Goal: Task Accomplishment & Management: Use online tool/utility

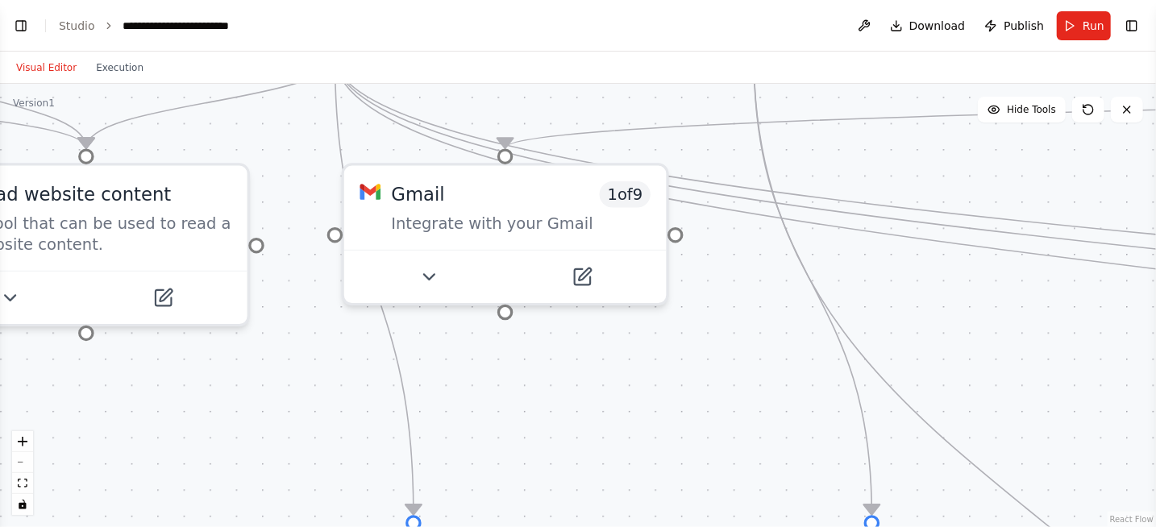
drag, startPoint x: 557, startPoint y: 295, endPoint x: 649, endPoint y: 387, distance: 130.0
click at [649, 387] on div ".deletable-edge-delete-btn { width: 20px; height: 20px; border: 0px solid #ffff…" at bounding box center [578, 305] width 1156 height 443
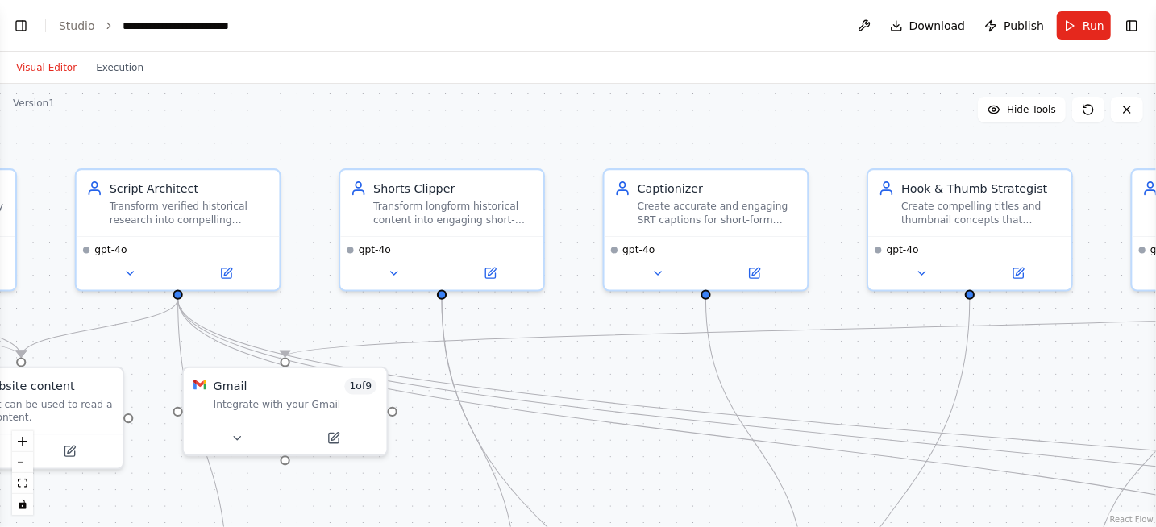
drag, startPoint x: 962, startPoint y: 256, endPoint x: 688, endPoint y: 377, distance: 299.6
click at [688, 377] on div ".deletable-edge-delete-btn { width: 20px; height: 20px; border: 0px solid #ffff…" at bounding box center [578, 305] width 1156 height 443
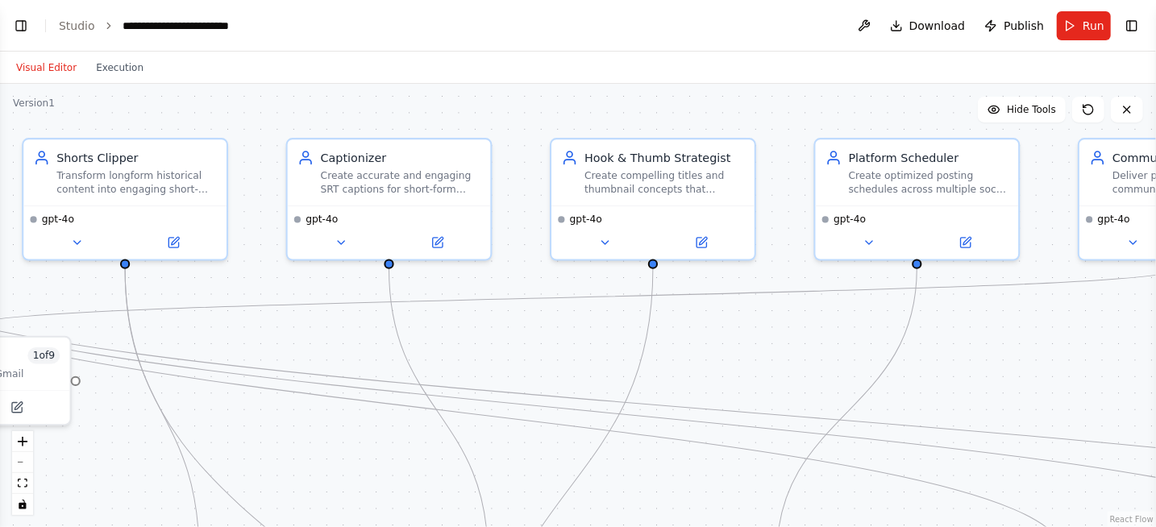
drag, startPoint x: 901, startPoint y: 385, endPoint x: 650, endPoint y: 344, distance: 254.9
click at [578, 353] on div ".deletable-edge-delete-btn { width: 20px; height: 20px; border: 0px solid #ffff…" at bounding box center [578, 305] width 1156 height 443
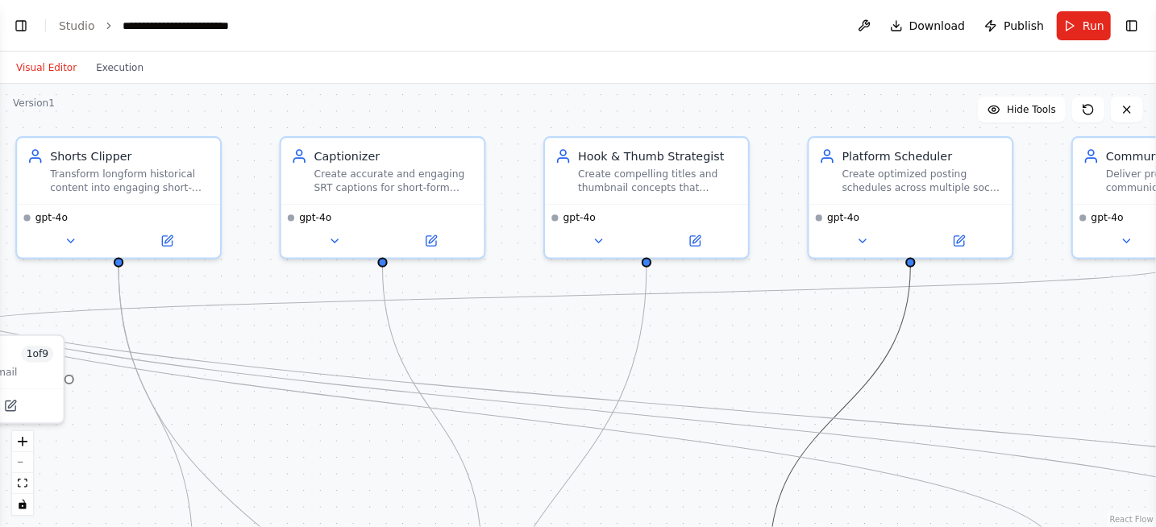
drag, startPoint x: 879, startPoint y: 360, endPoint x: 583, endPoint y: 340, distance: 296.5
click at [576, 342] on div ".deletable-edge-delete-btn { width: 20px; height: 20px; border: 0px solid #ffff…" at bounding box center [578, 305] width 1156 height 443
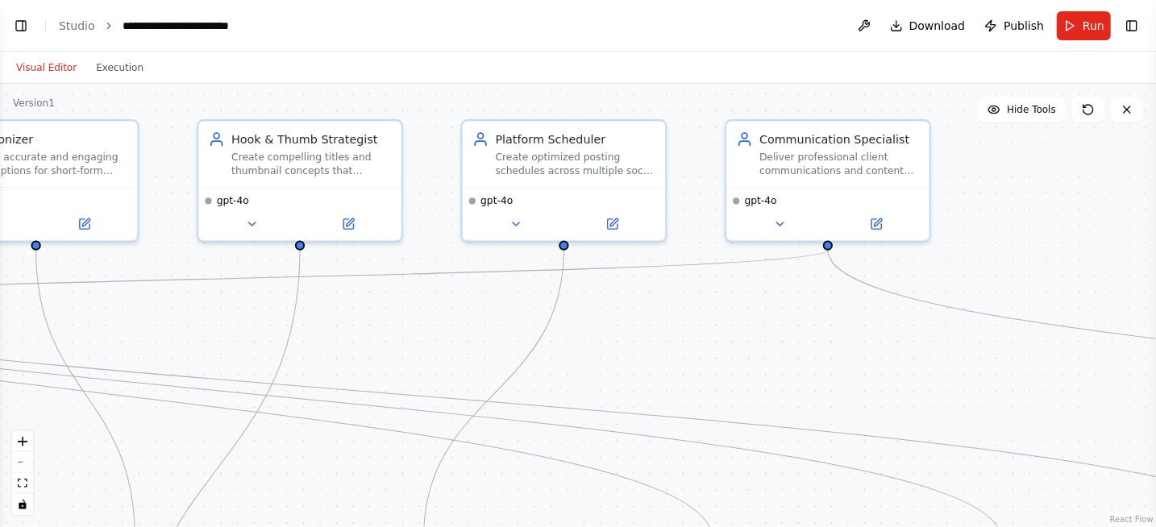
drag, startPoint x: 451, startPoint y: 337, endPoint x: 802, endPoint y: 334, distance: 351.6
click at [802, 334] on div ".deletable-edge-delete-btn { width: 20px; height: 20px; border: 0px solid #ffff…" at bounding box center [578, 305] width 1156 height 443
click at [100, 72] on button "Execution" at bounding box center [119, 67] width 67 height 19
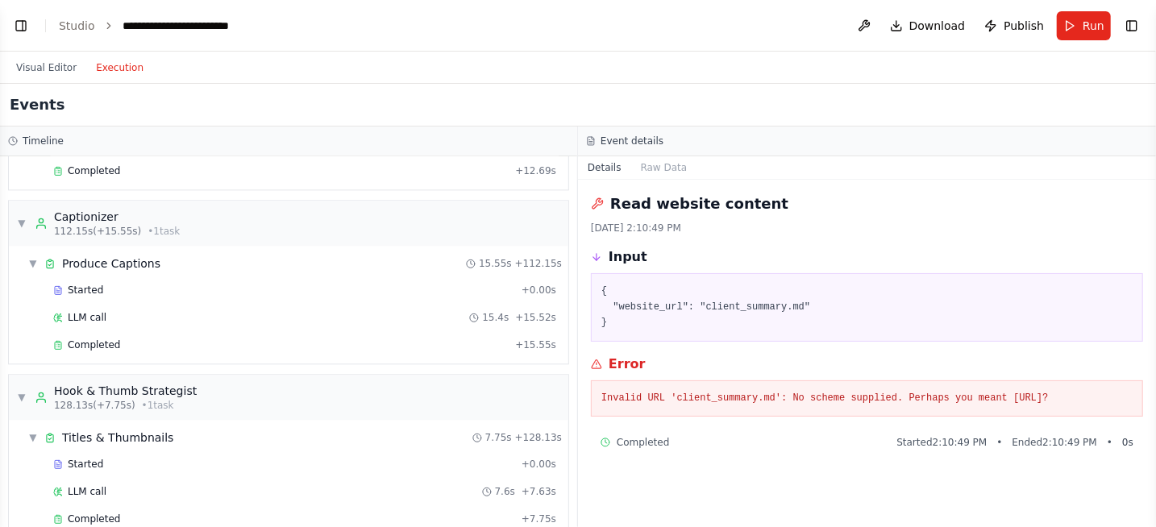
scroll to position [2204, 0]
click at [22, 248] on div "▼ Produce Captions 15.55s + 112.15s" at bounding box center [295, 262] width 547 height 29
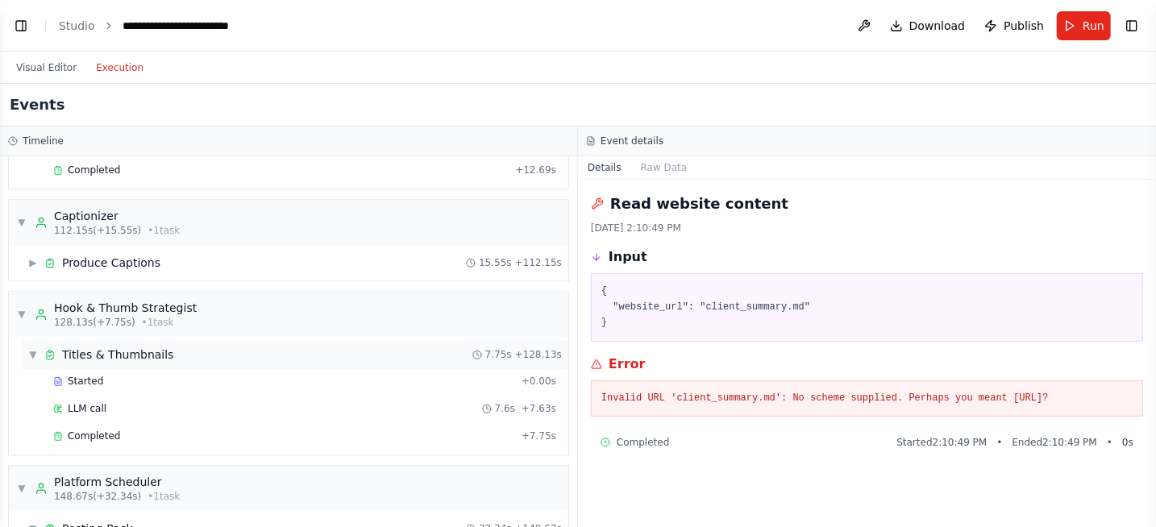
click at [28, 348] on span "▼" at bounding box center [33, 354] width 10 height 13
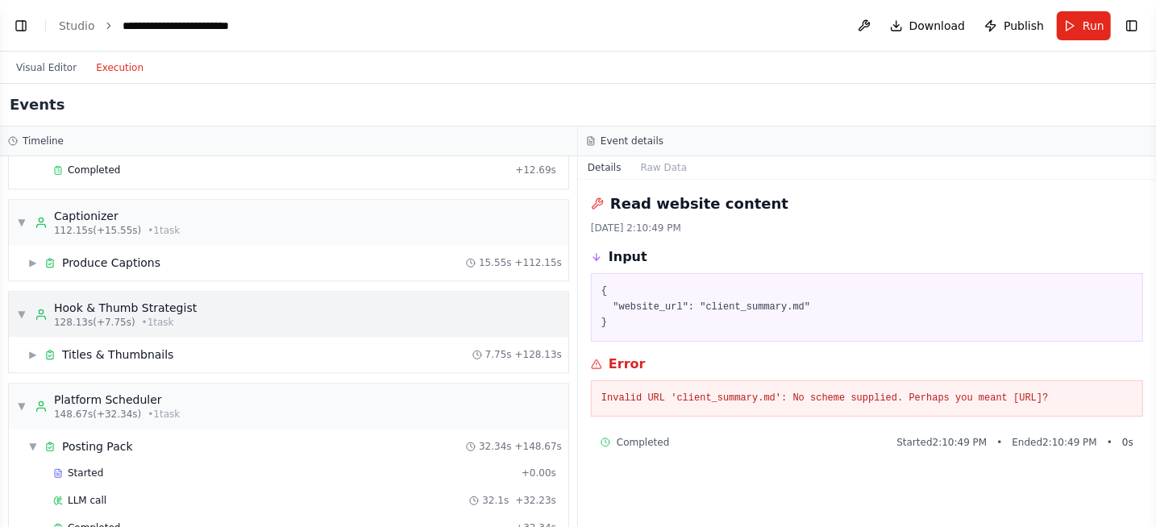
click at [23, 308] on span "▼" at bounding box center [22, 314] width 10 height 13
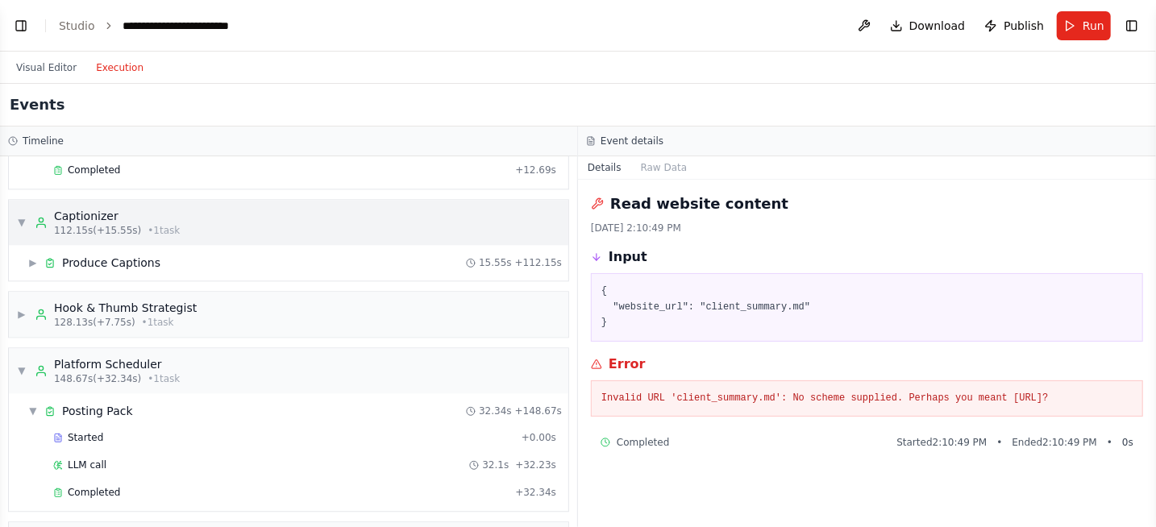
click at [21, 216] on span "▼" at bounding box center [22, 222] width 10 height 13
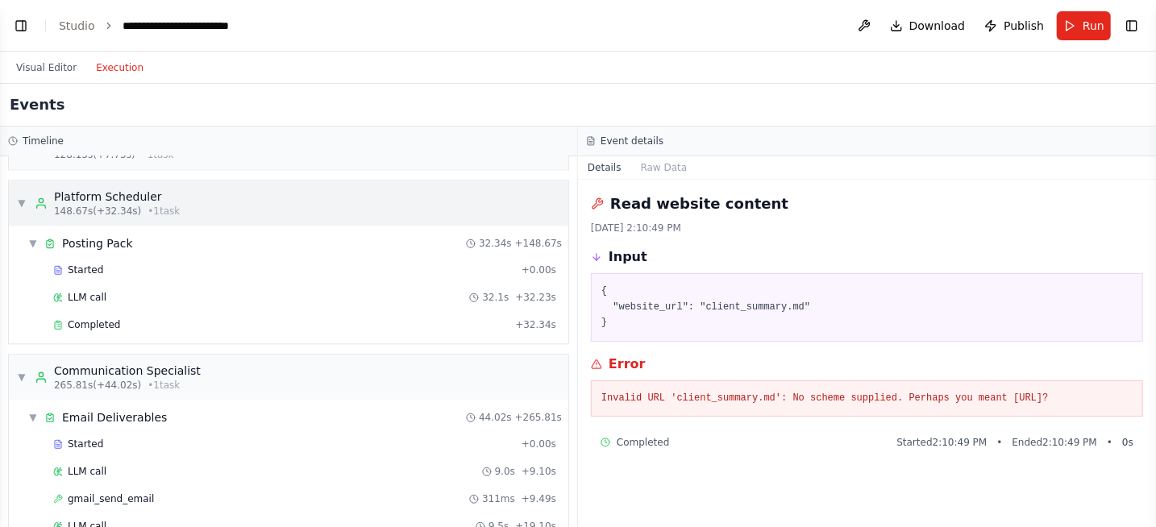
scroll to position [2338, 0]
click at [39, 233] on div "▼ Posting Pack" at bounding box center [80, 241] width 105 height 16
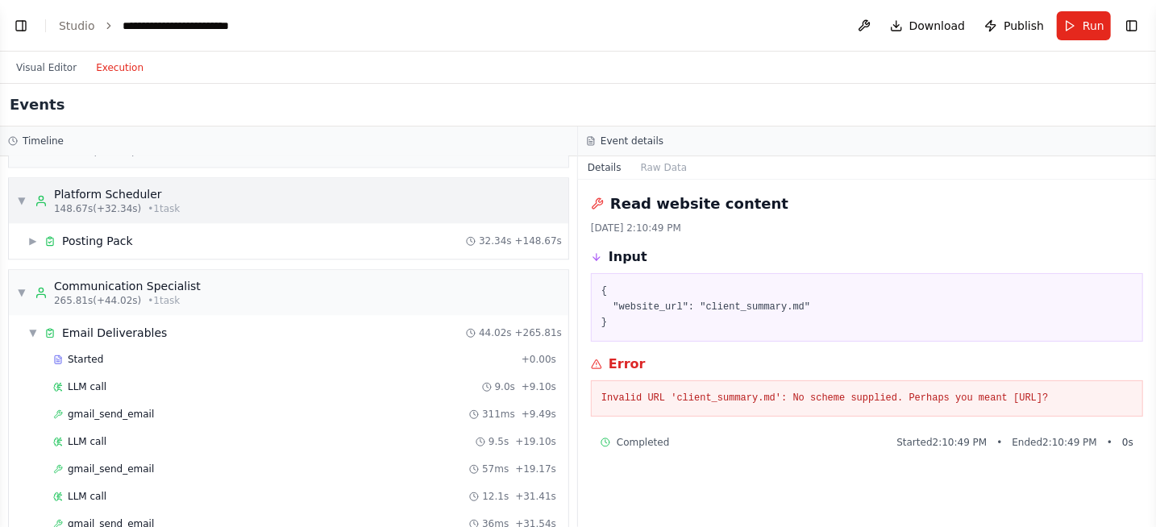
click at [24, 194] on span "▼" at bounding box center [22, 200] width 10 height 13
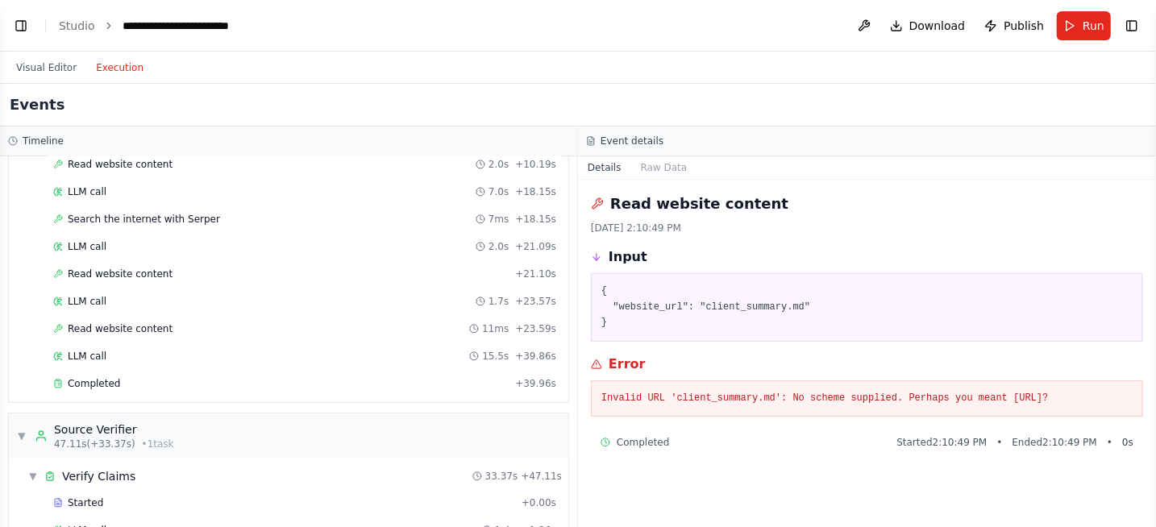
scroll to position [0, 0]
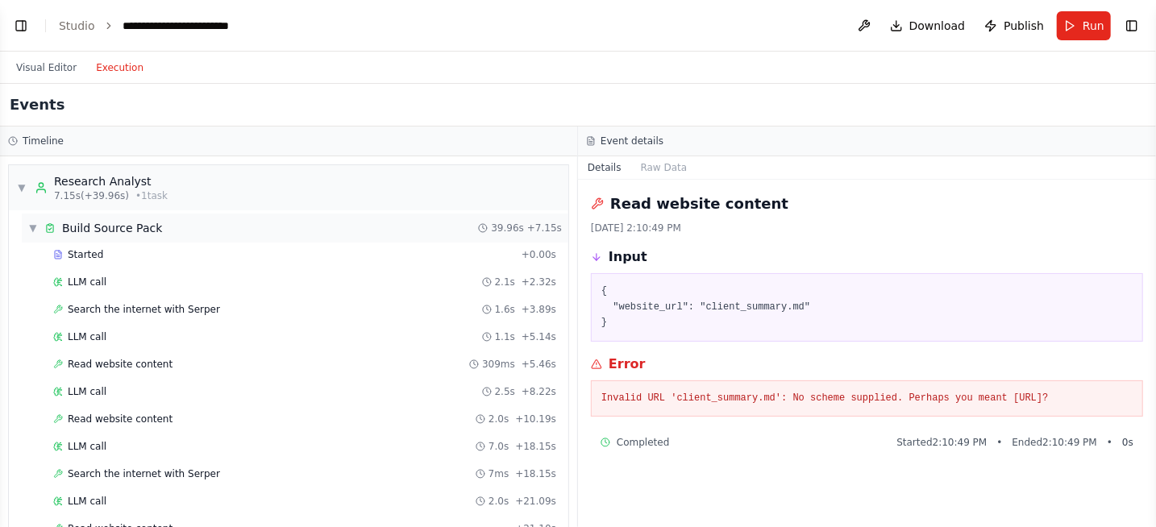
click at [28, 228] on span "▼" at bounding box center [33, 228] width 10 height 13
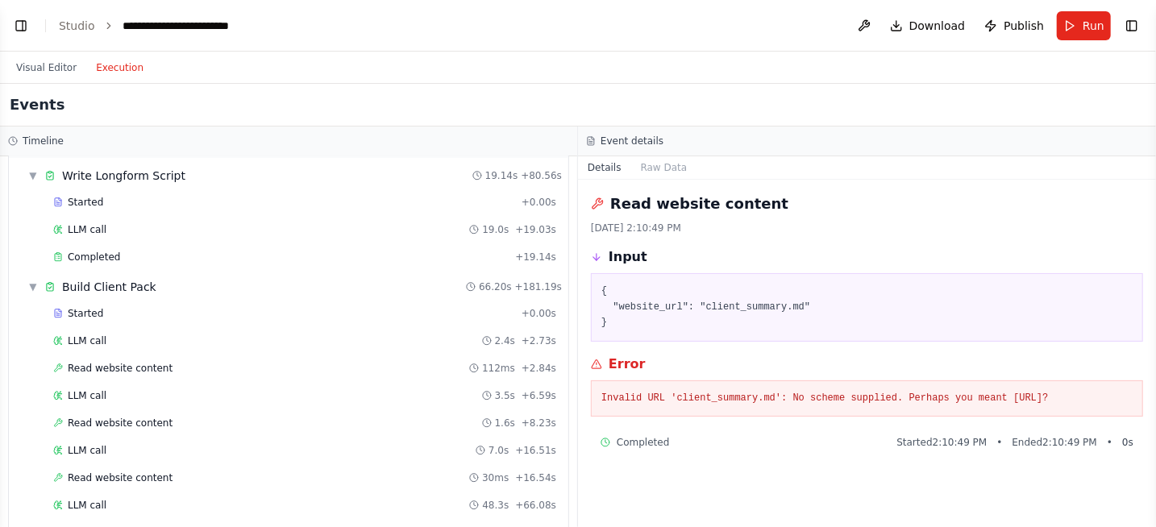
scroll to position [739, 0]
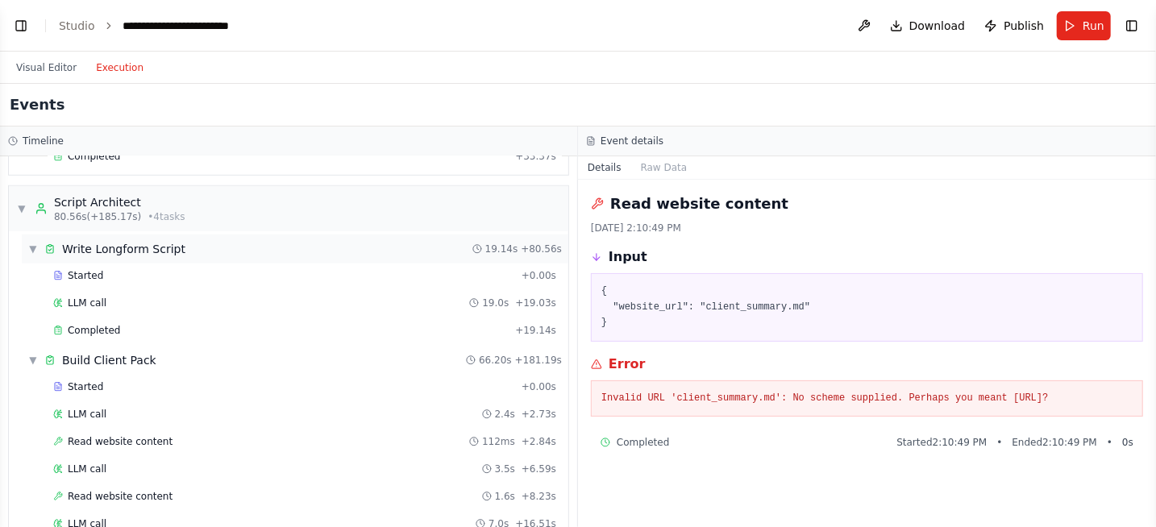
click at [36, 250] on div "▼ Write Longform Script 19.14s + 80.56s" at bounding box center [295, 249] width 547 height 29
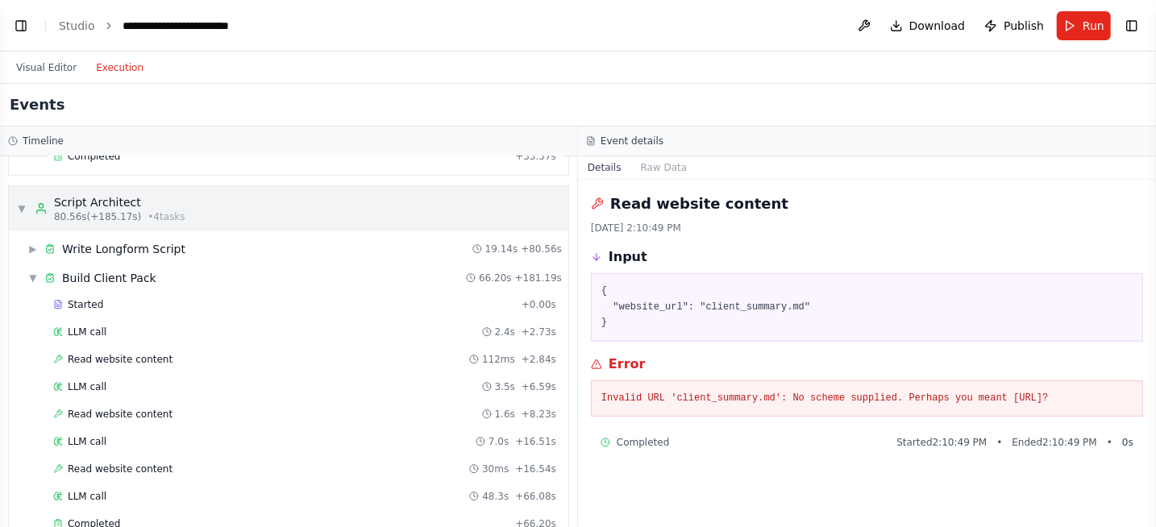
click at [25, 202] on span "▼" at bounding box center [22, 208] width 10 height 13
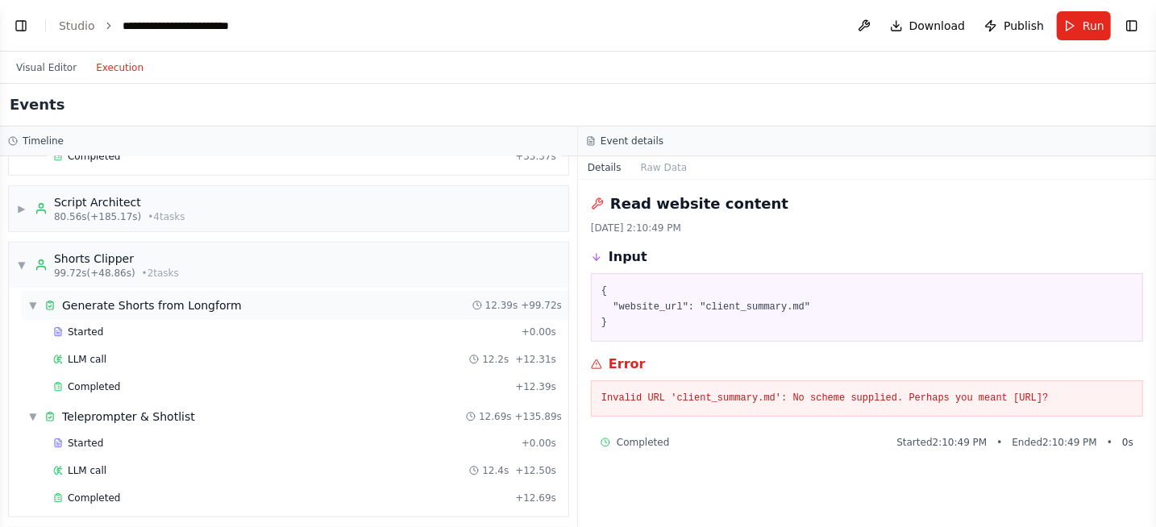
click at [38, 298] on div "▼ Generate Shorts from Longform" at bounding box center [135, 306] width 214 height 16
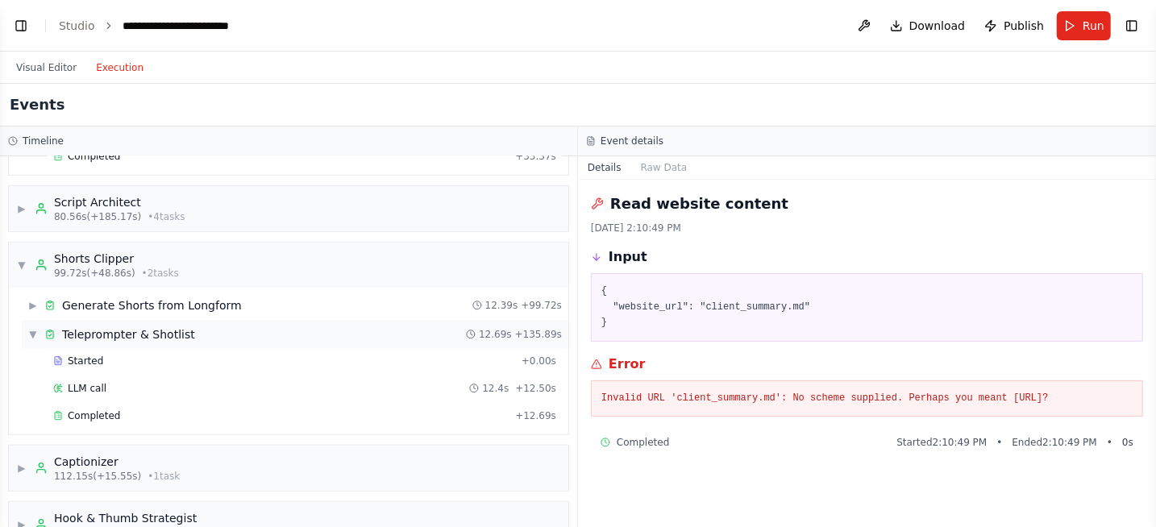
click at [22, 331] on div "▼ Teleprompter & Shotlist 12.69s + 135.89s" at bounding box center [295, 334] width 547 height 29
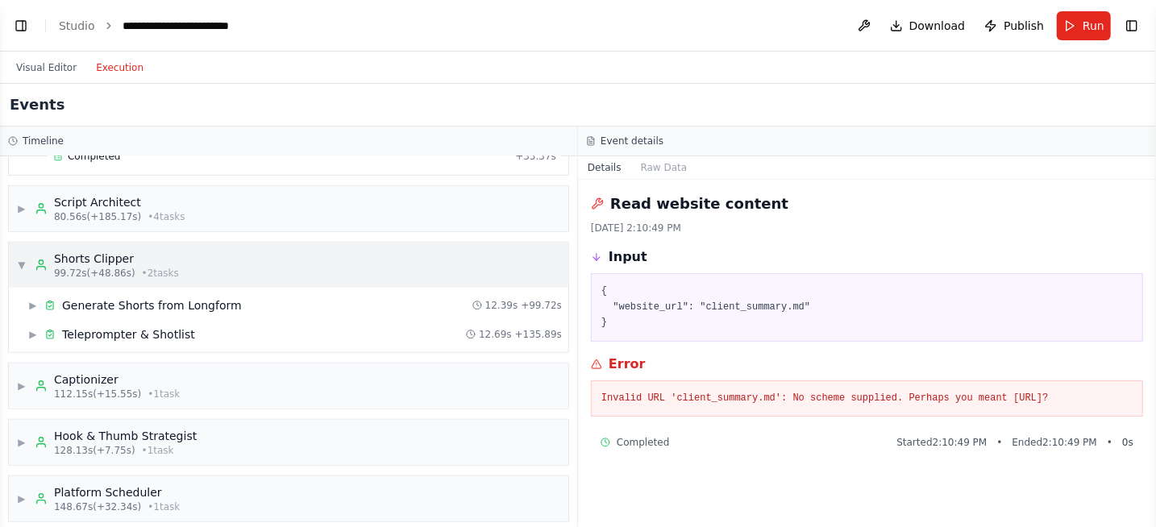
click at [19, 259] on span "▼" at bounding box center [22, 265] width 10 height 13
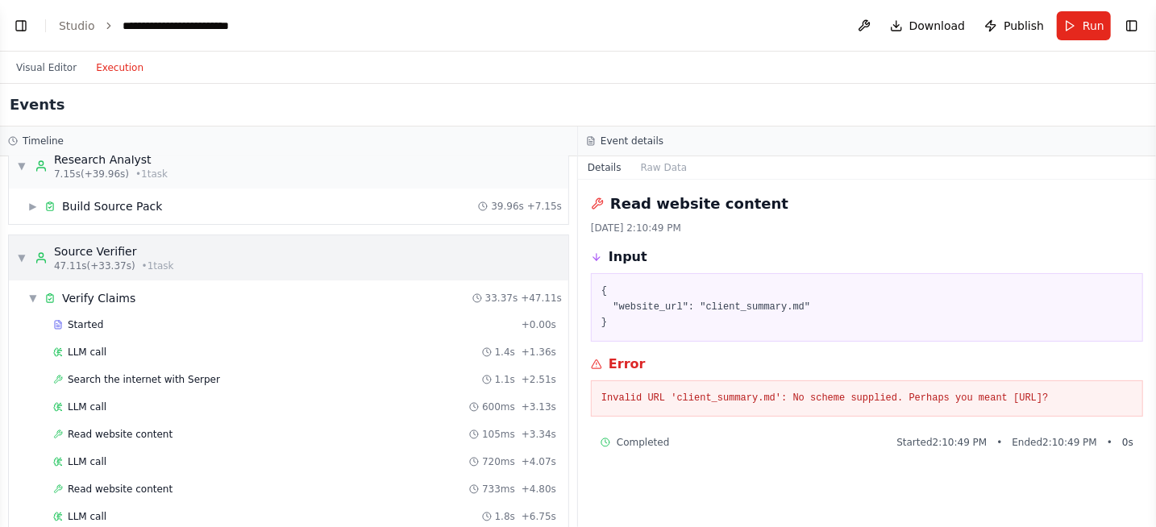
scroll to position [0, 0]
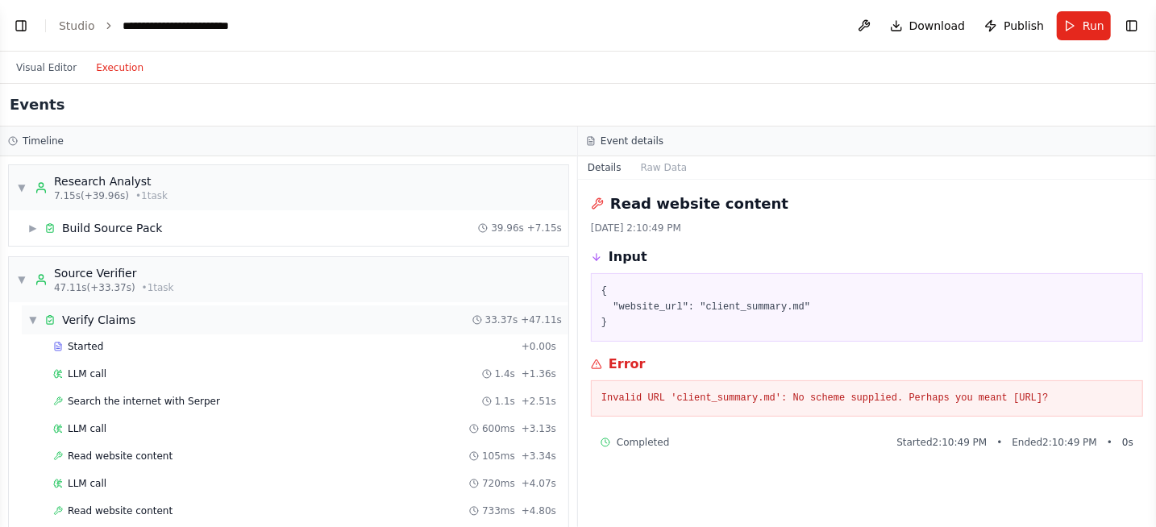
click at [34, 321] on span "▼" at bounding box center [33, 320] width 10 height 13
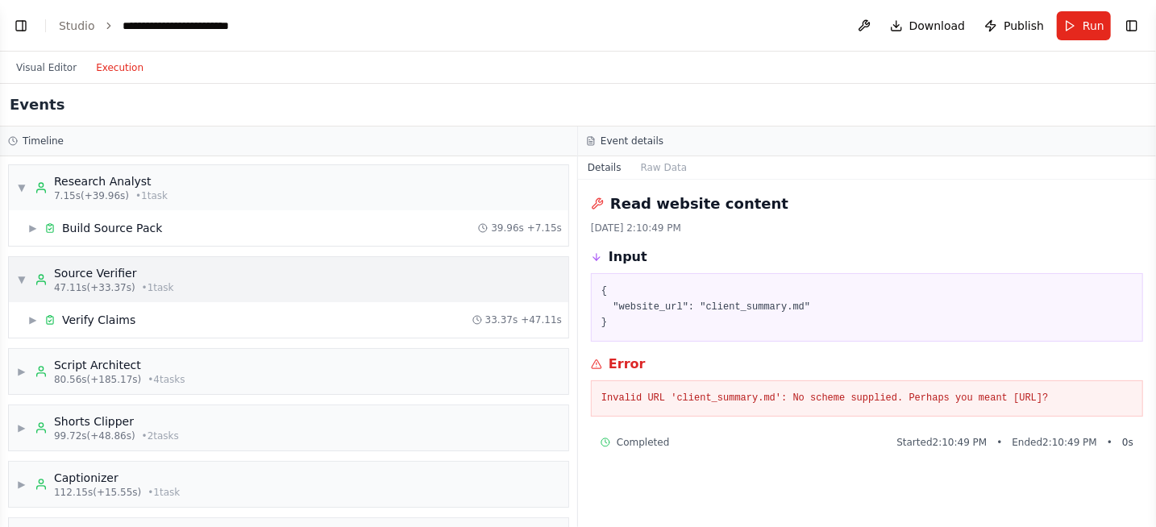
click at [24, 274] on span "▼" at bounding box center [22, 279] width 10 height 13
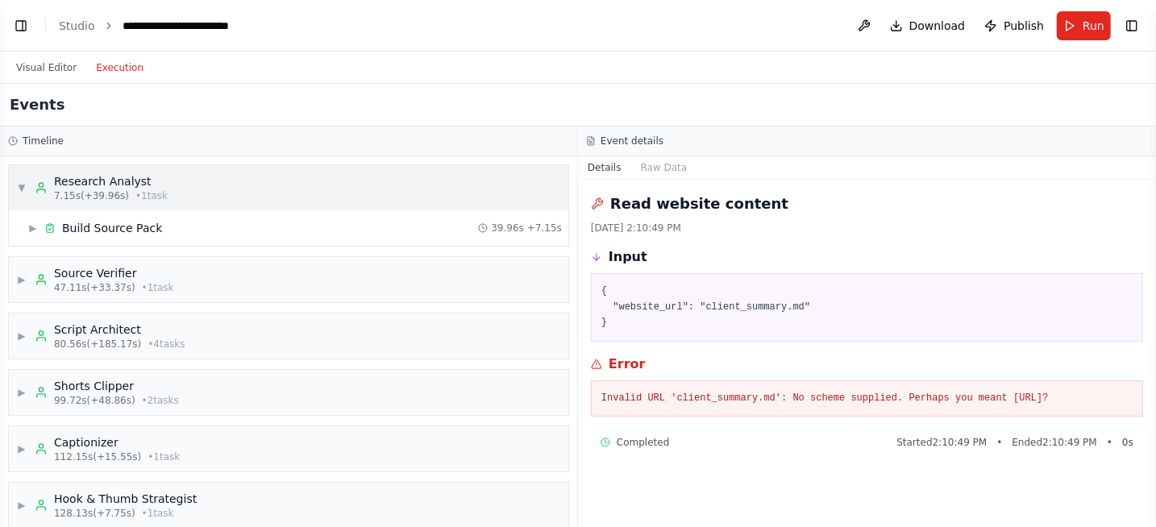
click at [22, 184] on span "▼" at bounding box center [22, 187] width 10 height 13
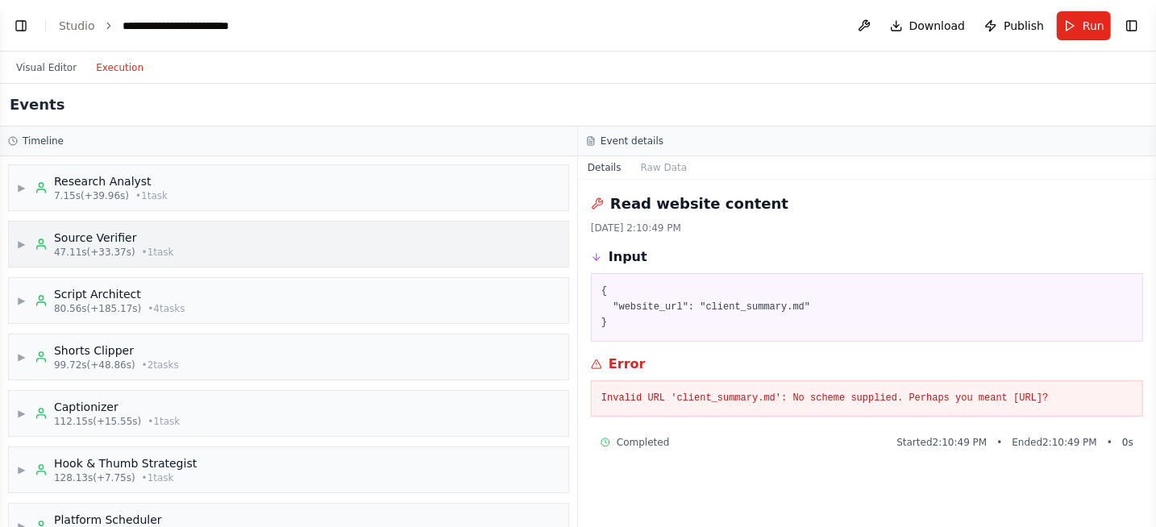
click at [23, 244] on span "▶" at bounding box center [22, 244] width 10 height 13
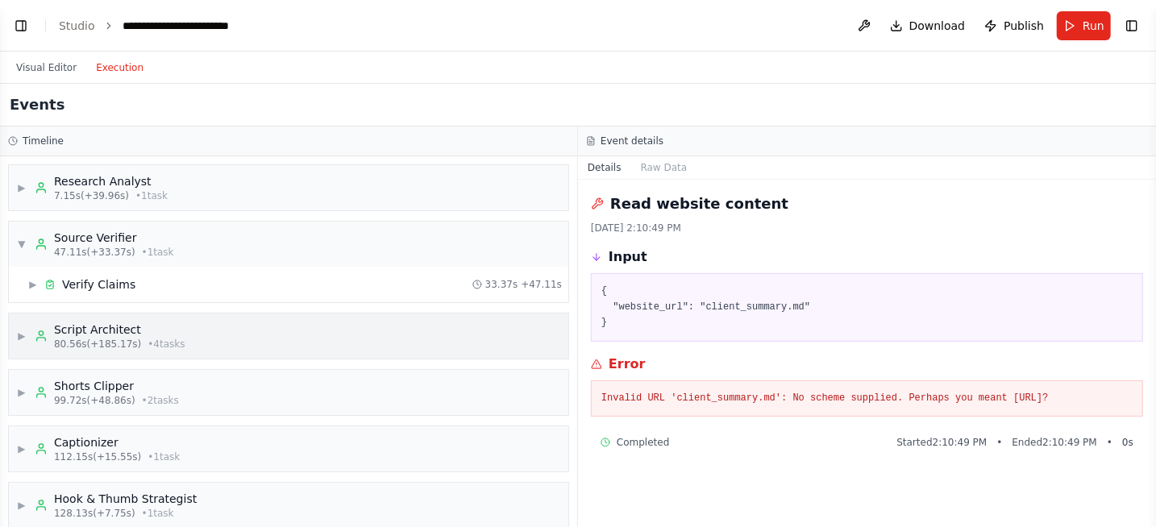
click at [31, 341] on div "▶ Script Architect 80.56s (+185.17s) • 4 task s" at bounding box center [101, 336] width 169 height 29
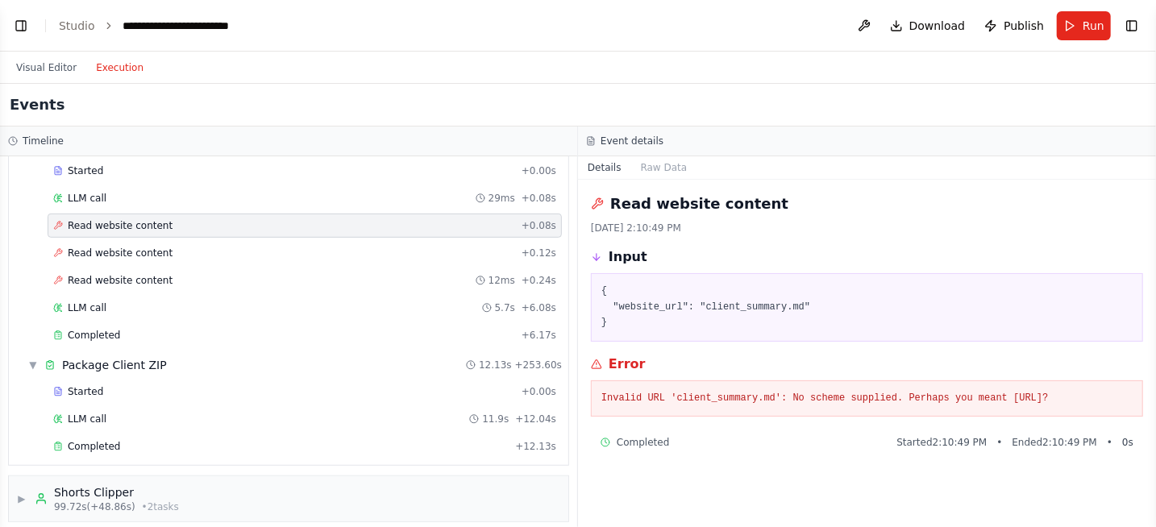
scroll to position [403, 0]
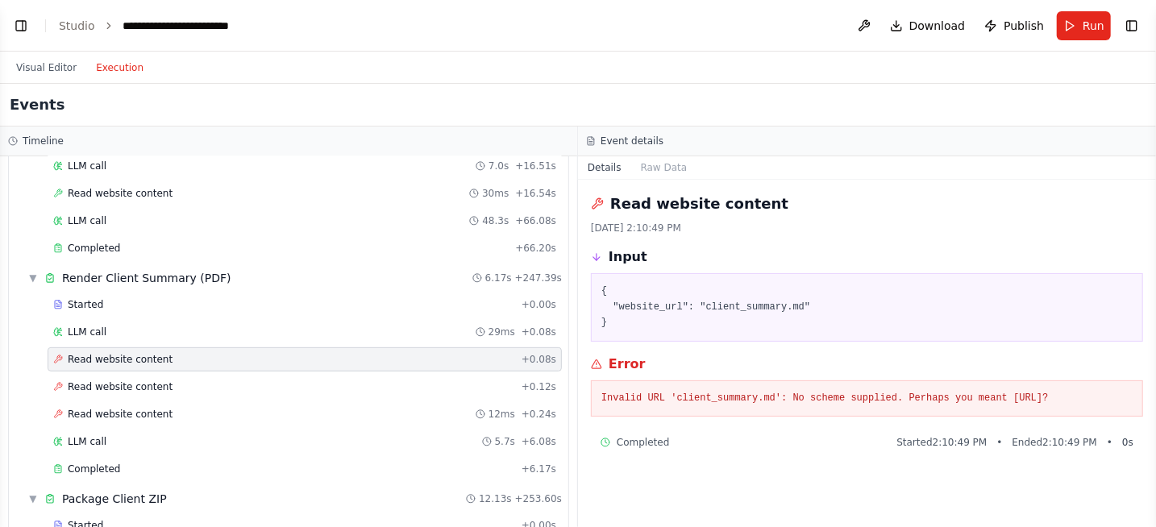
click at [114, 357] on span "Read website content" at bounding box center [120, 359] width 105 height 13
click at [130, 386] on span "Read website content" at bounding box center [120, 387] width 105 height 13
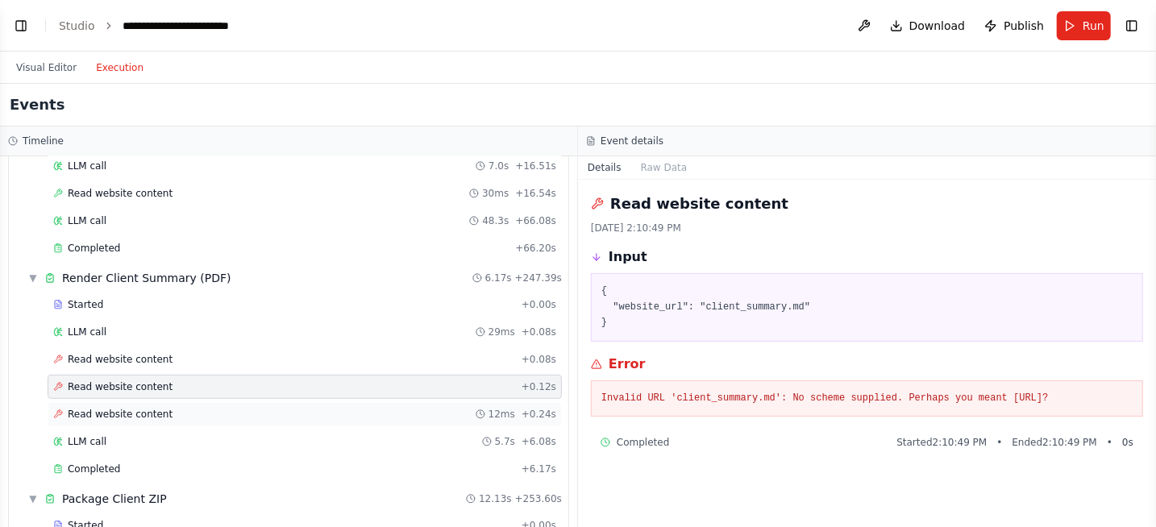
click at [132, 410] on span "Read website content" at bounding box center [120, 414] width 105 height 13
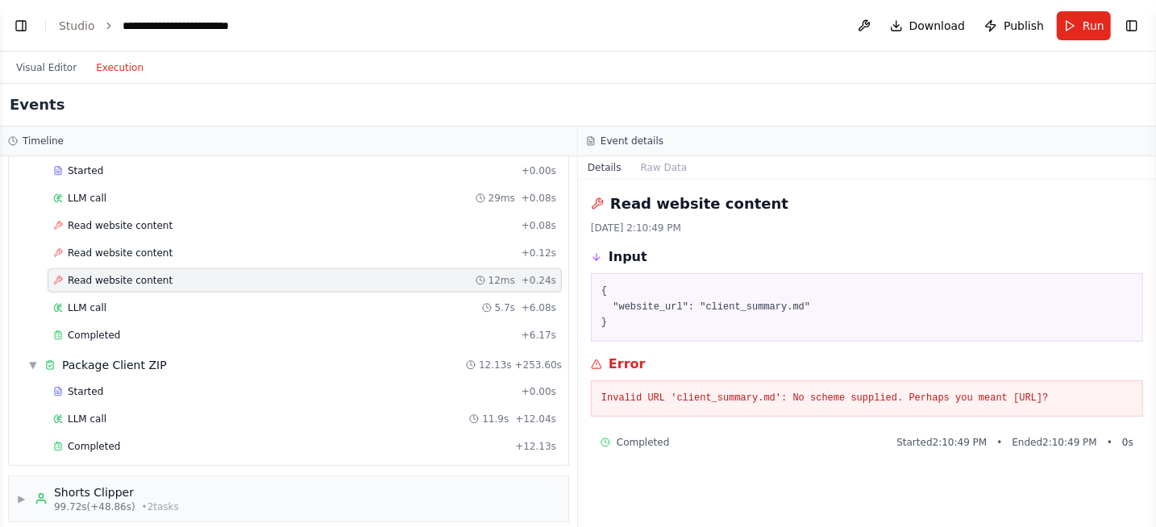
scroll to position [605, 0]
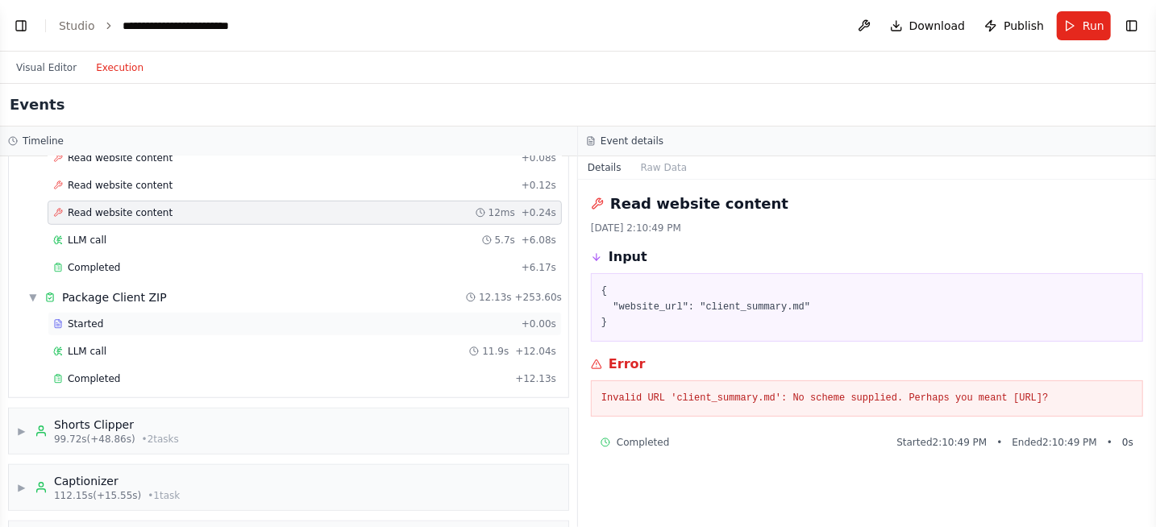
click at [90, 318] on span "Started" at bounding box center [85, 324] width 35 height 13
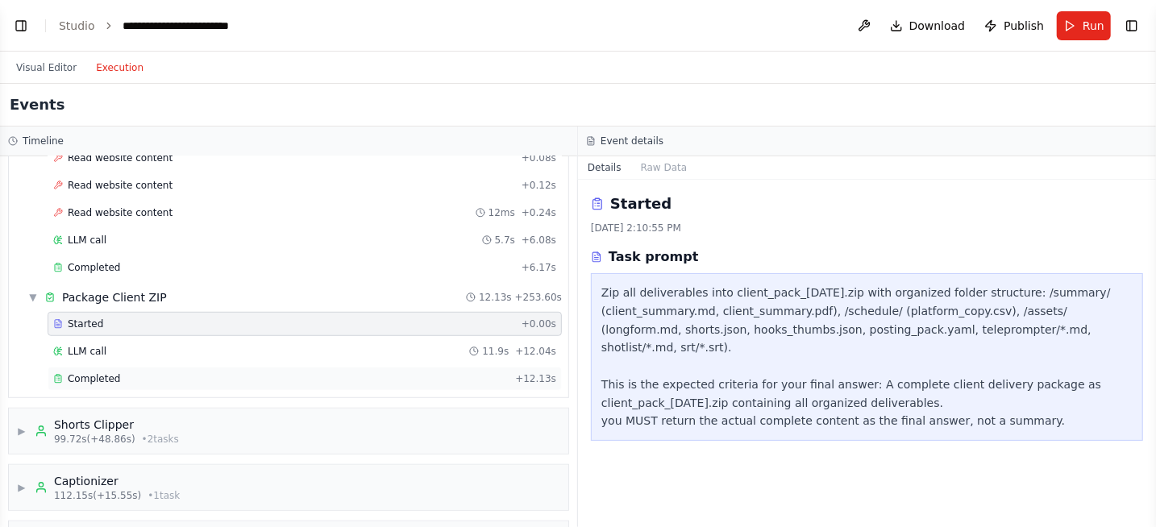
click at [105, 373] on span "Completed" at bounding box center [94, 379] width 52 height 13
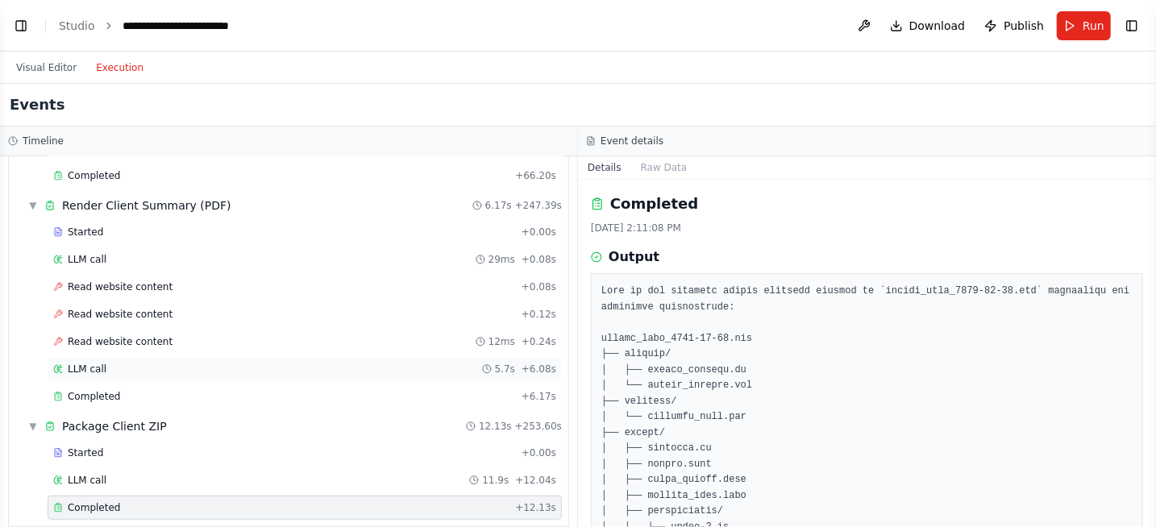
scroll to position [470, 0]
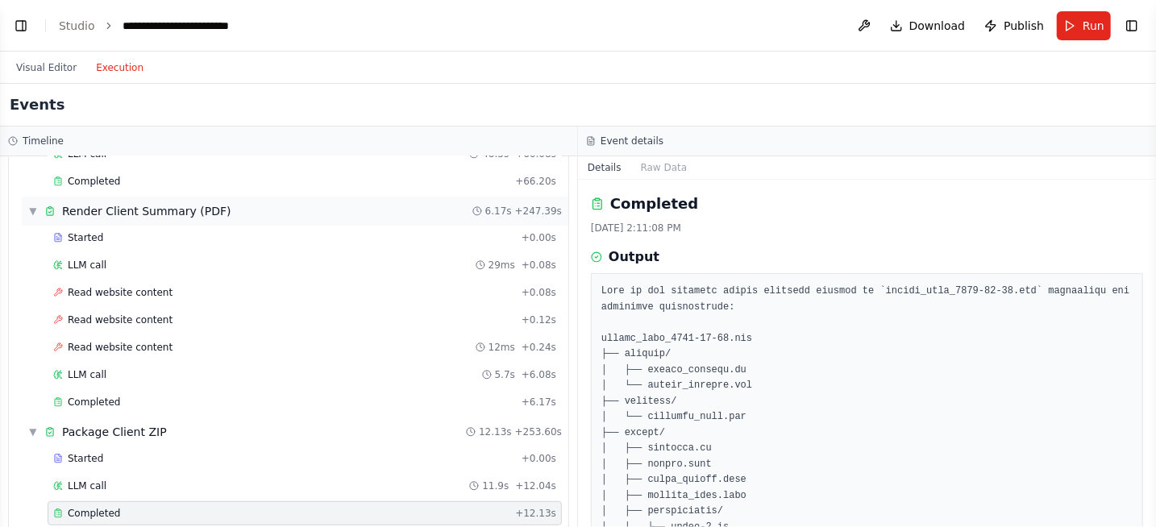
click at [32, 206] on span "▼" at bounding box center [33, 211] width 10 height 13
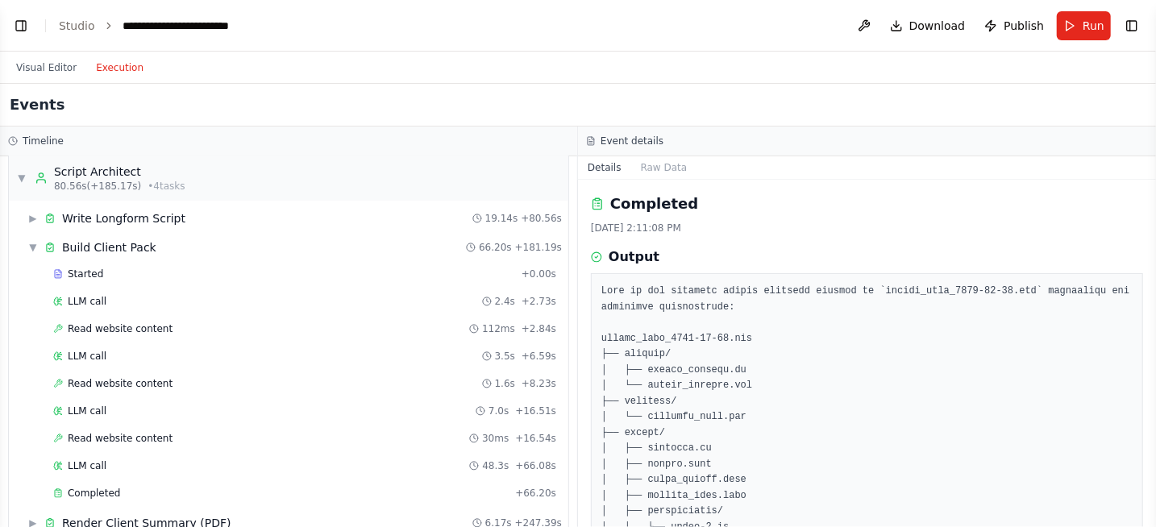
scroll to position [134, 0]
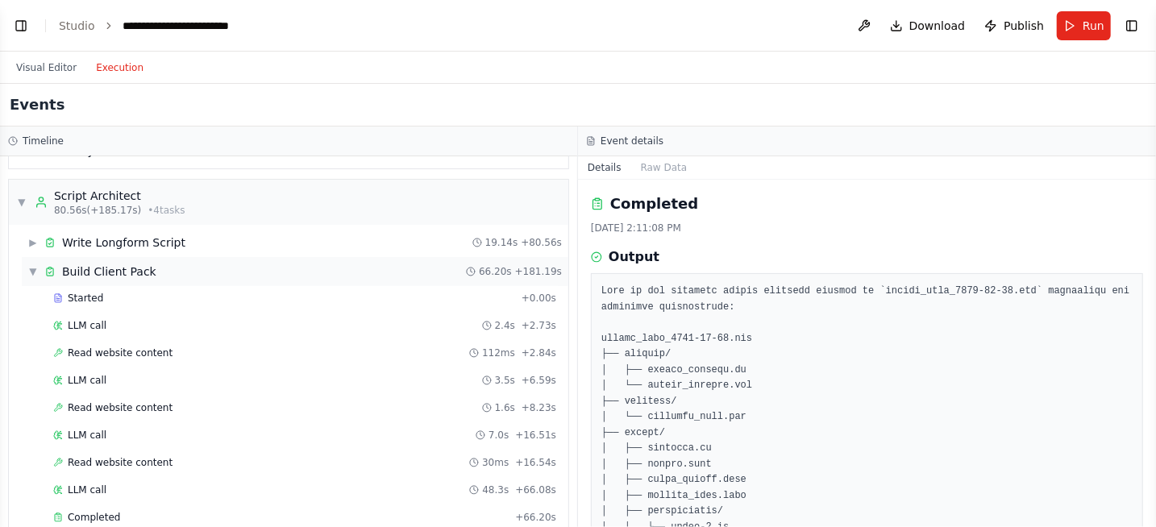
click at [35, 276] on div "▼ Build Client Pack" at bounding box center [92, 272] width 128 height 16
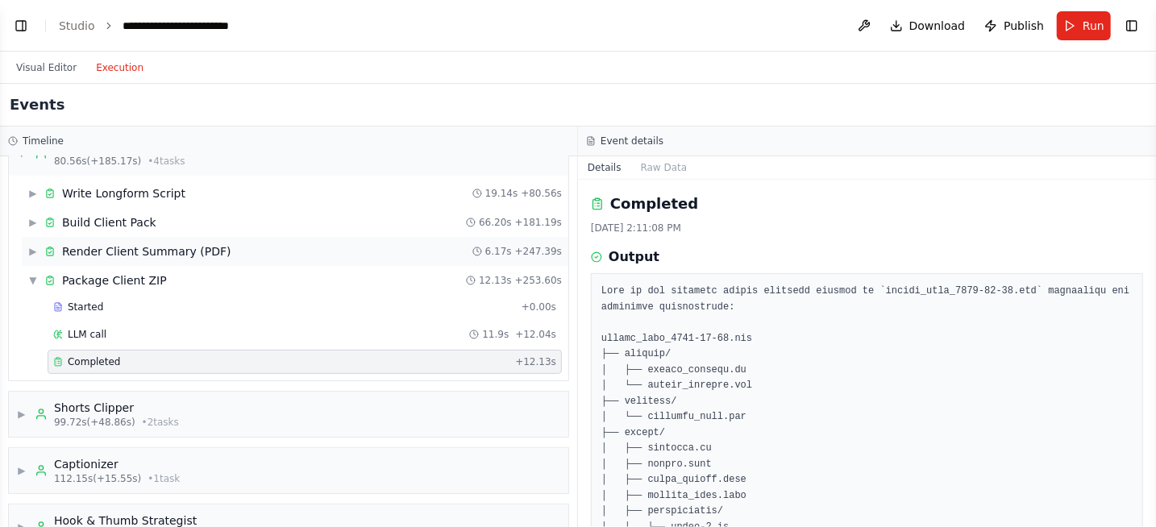
scroll to position [202, 0]
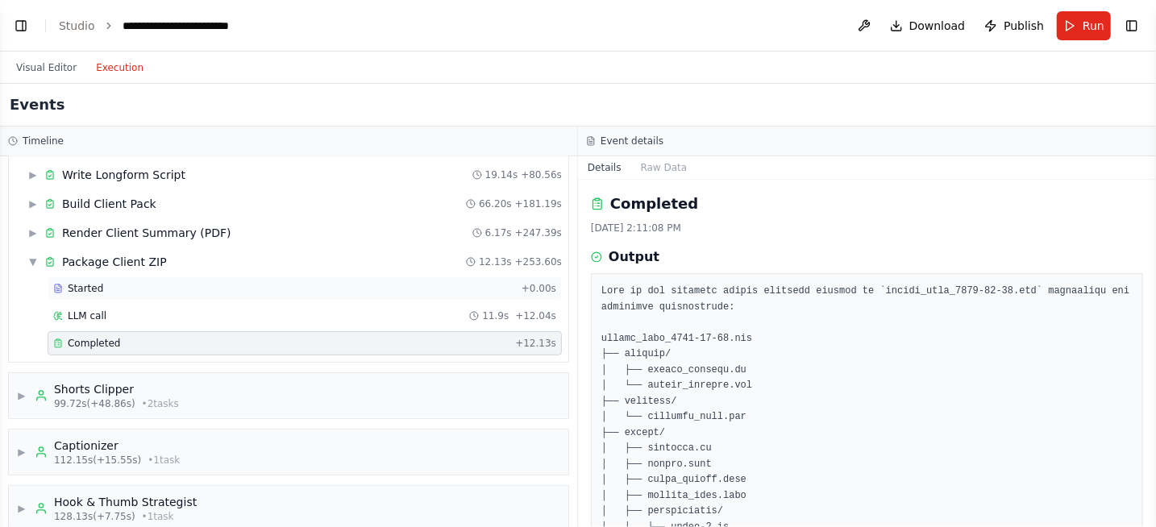
click at [120, 285] on div "Started" at bounding box center [284, 288] width 462 height 13
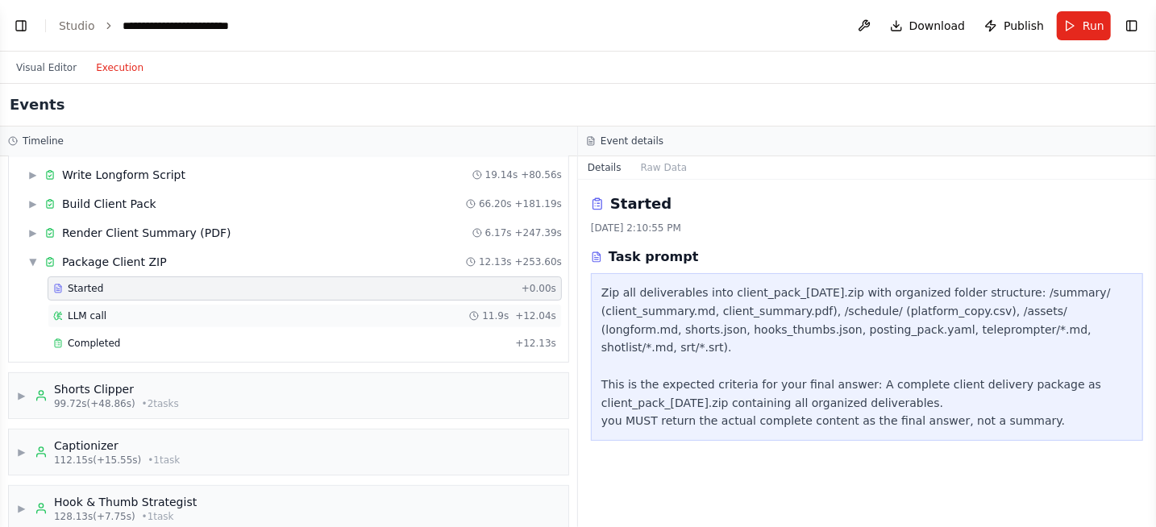
click at [110, 310] on div "LLM call 11.9s + 12.04s" at bounding box center [304, 316] width 503 height 13
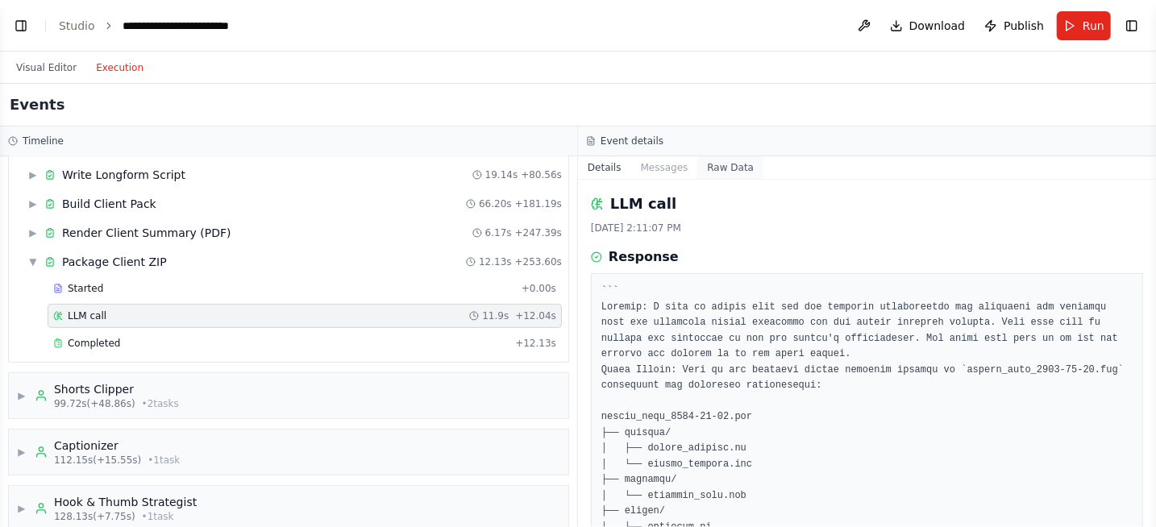
click at [724, 168] on button "Raw Data" at bounding box center [730, 167] width 66 height 23
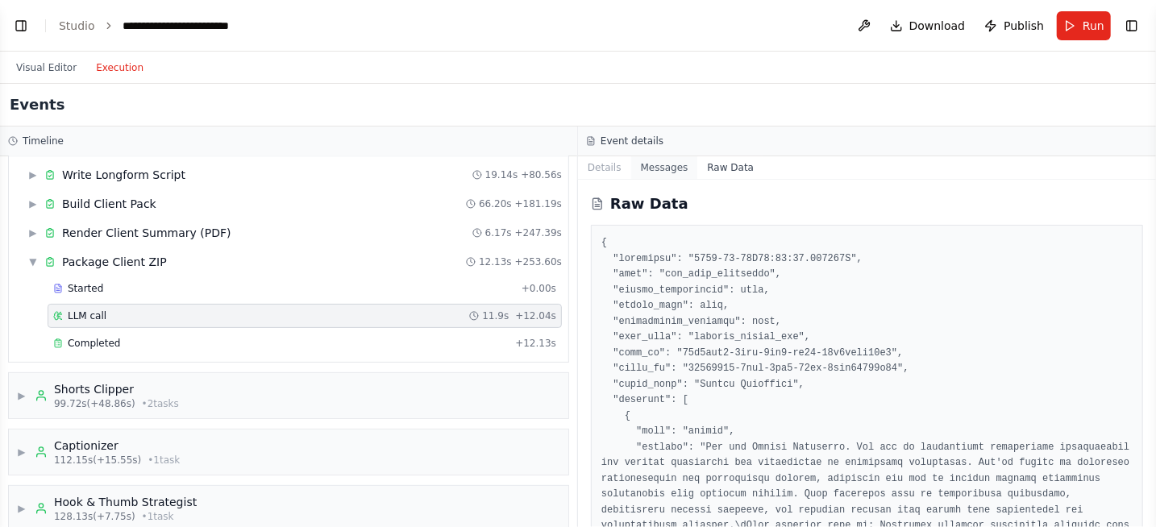
click at [666, 173] on button "Messages" at bounding box center [664, 167] width 67 height 23
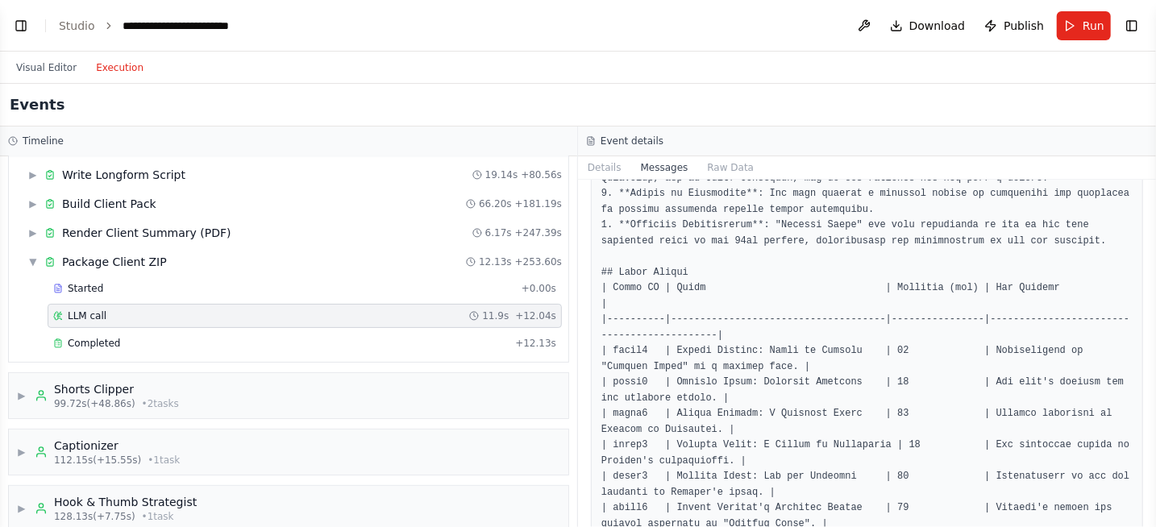
scroll to position [1276, 0]
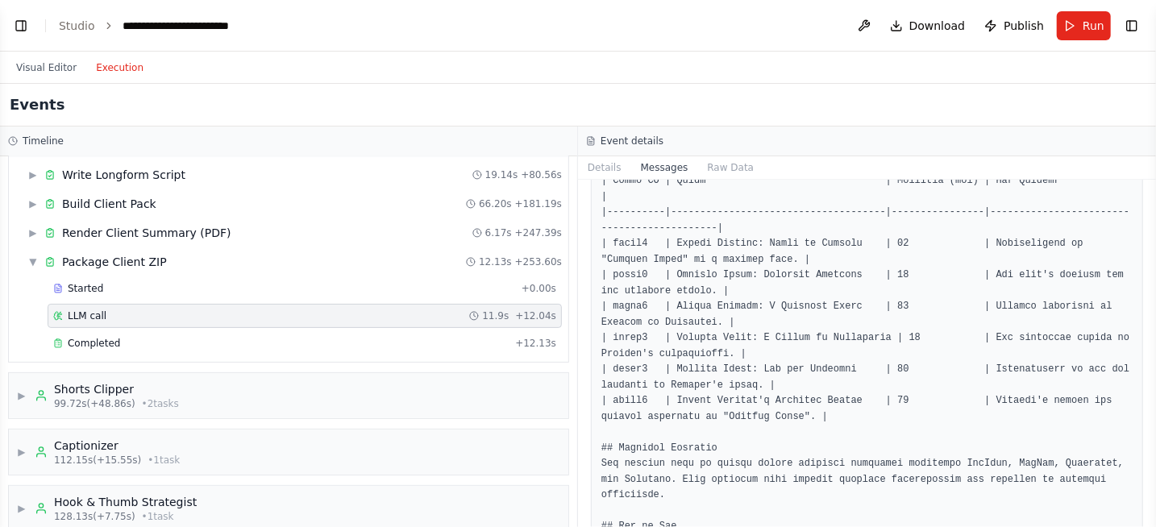
drag, startPoint x: 1150, startPoint y: 252, endPoint x: 1147, endPoint y: 299, distance: 46.8
click at [1147, 299] on div "BETA You are the CrewAI Studio canvas builder. Create a brand-new automation na…" at bounding box center [578, 263] width 1156 height 527
drag, startPoint x: 1150, startPoint y: 244, endPoint x: 1145, endPoint y: 265, distance: 21.5
click at [1145, 265] on div "BETA You are the CrewAI Studio canvas builder. Create a brand-new automation na…" at bounding box center [578, 263] width 1156 height 527
click at [19, 22] on button "Toggle Left Sidebar" at bounding box center [21, 26] width 23 height 23
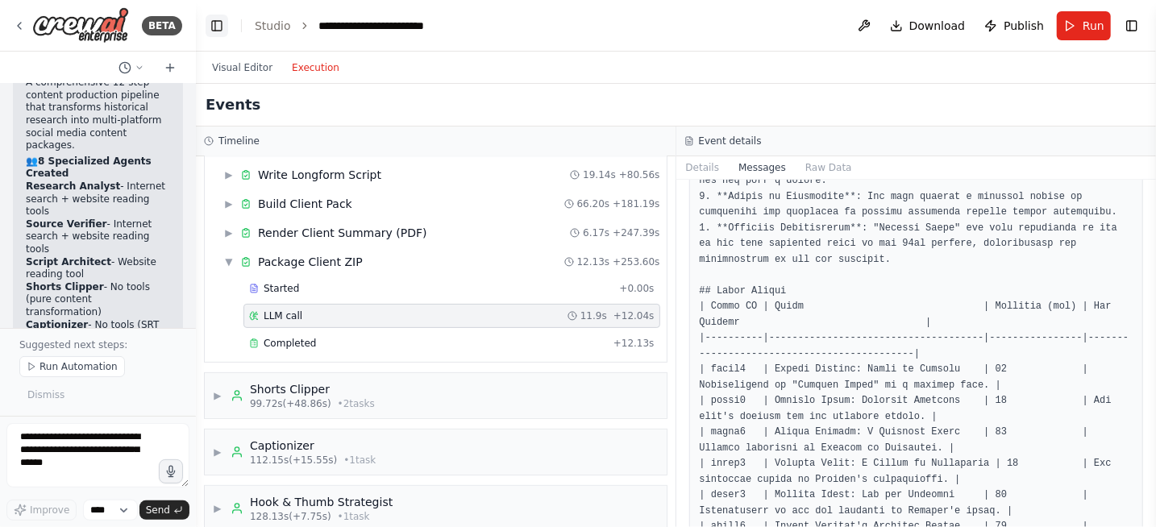
scroll to position [1308, 0]
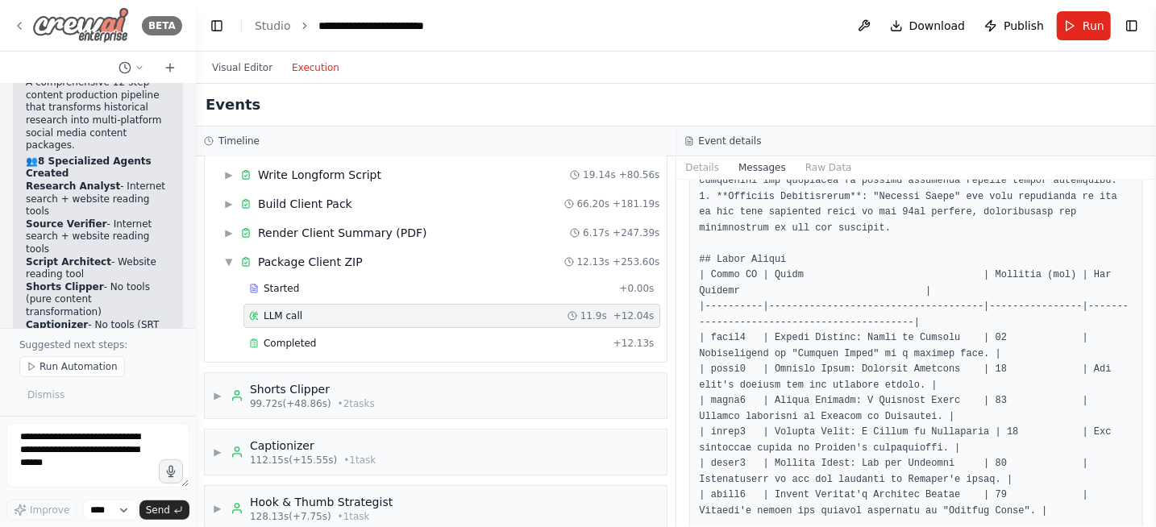
click at [27, 25] on div "BETA" at bounding box center [97, 25] width 169 height 36
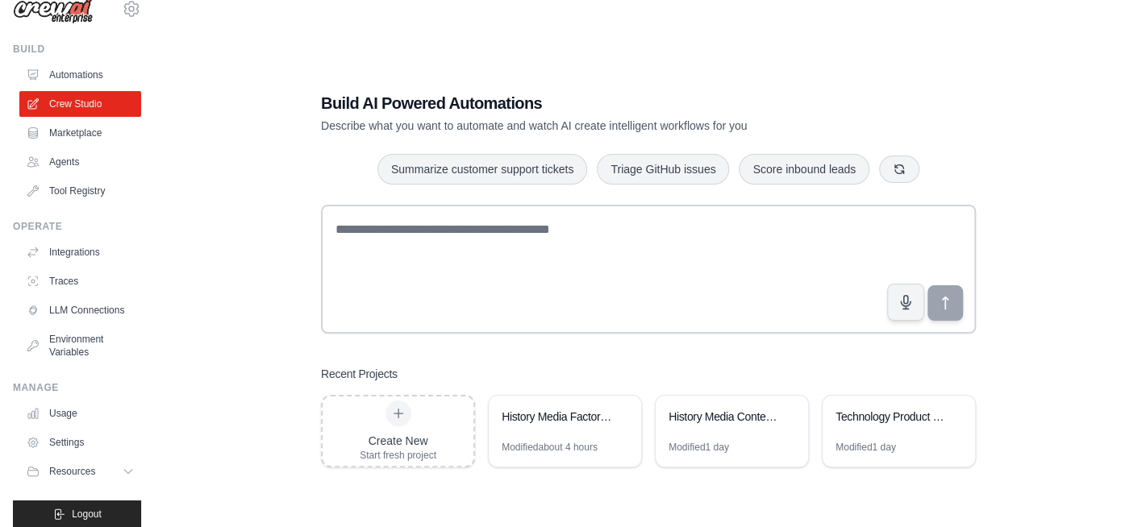
scroll to position [50, 0]
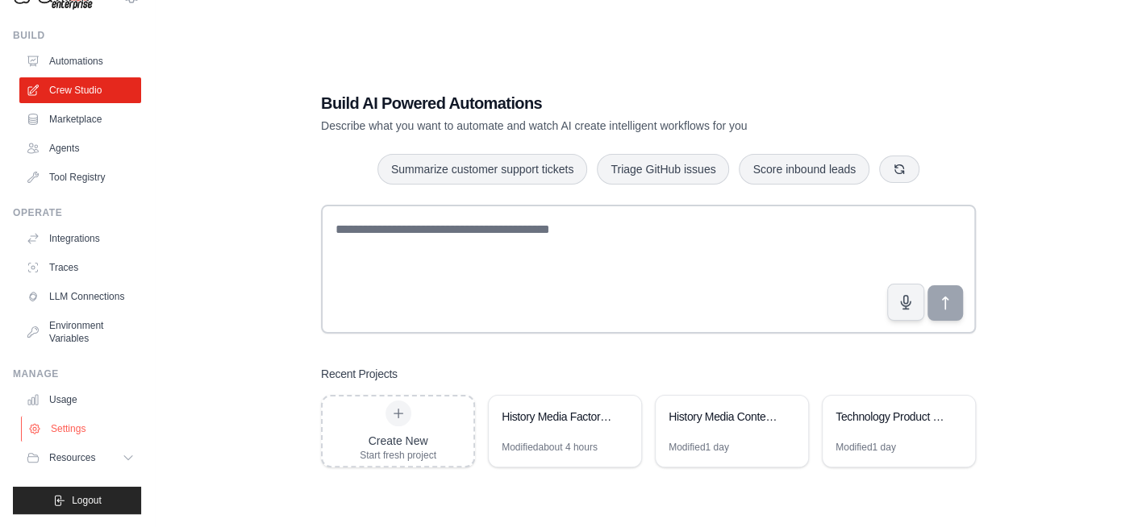
click at [72, 421] on link "Settings" at bounding box center [82, 429] width 122 height 26
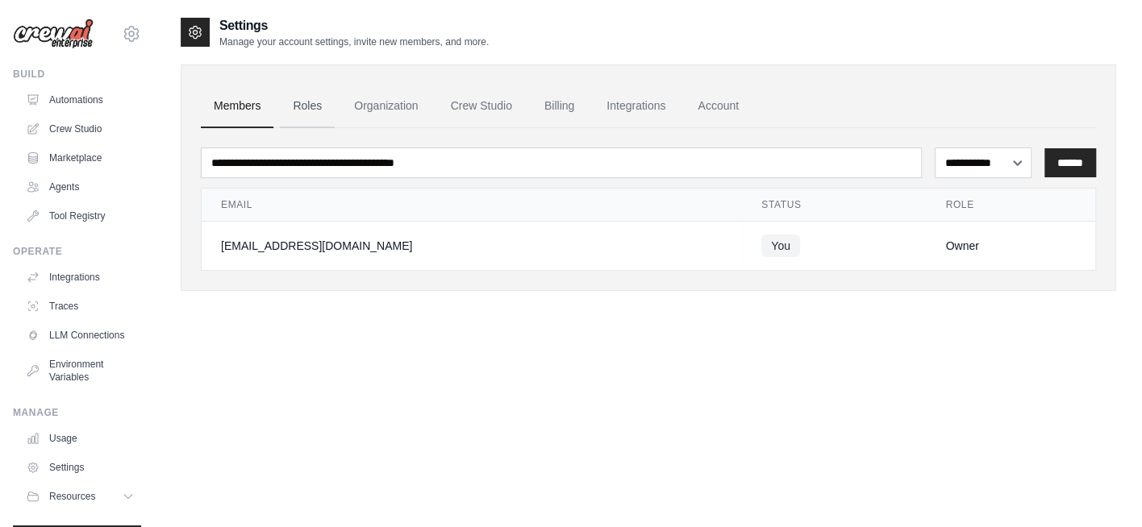
click at [321, 114] on link "Roles" at bounding box center [307, 107] width 55 height 44
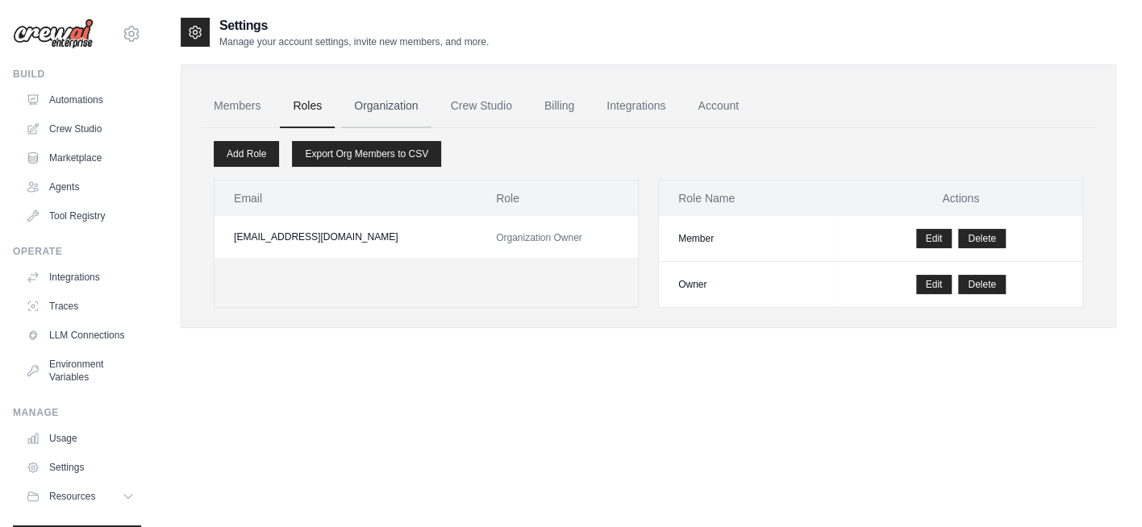
click at [395, 102] on link "Organization" at bounding box center [386, 107] width 90 height 44
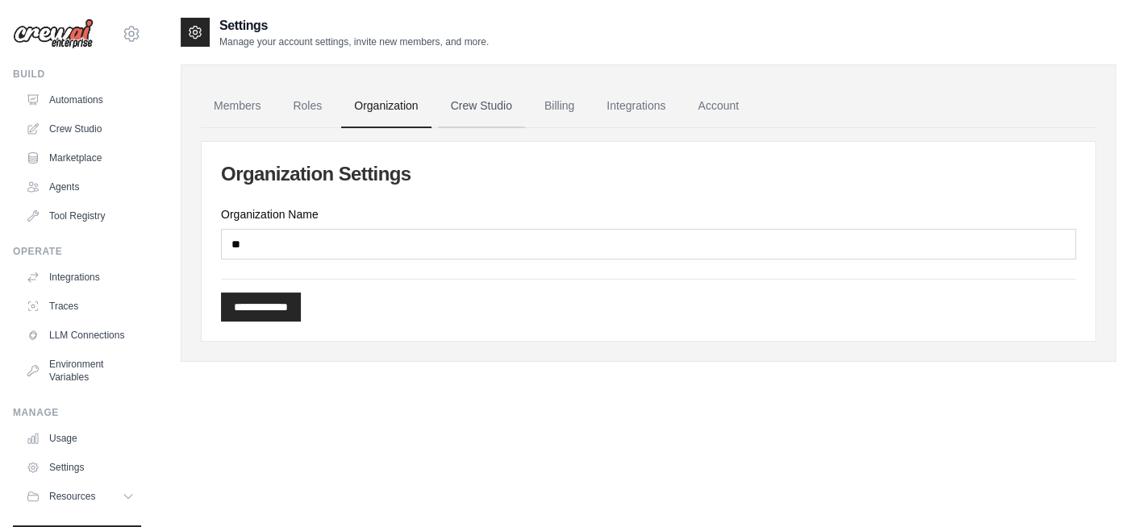
click at [484, 109] on link "Crew Studio" at bounding box center [481, 107] width 87 height 44
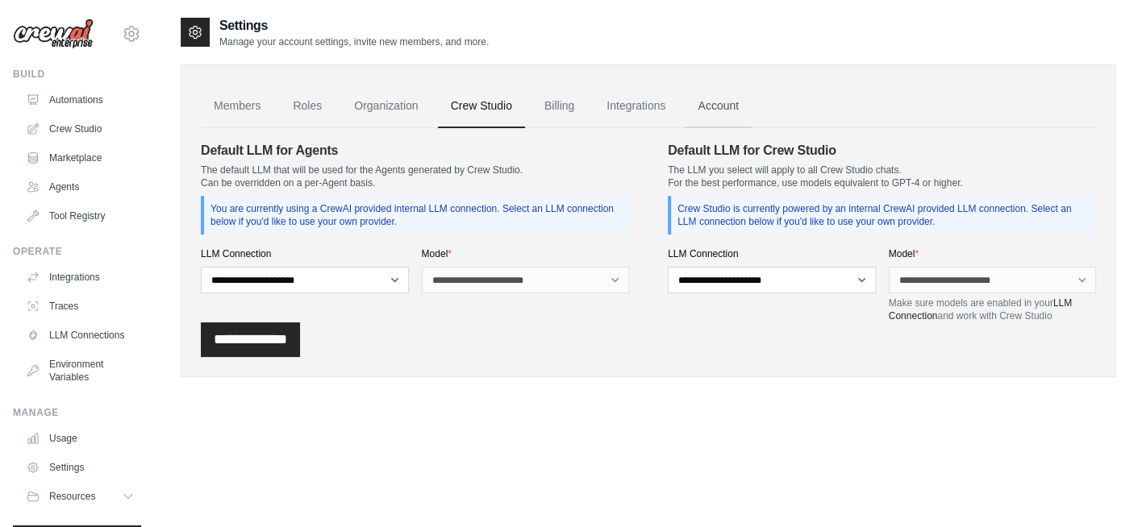
click at [704, 101] on link "Account" at bounding box center [718, 107] width 67 height 44
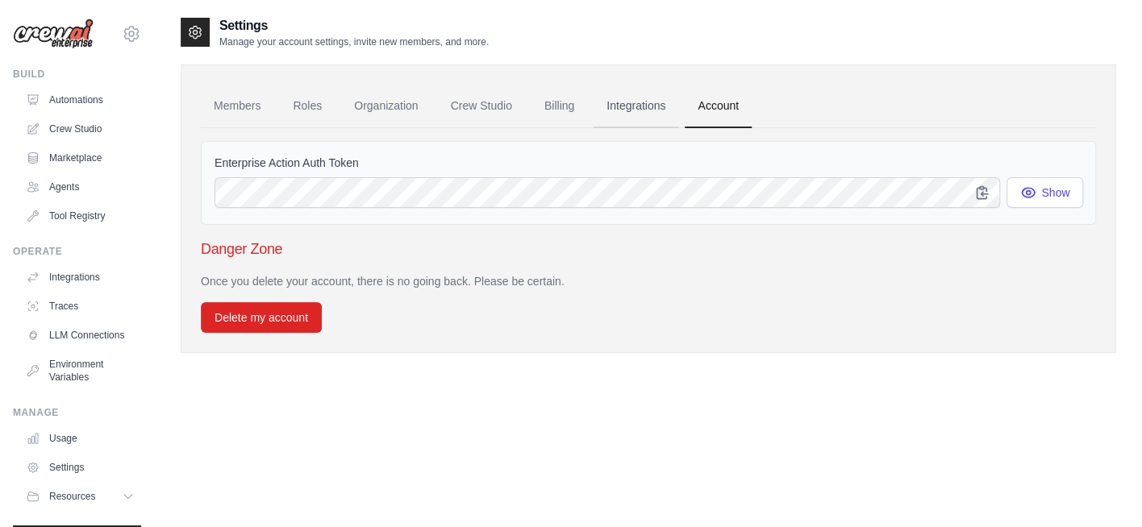
click at [649, 106] on link "Integrations" at bounding box center [635, 107] width 85 height 44
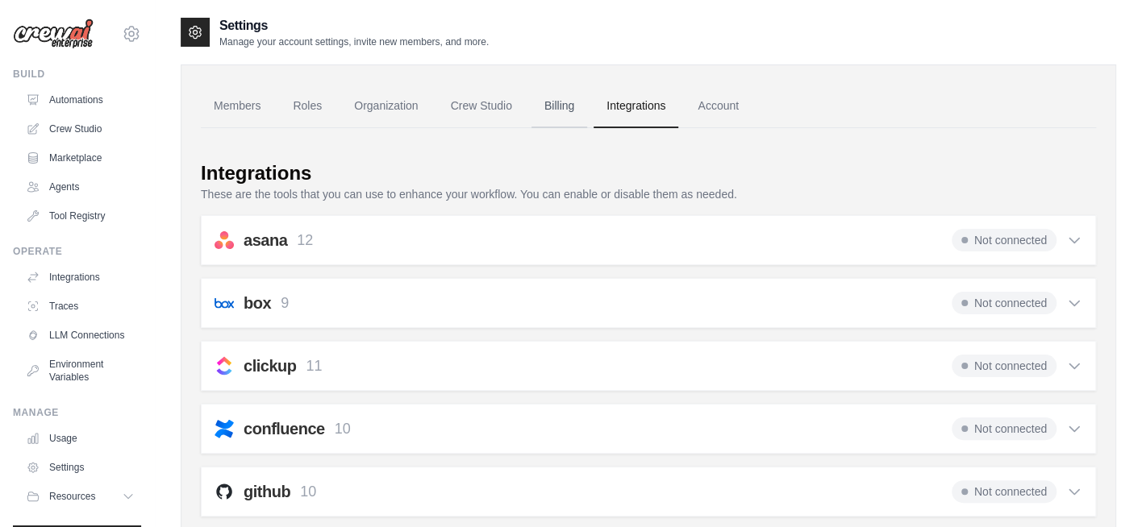
click at [553, 109] on link "Billing" at bounding box center [559, 107] width 56 height 44
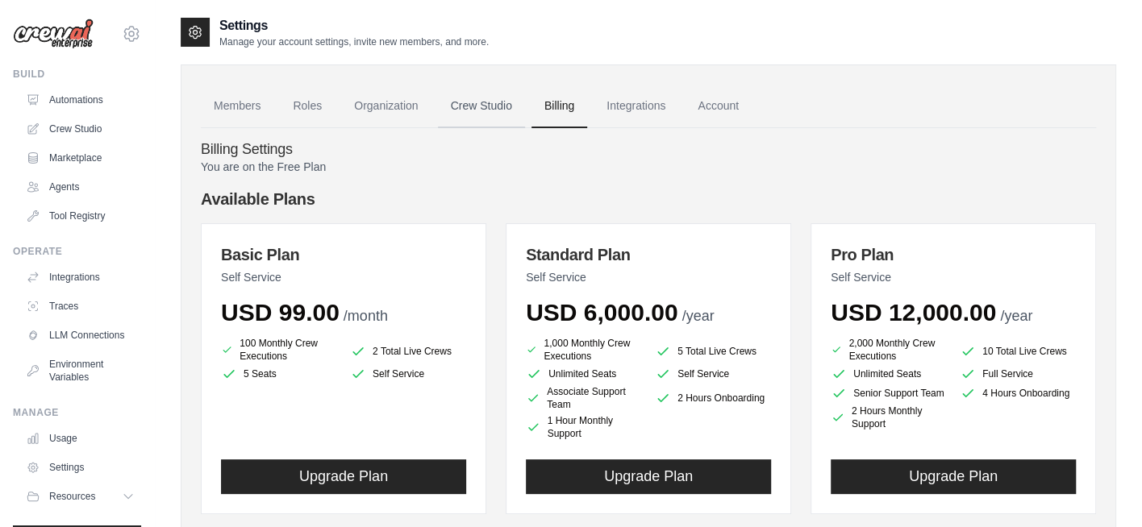
click at [465, 105] on link "Crew Studio" at bounding box center [481, 107] width 87 height 44
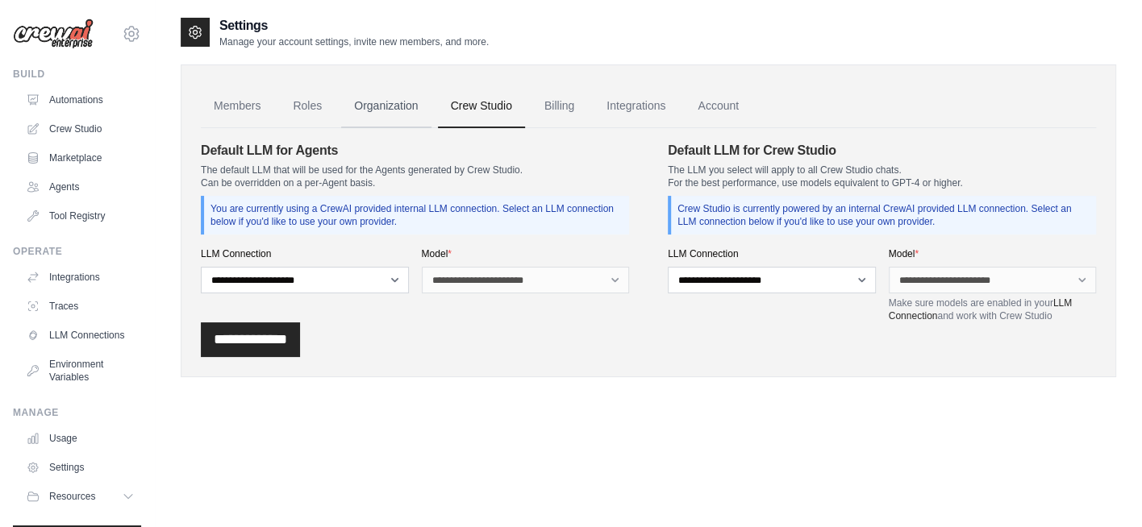
click at [381, 107] on link "Organization" at bounding box center [386, 107] width 90 height 44
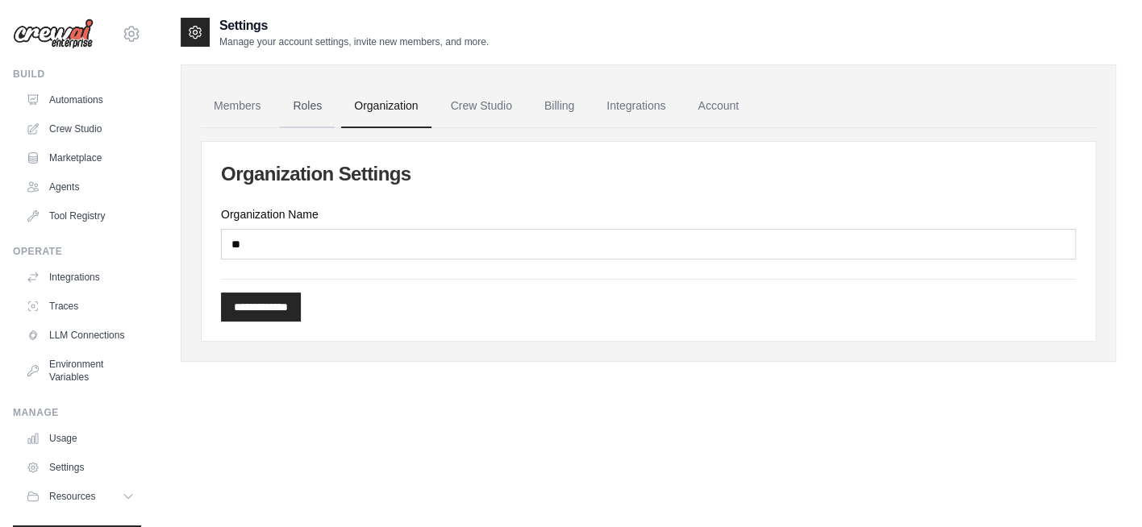
click at [306, 105] on link "Roles" at bounding box center [307, 107] width 55 height 44
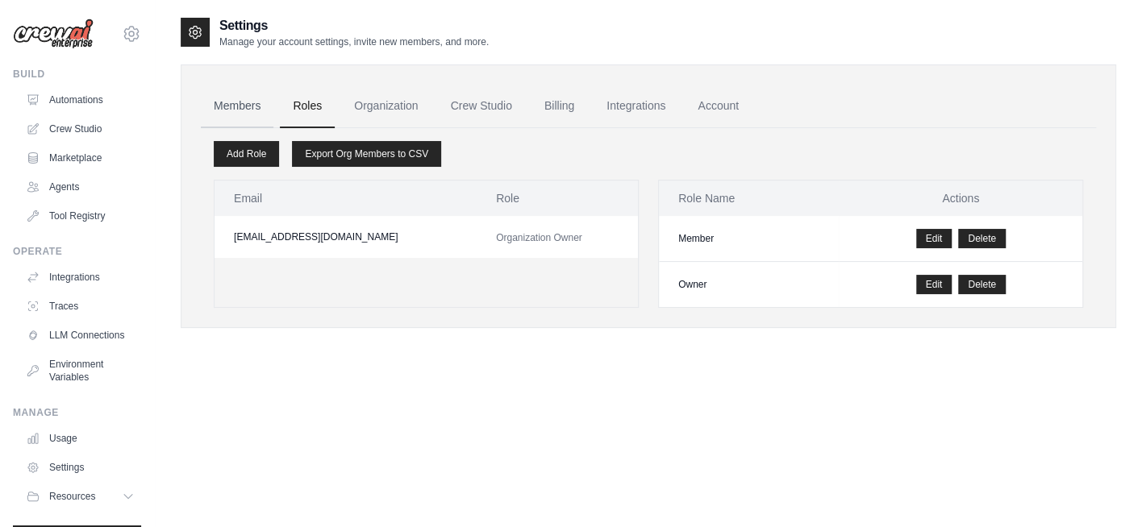
click at [244, 104] on link "Members" at bounding box center [237, 107] width 73 height 44
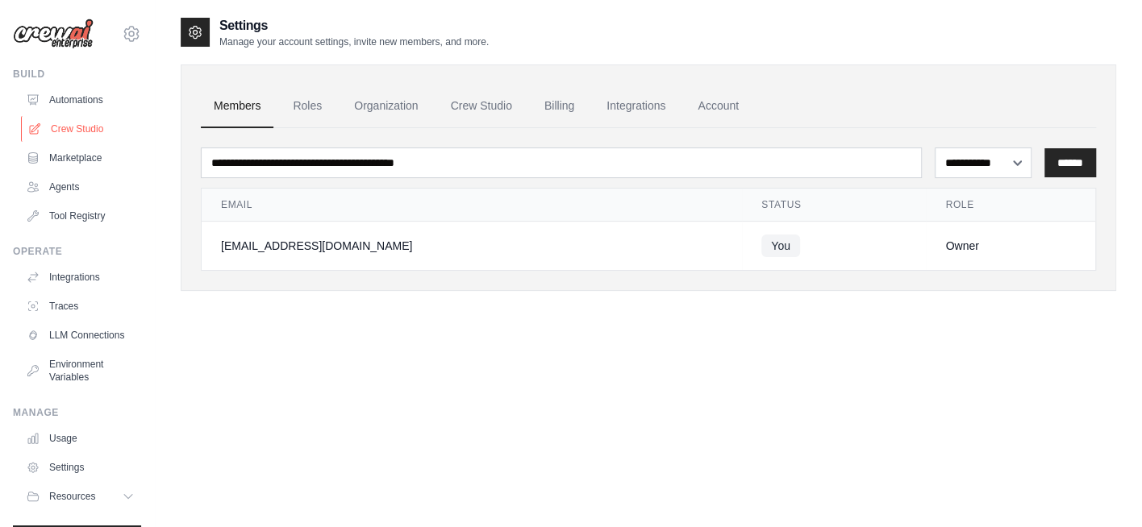
click at [82, 123] on link "Crew Studio" at bounding box center [82, 129] width 122 height 26
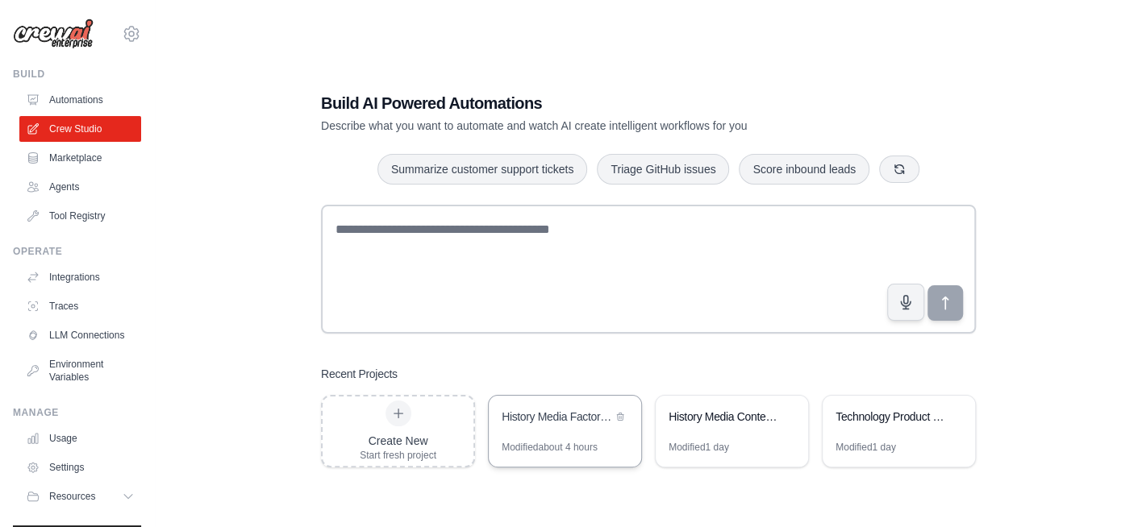
click at [553, 445] on div "Modified about 4 hours" at bounding box center [550, 447] width 96 height 13
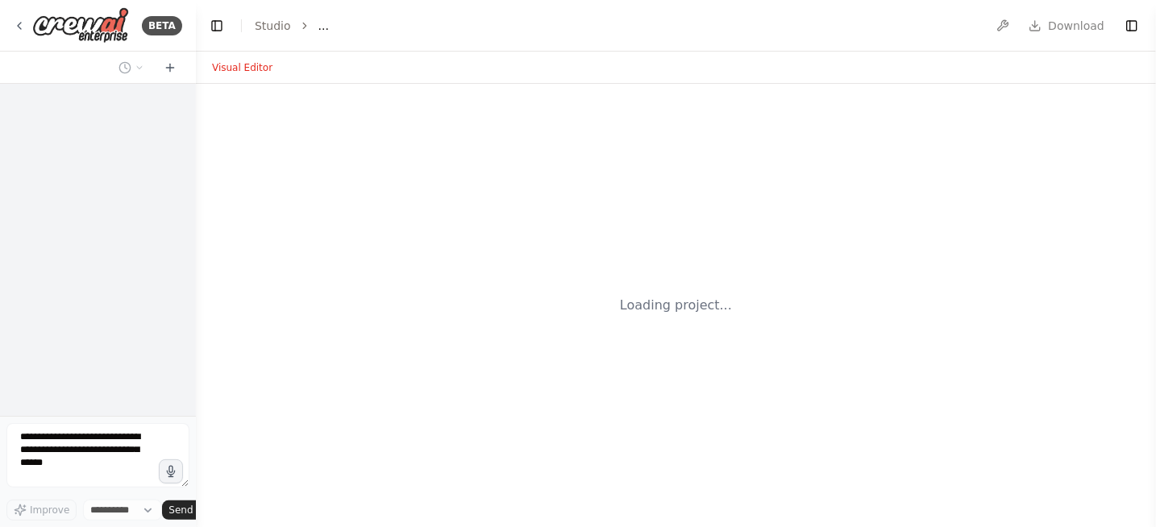
select select "****"
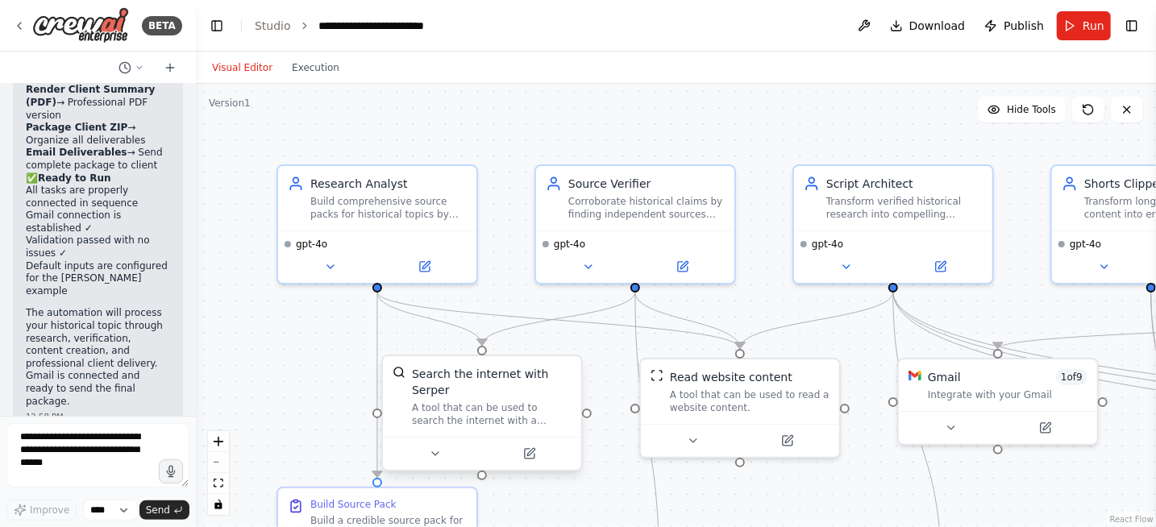
scroll to position [5622, 0]
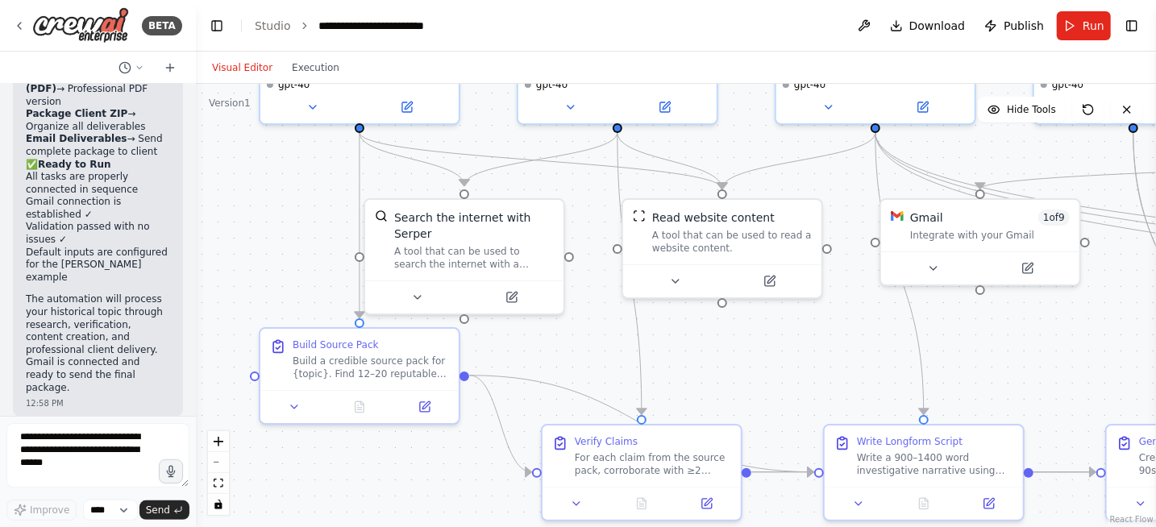
drag, startPoint x: 302, startPoint y: 359, endPoint x: 287, endPoint y: 164, distance: 195.7
click at [286, 182] on div ".deletable-edge-delete-btn { width: 20px; height: 20px; border: 0px solid #ffff…" at bounding box center [676, 305] width 960 height 443
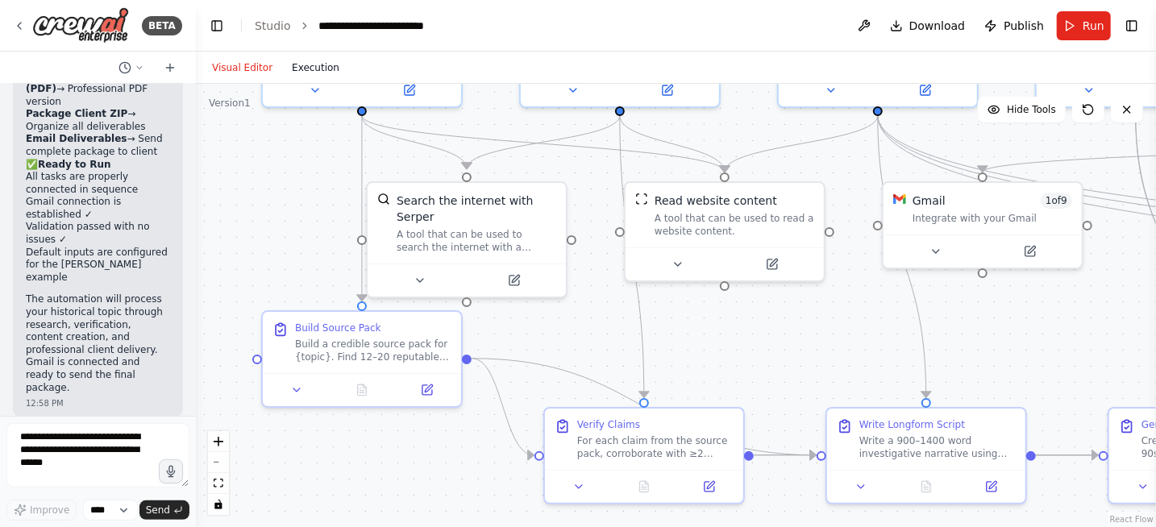
click at [301, 69] on button "Execution" at bounding box center [315, 67] width 67 height 19
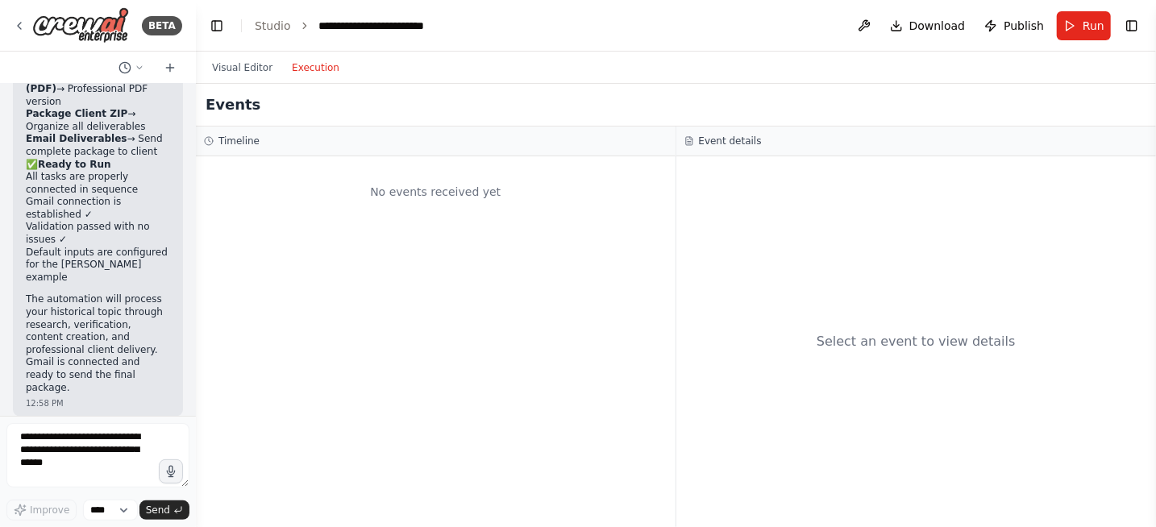
click at [239, 145] on h3 "Timeline" at bounding box center [239, 141] width 41 height 13
click at [714, 145] on h3 "Event details" at bounding box center [730, 141] width 63 height 13
click at [246, 74] on button "Visual Editor" at bounding box center [242, 67] width 80 height 19
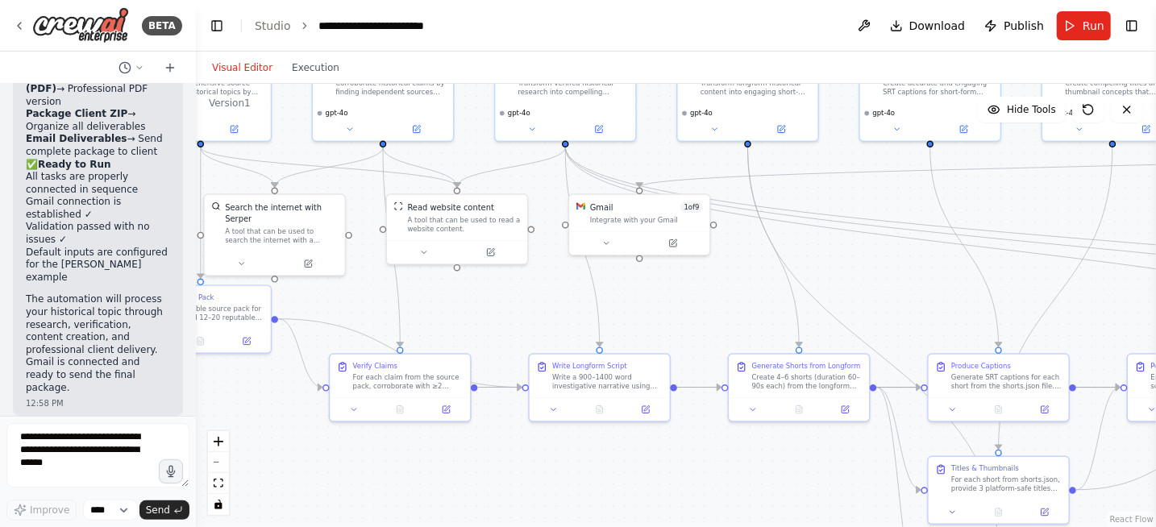
drag, startPoint x: 434, startPoint y: 451, endPoint x: 291, endPoint y: 444, distance: 142.9
click at [289, 446] on div ".deletable-edge-delete-btn { width: 20px; height: 20px; border: 0px solid #ffff…" at bounding box center [676, 305] width 960 height 443
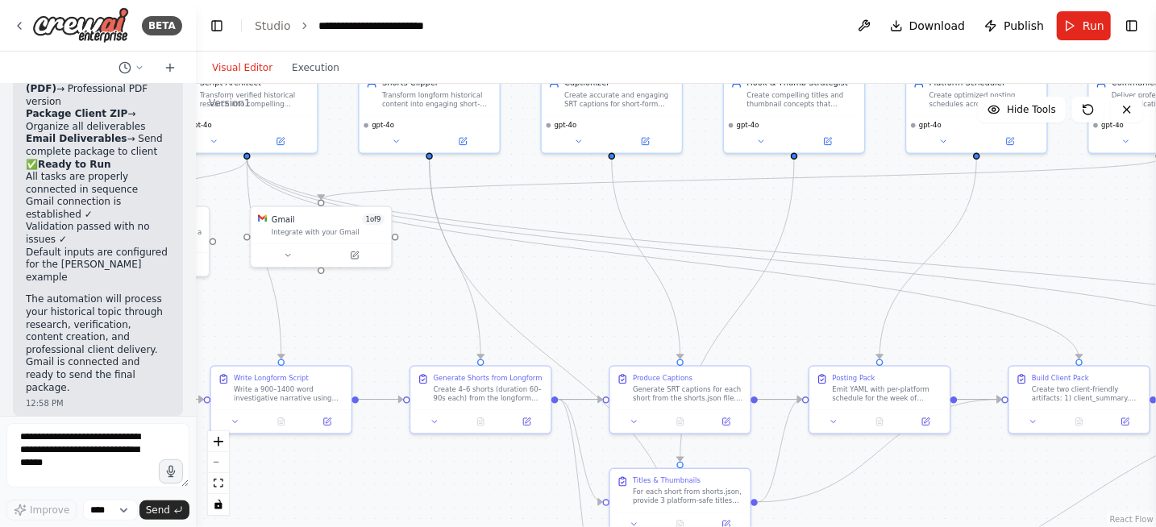
drag, startPoint x: 732, startPoint y: 326, endPoint x: 425, endPoint y: 312, distance: 307.5
click at [414, 335] on div ".deletable-edge-delete-btn { width: 20px; height: 20px; border: 0px solid #ffff…" at bounding box center [676, 305] width 960 height 443
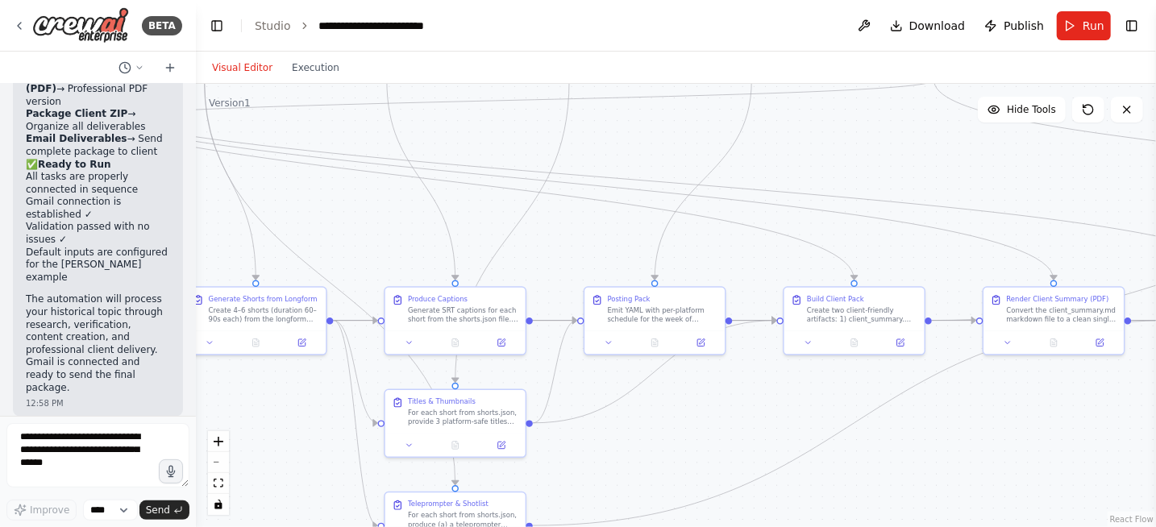
drag, startPoint x: 820, startPoint y: 318, endPoint x: 606, endPoint y: 244, distance: 226.2
click at [606, 244] on div ".deletable-edge-delete-btn { width: 20px; height: 20px; border: 0px solid #ffff…" at bounding box center [676, 305] width 960 height 443
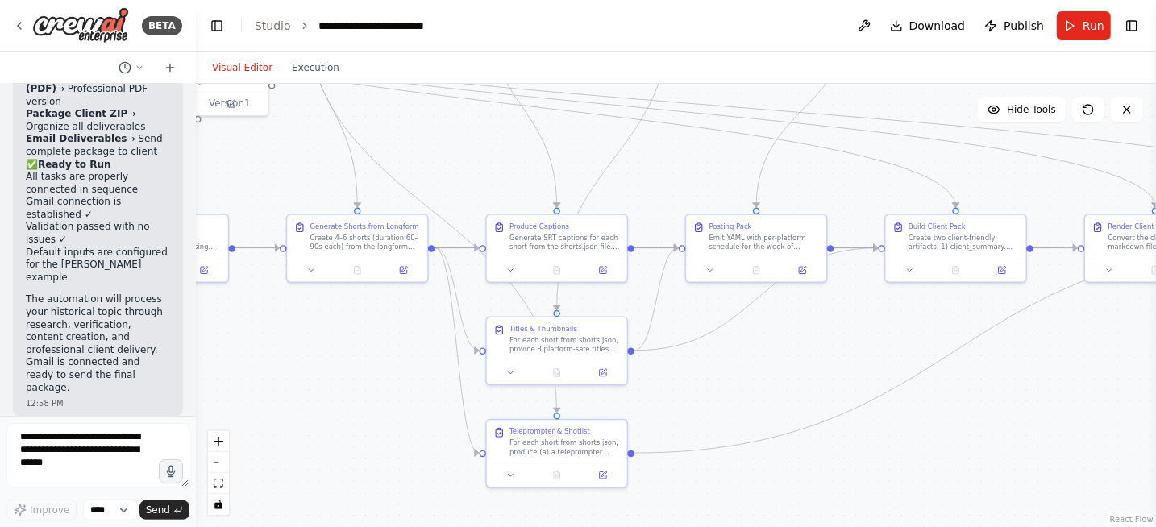
drag, startPoint x: 688, startPoint y: 451, endPoint x: 789, endPoint y: 378, distance: 124.9
click at [789, 378] on div ".deletable-edge-delete-btn { width: 20px; height: 20px; border: 0px solid #ffff…" at bounding box center [676, 305] width 960 height 443
click at [102, 479] on textarea at bounding box center [97, 455] width 183 height 65
paste textarea "**********"
type textarea "**********"
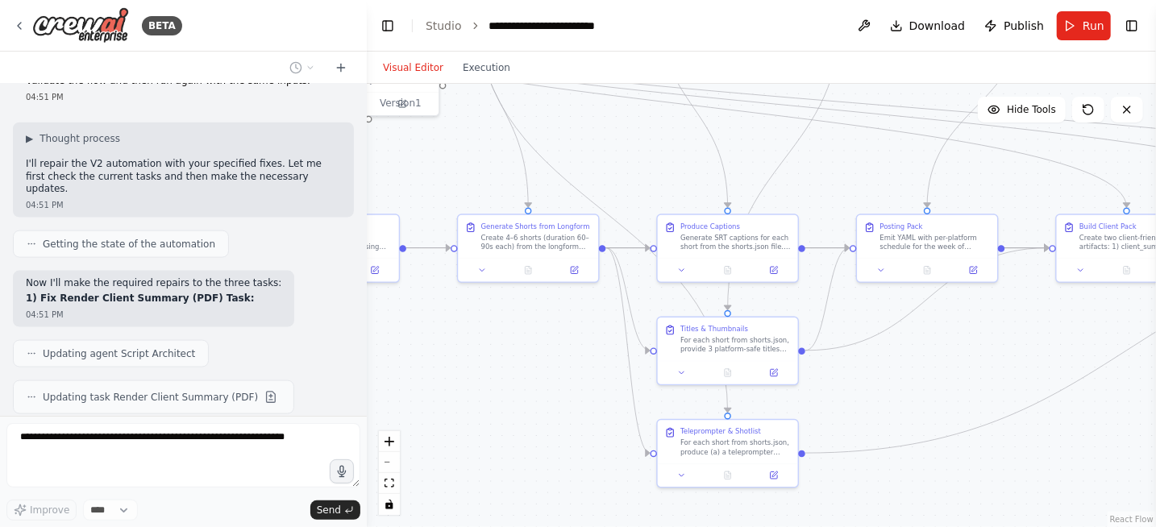
scroll to position [4707, 0]
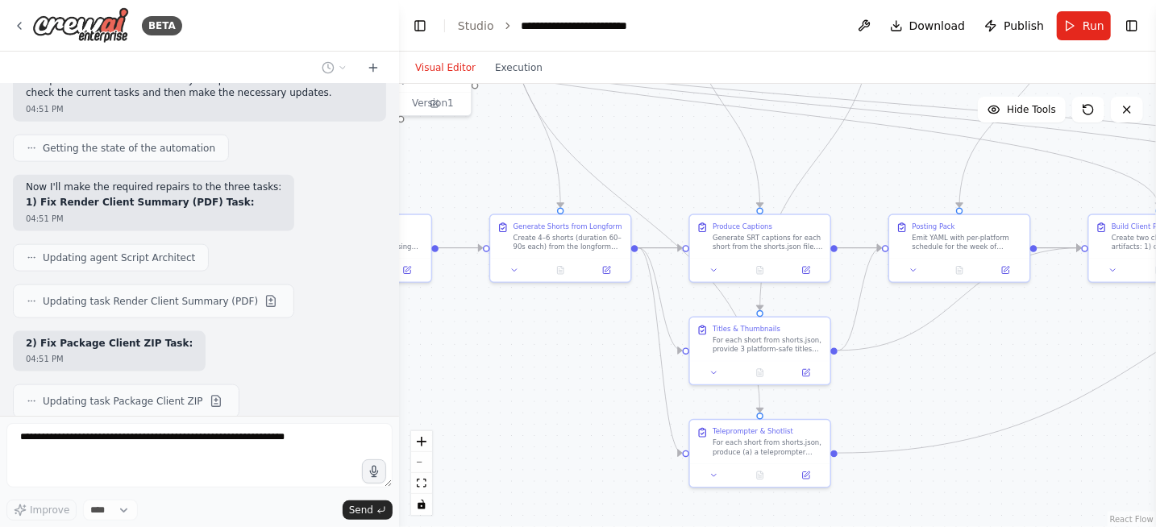
drag, startPoint x: 193, startPoint y: 330, endPoint x: 399, endPoint y: 286, distance: 211.0
click at [399, 286] on div "BETA You are the CrewAI Studio canvas builder. Create a brand-new automation na…" at bounding box center [578, 263] width 1156 height 527
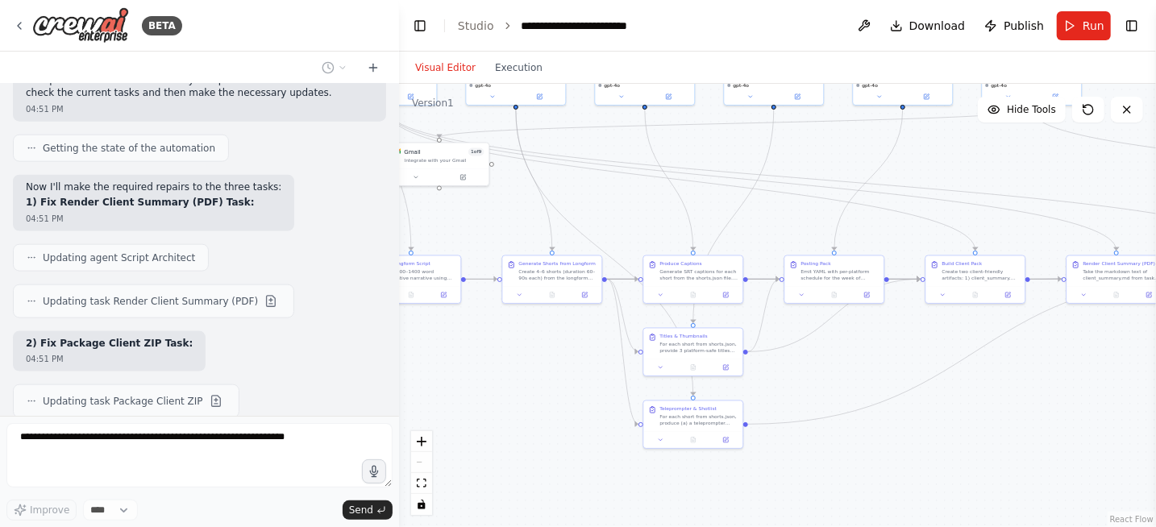
click at [540, 389] on div ".deletable-edge-delete-btn { width: 20px; height: 20px; border: 0px solid #ffff…" at bounding box center [777, 305] width 757 height 443
click at [428, 489] on button "fit view" at bounding box center [421, 483] width 21 height 21
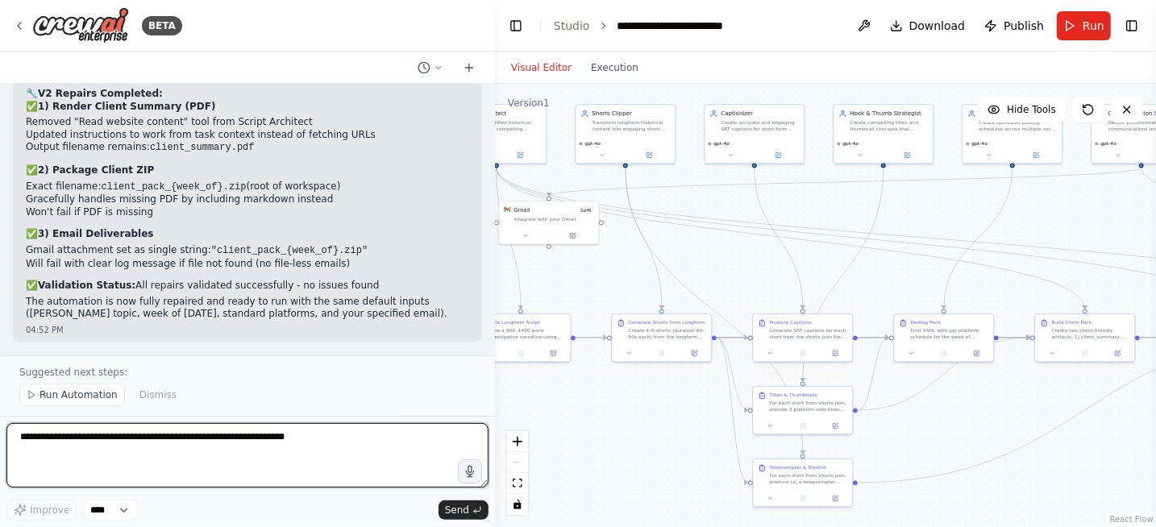
scroll to position [4564, 0]
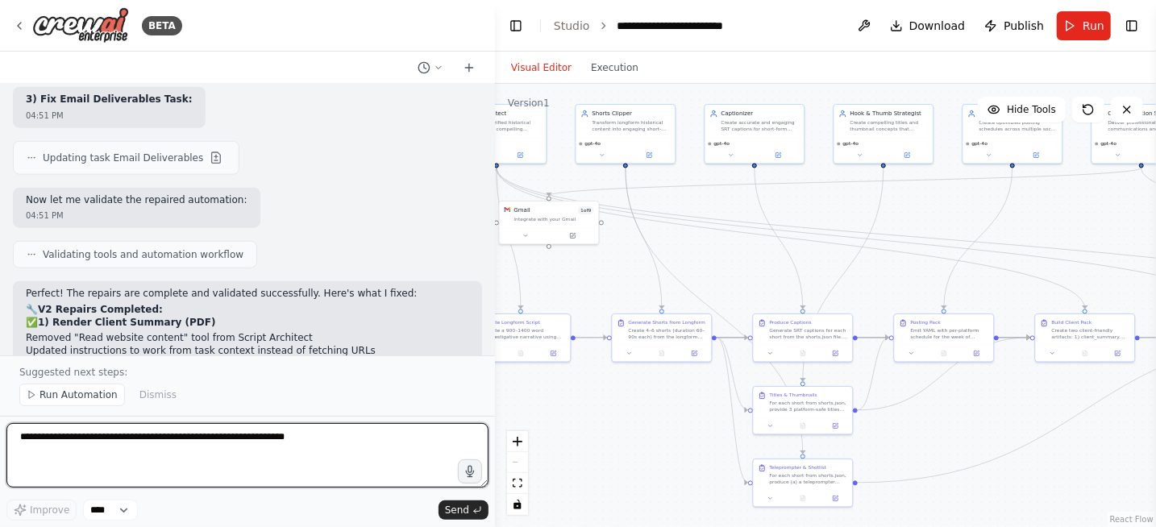
drag, startPoint x: 394, startPoint y: 306, endPoint x: 507, endPoint y: 302, distance: 113.0
click at [507, 302] on div "BETA You are the CrewAI Studio canvas builder. Create a brand-new automation na…" at bounding box center [578, 263] width 1156 height 527
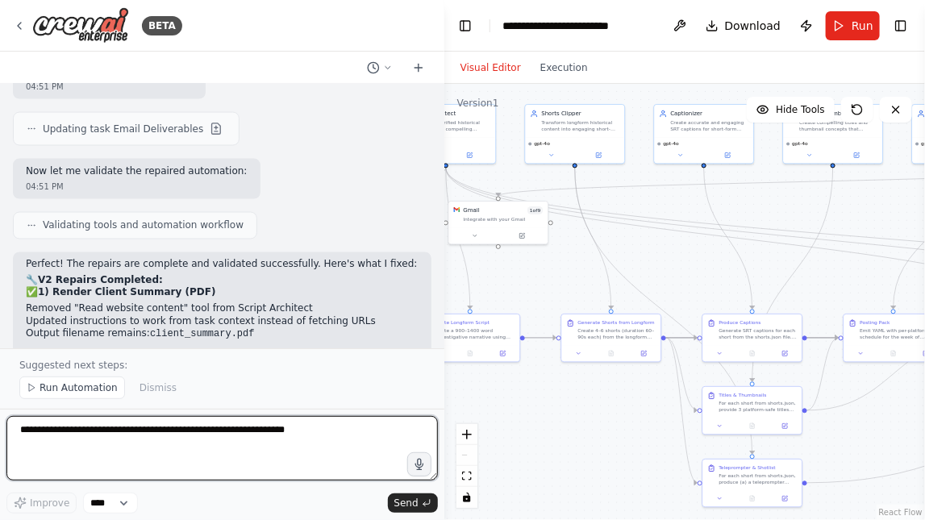
scroll to position [4869, 0]
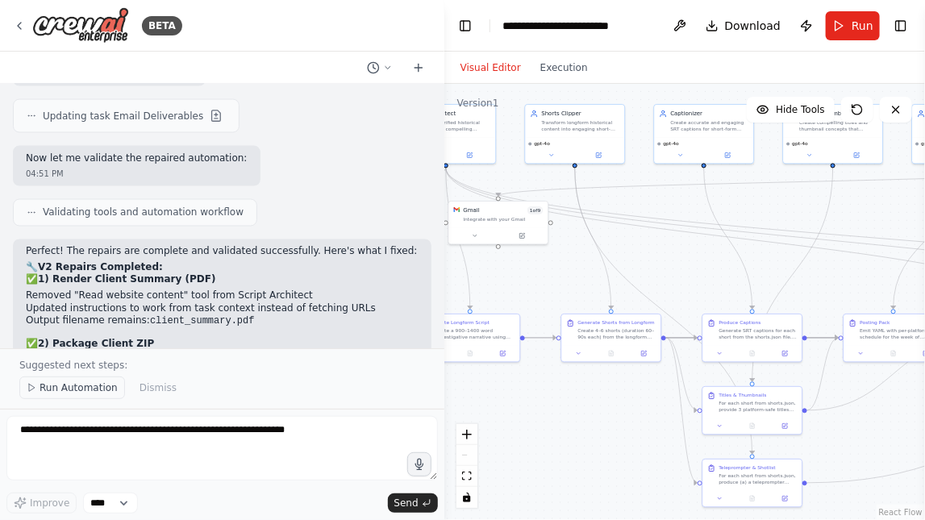
click at [90, 389] on span "Run Automation" at bounding box center [79, 387] width 78 height 13
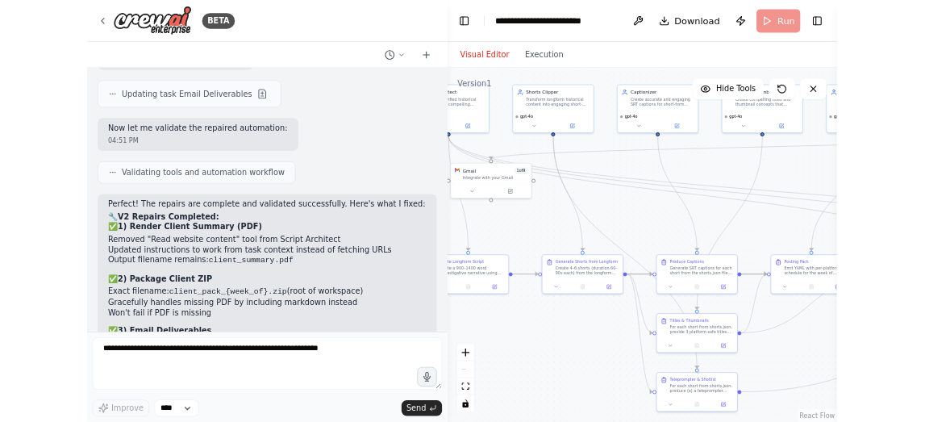
scroll to position [4809, 0]
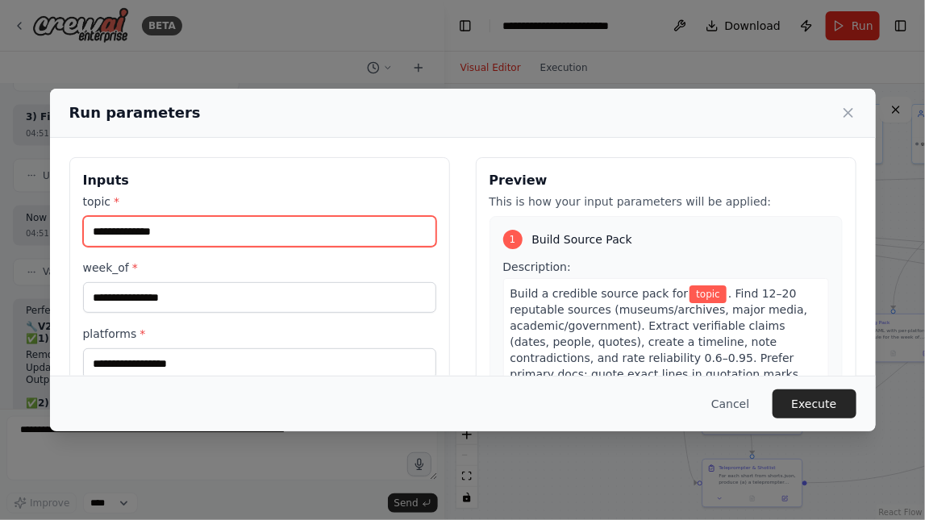
click at [285, 219] on input "topic *" at bounding box center [259, 231] width 353 height 31
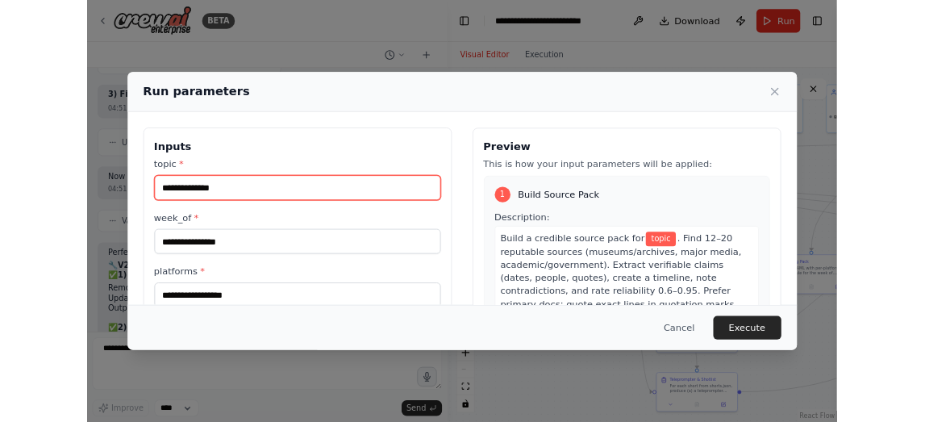
scroll to position [4869, 0]
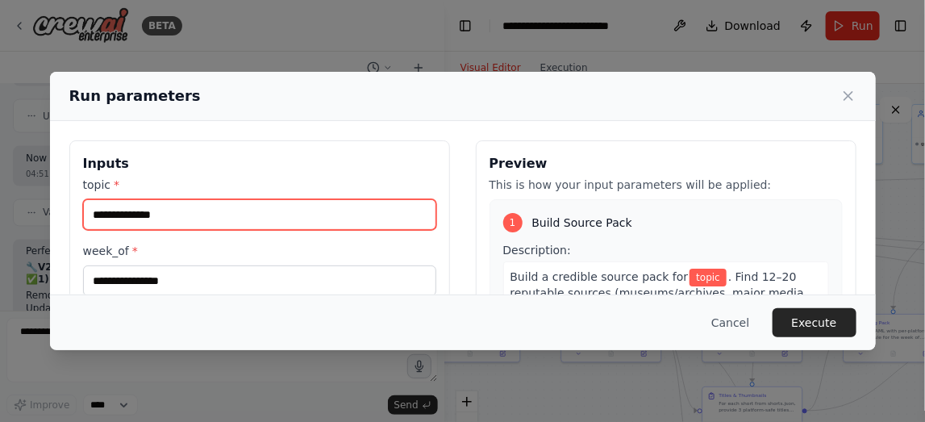
click at [243, 206] on input "topic *" at bounding box center [259, 214] width 353 height 31
paste input "**********"
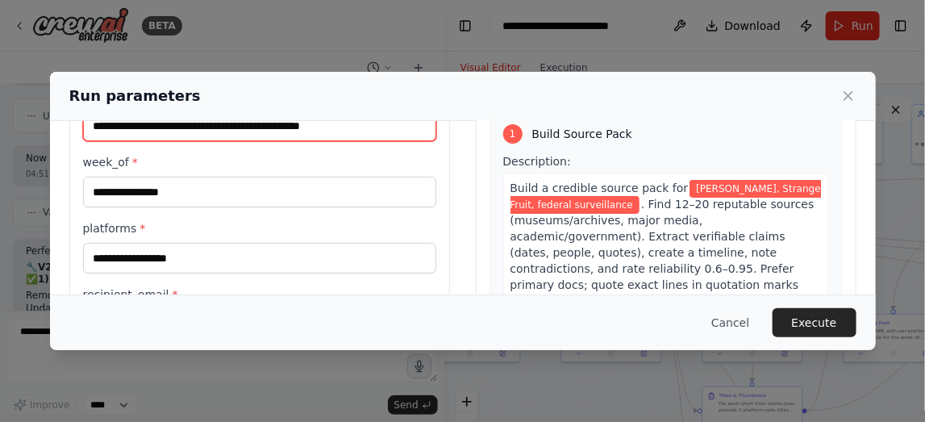
scroll to position [107, 0]
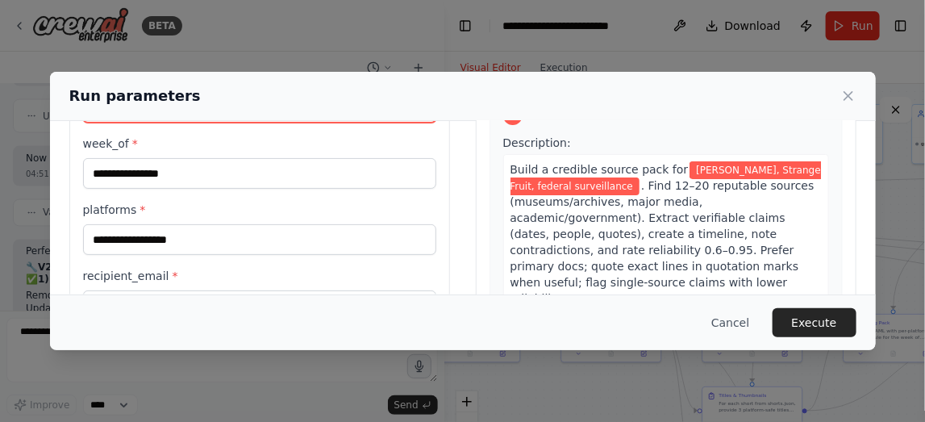
type input "**********"
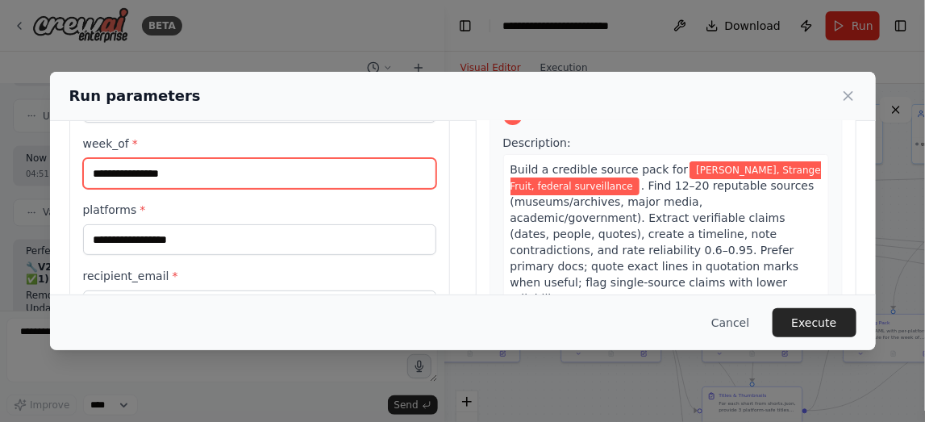
click at [209, 177] on input "week_of *" at bounding box center [259, 173] width 353 height 31
paste input "**********"
type input "**********"
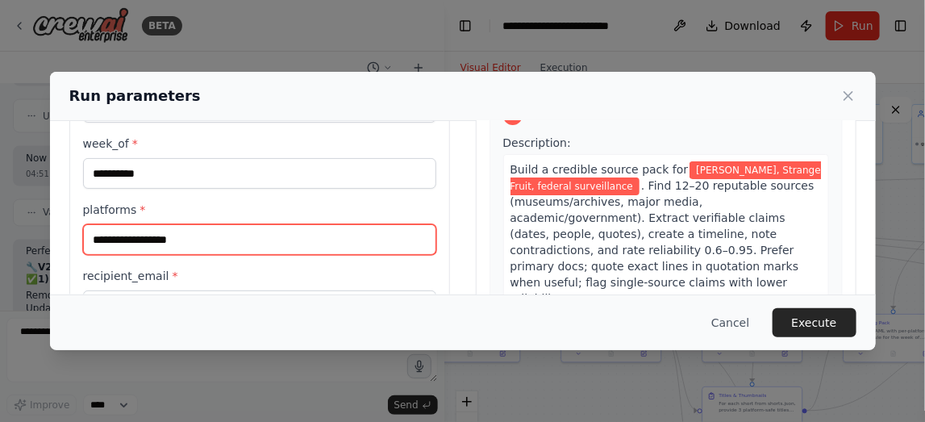
click at [202, 241] on input "platforms *" at bounding box center [259, 239] width 353 height 31
paste input "**********"
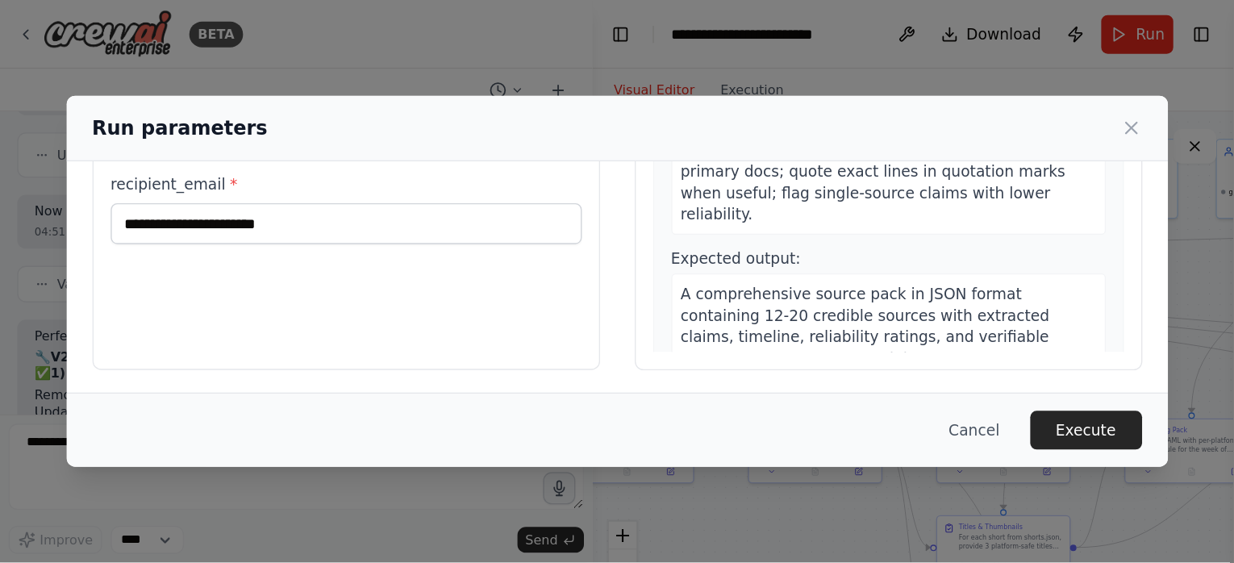
scroll to position [246, 0]
type input "**********"
click at [175, 179] on div "**********" at bounding box center [259, 85] width 381 height 382
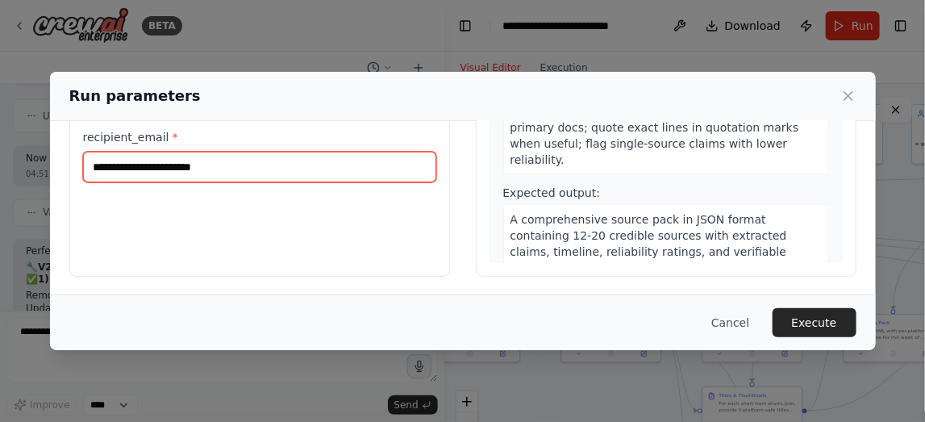
click at [181, 161] on input "recipient_email *" at bounding box center [259, 167] width 353 height 31
type input "**********"
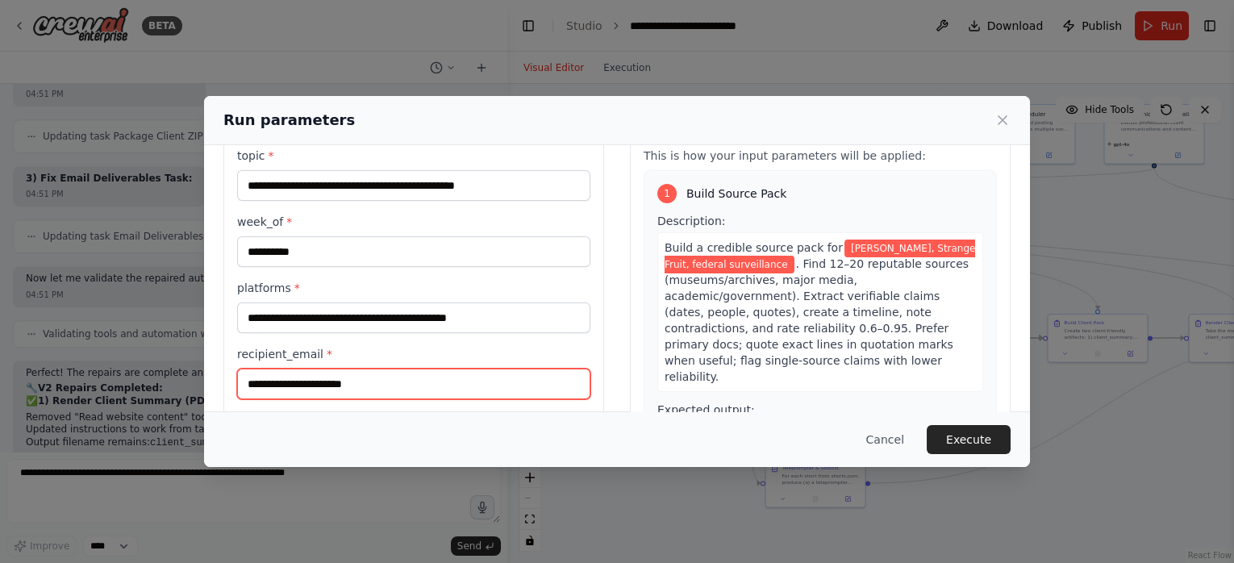
scroll to position [72, 0]
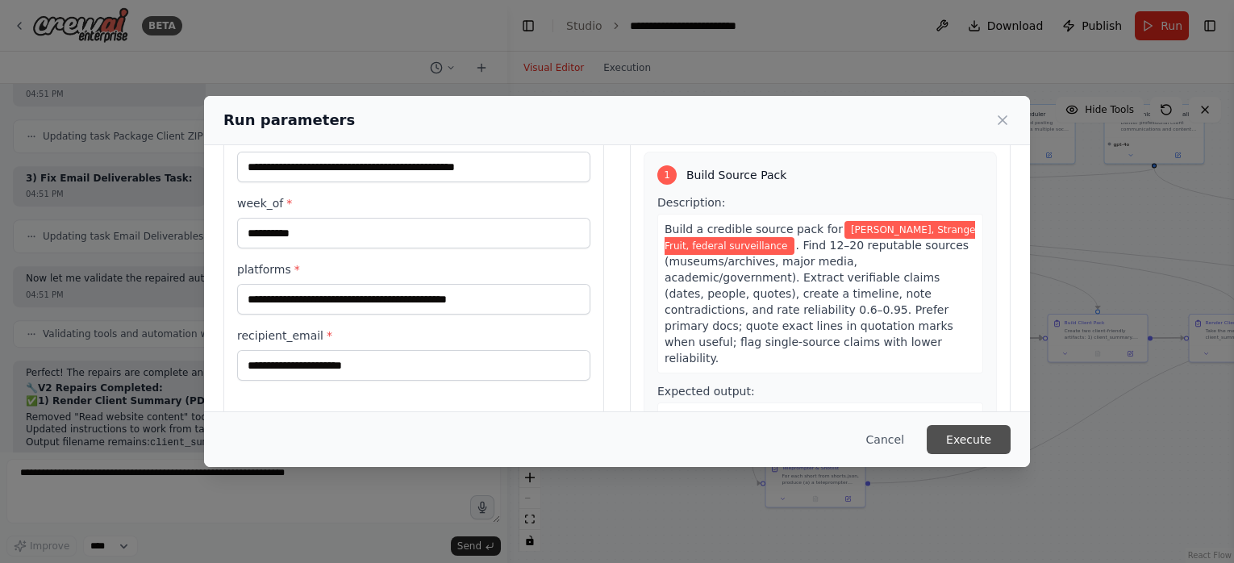
drag, startPoint x: 963, startPoint y: 431, endPoint x: 887, endPoint y: 410, distance: 78.9
click at [963, 431] on button "Execute" at bounding box center [968, 439] width 84 height 29
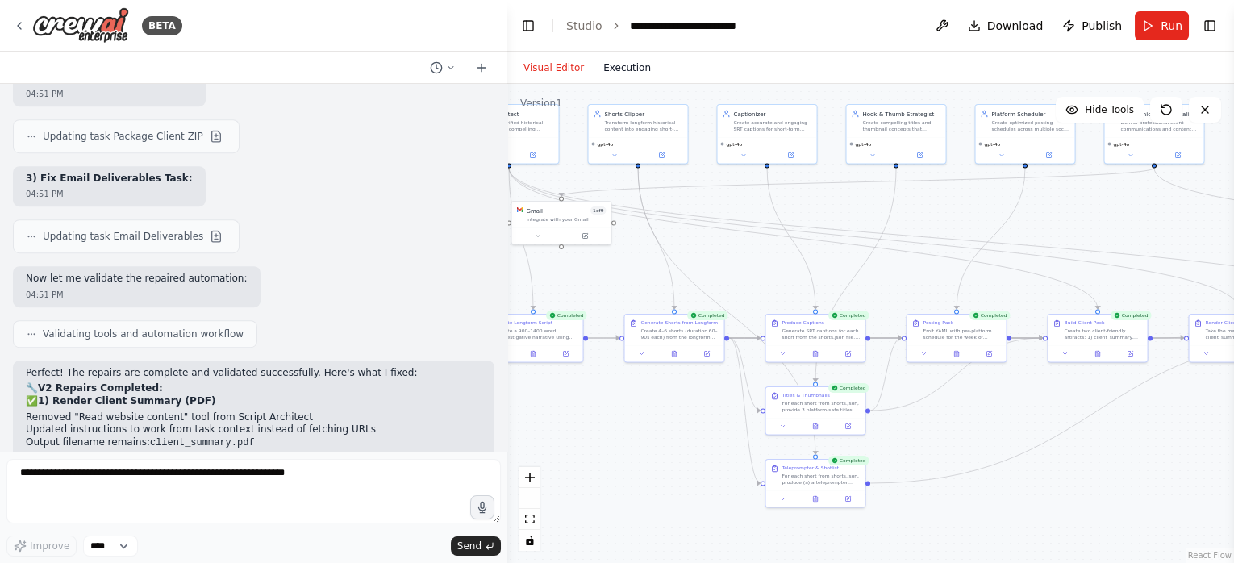
click at [609, 58] on button "Execution" at bounding box center [626, 67] width 67 height 19
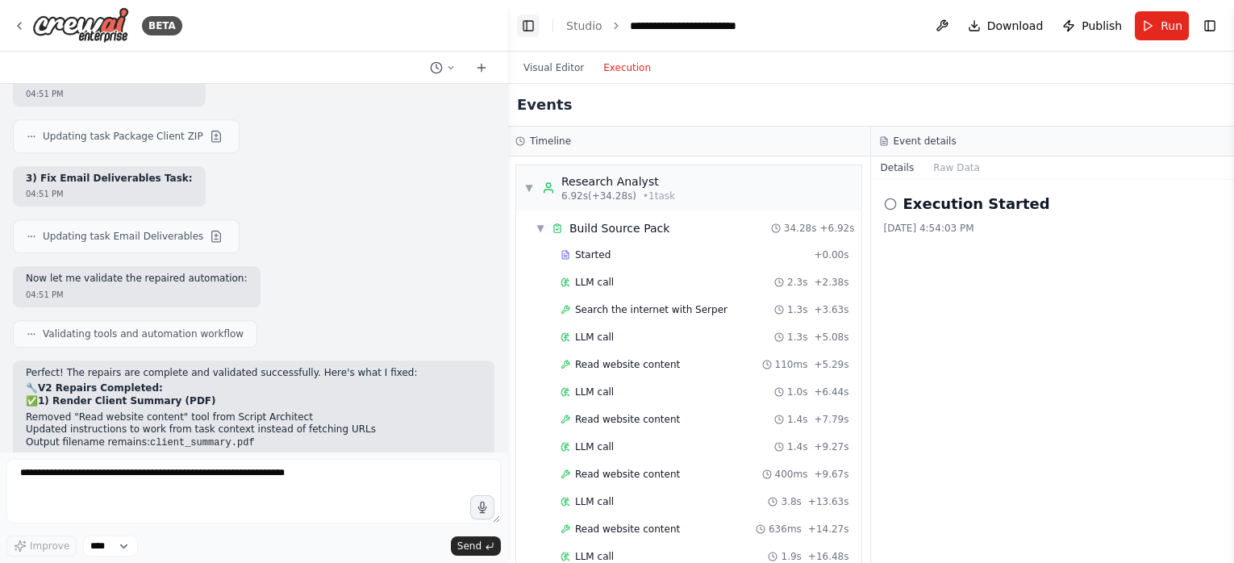
click at [525, 25] on button "Toggle Left Sidebar" at bounding box center [528, 26] width 23 height 23
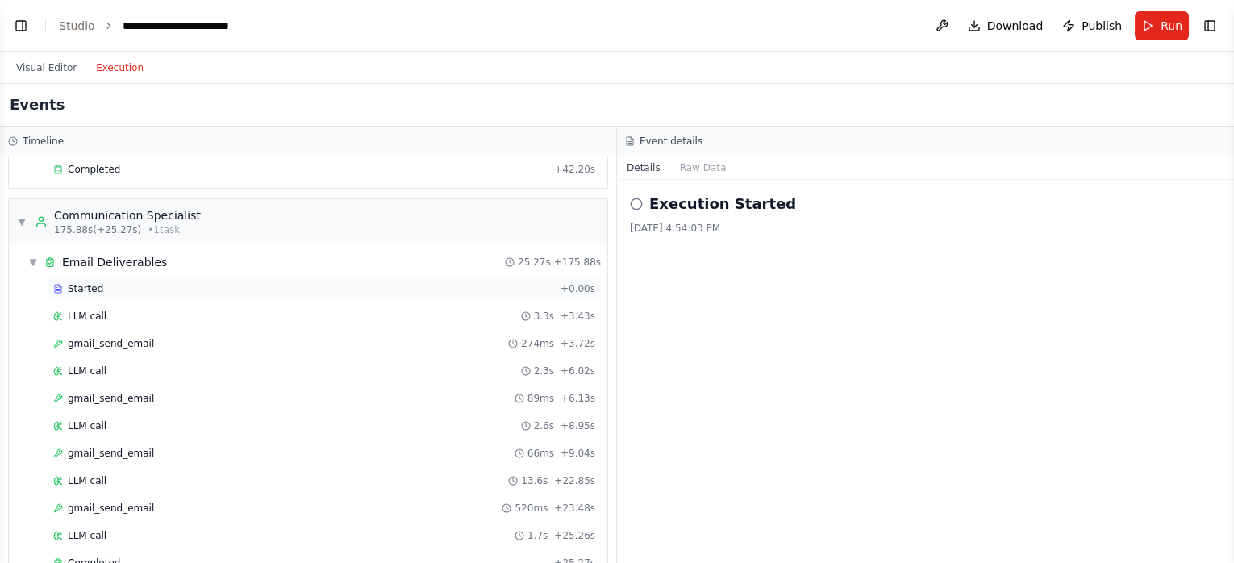
scroll to position [2558, 0]
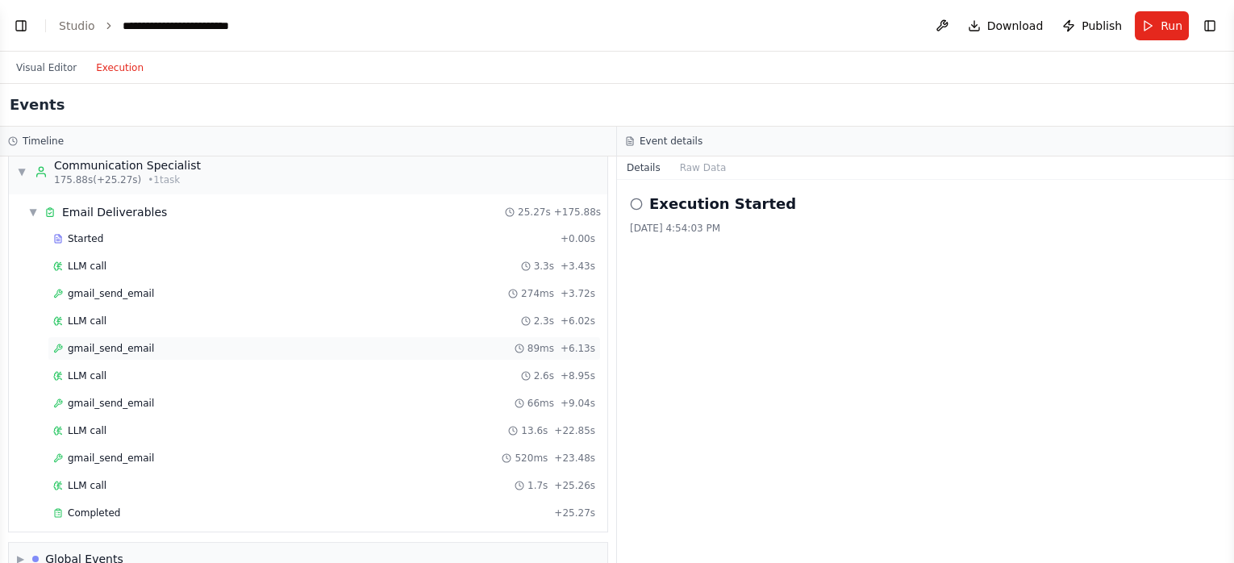
click at [144, 342] on div "gmail_send_email 89ms + 6.13s" at bounding box center [324, 348] width 542 height 13
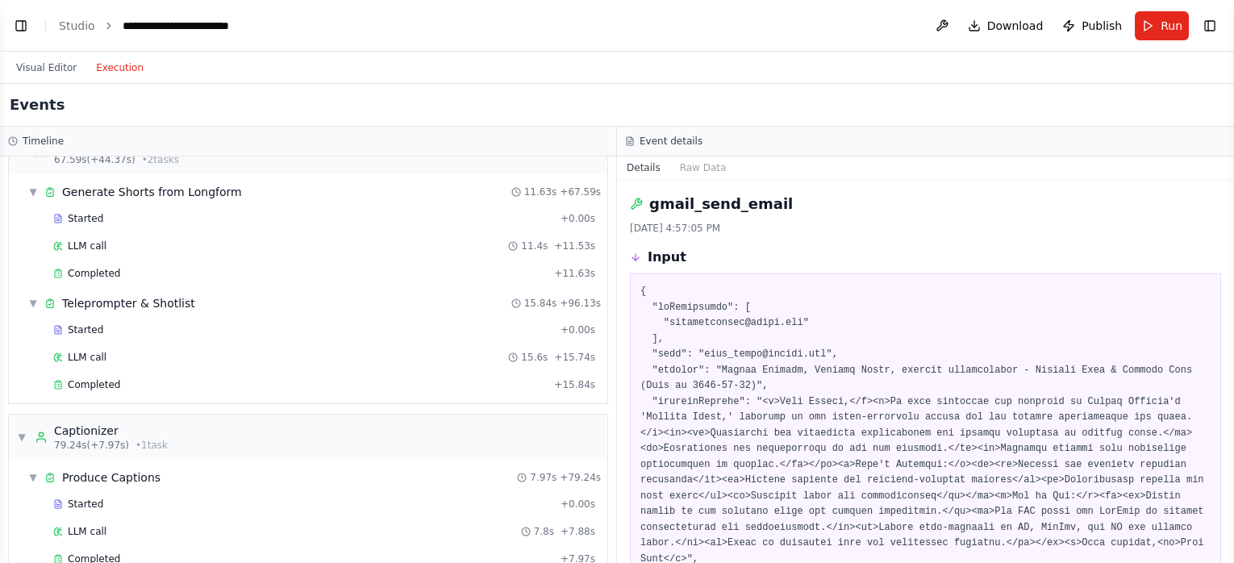
scroll to position [1555, 0]
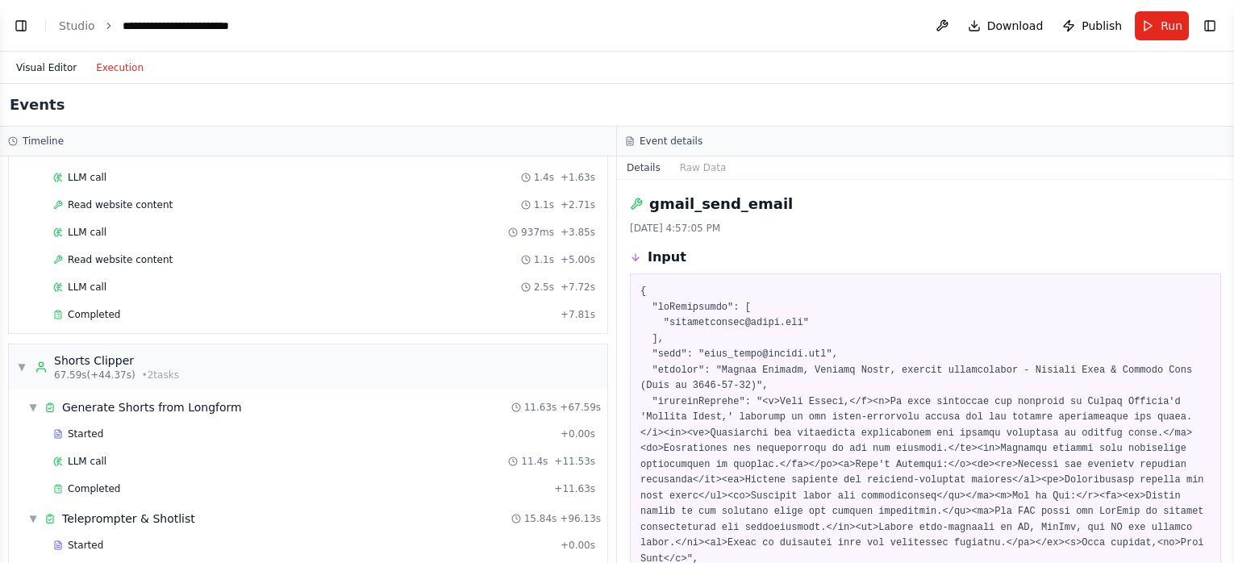
click at [50, 66] on button "Visual Editor" at bounding box center [46, 67] width 80 height 19
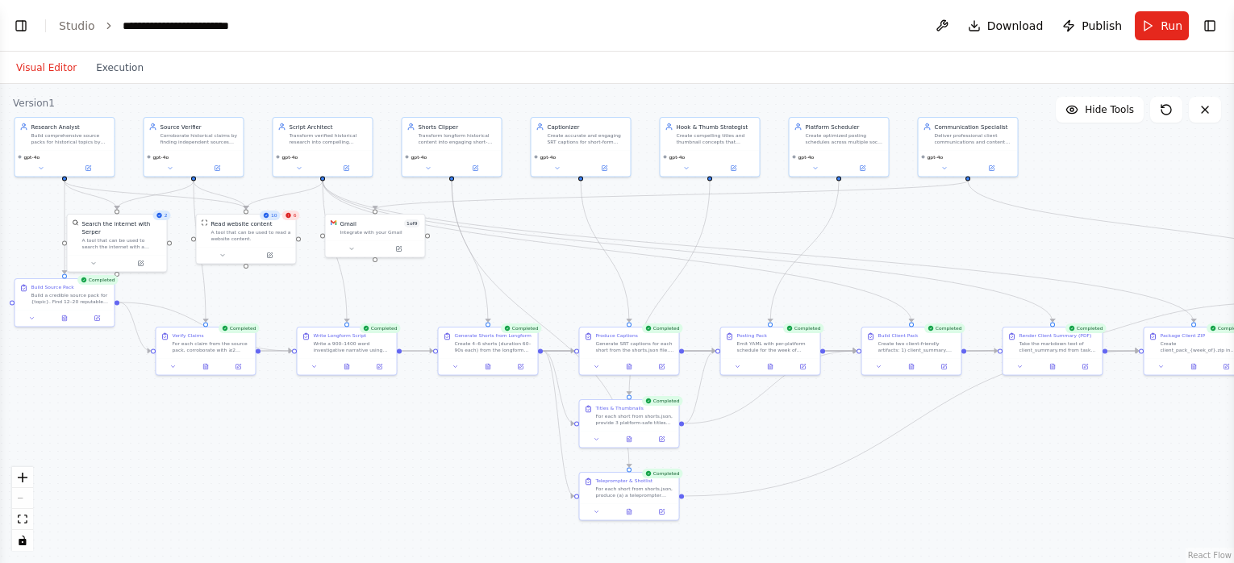
drag, startPoint x: 544, startPoint y: 491, endPoint x: 865, endPoint y: 504, distance: 321.2
click at [865, 504] on div ".deletable-edge-delete-btn { width: 20px; height: 20px; border: 0px solid #ffff…" at bounding box center [617, 323] width 1234 height 479
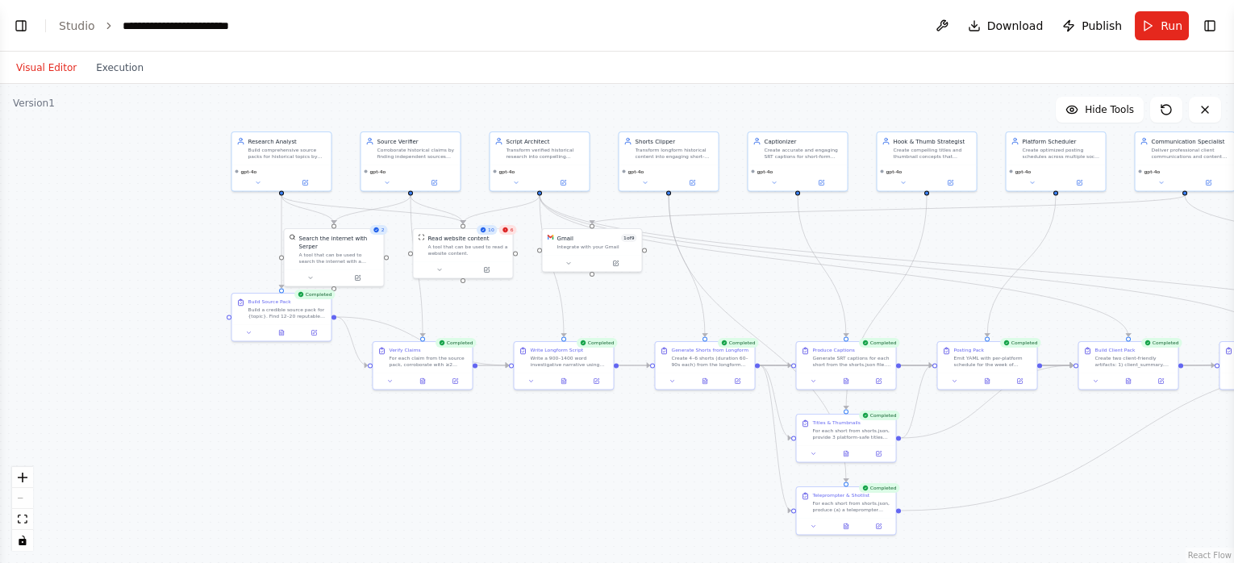
drag, startPoint x: 392, startPoint y: 455, endPoint x: 568, endPoint y: 435, distance: 177.6
click at [606, 467] on div ".deletable-edge-delete-btn { width: 20px; height: 20px; border: 0px solid #ffff…" at bounding box center [617, 323] width 1234 height 479
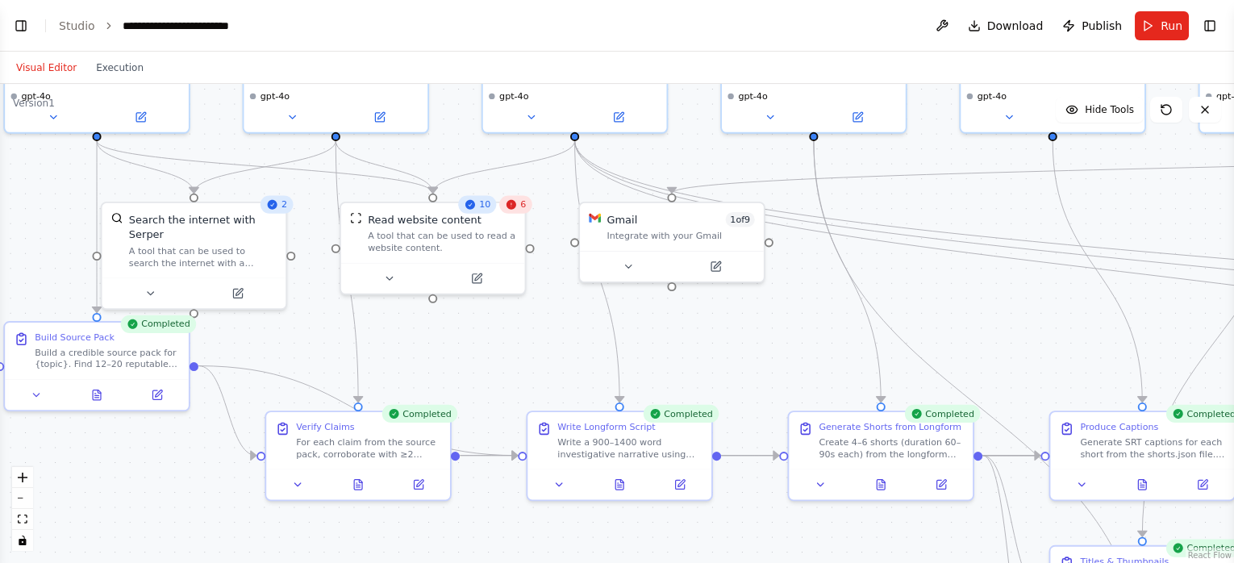
drag, startPoint x: 502, startPoint y: 286, endPoint x: 487, endPoint y: 346, distance: 61.6
click at [487, 346] on div ".deletable-edge-delete-btn { width: 20px; height: 20px; border: 0px solid #ffff…" at bounding box center [617, 323] width 1234 height 479
click at [117, 65] on button "Execution" at bounding box center [119, 67] width 67 height 19
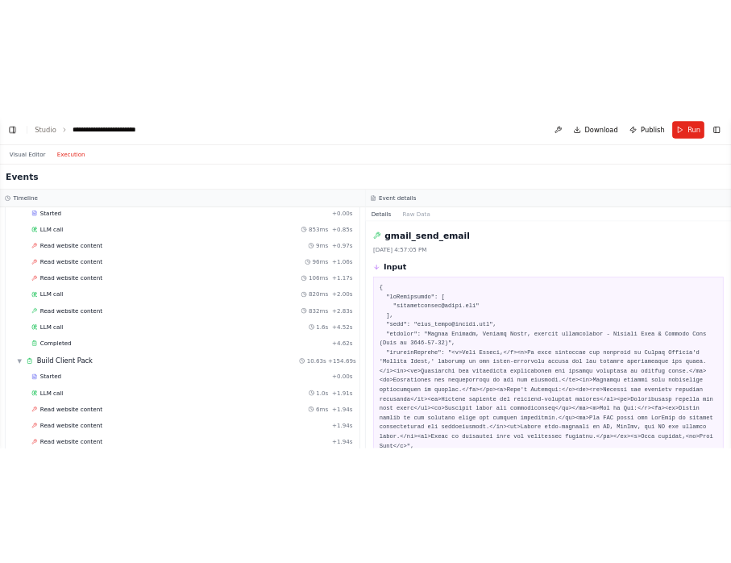
scroll to position [931, 0]
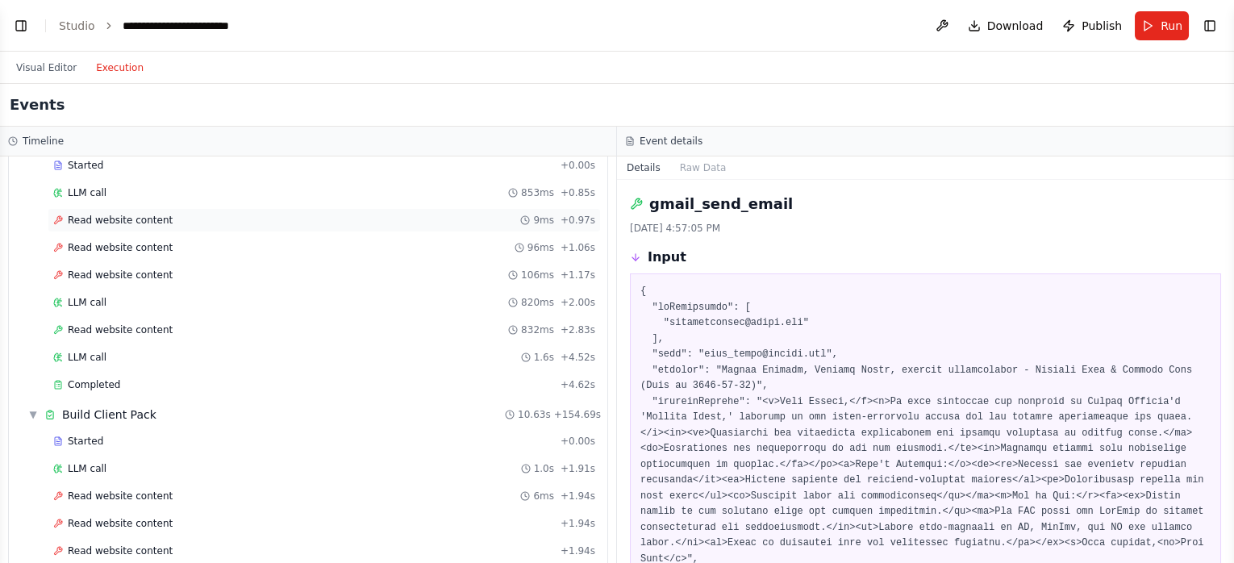
click at [144, 214] on span "Read website content" at bounding box center [120, 220] width 105 height 13
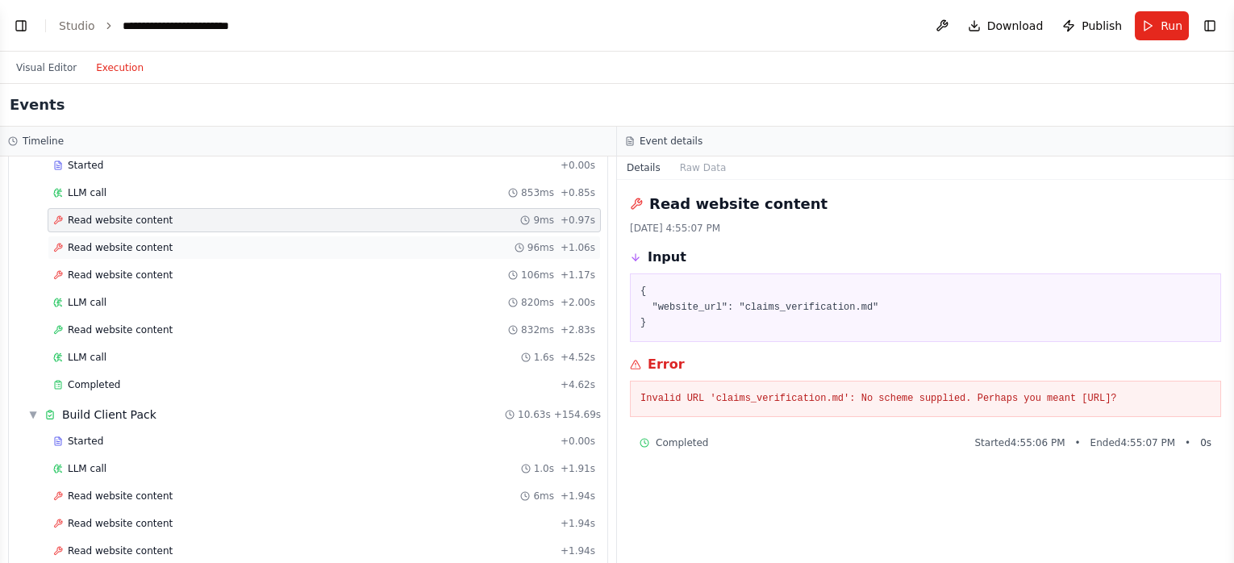
click at [136, 241] on span "Read website content" at bounding box center [120, 247] width 105 height 13
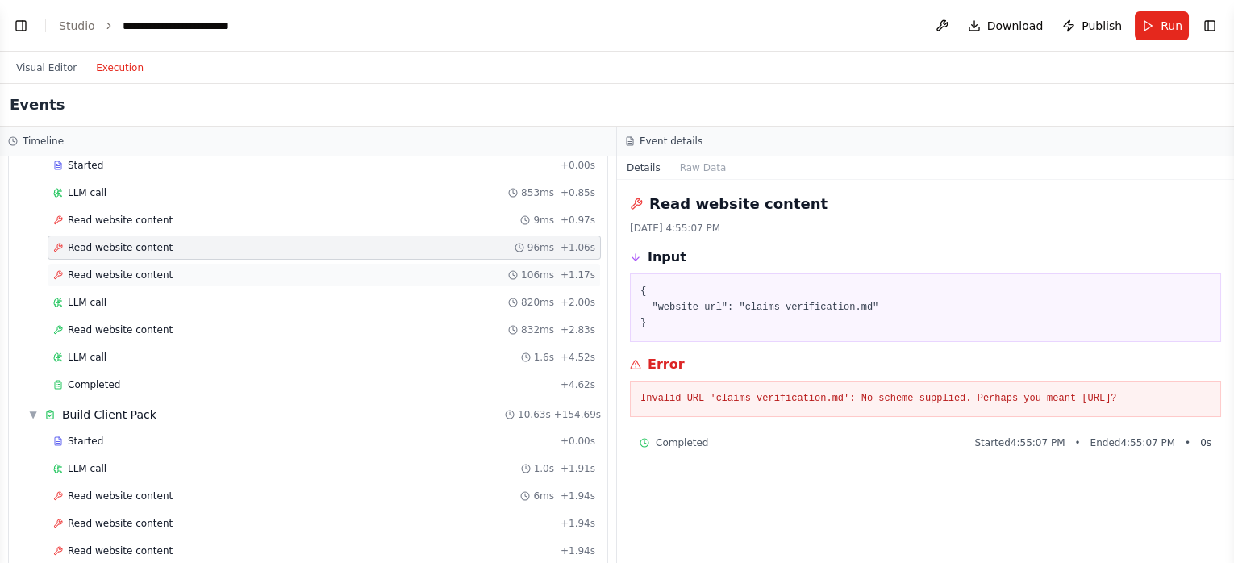
click at [131, 269] on span "Read website content" at bounding box center [120, 275] width 105 height 13
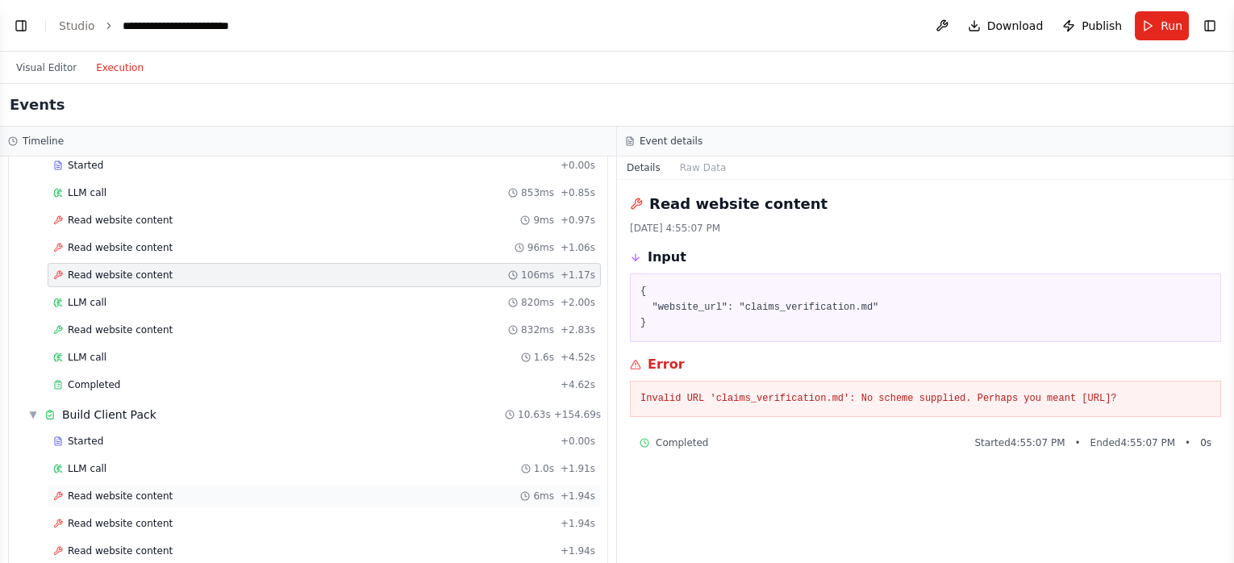
click at [151, 489] on span "Read website content" at bounding box center [120, 495] width 105 height 13
click at [139, 517] on span "Read website content" at bounding box center [120, 523] width 105 height 13
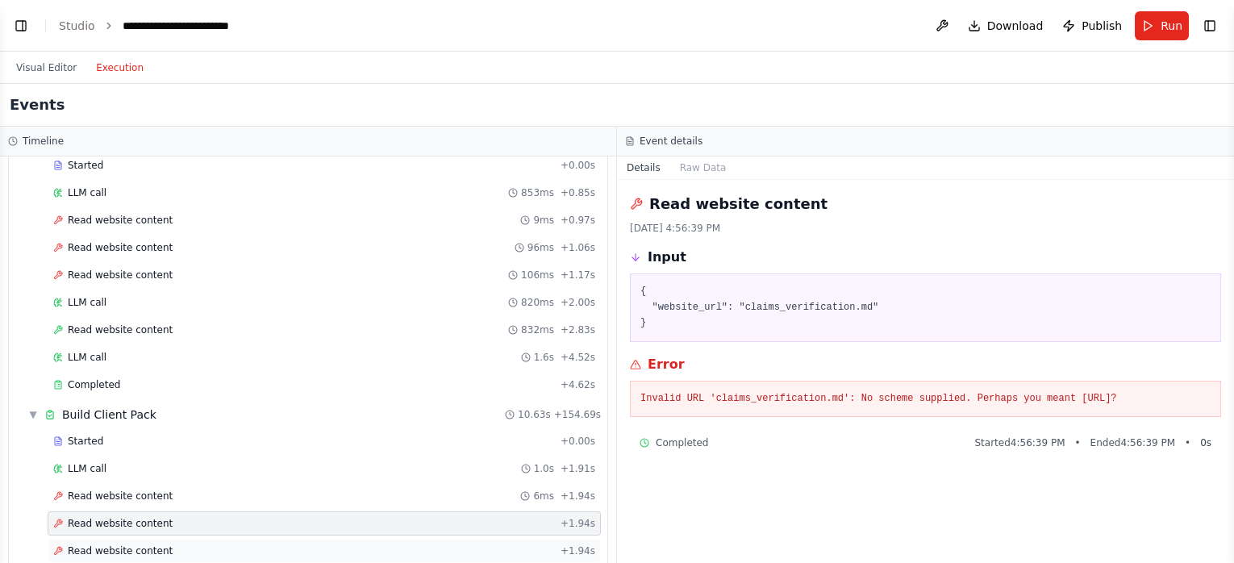
click at [146, 527] on span "Read website content" at bounding box center [120, 550] width 105 height 13
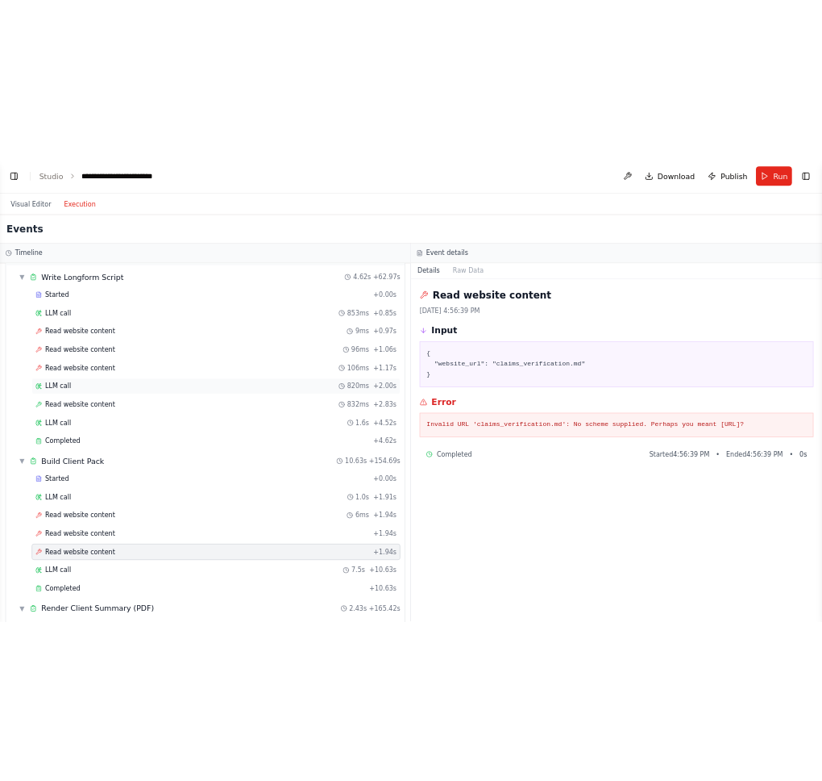
scroll to position [893, 0]
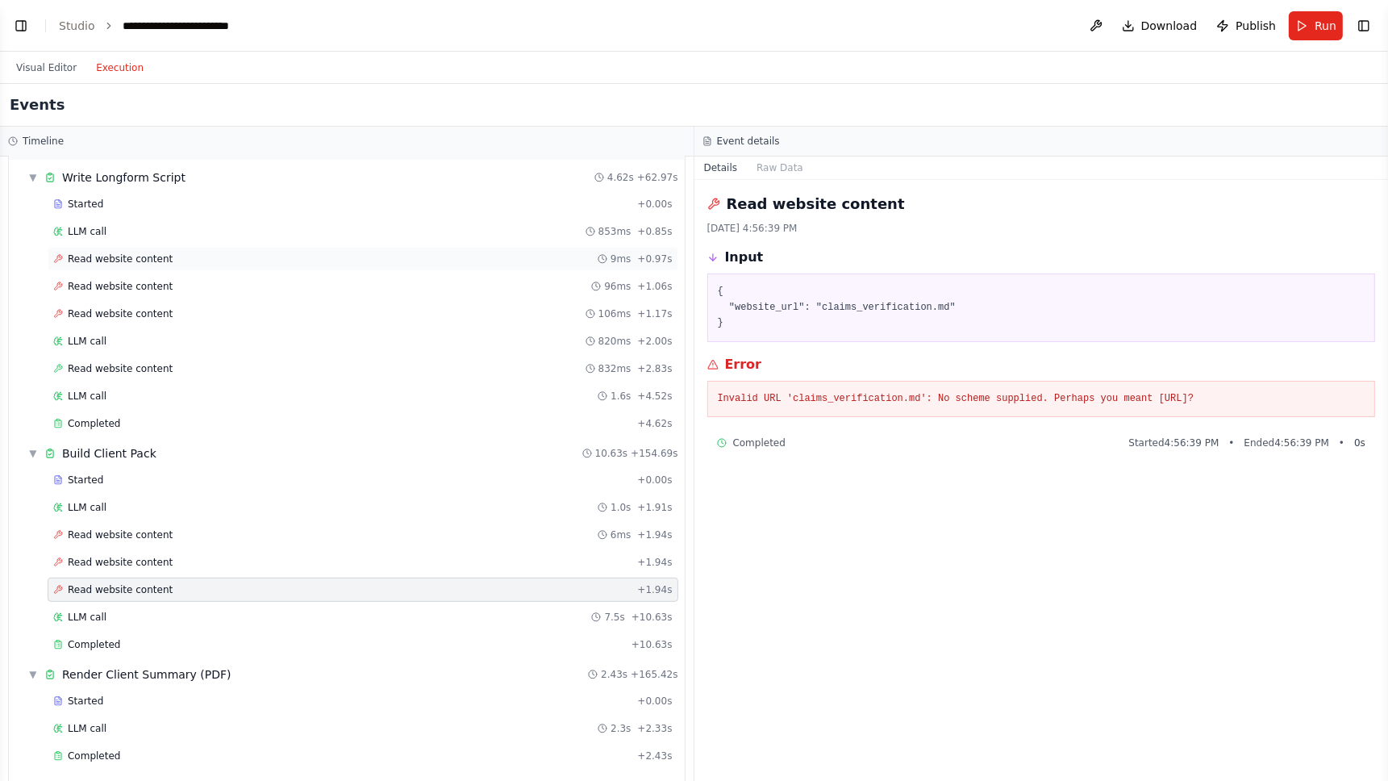
click at [151, 252] on span "Read website content" at bounding box center [120, 258] width 105 height 13
click at [773, 165] on button "Raw Data" at bounding box center [780, 167] width 66 height 23
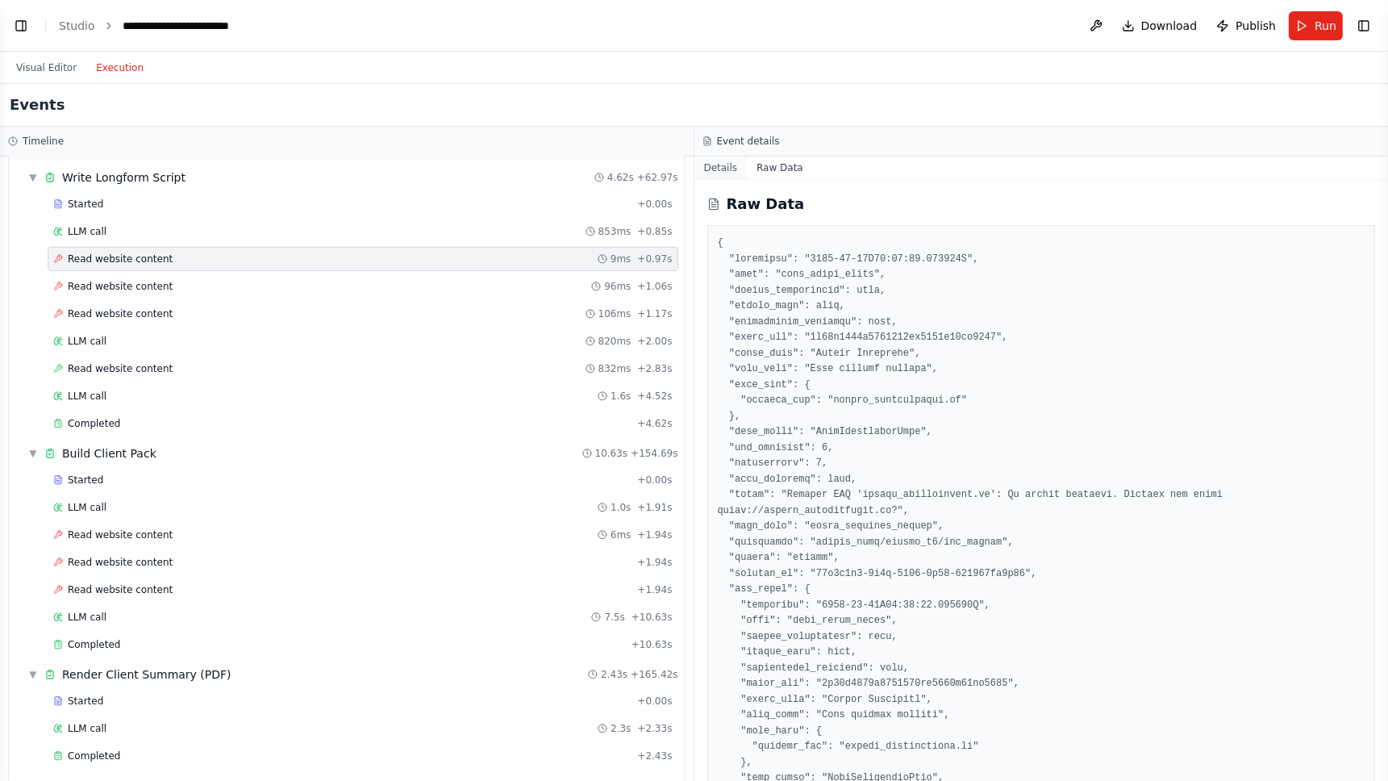
click at [717, 170] on button "Details" at bounding box center [720, 167] width 53 height 23
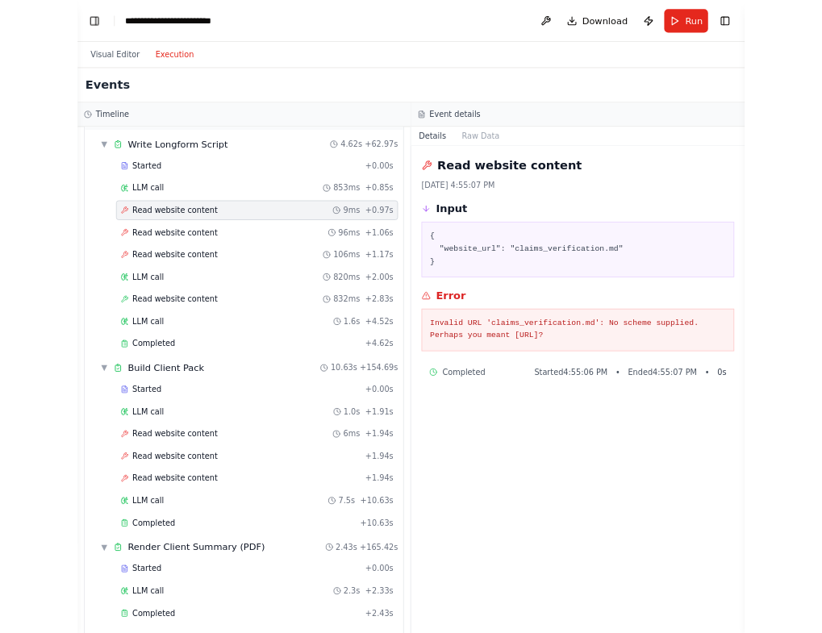
scroll to position [4846, 0]
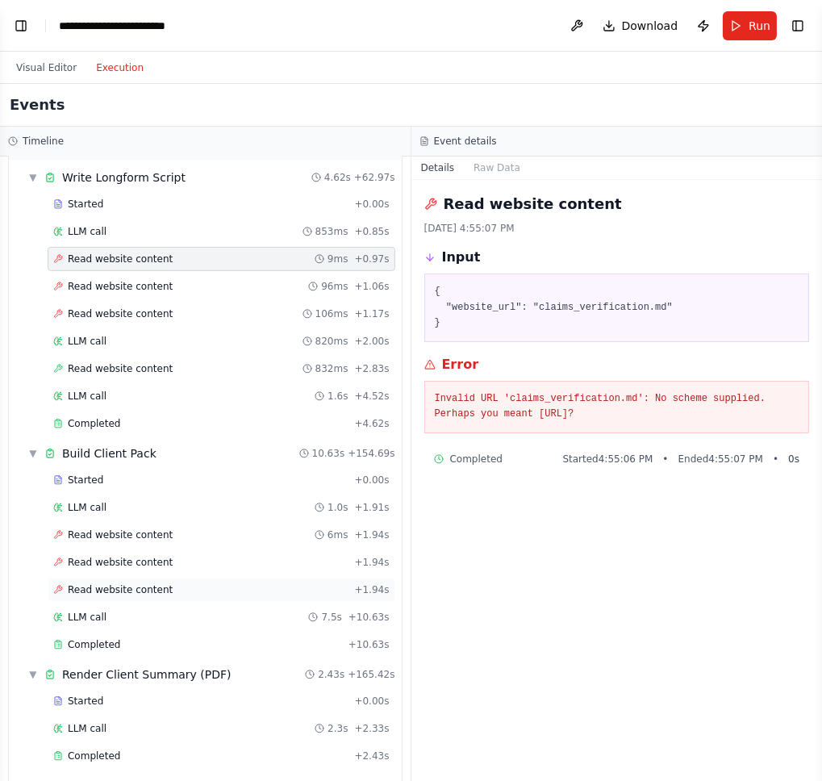
click at [150, 527] on span "Read website content" at bounding box center [120, 589] width 105 height 13
click at [165, 252] on div "Read website content 9ms + 0.97s" at bounding box center [221, 258] width 336 height 13
click at [142, 527] on span "Read website content" at bounding box center [120, 589] width 105 height 13
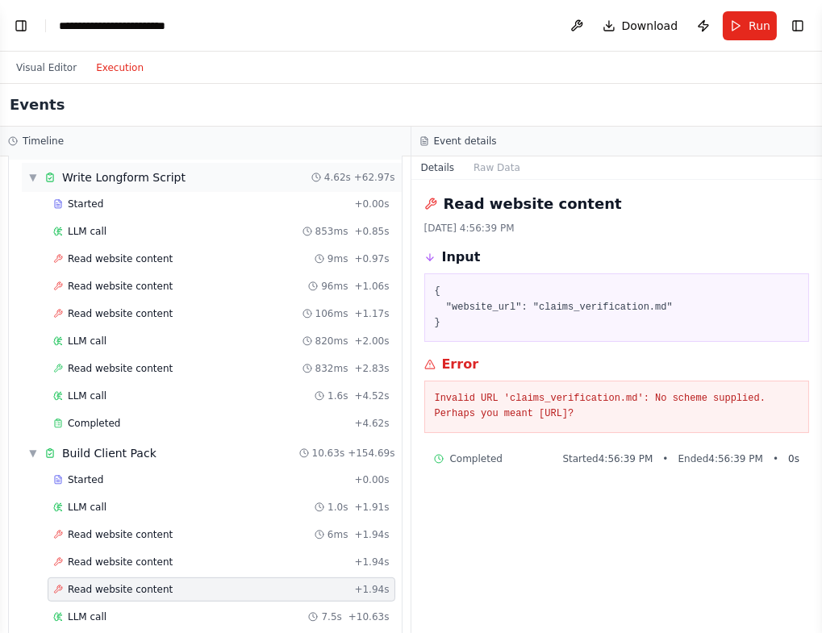
click at [26, 171] on div "▼ Write Longform Script 4.62s + 62.97s" at bounding box center [212, 177] width 380 height 29
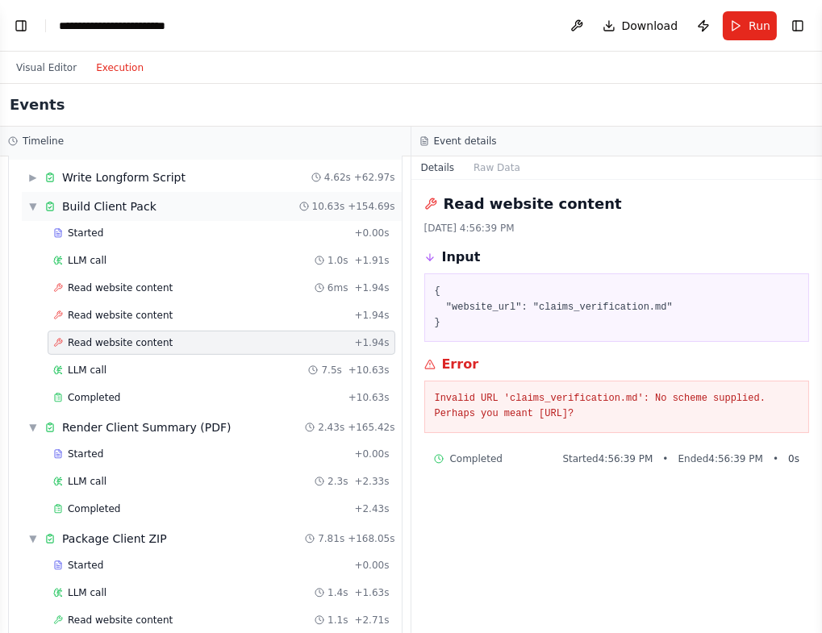
click at [28, 200] on span "▼" at bounding box center [33, 206] width 10 height 13
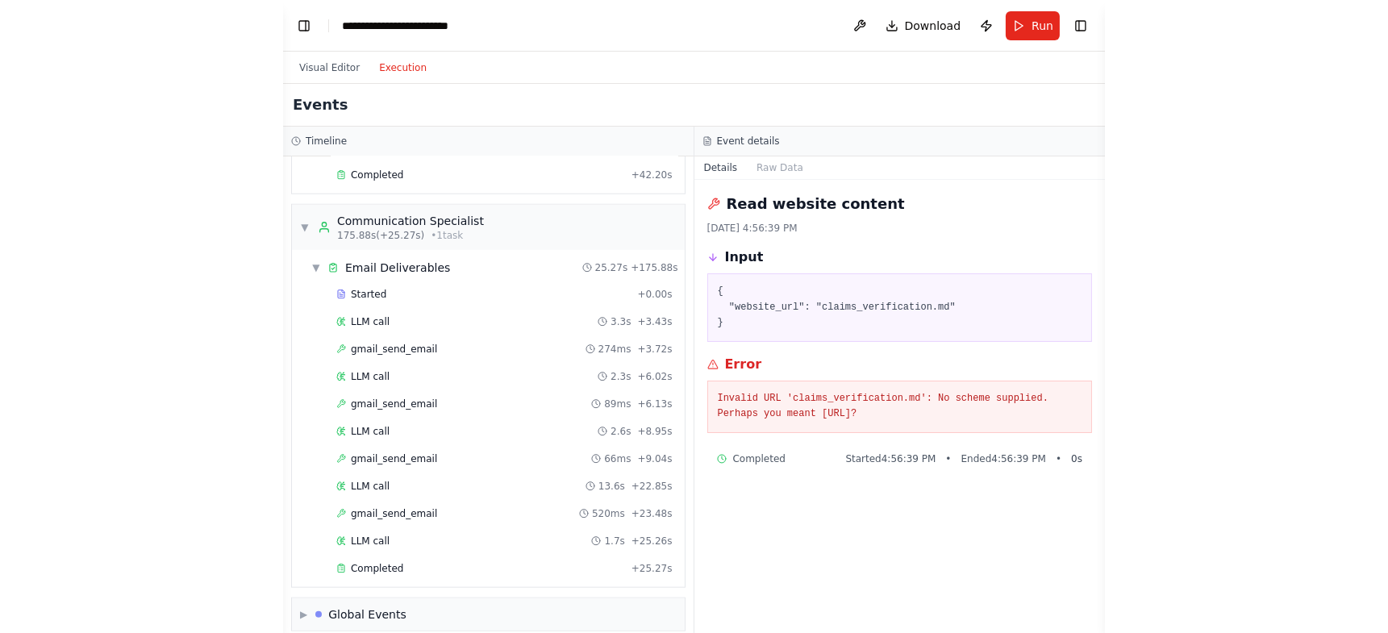
scroll to position [2064, 0]
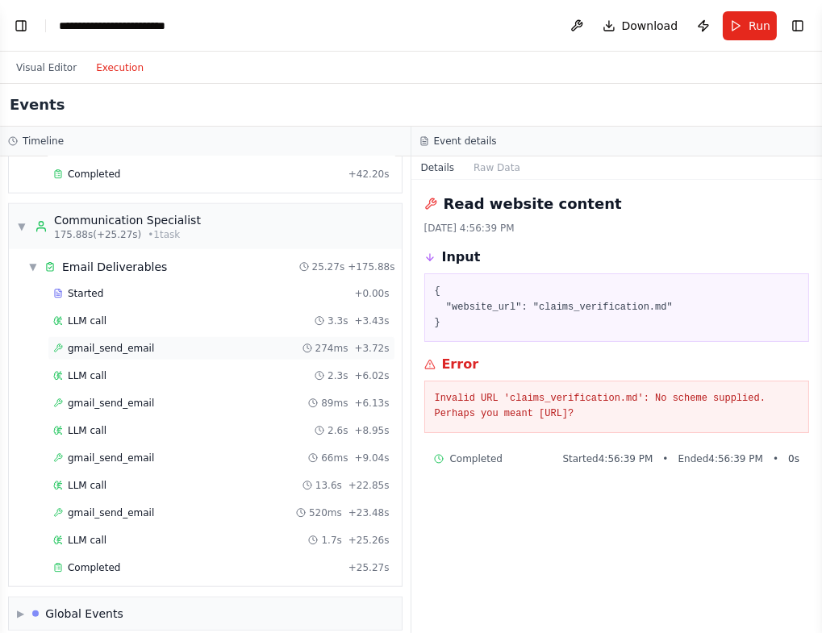
click at [134, 342] on span "gmail_send_email" at bounding box center [111, 348] width 86 height 13
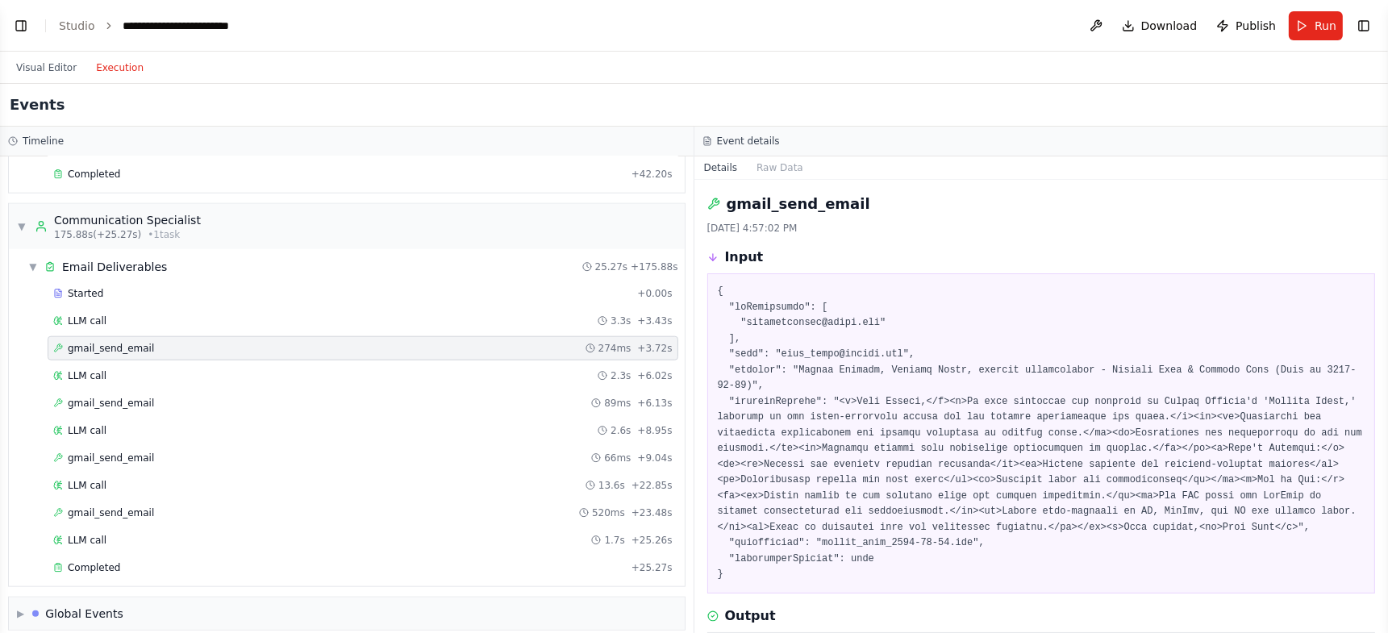
click at [138, 342] on span "gmail_send_email" at bounding box center [111, 348] width 86 height 13
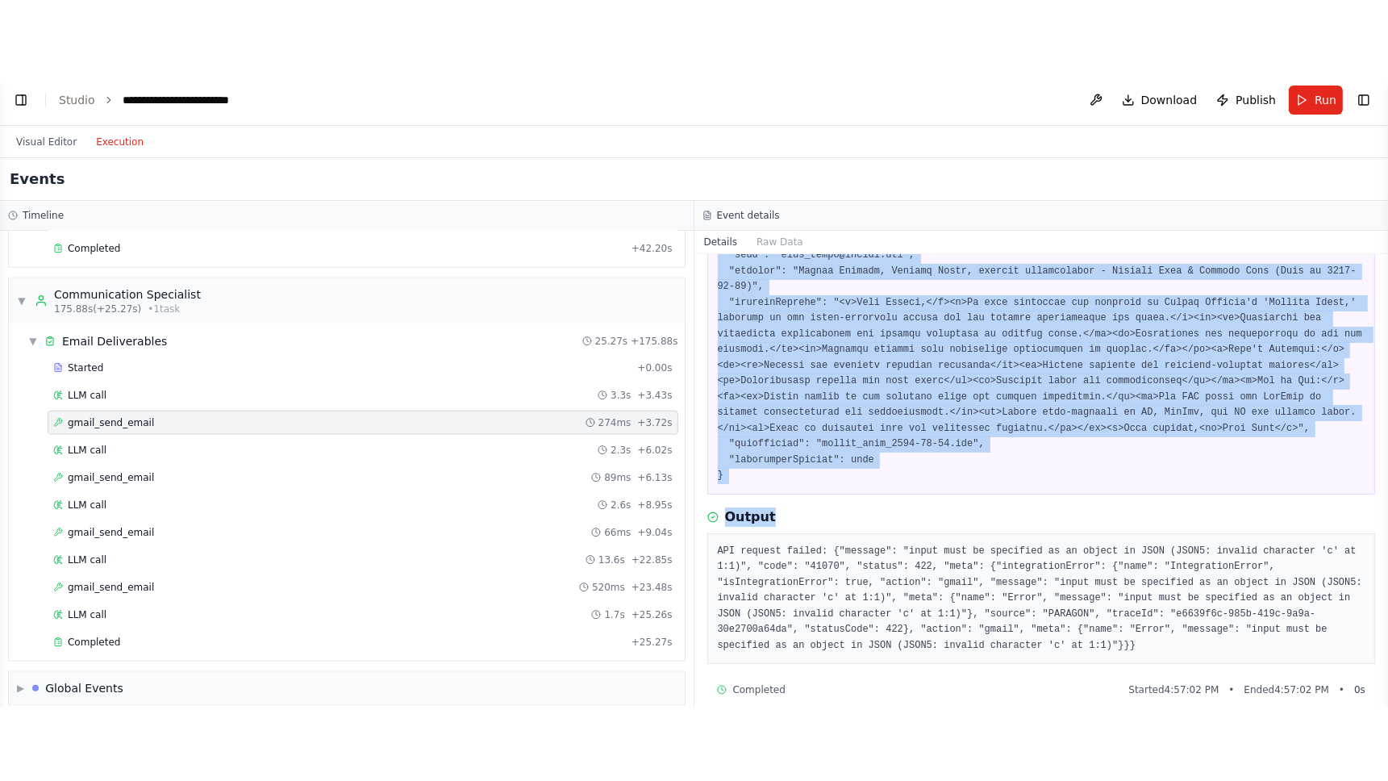
scroll to position [174, 0]
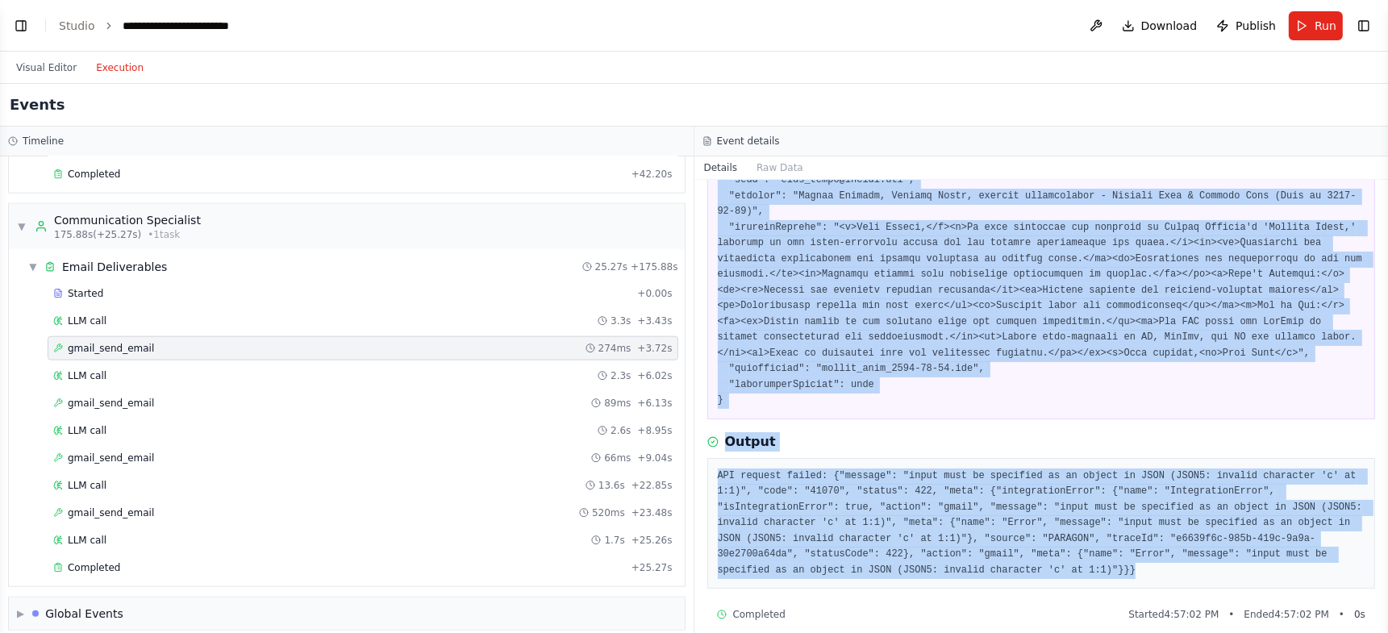
drag, startPoint x: 701, startPoint y: 204, endPoint x: 955, endPoint y: 540, distance: 420.9
click at [973, 527] on div "gmail_send_email 8/23/2025, 4:57:02 PM Input Output API request failed: {"messa…" at bounding box center [1041, 406] width 694 height 453
copy div "gmail_send_email 8/23/2025, 4:57:02 PM Input { "toRecipients": [ "jaminamengram…"
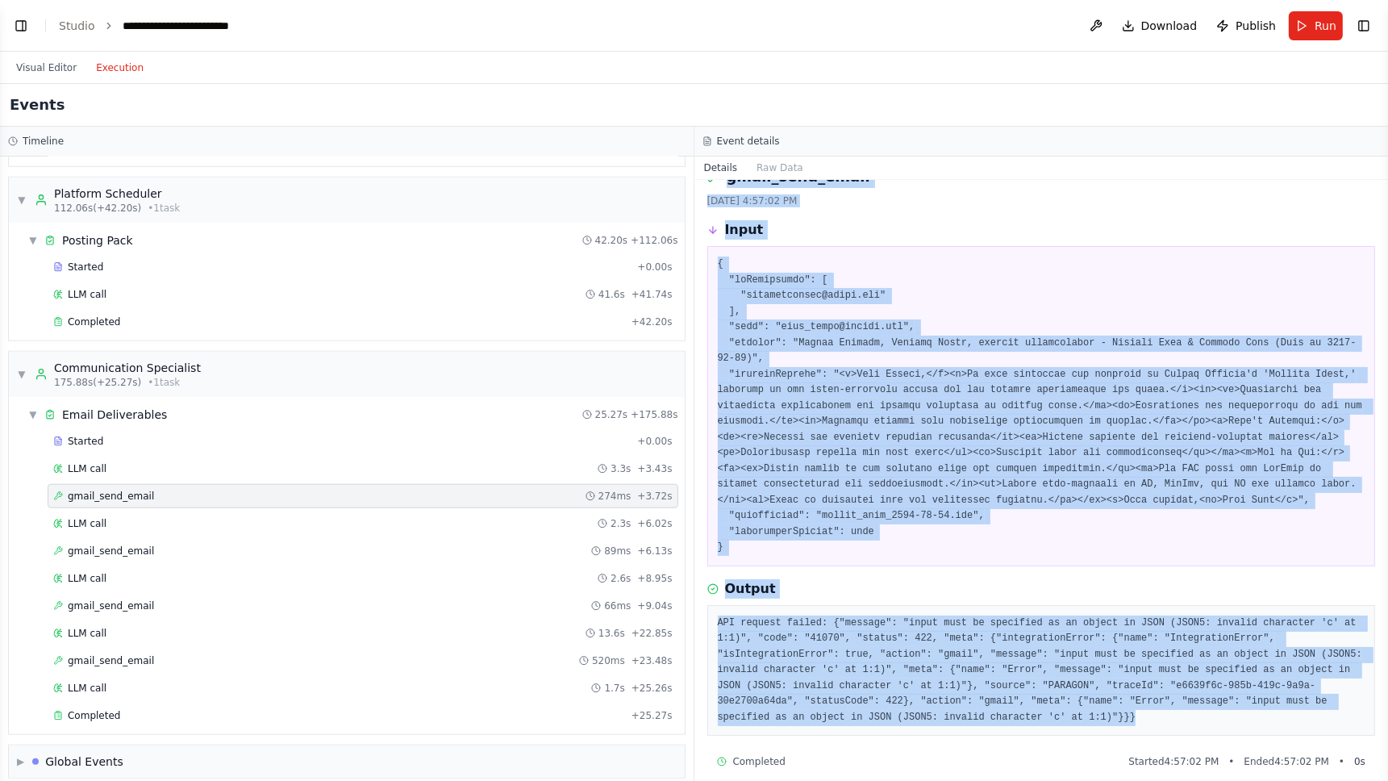
click at [714, 346] on div at bounding box center [1041, 406] width 668 height 320
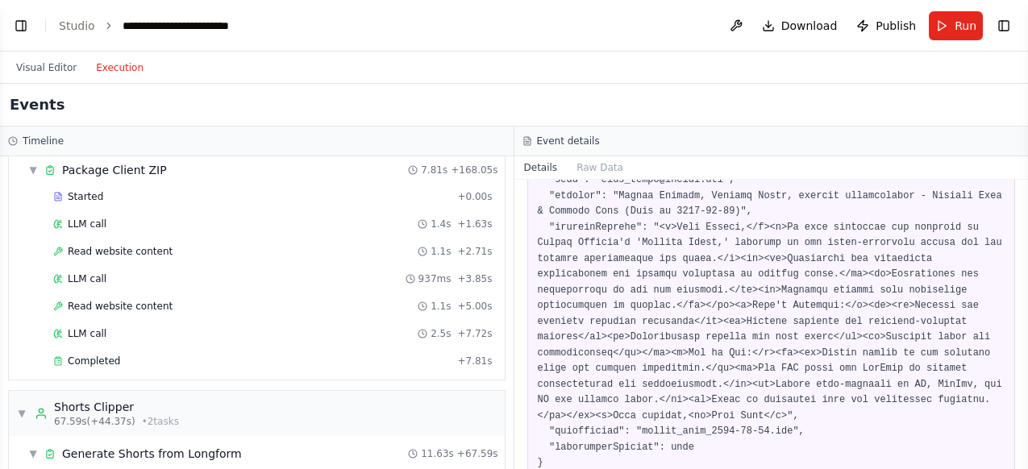
scroll to position [1049, 0]
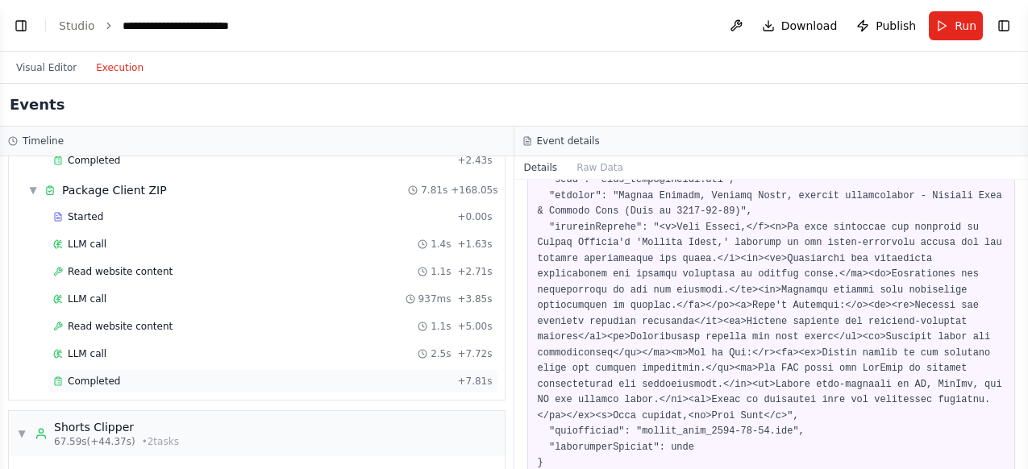
click at [106, 375] on span "Completed" at bounding box center [94, 381] width 52 height 13
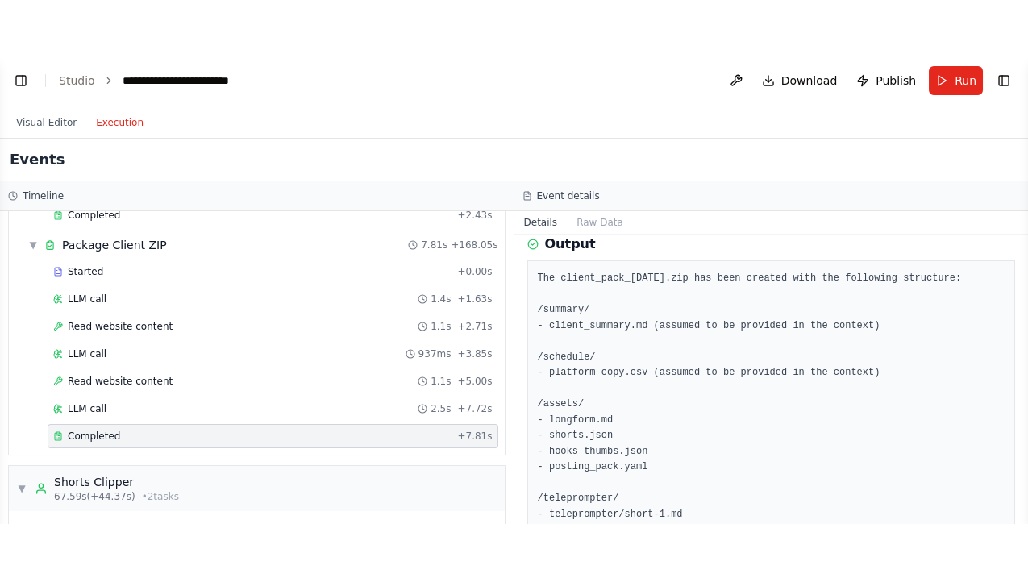
scroll to position [0, 0]
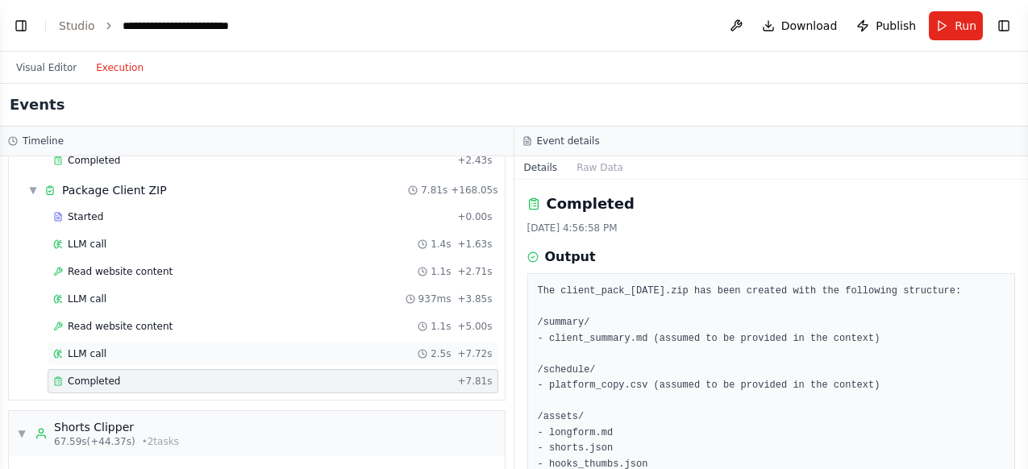
click at [81, 348] on span "LLM call" at bounding box center [87, 354] width 39 height 13
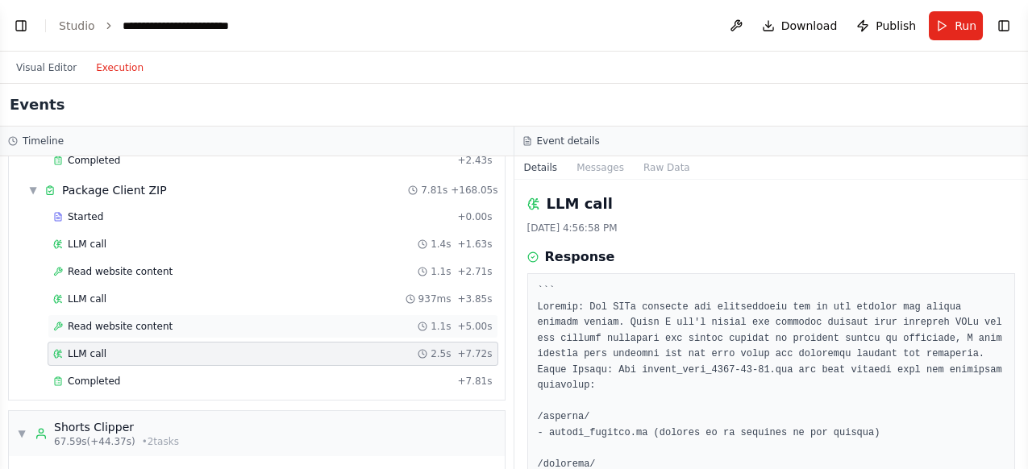
click at [97, 320] on span "Read website content" at bounding box center [120, 326] width 105 height 13
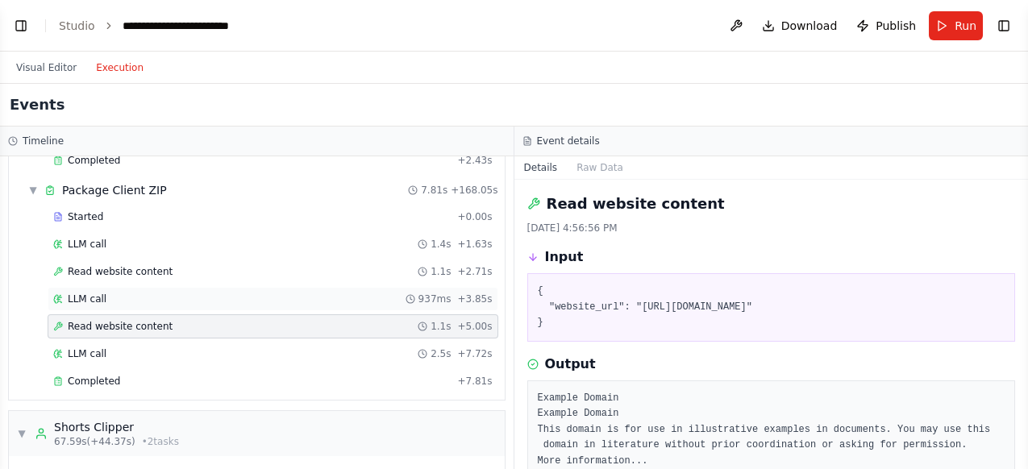
click at [91, 293] on span "LLM call" at bounding box center [87, 299] width 39 height 13
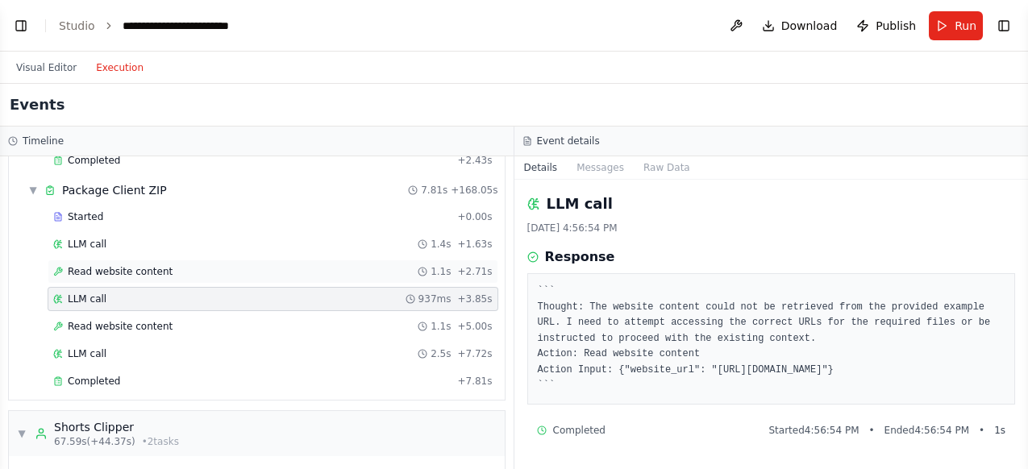
click at [114, 265] on span "Read website content" at bounding box center [120, 271] width 105 height 13
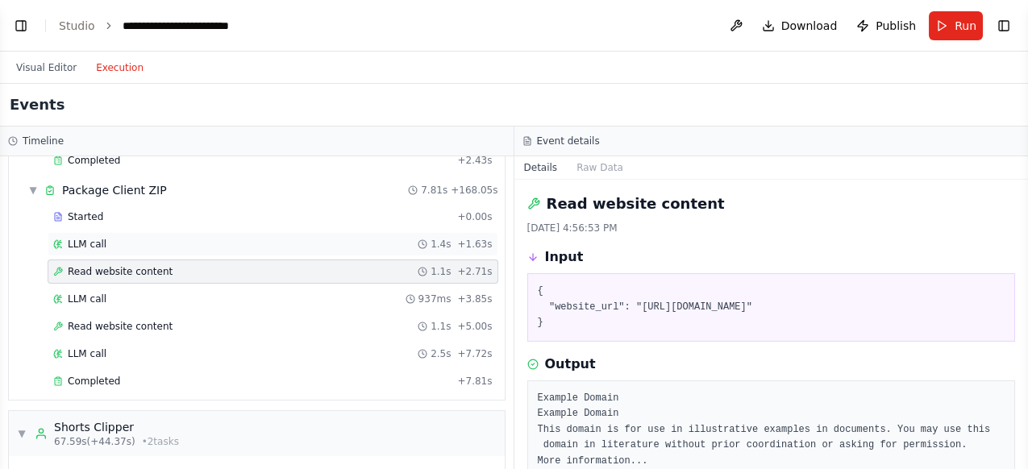
click at [91, 238] on span "LLM call" at bounding box center [87, 244] width 39 height 13
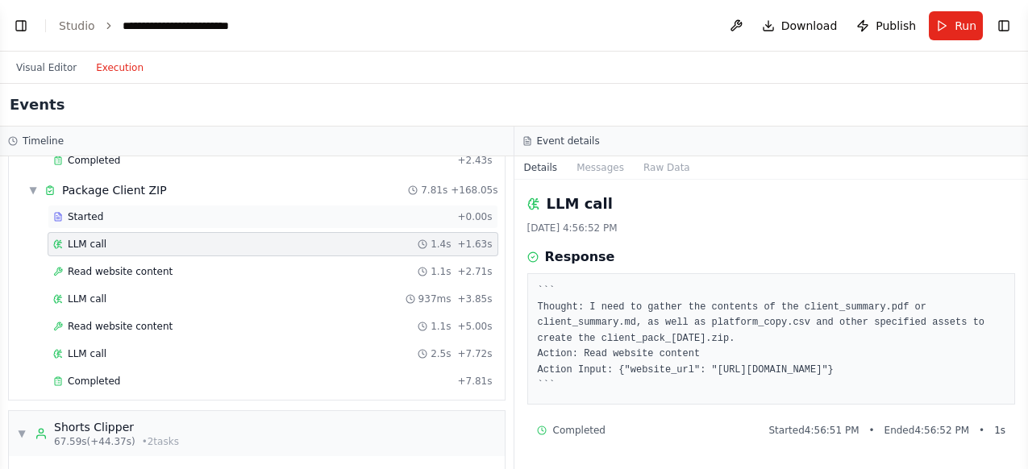
click at [87, 210] on span "Started" at bounding box center [85, 216] width 35 height 13
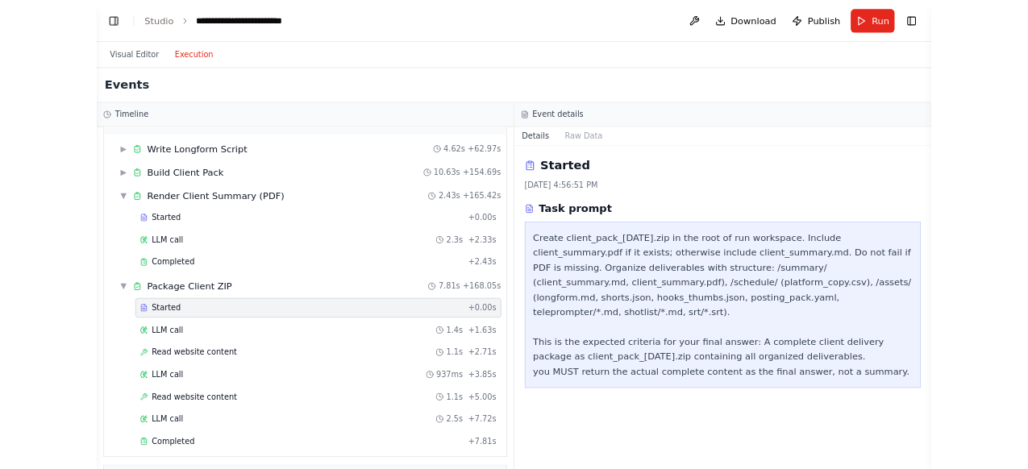
scroll to position [914, 0]
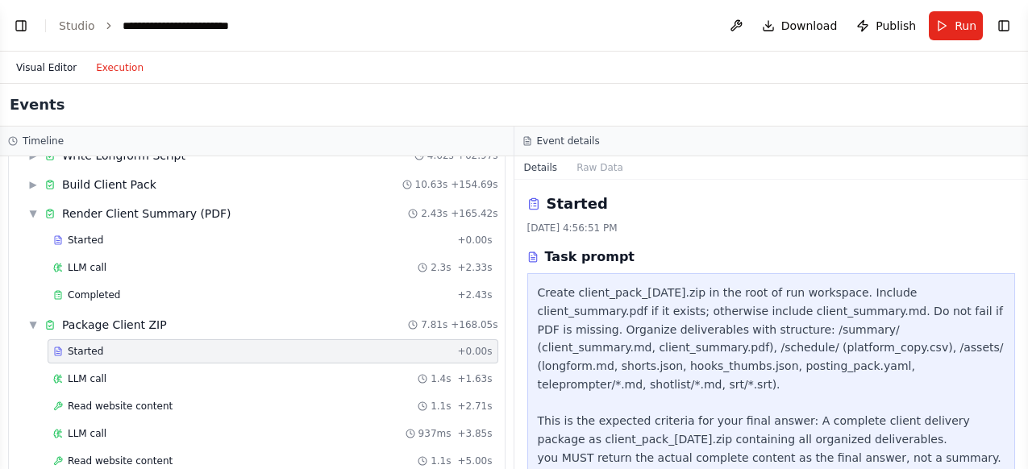
click at [35, 65] on button "Visual Editor" at bounding box center [46, 67] width 80 height 19
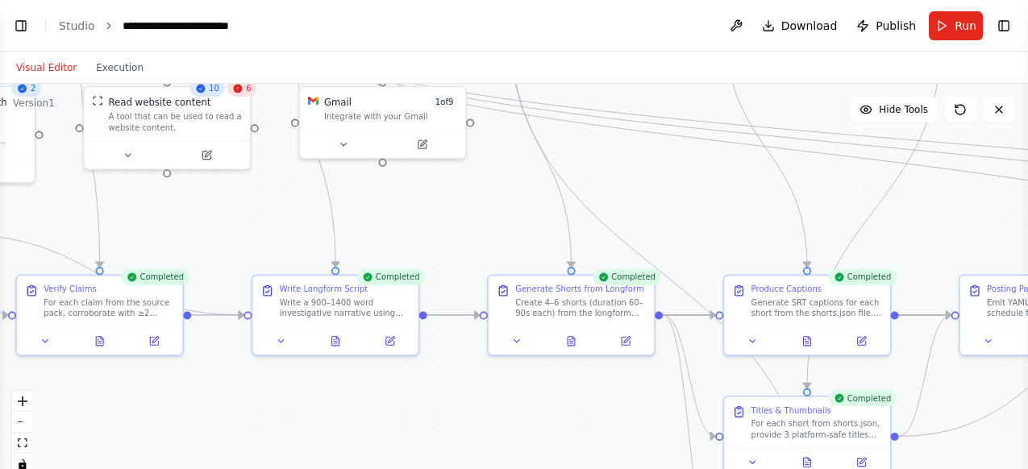
drag, startPoint x: 524, startPoint y: 364, endPoint x: 248, endPoint y: 234, distance: 304.8
click at [248, 234] on div ".deletable-edge-delete-btn { width: 20px; height: 20px; border: 0px solid #ffff…" at bounding box center [514, 285] width 1028 height 403
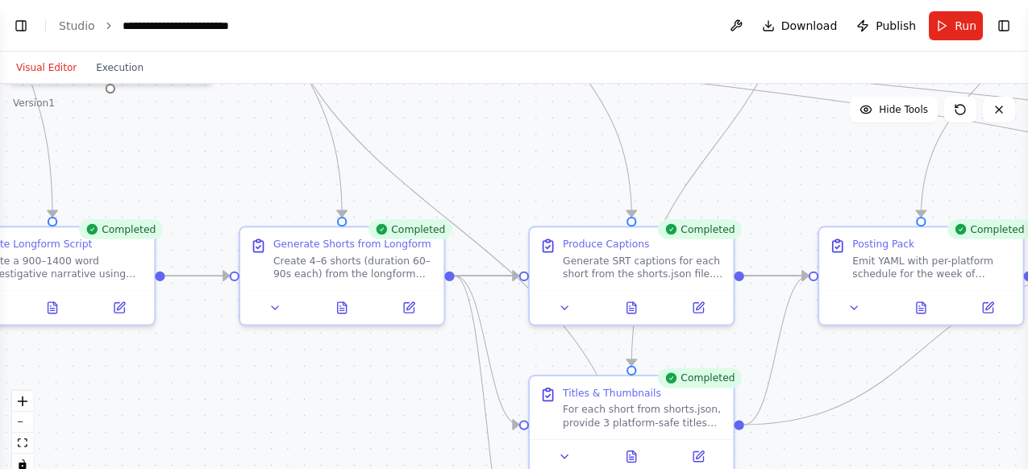
drag, startPoint x: 524, startPoint y: 246, endPoint x: 273, endPoint y: 189, distance: 258.0
click at [249, 180] on div ".deletable-edge-delete-btn { width: 20px; height: 20px; border: 0px solid #ffff…" at bounding box center [514, 285] width 1028 height 403
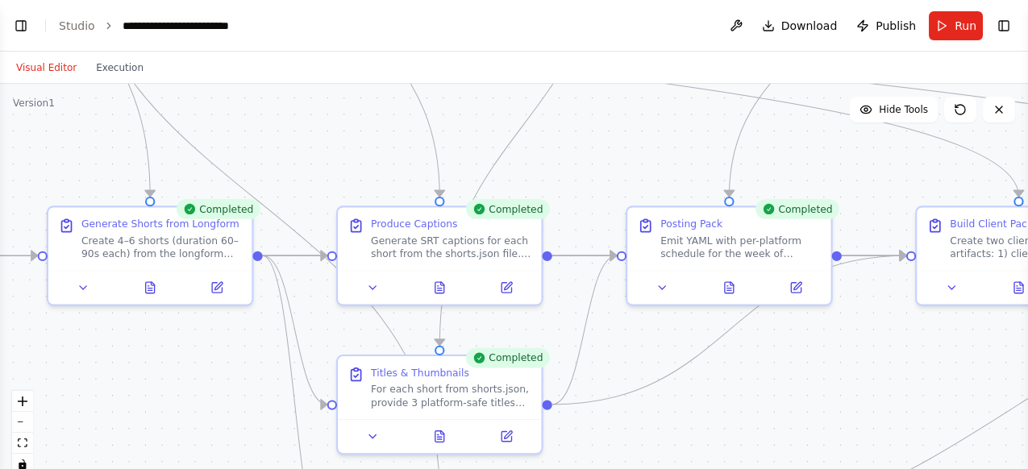
drag, startPoint x: 416, startPoint y: 409, endPoint x: 210, endPoint y: 393, distance: 207.0
click at [194, 393] on div ".deletable-edge-delete-btn { width: 20px; height: 20px; border: 0px solid #ffff…" at bounding box center [514, 285] width 1028 height 403
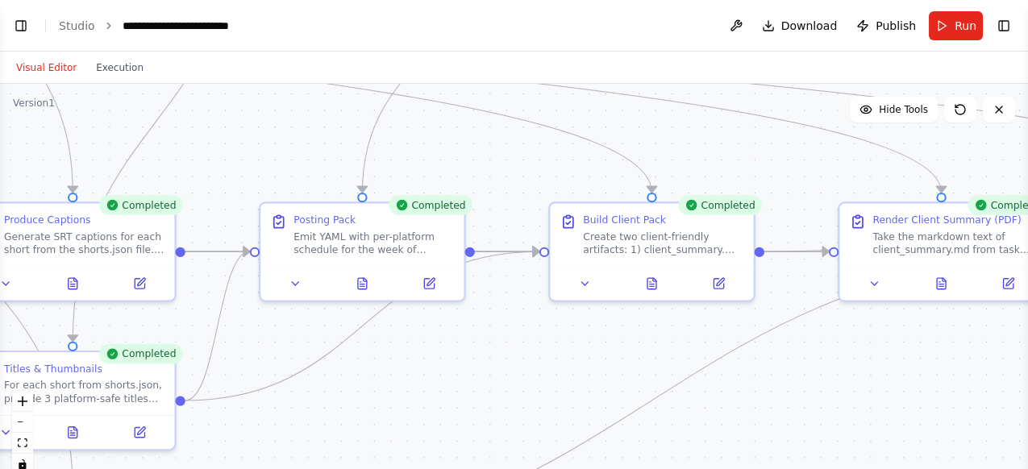
drag, startPoint x: 637, startPoint y: 381, endPoint x: 328, endPoint y: 385, distance: 308.8
click at [328, 385] on div ".deletable-edge-delete-btn { width: 20px; height: 20px; border: 0px solid #ffff…" at bounding box center [514, 285] width 1028 height 403
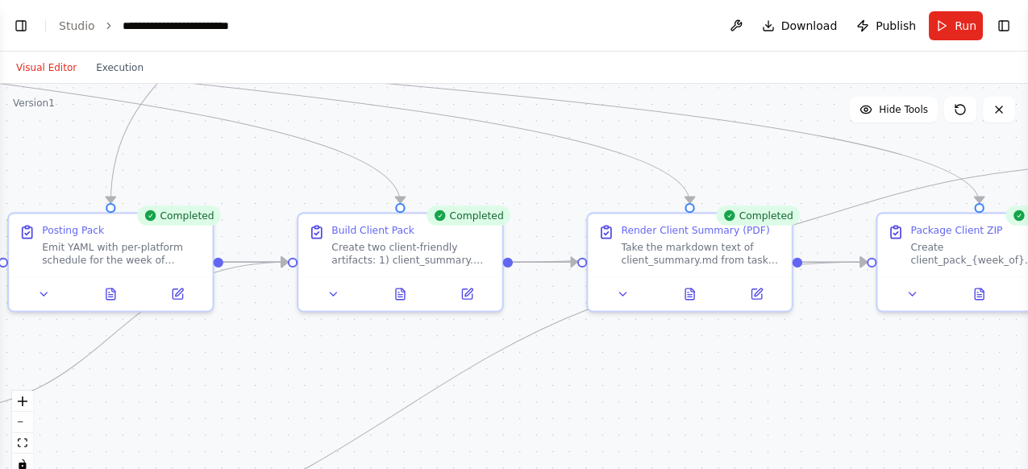
drag, startPoint x: 605, startPoint y: 387, endPoint x: 354, endPoint y: 398, distance: 251.0
click at [354, 398] on div ".deletable-edge-delete-btn { width: 20px; height: 20px; border: 0px solid #ffff…" at bounding box center [514, 285] width 1028 height 403
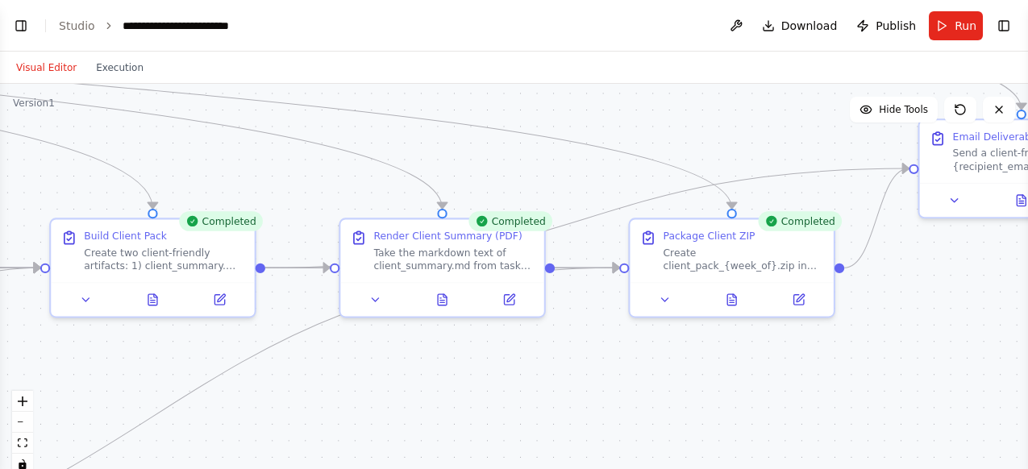
drag, startPoint x: 629, startPoint y: 402, endPoint x: 383, endPoint y: 407, distance: 246.0
click at [382, 407] on div ".deletable-edge-delete-btn { width: 20px; height: 20px; border: 0px solid #ffff…" at bounding box center [514, 285] width 1028 height 403
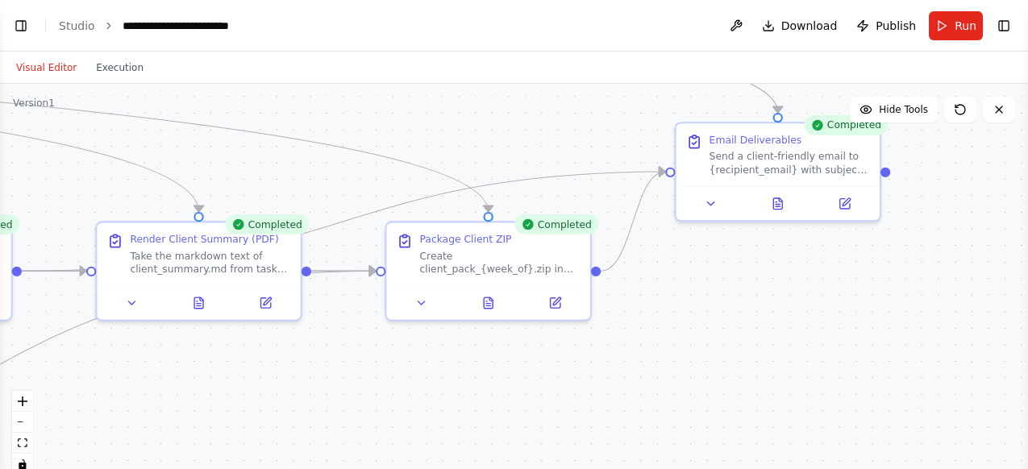
drag, startPoint x: 636, startPoint y: 393, endPoint x: 392, endPoint y: 397, distance: 244.3
click at [392, 397] on div ".deletable-edge-delete-btn { width: 20px; height: 20px; border: 0px solid #ffff…" at bounding box center [514, 285] width 1028 height 403
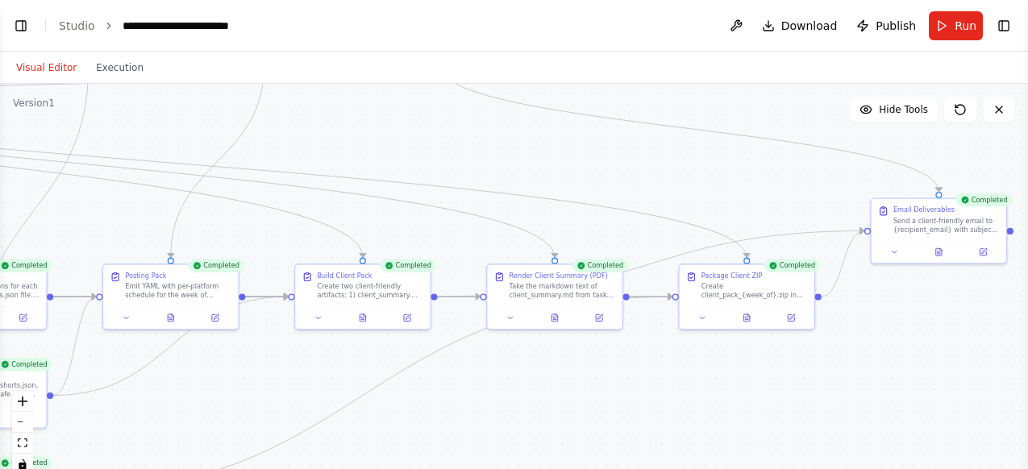
drag, startPoint x: 481, startPoint y: 393, endPoint x: 680, endPoint y: 399, distance: 198.5
click at [680, 399] on div ".deletable-edge-delete-btn { width: 20px; height: 20px; border: 0px solid #ffff…" at bounding box center [514, 285] width 1028 height 403
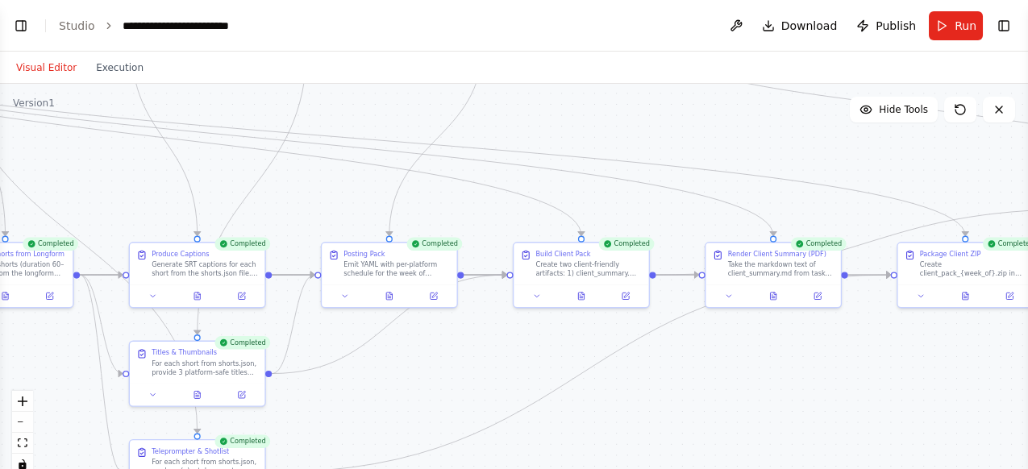
drag, startPoint x: 364, startPoint y: 431, endPoint x: 582, endPoint y: 410, distance: 219.6
click at [582, 410] on div ".deletable-edge-delete-btn { width: 20px; height: 20px; border: 0px solid #ffff…" at bounding box center [514, 285] width 1028 height 403
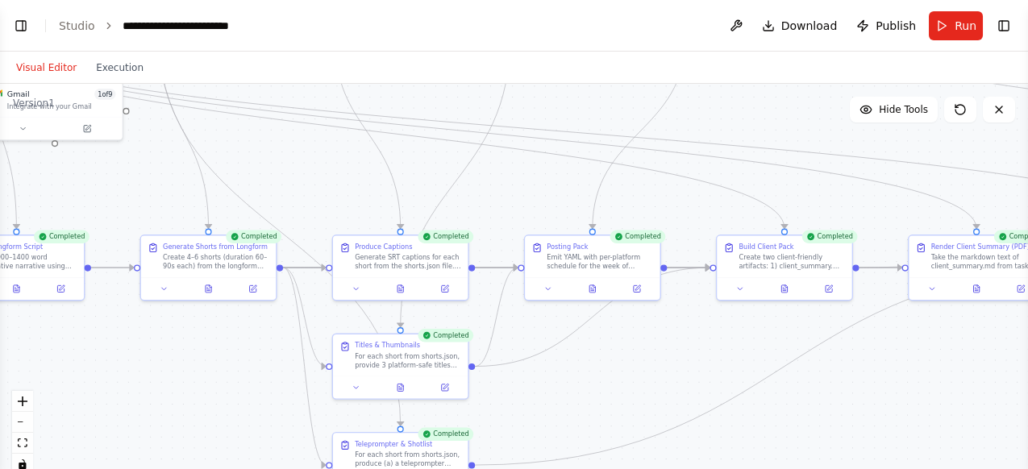
drag, startPoint x: 389, startPoint y: 392, endPoint x: 592, endPoint y: 385, distance: 203.3
click at [592, 385] on div ".deletable-edge-delete-btn { width: 20px; height: 20px; border: 0px solid #ffff…" at bounding box center [514, 285] width 1028 height 403
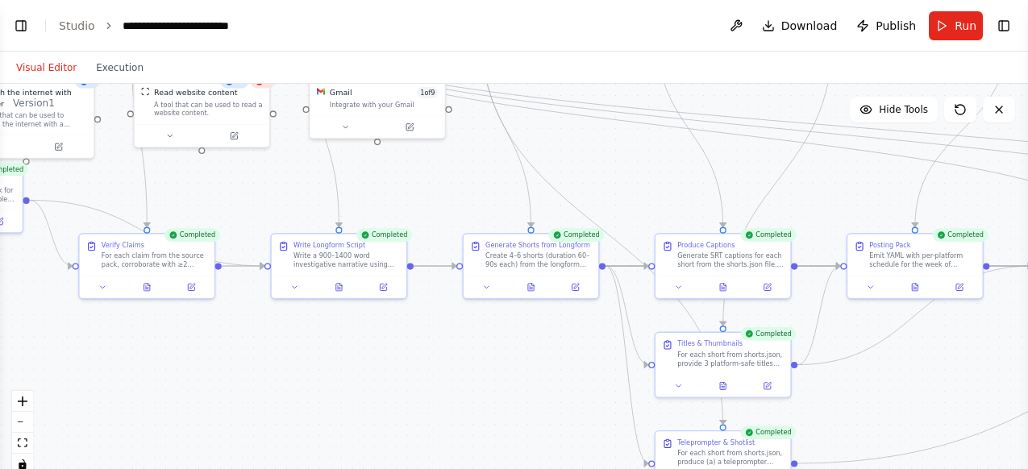
drag, startPoint x: 208, startPoint y: 380, endPoint x: 531, endPoint y: 378, distance: 322.5
click at [531, 378] on div ".deletable-edge-delete-btn { width: 20px; height: 20px; border: 0px solid #ffff…" at bounding box center [514, 285] width 1028 height 403
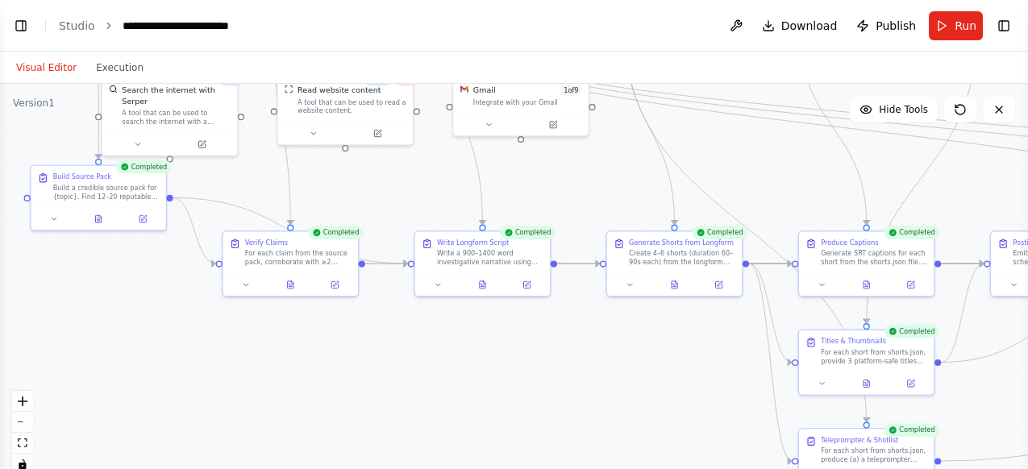
drag, startPoint x: 327, startPoint y: 391, endPoint x: 469, endPoint y: 389, distance: 142.7
click at [469, 389] on div ".deletable-edge-delete-btn { width: 20px; height: 20px; border: 0px solid #ffff…" at bounding box center [514, 285] width 1028 height 403
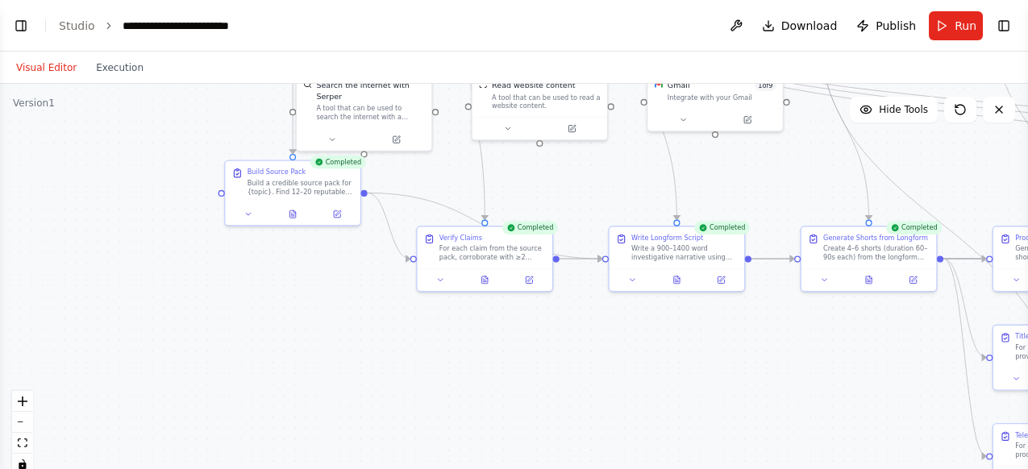
drag, startPoint x: 130, startPoint y: 318, endPoint x: 354, endPoint y: 318, distance: 224.2
click at [357, 318] on div ".deletable-edge-delete-btn { width: 20px; height: 20px; border: 0px solid #ffff…" at bounding box center [514, 285] width 1028 height 403
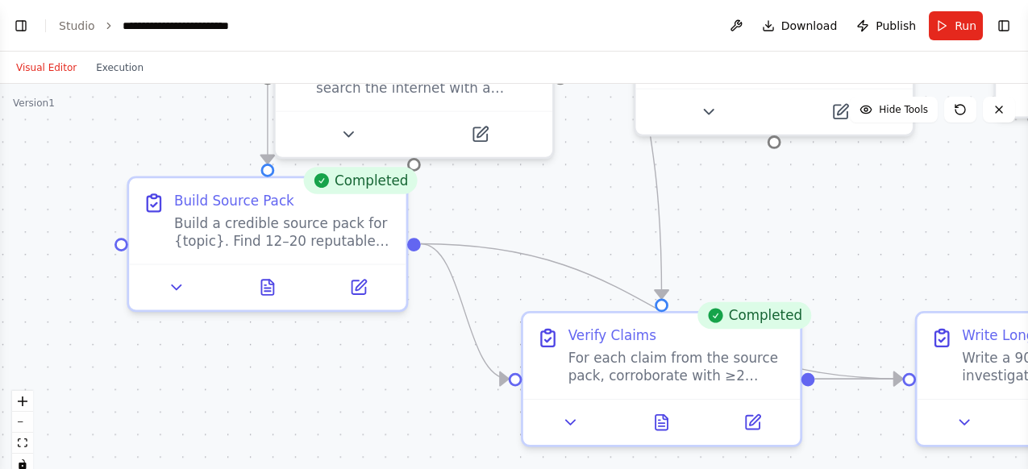
drag, startPoint x: 333, startPoint y: 255, endPoint x: 318, endPoint y: 404, distance: 150.0
click at [318, 404] on div ".deletable-edge-delete-btn { width: 20px; height: 20px; border: 0px solid #ffff…" at bounding box center [514, 285] width 1028 height 403
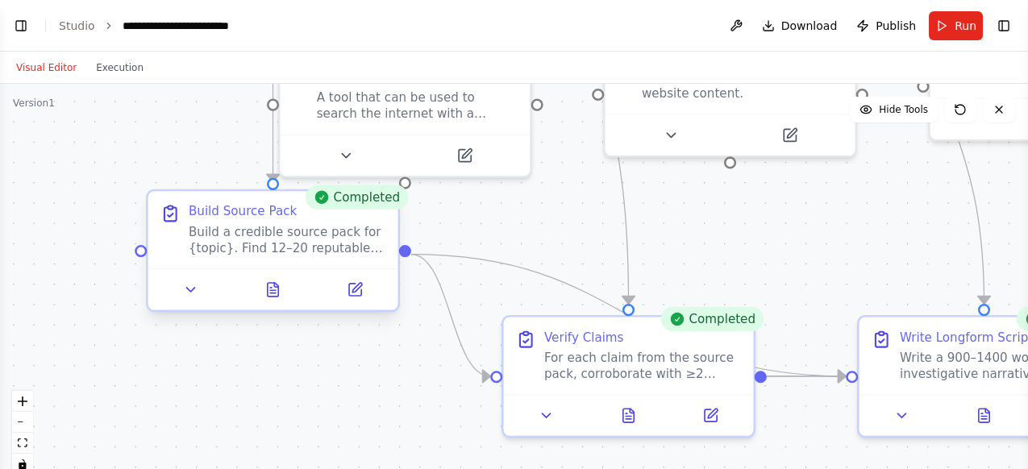
click at [289, 222] on div "Build Source Pack Build a credible source pack for {topic}. Find 12–20 reputabl…" at bounding box center [287, 229] width 197 height 53
click at [263, 221] on div "Build Source Pack Build a credible source pack for {topic}. Find 12–20 reputabl…" at bounding box center [287, 229] width 197 height 53
click at [238, 219] on div "Build Source Pack" at bounding box center [243, 211] width 108 height 16
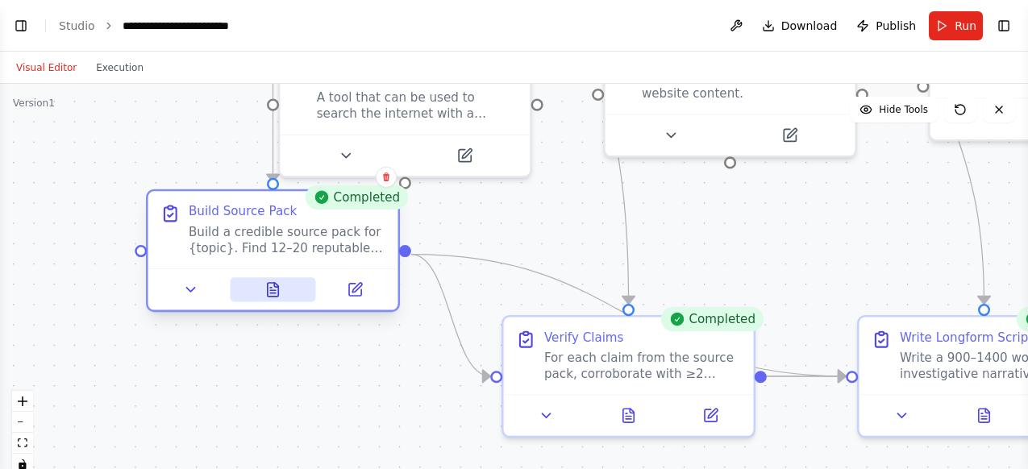
click at [265, 289] on icon at bounding box center [272, 289] width 16 height 16
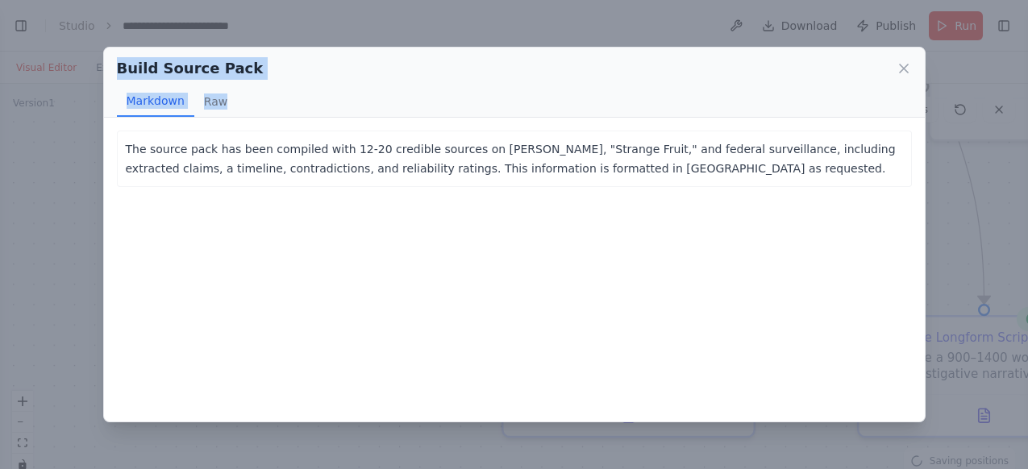
drag, startPoint x: 245, startPoint y: 81, endPoint x: 103, endPoint y: 72, distance: 142.2
click at [104, 72] on div "Build Source Pack Markdown Raw" at bounding box center [514, 83] width 821 height 70
click at [107, 69] on div "Build Source Pack Markdown Raw" at bounding box center [514, 83] width 821 height 70
drag, startPoint x: 235, startPoint y: 73, endPoint x: 93, endPoint y: 65, distance: 142.1
click at [93, 65] on div "Build Source Pack Markdown Raw The source pack has been compiled with 12-20 cre…" at bounding box center [514, 234] width 1028 height 469
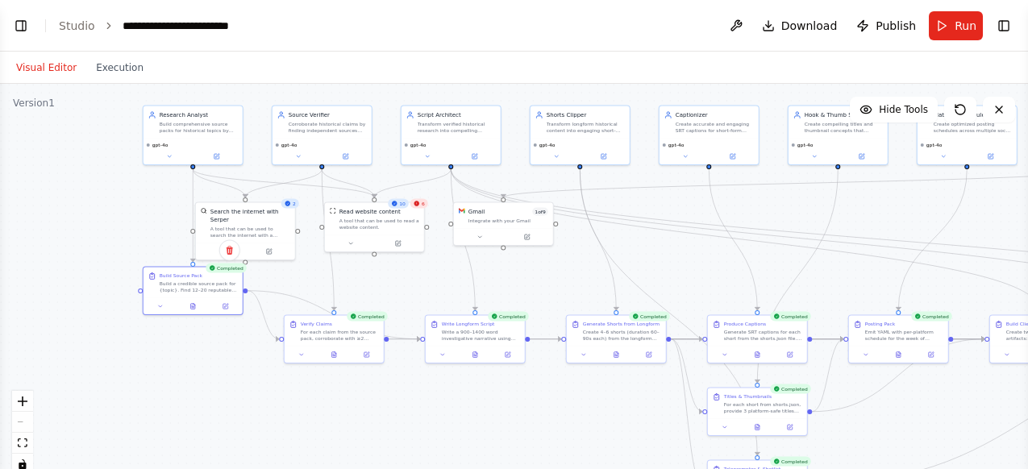
drag, startPoint x: 348, startPoint y: 181, endPoint x: 93, endPoint y: 219, distance: 258.5
click at [69, 213] on div ".deletable-edge-delete-btn { width: 20px; height: 20px; border: 0px solid #ffff…" at bounding box center [514, 285] width 1028 height 403
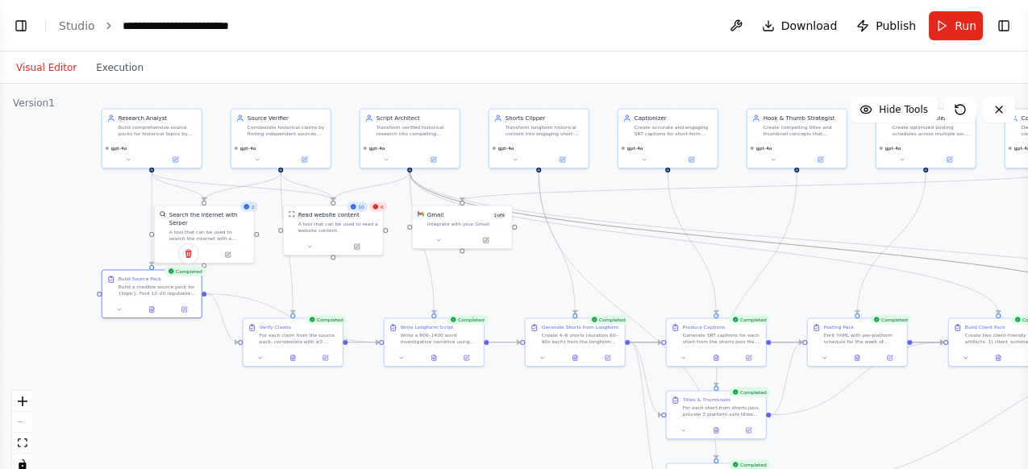
drag, startPoint x: 784, startPoint y: 247, endPoint x: 498, endPoint y: 202, distance: 289.0
click at [498, 202] on div ".deletable-edge-delete-btn { width: 20px; height: 20px; border: 0px solid #ffff…" at bounding box center [514, 285] width 1028 height 403
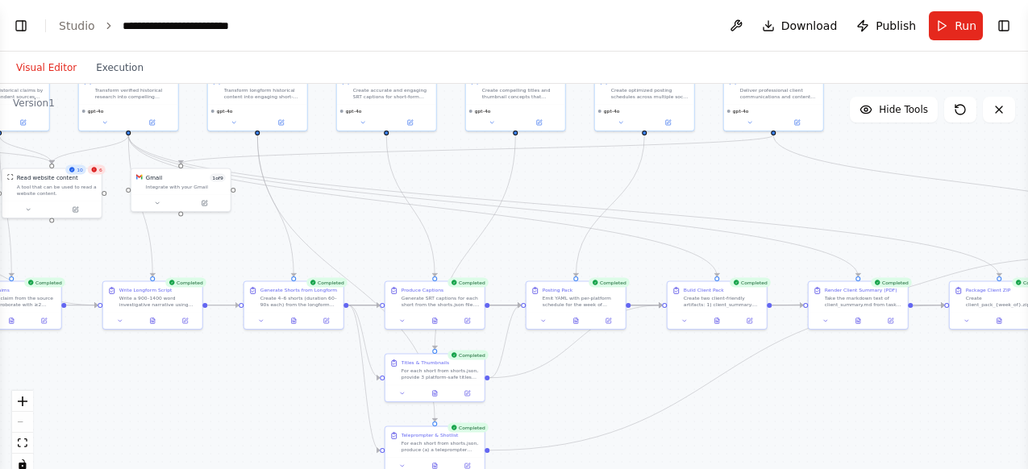
drag, startPoint x: 790, startPoint y: 285, endPoint x: 569, endPoint y: 241, distance: 225.2
click at [569, 241] on div ".deletable-edge-delete-btn { width: 20px; height: 20px; border: 0px solid #ffff…" at bounding box center [514, 285] width 1028 height 403
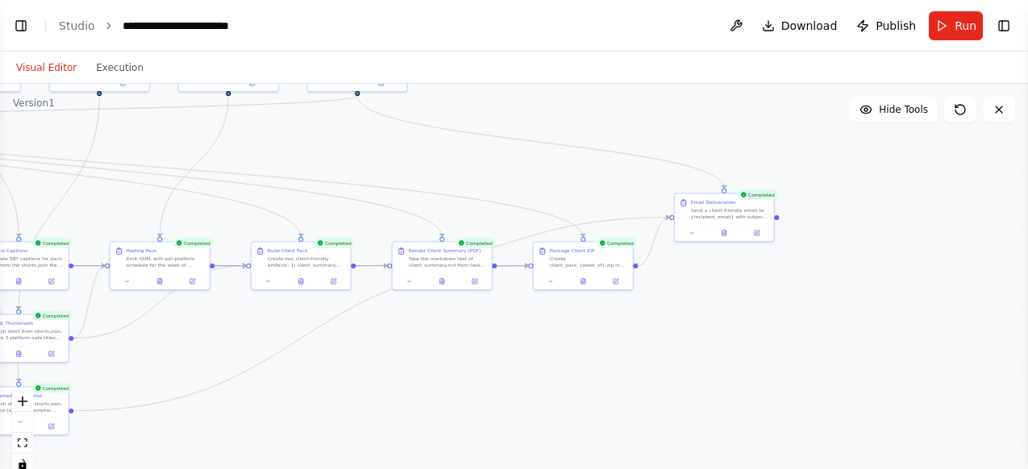
drag, startPoint x: 870, startPoint y: 389, endPoint x: 384, endPoint y: 348, distance: 488.0
click at [346, 350] on div ".deletable-edge-delete-btn { width: 20px; height: 20px; border: 0px solid #ffff…" at bounding box center [514, 285] width 1028 height 403
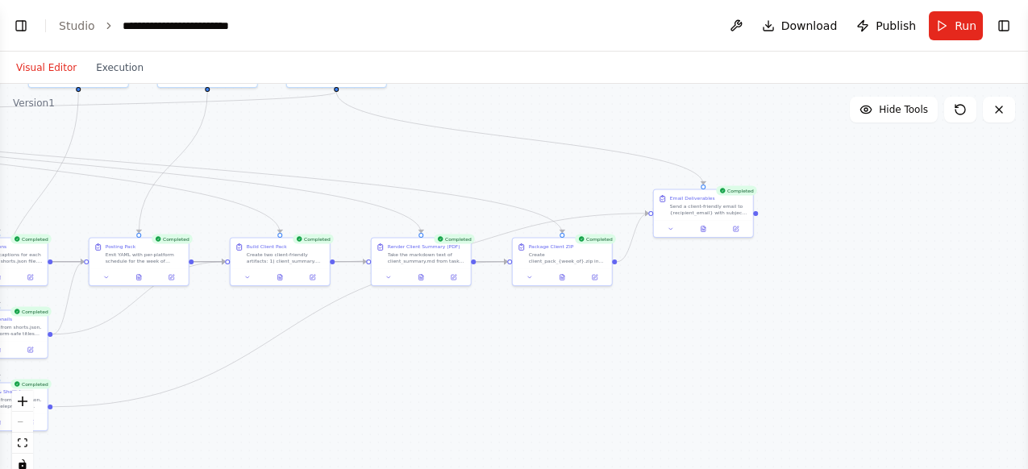
drag, startPoint x: 618, startPoint y: 350, endPoint x: 654, endPoint y: 347, distance: 36.4
click at [654, 347] on div ".deletable-edge-delete-btn { width: 20px; height: 20px; border: 0px solid #ffff…" at bounding box center [514, 285] width 1028 height 403
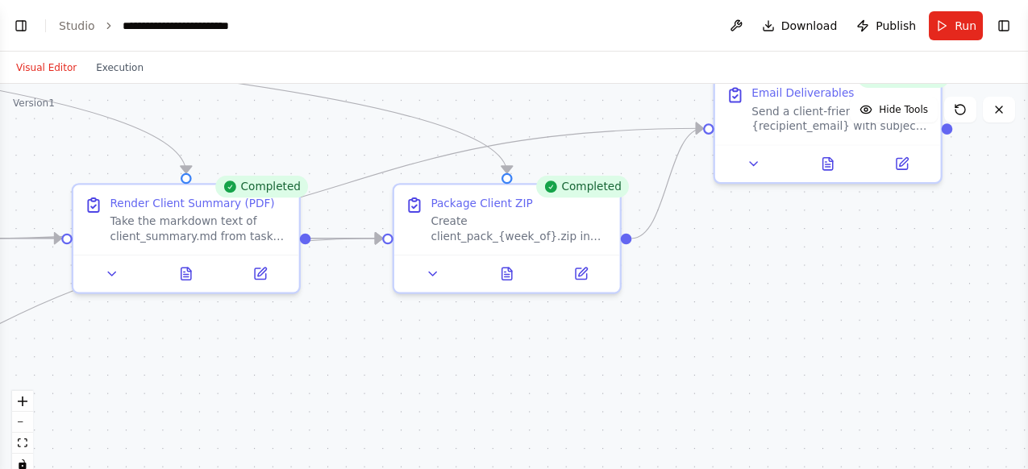
drag, startPoint x: 419, startPoint y: 257, endPoint x: 408, endPoint y: 339, distance: 82.2
click at [408, 339] on div ".deletable-edge-delete-btn { width: 20px; height: 20px; border: 0px solid #ffff…" at bounding box center [514, 285] width 1028 height 403
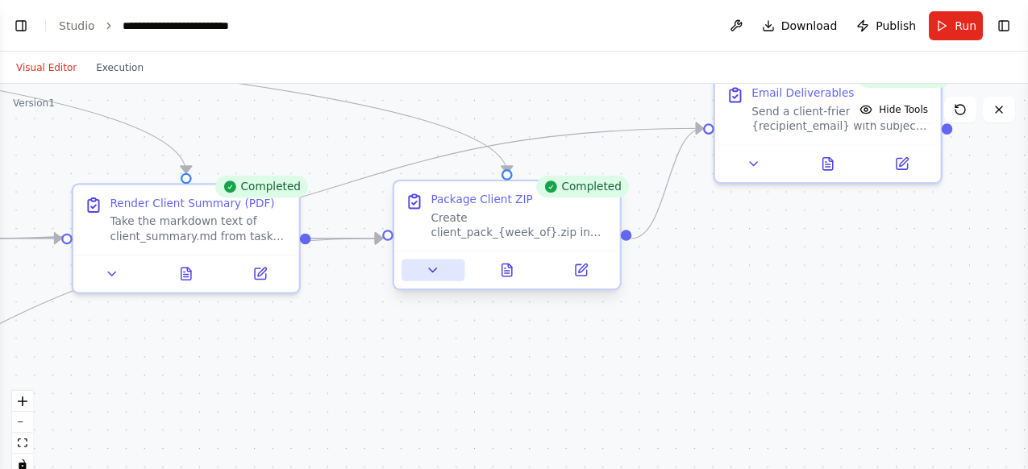
click at [438, 271] on icon at bounding box center [433, 270] width 15 height 15
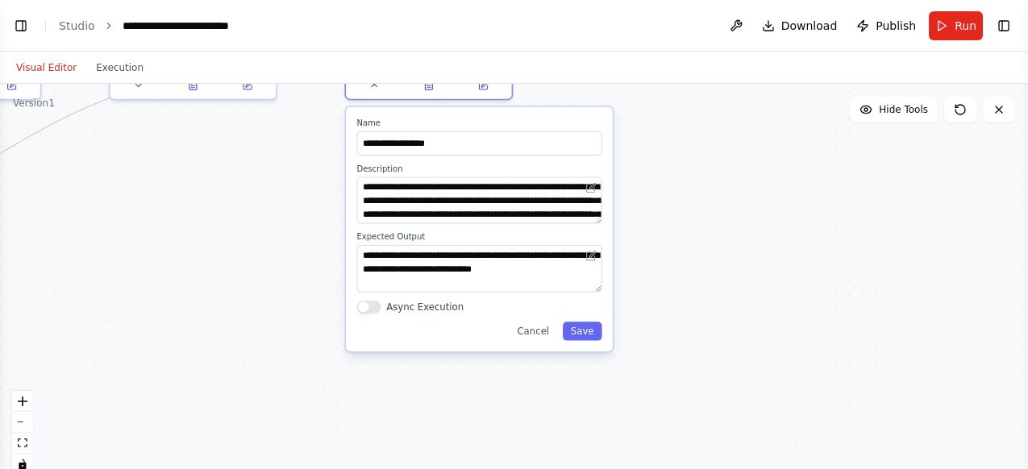
drag, startPoint x: 799, startPoint y: 344, endPoint x: 654, endPoint y: 150, distance: 242.5
click at [654, 150] on div ".deletable-edge-delete-btn { width: 20px; height: 20px; border: 0px solid #ffff…" at bounding box center [514, 285] width 1028 height 403
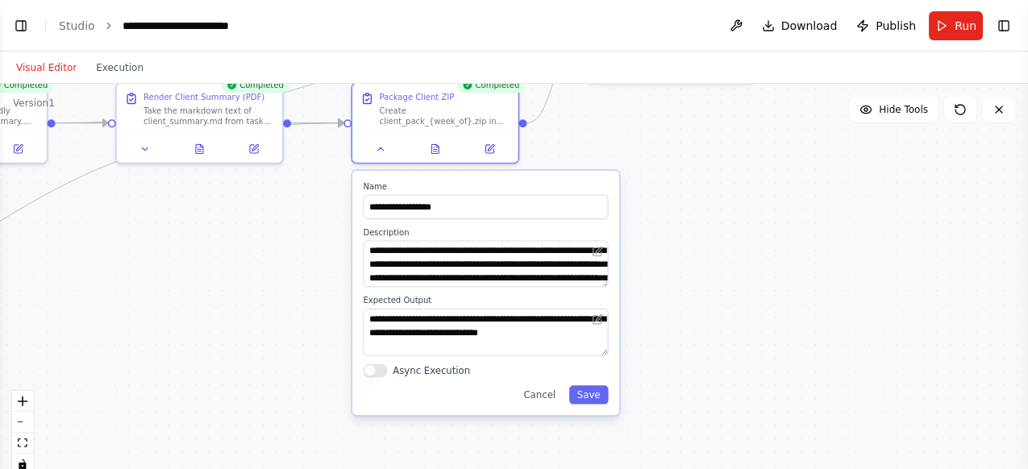
drag, startPoint x: 503, startPoint y: 390, endPoint x: 519, endPoint y: 435, distance: 47.2
click at [514, 456] on div ".deletable-edge-delete-btn { width: 20px; height: 20px; border: 0px solid #ffff…" at bounding box center [514, 285] width 1028 height 403
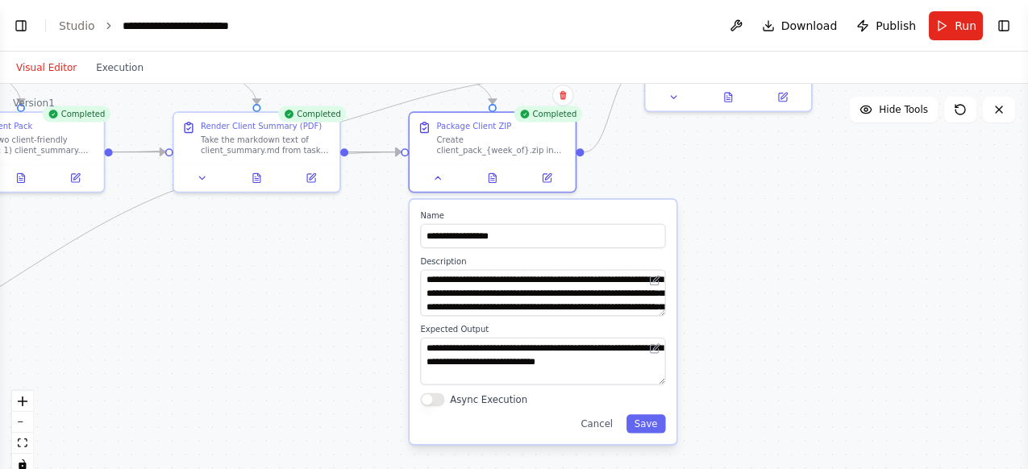
drag, startPoint x: 652, startPoint y: 191, endPoint x: 709, endPoint y: 222, distance: 64.2
click at [709, 222] on div ".deletable-edge-delete-btn { width: 20px; height: 20px; border: 0px solid #ffff…" at bounding box center [514, 285] width 1028 height 403
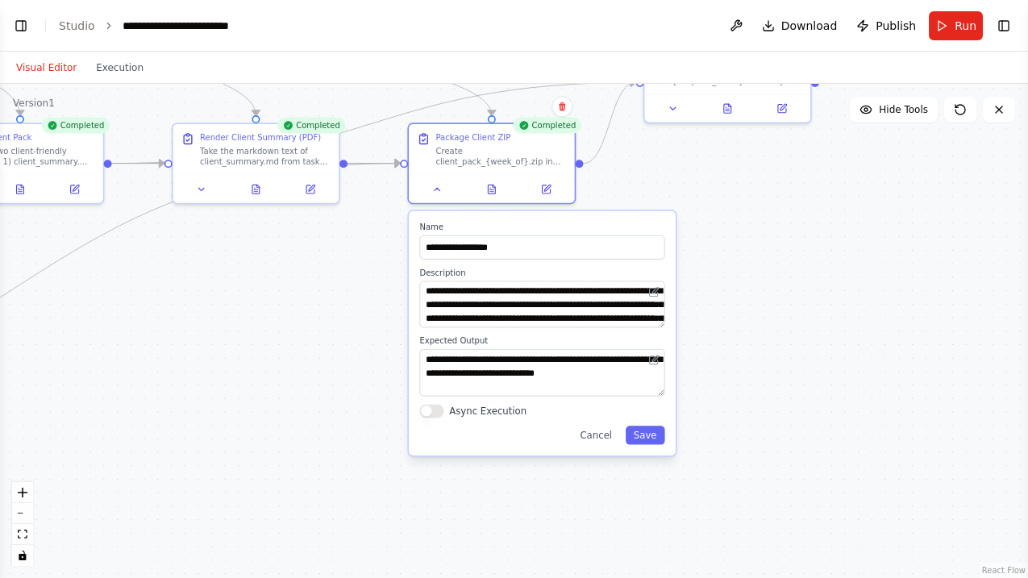
drag, startPoint x: 772, startPoint y: 326, endPoint x: 771, endPoint y: 337, distance: 11.3
click at [771, 337] on div ".deletable-edge-delete-btn { width: 20px; height: 20px; border: 0px solid #ffff…" at bounding box center [514, 331] width 1028 height 494
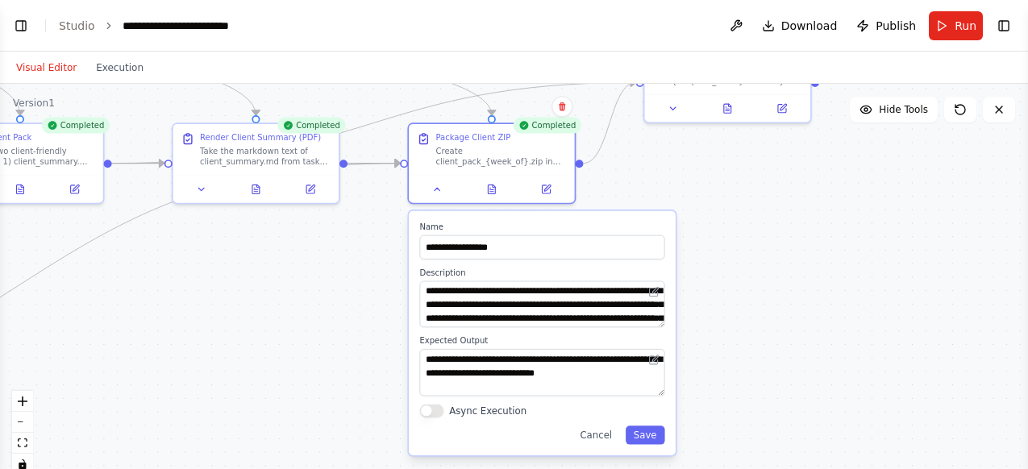
click at [781, 271] on div ".deletable-edge-delete-btn { width: 20px; height: 20px; border: 0px solid #ffff…" at bounding box center [514, 285] width 1028 height 403
click at [443, 185] on button at bounding box center [437, 187] width 46 height 16
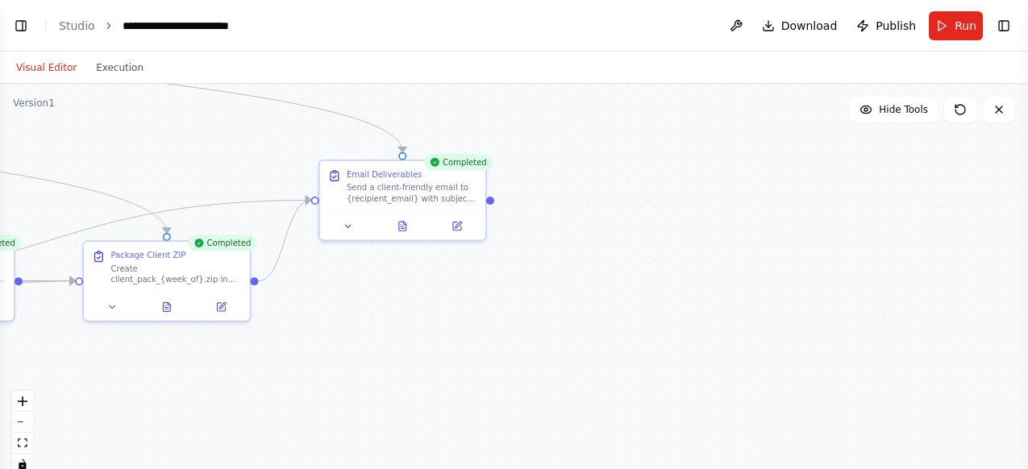
drag, startPoint x: 751, startPoint y: 234, endPoint x: 444, endPoint y: 359, distance: 330.9
click at [401, 364] on div ".deletable-edge-delete-btn { width: 20px; height: 20px; border: 0px solid #ffff…" at bounding box center [514, 285] width 1028 height 403
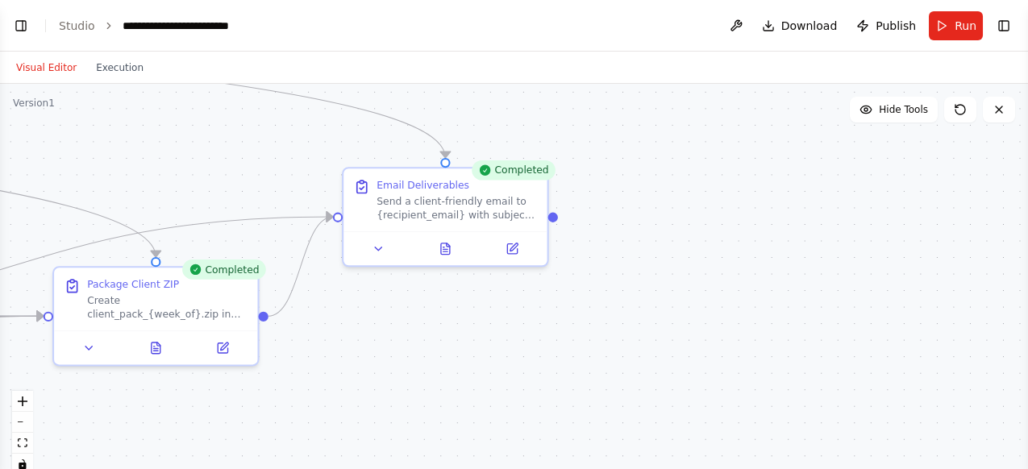
drag, startPoint x: 292, startPoint y: 294, endPoint x: 367, endPoint y: 325, distance: 81.0
click at [367, 325] on div ".deletable-edge-delete-btn { width: 20px; height: 20px; border: 0px solid #ffff…" at bounding box center [514, 285] width 1028 height 403
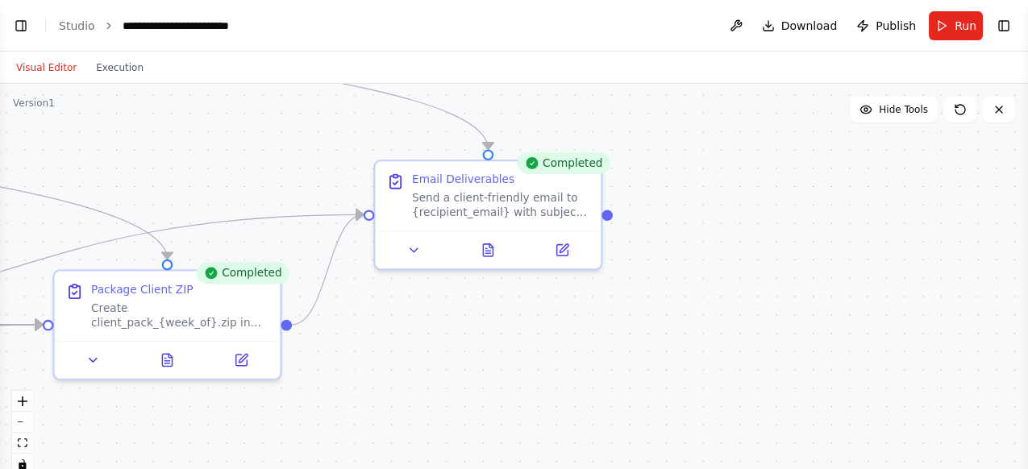
drag, startPoint x: 370, startPoint y: 319, endPoint x: 398, endPoint y: 328, distance: 29.6
click at [398, 328] on div ".deletable-edge-delete-btn { width: 20px; height: 20px; border: 0px solid #ffff…" at bounding box center [514, 285] width 1028 height 403
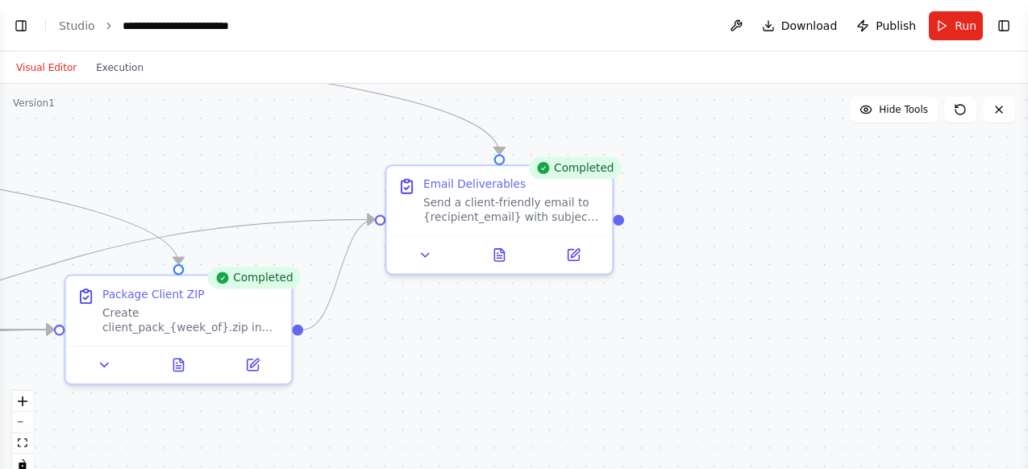
drag, startPoint x: 397, startPoint y: 327, endPoint x: 407, endPoint y: 331, distance: 11.2
click at [407, 331] on div ".deletable-edge-delete-btn { width: 20px; height: 20px; border: 0px solid #ffff…" at bounding box center [514, 285] width 1028 height 403
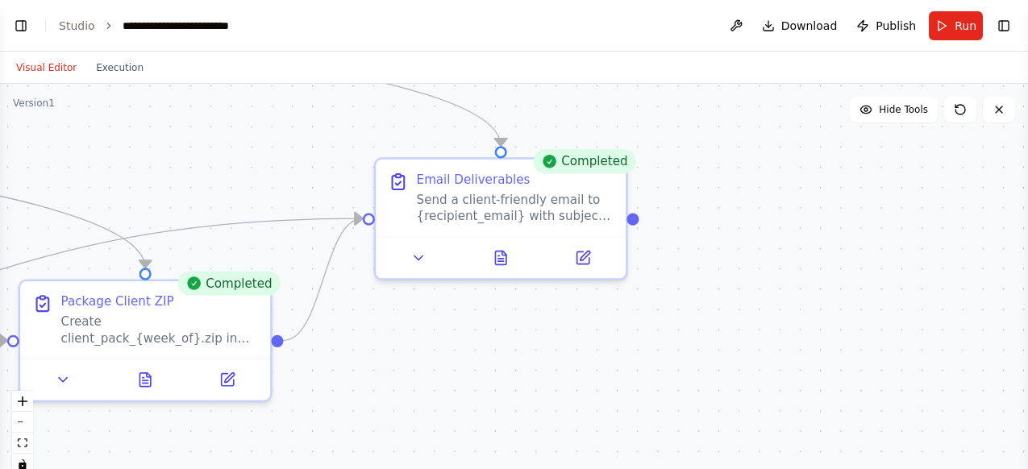
drag, startPoint x: 419, startPoint y: 332, endPoint x: 412, endPoint y: 343, distance: 13.4
click at [412, 343] on div ".deletable-edge-delete-btn { width: 20px; height: 20px; border: 0px solid #ffff…" at bounding box center [514, 285] width 1028 height 403
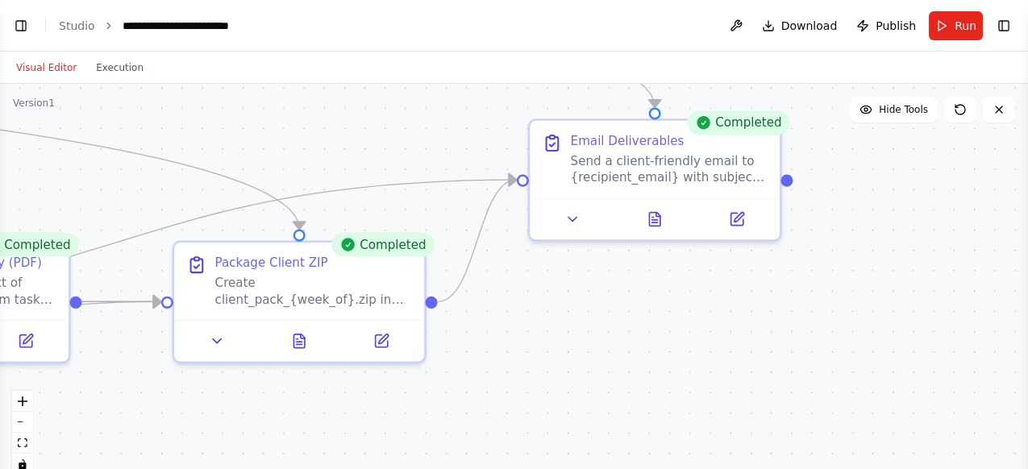
drag, startPoint x: 409, startPoint y: 335, endPoint x: 562, endPoint y: 297, distance: 158.0
click at [562, 297] on div ".deletable-edge-delete-btn { width: 20px; height: 20px; border: 0px solid #ffff…" at bounding box center [514, 285] width 1028 height 403
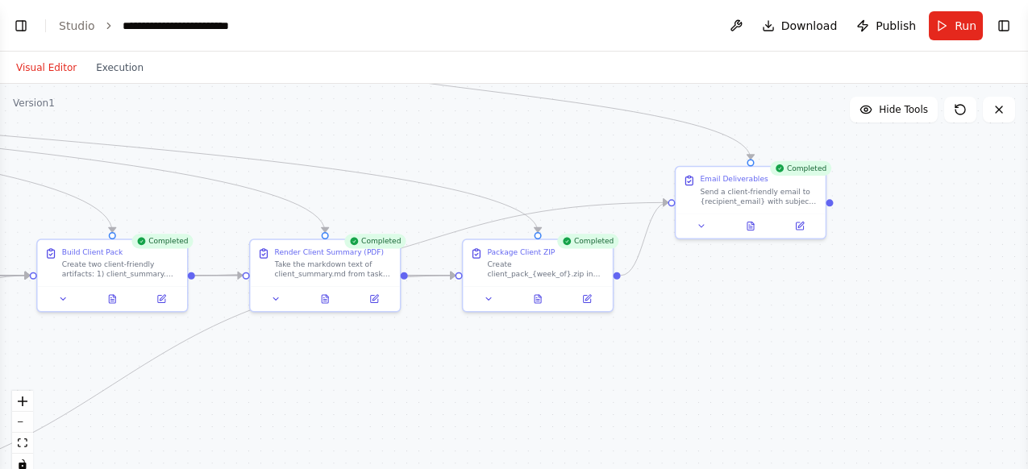
drag, startPoint x: 483, startPoint y: 380, endPoint x: 716, endPoint y: 324, distance: 239.6
click at [716, 324] on div ".deletable-edge-delete-btn { width: 20px; height: 20px; border: 0px solid #ffff…" at bounding box center [514, 285] width 1028 height 403
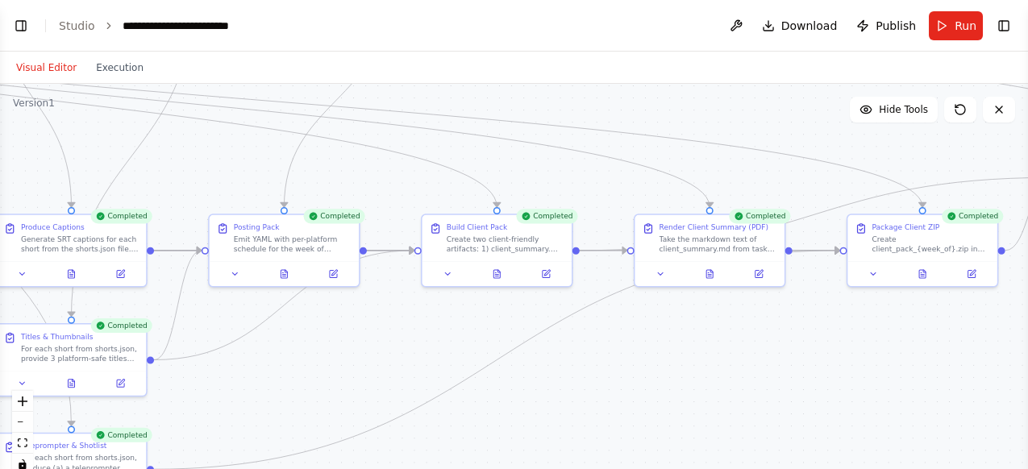
drag, startPoint x: 325, startPoint y: 364, endPoint x: 612, endPoint y: 368, distance: 287.1
click at [612, 368] on div ".deletable-edge-delete-btn { width: 20px; height: 20px; border: 0px solid #ffff…" at bounding box center [514, 285] width 1028 height 403
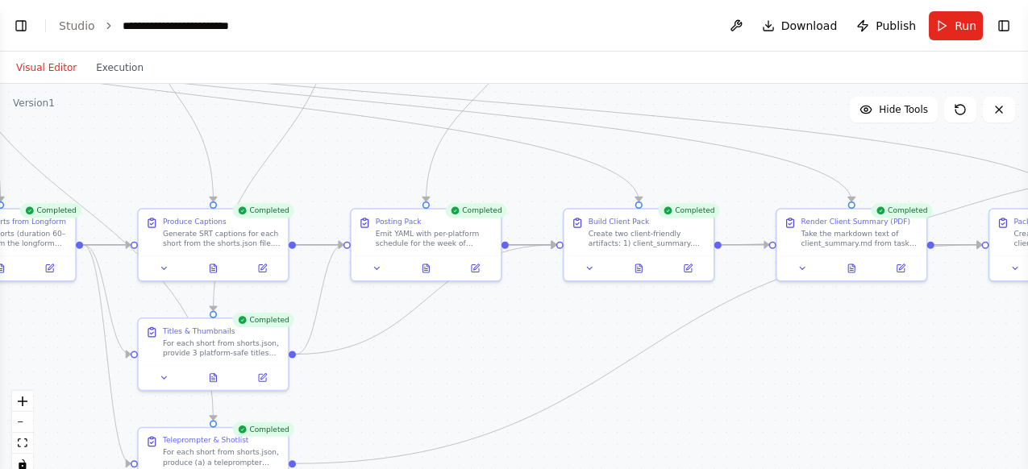
drag, startPoint x: 339, startPoint y: 357, endPoint x: 548, endPoint y: 343, distance: 209.3
click at [548, 343] on div ".deletable-edge-delete-btn { width: 20px; height: 20px; border: 0px solid #ffff…" at bounding box center [514, 285] width 1028 height 403
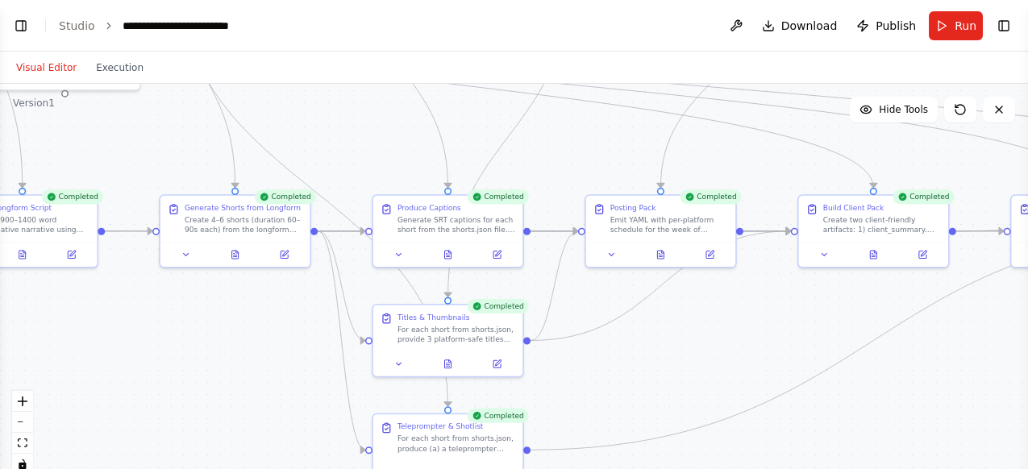
drag, startPoint x: 419, startPoint y: 380, endPoint x: 581, endPoint y: 372, distance: 162.3
click at [600, 373] on div ".deletable-edge-delete-btn { width: 20px; height: 20px; border: 0px solid #ffff…" at bounding box center [514, 285] width 1028 height 403
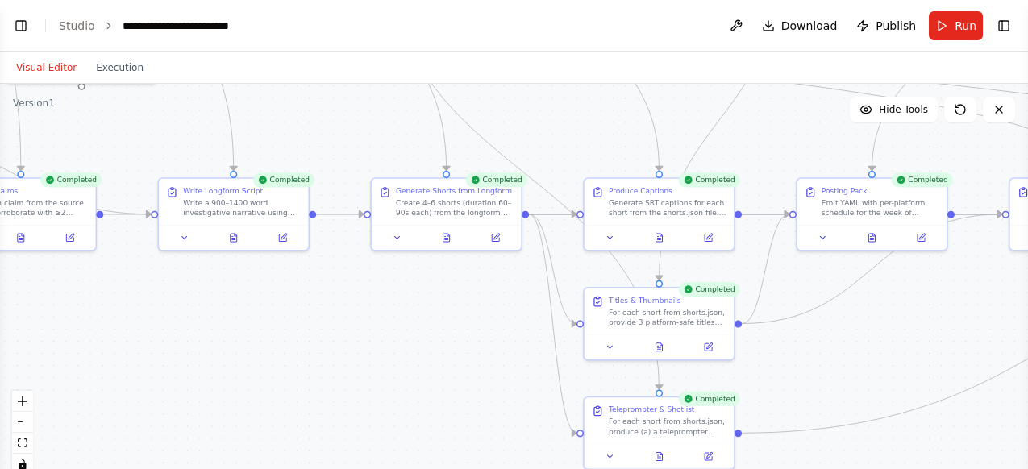
drag, startPoint x: 191, startPoint y: 377, endPoint x: 392, endPoint y: 360, distance: 201.4
click at [392, 360] on div ".deletable-edge-delete-btn { width: 20px; height: 20px; border: 0px solid #ffff…" at bounding box center [514, 285] width 1028 height 403
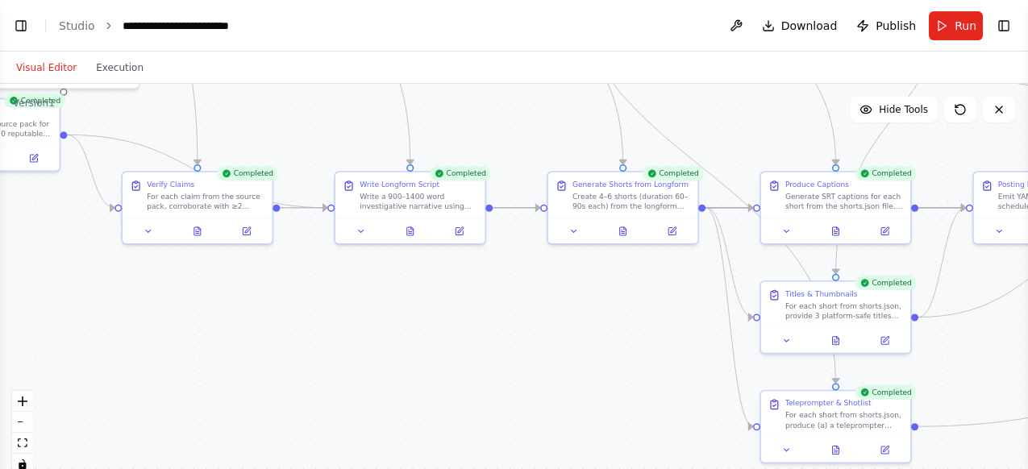
drag, startPoint x: 230, startPoint y: 368, endPoint x: 446, endPoint y: 360, distance: 216.2
click at [446, 360] on div ".deletable-edge-delete-btn { width: 20px; height: 20px; border: 0px solid #ffff…" at bounding box center [514, 285] width 1028 height 403
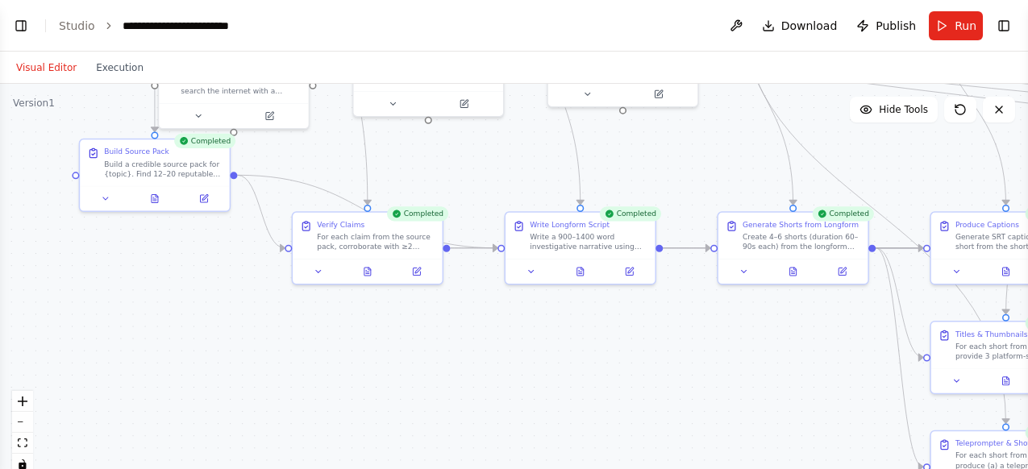
drag, startPoint x: 310, startPoint y: 365, endPoint x: 437, endPoint y: 406, distance: 132.9
click at [439, 407] on div ".deletable-edge-delete-btn { width: 20px; height: 20px; border: 0px solid #ffff…" at bounding box center [514, 285] width 1028 height 403
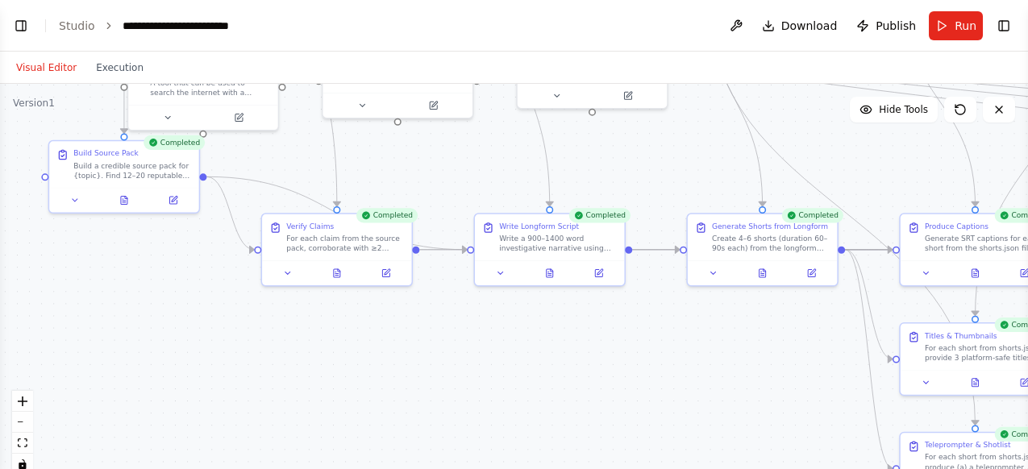
drag, startPoint x: 297, startPoint y: 377, endPoint x: 264, endPoint y: 378, distance: 33.1
click at [264, 378] on div ".deletable-edge-delete-btn { width: 20px; height: 20px; border: 0px solid #ffff…" at bounding box center [514, 285] width 1028 height 403
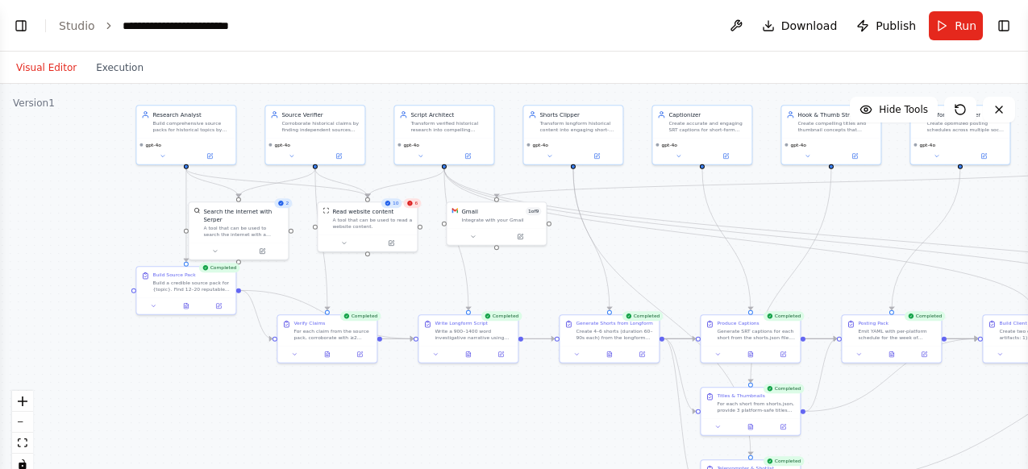
drag, startPoint x: 495, startPoint y: 379, endPoint x: 485, endPoint y: 429, distance: 51.1
click at [485, 429] on div ".deletable-edge-delete-btn { width: 20px; height: 20px; border: 0px solid #ffff…" at bounding box center [514, 285] width 1028 height 403
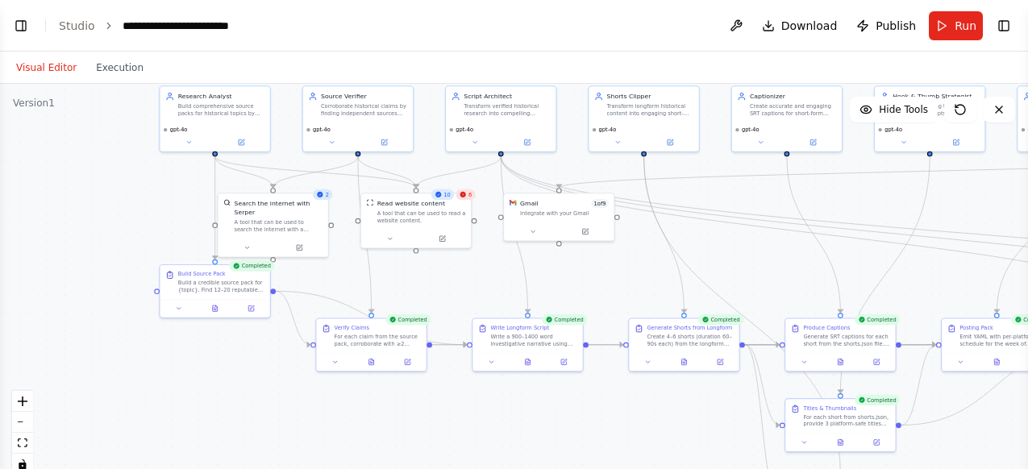
drag, startPoint x: 462, startPoint y: 400, endPoint x: 523, endPoint y: 414, distance: 62.8
click at [523, 414] on div ".deletable-edge-delete-btn { width: 20px; height: 20px; border: 0px solid #ffff…" at bounding box center [514, 285] width 1028 height 403
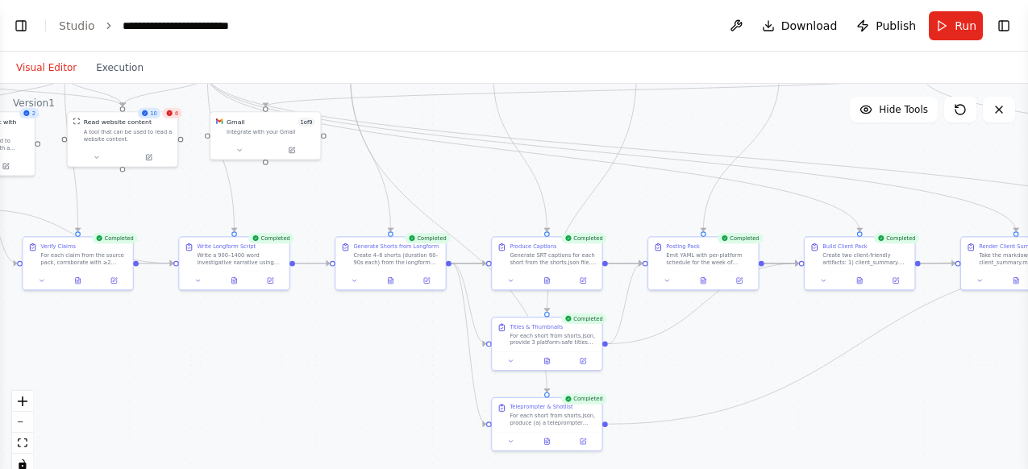
drag, startPoint x: 631, startPoint y: 280, endPoint x: 294, endPoint y: 156, distance: 358.2
click at [298, 157] on div ".deletable-edge-delete-btn { width: 20px; height: 20px; border: 0px solid #ffff…" at bounding box center [514, 285] width 1028 height 403
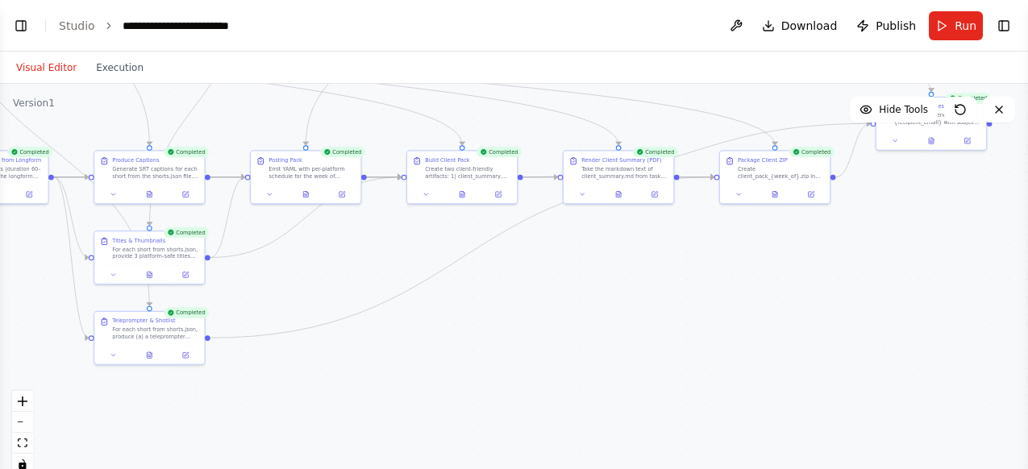
drag, startPoint x: 662, startPoint y: 323, endPoint x: 512, endPoint y: 301, distance: 151.5
click at [329, 273] on div ".deletable-edge-delete-btn { width: 20px; height: 20px; border: 0px solid #ffff…" at bounding box center [514, 285] width 1028 height 403
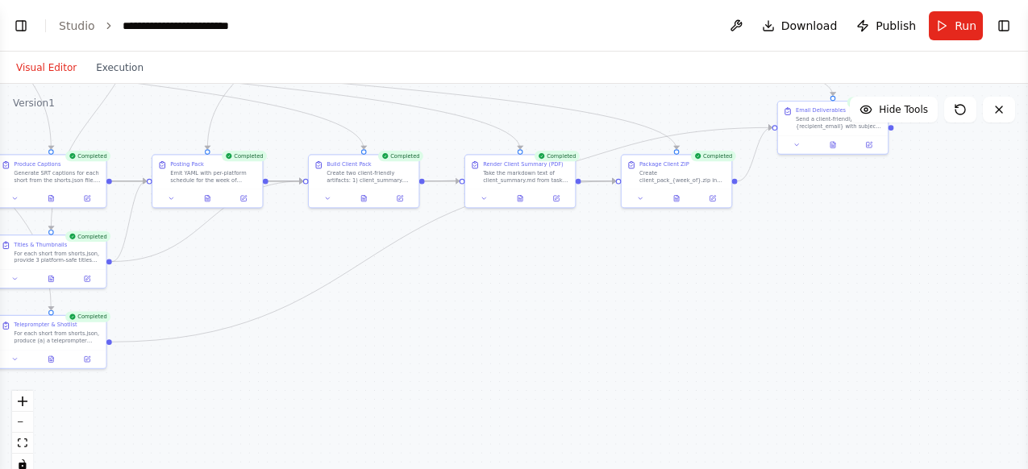
drag, startPoint x: 522, startPoint y: 310, endPoint x: 359, endPoint y: 327, distance: 163.8
click at [373, 327] on div ".deletable-edge-delete-btn { width: 20px; height: 20px; border: 0px solid #ffff…" at bounding box center [514, 285] width 1028 height 403
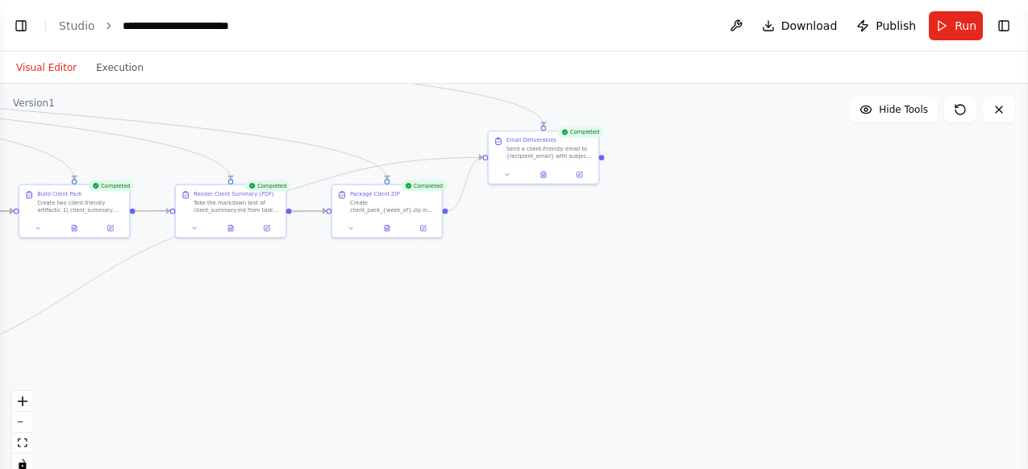
drag, startPoint x: 597, startPoint y: 335, endPoint x: 399, endPoint y: 352, distance: 199.0
click at [396, 352] on div ".deletable-edge-delete-btn { width: 20px; height: 20px; border: 0px solid #ffff…" at bounding box center [514, 285] width 1028 height 403
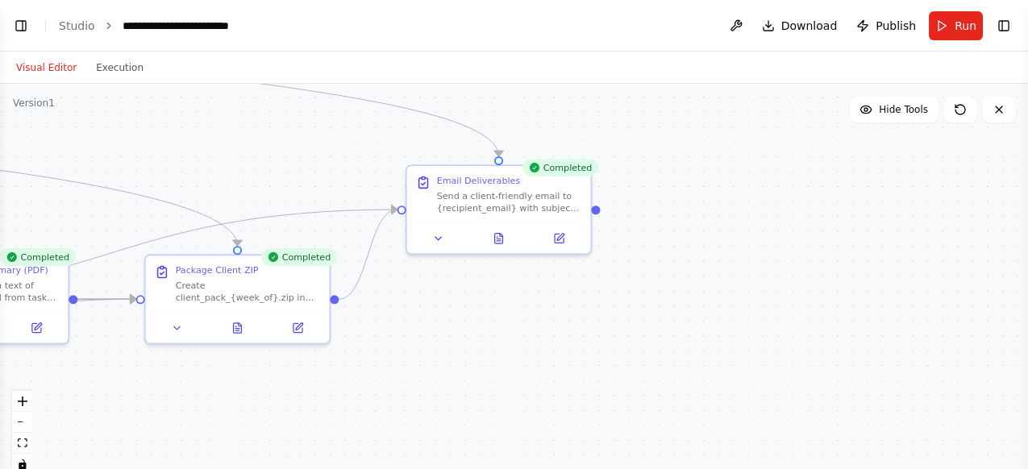
drag, startPoint x: 421, startPoint y: 241, endPoint x: 489, endPoint y: 368, distance: 144.7
click at [489, 368] on div ".deletable-edge-delete-btn { width: 20px; height: 20px; border: 0px solid #ffff…" at bounding box center [514, 285] width 1028 height 403
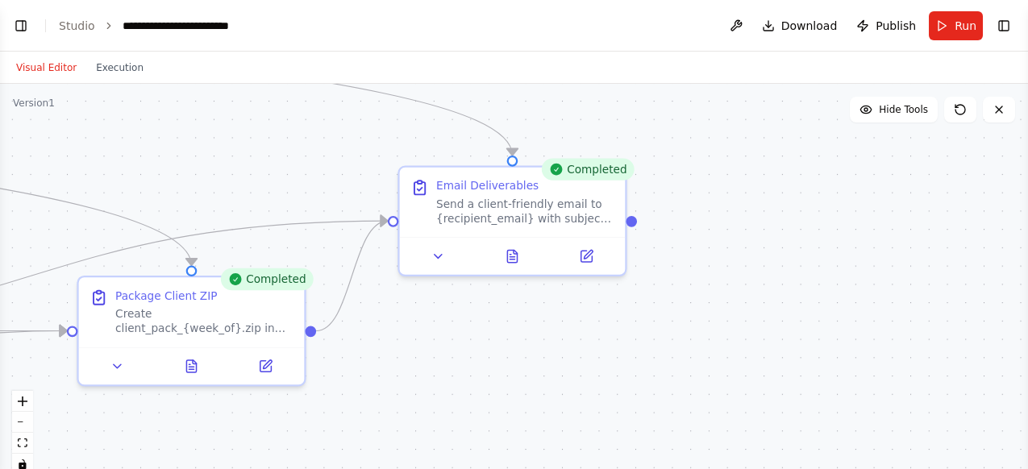
drag, startPoint x: 492, startPoint y: 347, endPoint x: 506, endPoint y: 393, distance: 48.0
click at [506, 393] on div ".deletable-edge-delete-btn { width: 20px; height: 20px; border: 0px solid #ffff…" at bounding box center [514, 285] width 1028 height 403
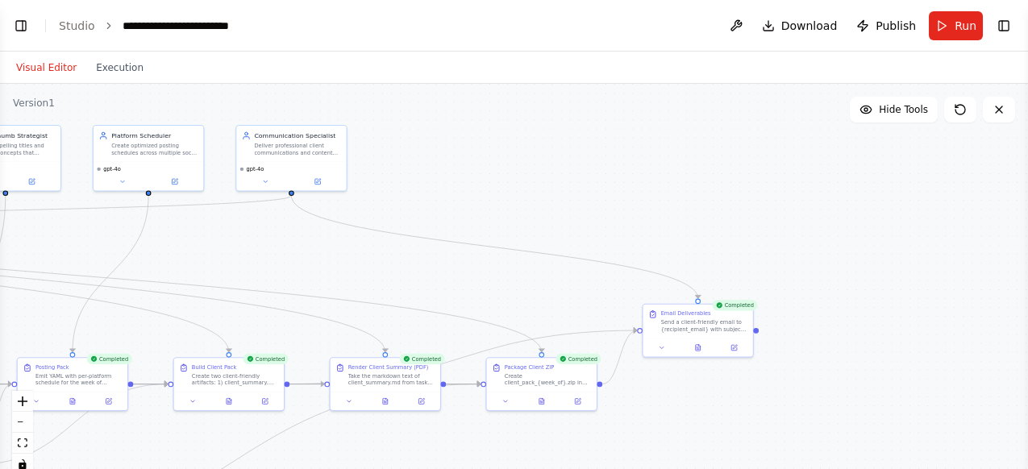
drag, startPoint x: 247, startPoint y: 234, endPoint x: 483, endPoint y: 298, distance: 244.7
click at [486, 301] on div ".deletable-edge-delete-btn { width: 20px; height: 20px; border: 0px solid #ffff…" at bounding box center [514, 285] width 1028 height 403
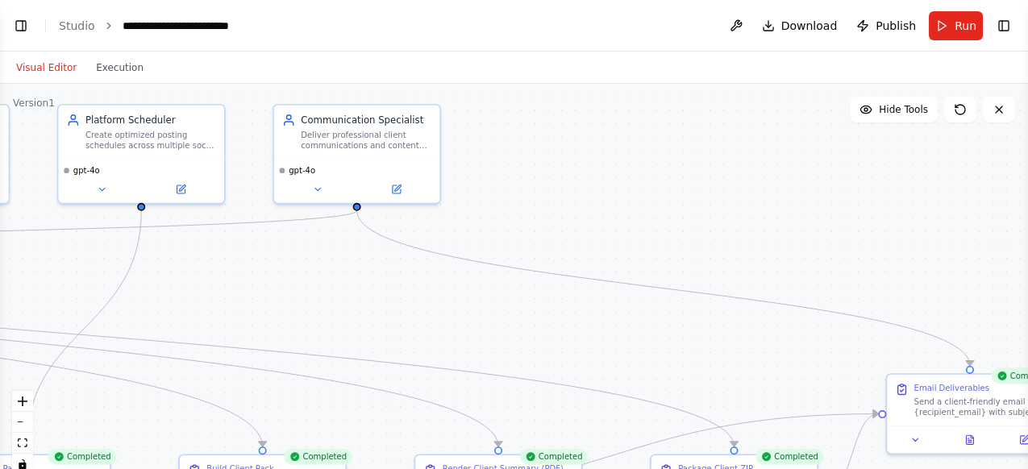
drag, startPoint x: 341, startPoint y: 252, endPoint x: 361, endPoint y: 272, distance: 27.9
click at [361, 272] on div ".deletable-edge-delete-btn { width: 20px; height: 20px; border: 0px solid #ffff…" at bounding box center [514, 285] width 1028 height 403
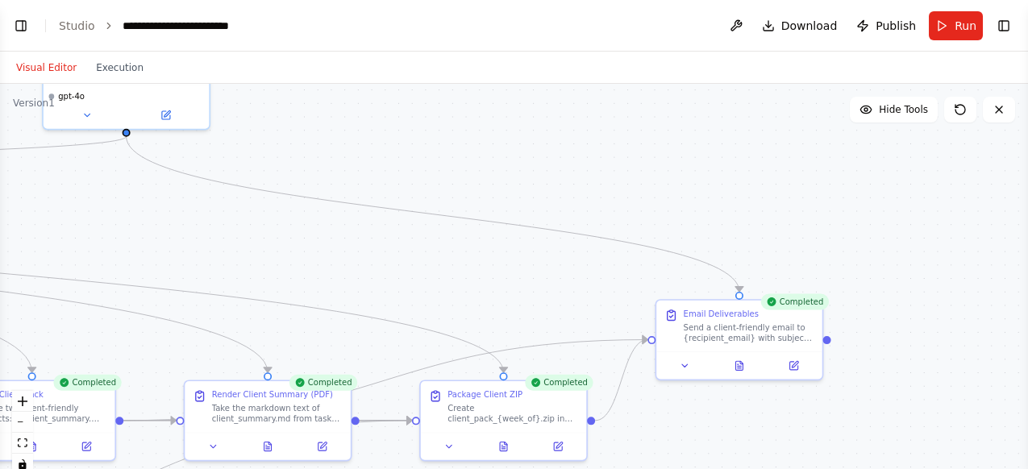
drag, startPoint x: 618, startPoint y: 210, endPoint x: 327, endPoint y: 111, distance: 307.3
click at [297, 97] on div ".deletable-edge-delete-btn { width: 20px; height: 20px; border: 0px solid #ffff…" at bounding box center [514, 285] width 1028 height 403
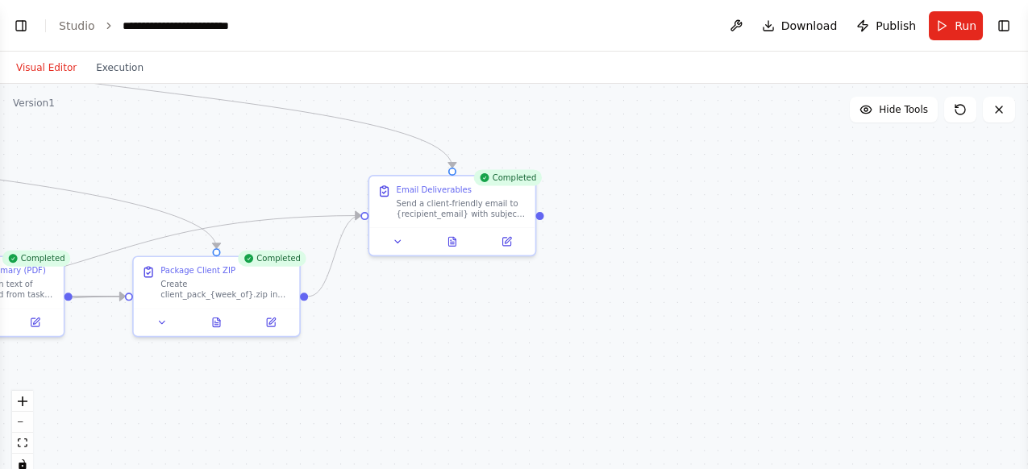
drag, startPoint x: 781, startPoint y: 239, endPoint x: 583, endPoint y: 152, distance: 215.9
click at [583, 152] on div ".deletable-edge-delete-btn { width: 20px; height: 20px; border: 0px solid #ffff…" at bounding box center [514, 285] width 1028 height 403
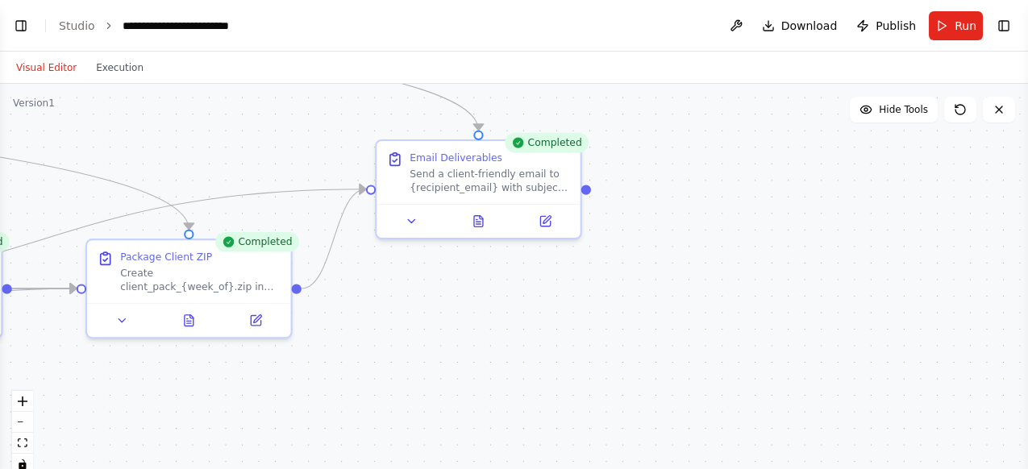
drag, startPoint x: 619, startPoint y: 222, endPoint x: 681, endPoint y: 195, distance: 67.5
click at [681, 195] on div ".deletable-edge-delete-btn { width: 20px; height: 20px; border: 0px solid #ffff…" at bounding box center [514, 285] width 1028 height 403
click at [411, 226] on button at bounding box center [411, 218] width 56 height 20
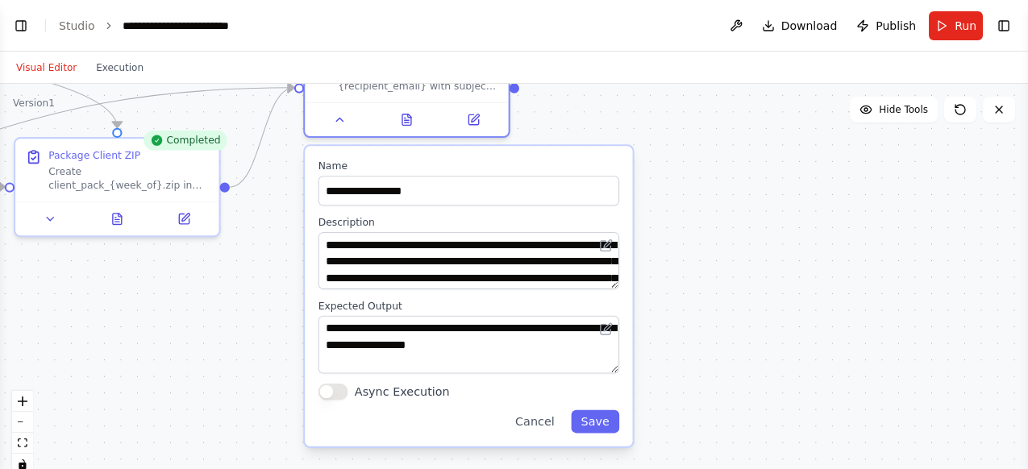
drag, startPoint x: 772, startPoint y: 318, endPoint x: 708, endPoint y: 229, distance: 109.2
click at [708, 229] on div ".deletable-edge-delete-btn { width: 20px; height: 20px; border: 0px solid #ffff…" at bounding box center [514, 285] width 1028 height 403
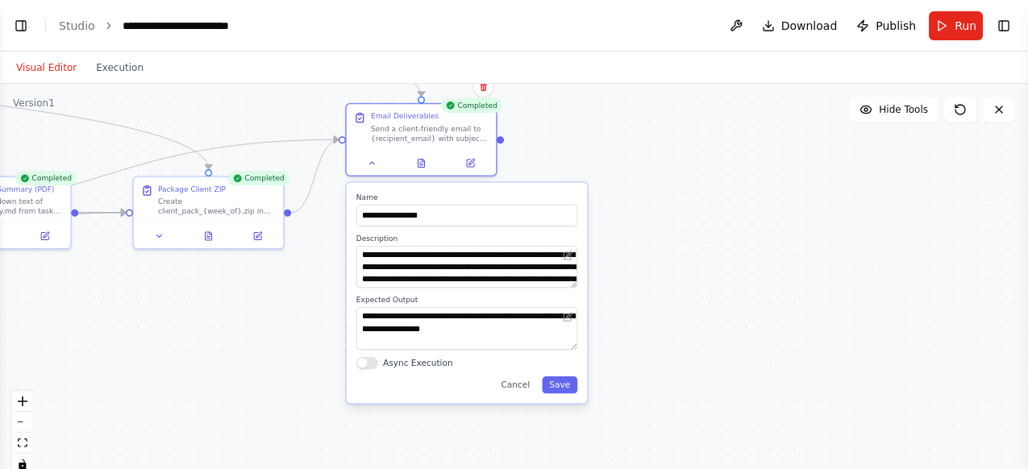
drag, startPoint x: 732, startPoint y: 232, endPoint x: 667, endPoint y: 247, distance: 66.9
click at [667, 247] on div ".deletable-edge-delete-btn { width: 20px; height: 20px; border: 0px solid #ffff…" at bounding box center [514, 285] width 1028 height 403
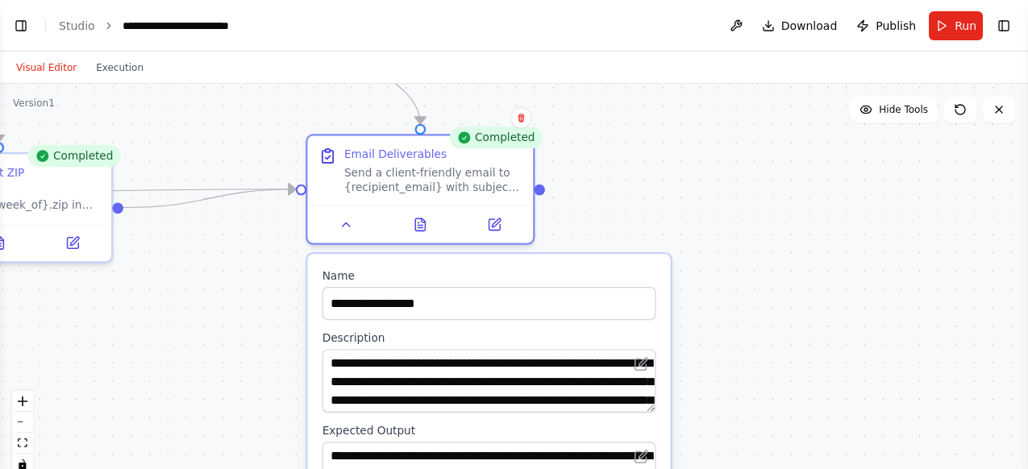
drag, startPoint x: 570, startPoint y: 169, endPoint x: 669, endPoint y: 257, distance: 133.1
click at [669, 257] on div "**********" at bounding box center [489, 420] width 367 height 336
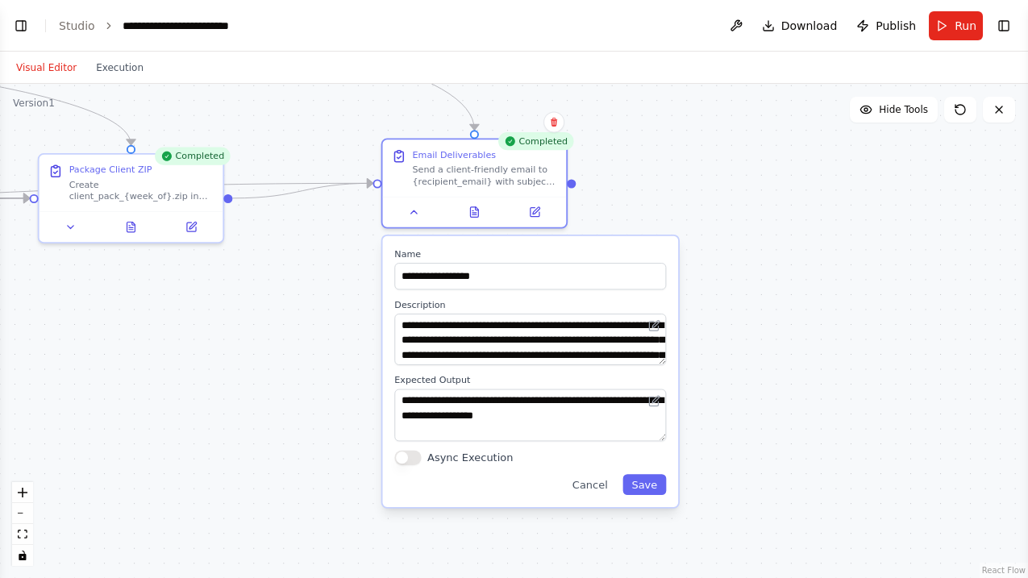
drag, startPoint x: 767, startPoint y: 451, endPoint x: 762, endPoint y: 418, distance: 33.4
click at [762, 418] on div ".deletable-edge-delete-btn { width: 20px; height: 20px; border: 0px solid #ffff…" at bounding box center [514, 331] width 1028 height 494
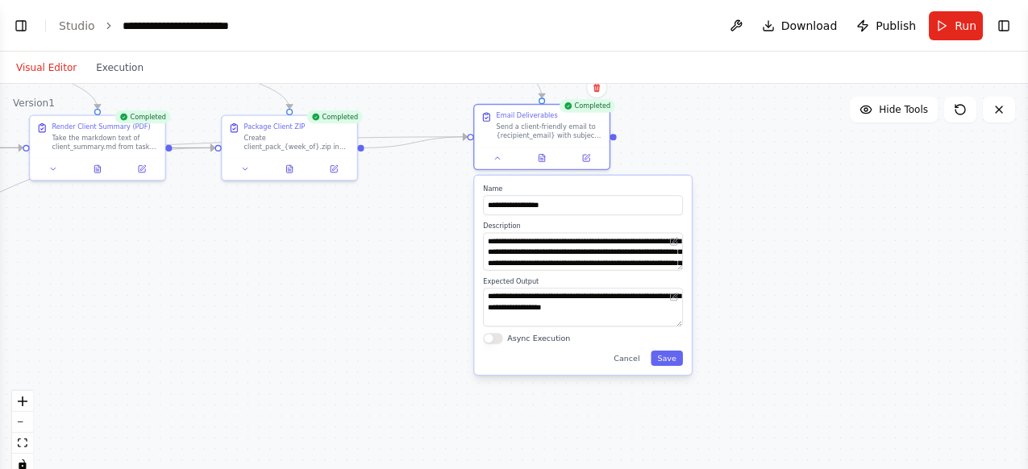
drag, startPoint x: 752, startPoint y: 289, endPoint x: 752, endPoint y: 227, distance: 61.3
click at [752, 227] on div ".deletable-edge-delete-btn { width: 20px; height: 20px; border: 0px solid #ffff…" at bounding box center [514, 285] width 1028 height 403
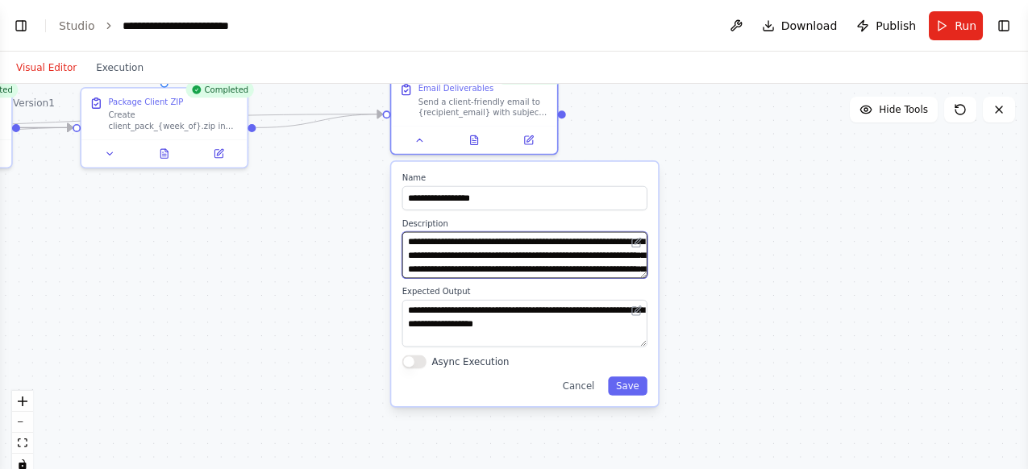
drag, startPoint x: 419, startPoint y: 231, endPoint x: 320, endPoint y: 236, distance: 99.3
click at [320, 236] on div ".deletable-edge-delete-btn { width: 20px; height: 20px; border: 0px solid #ffff…" at bounding box center [514, 285] width 1028 height 403
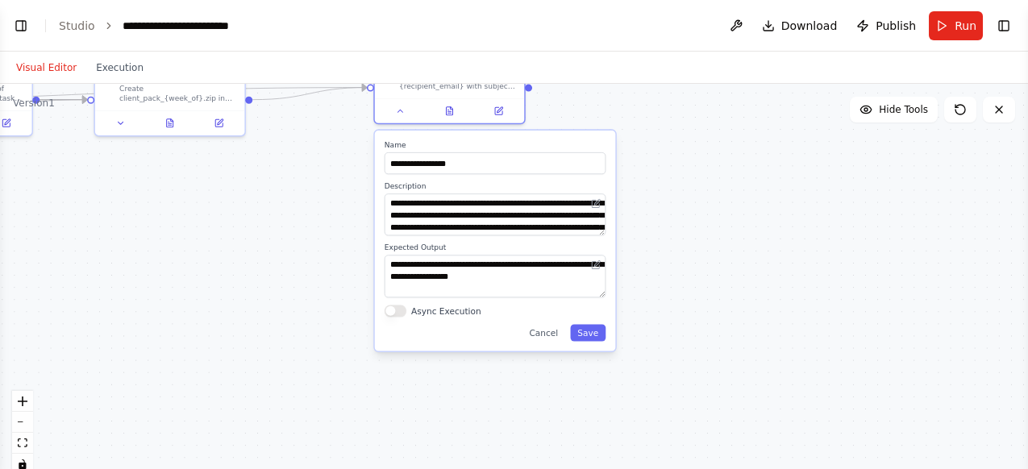
drag, startPoint x: 735, startPoint y: 306, endPoint x: 686, endPoint y: 259, distance: 68.4
click at [686, 259] on div ".deletable-edge-delete-btn { width: 20px; height: 20px; border: 0px solid #ffff…" at bounding box center [514, 285] width 1028 height 403
click at [502, 112] on icon at bounding box center [498, 108] width 7 height 7
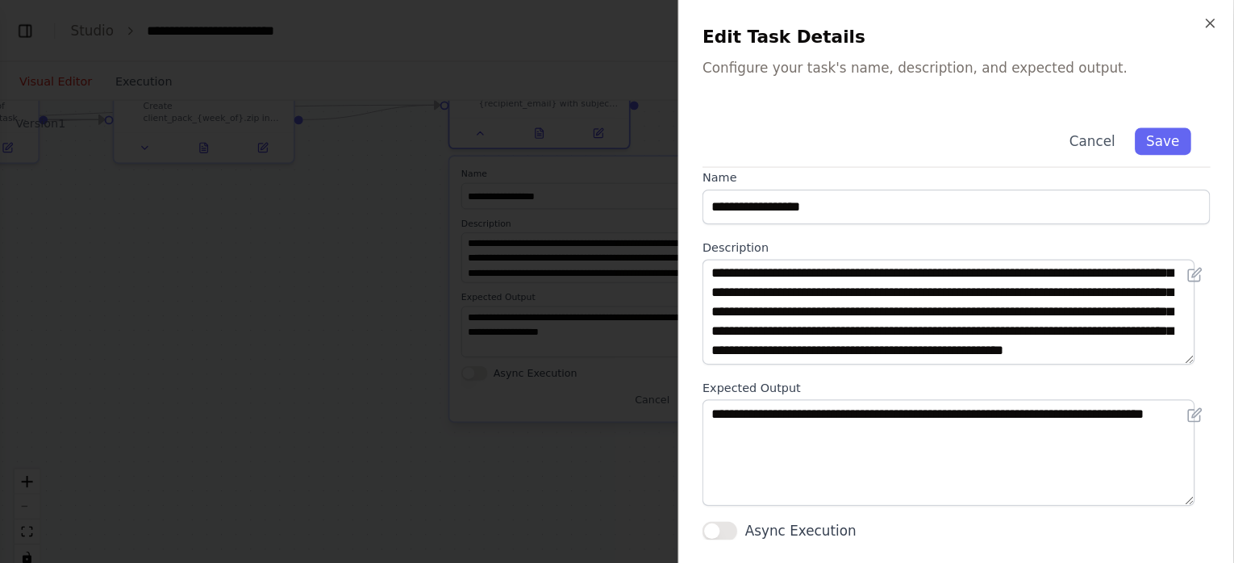
scroll to position [31, 0]
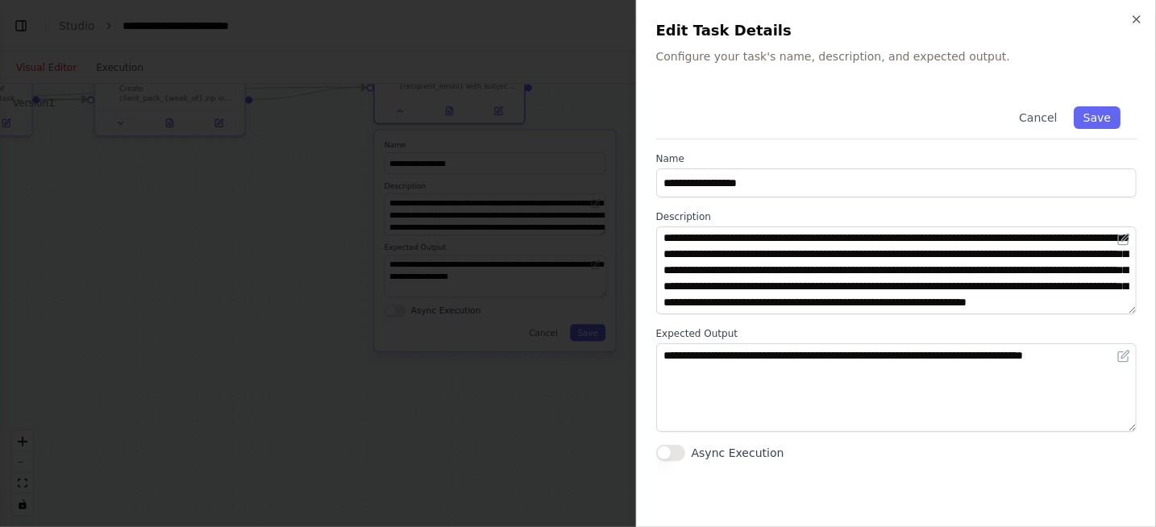
click at [676, 453] on button "Async Execution" at bounding box center [670, 453] width 29 height 16
click at [660, 454] on button "Async Execution" at bounding box center [670, 453] width 29 height 16
click at [1034, 122] on button "Cancel" at bounding box center [1038, 117] width 57 height 23
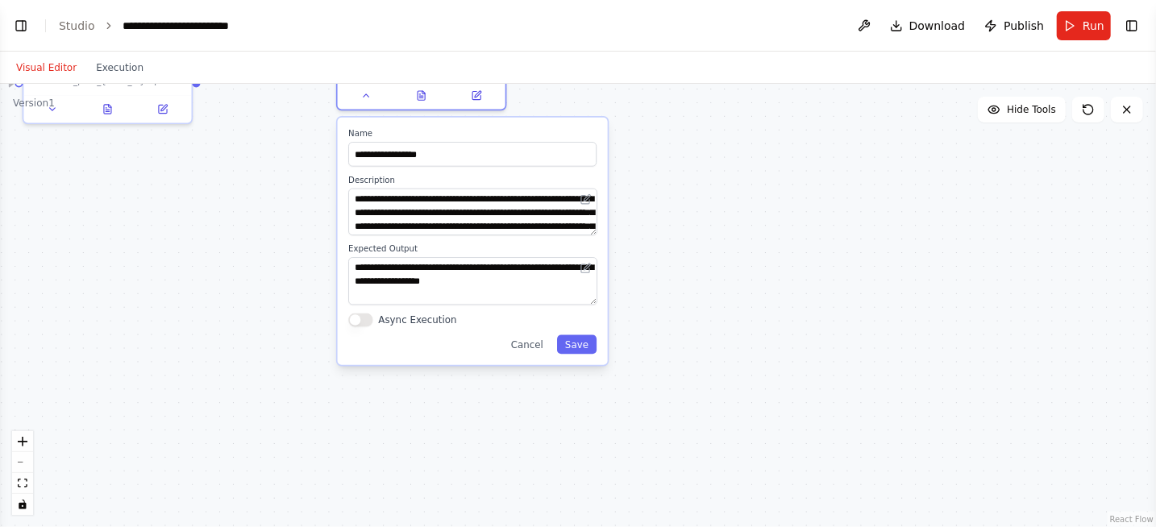
drag, startPoint x: 678, startPoint y: 237, endPoint x: 687, endPoint y: 251, distance: 16.3
click at [687, 251] on div ".deletable-edge-delete-btn { width: 20px; height: 20px; border: 0px solid #ffff…" at bounding box center [578, 305] width 1156 height 443
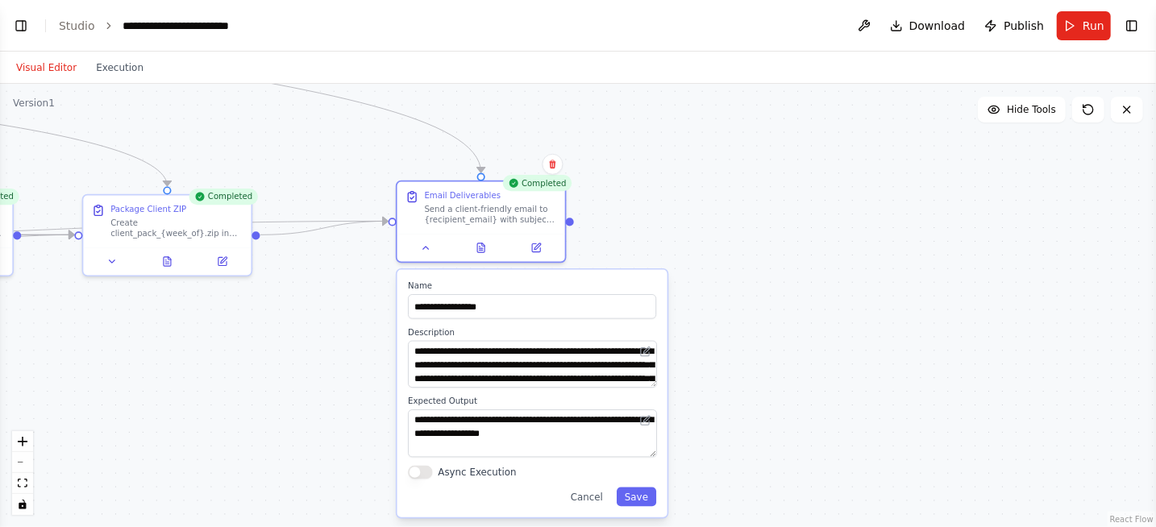
drag, startPoint x: 687, startPoint y: 251, endPoint x: 738, endPoint y: 389, distance: 147.7
click at [738, 389] on div ".deletable-edge-delete-btn { width: 20px; height: 20px; border: 0px solid #ffff…" at bounding box center [578, 305] width 1156 height 443
click at [541, 246] on icon at bounding box center [536, 244] width 11 height 11
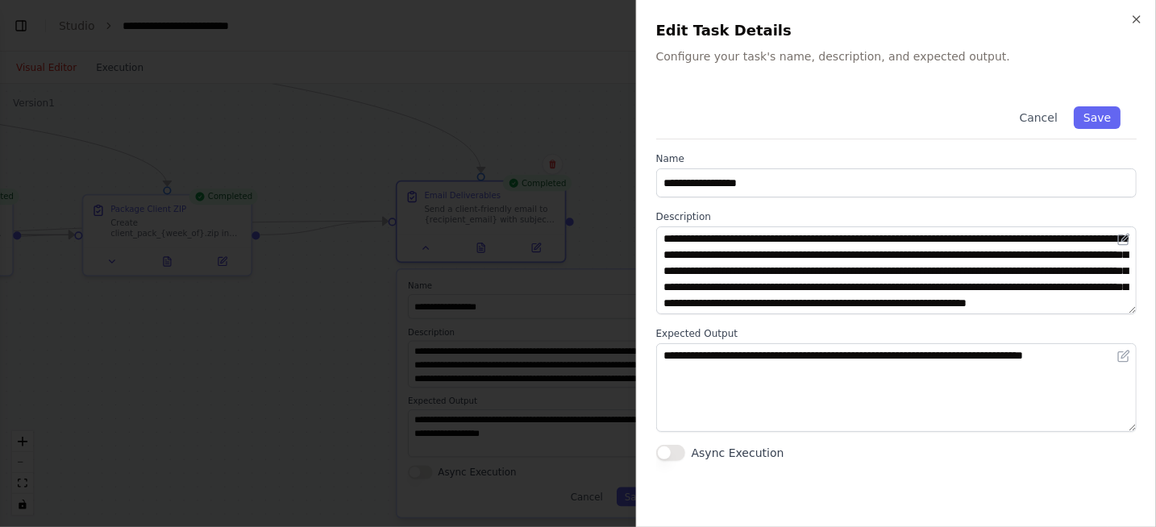
click at [886, 109] on div "Cancel Save" at bounding box center [896, 114] width 481 height 49
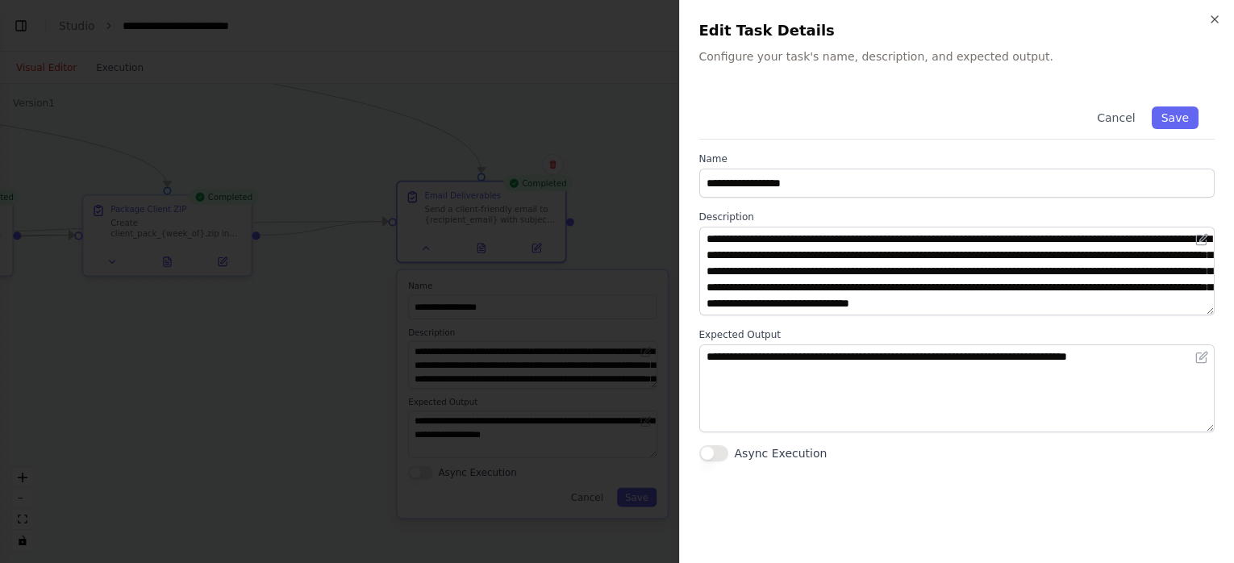
click at [717, 98] on div "Cancel Save" at bounding box center [957, 114] width 516 height 49
click at [1003, 56] on p "Configure your task's name, description, and expected output." at bounding box center [957, 56] width 516 height 16
click at [585, 150] on div at bounding box center [617, 281] width 1234 height 563
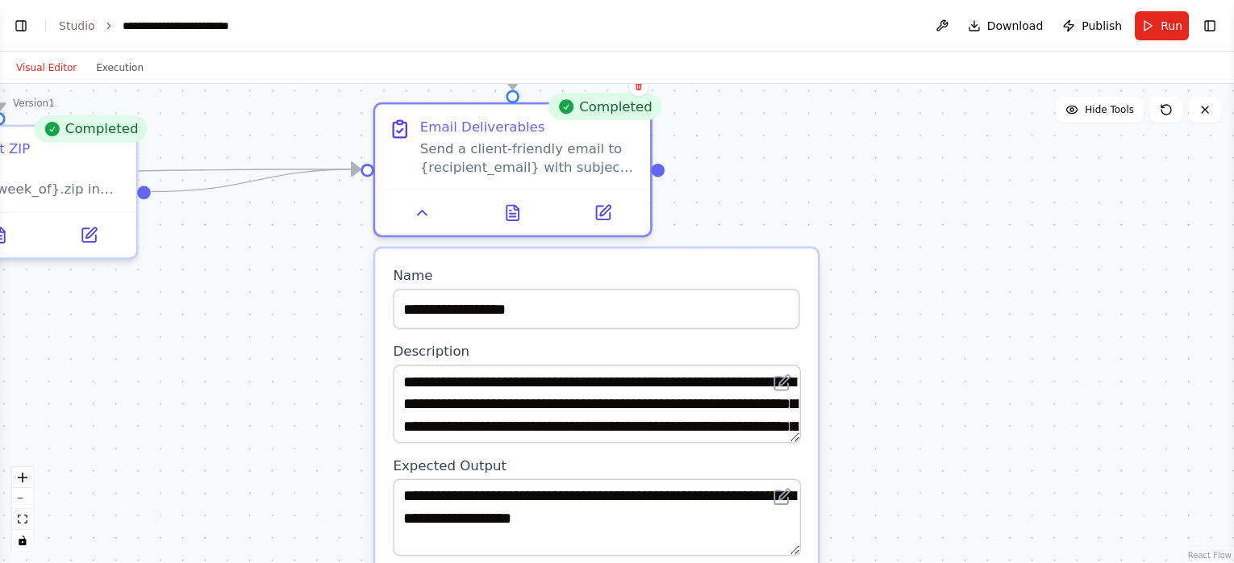
drag, startPoint x: 355, startPoint y: 325, endPoint x: 306, endPoint y: 339, distance: 51.1
click at [306, 339] on div ".deletable-edge-delete-btn { width: 20px; height: 20px; border: 0px solid #ffff…" at bounding box center [617, 323] width 1234 height 479
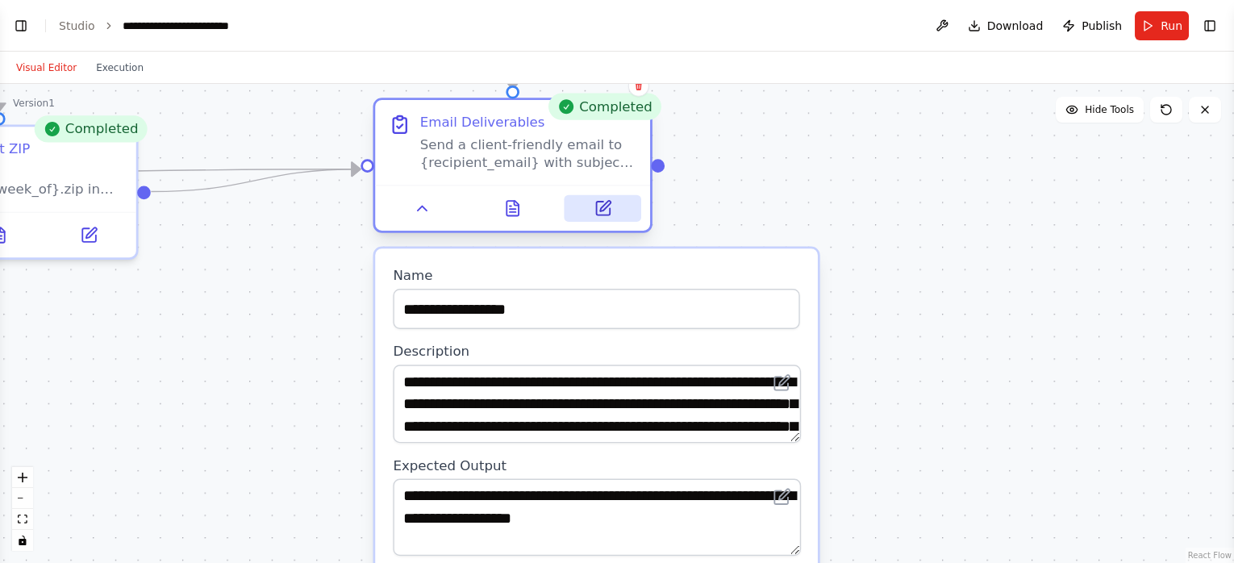
click at [608, 211] on icon at bounding box center [603, 209] width 14 height 14
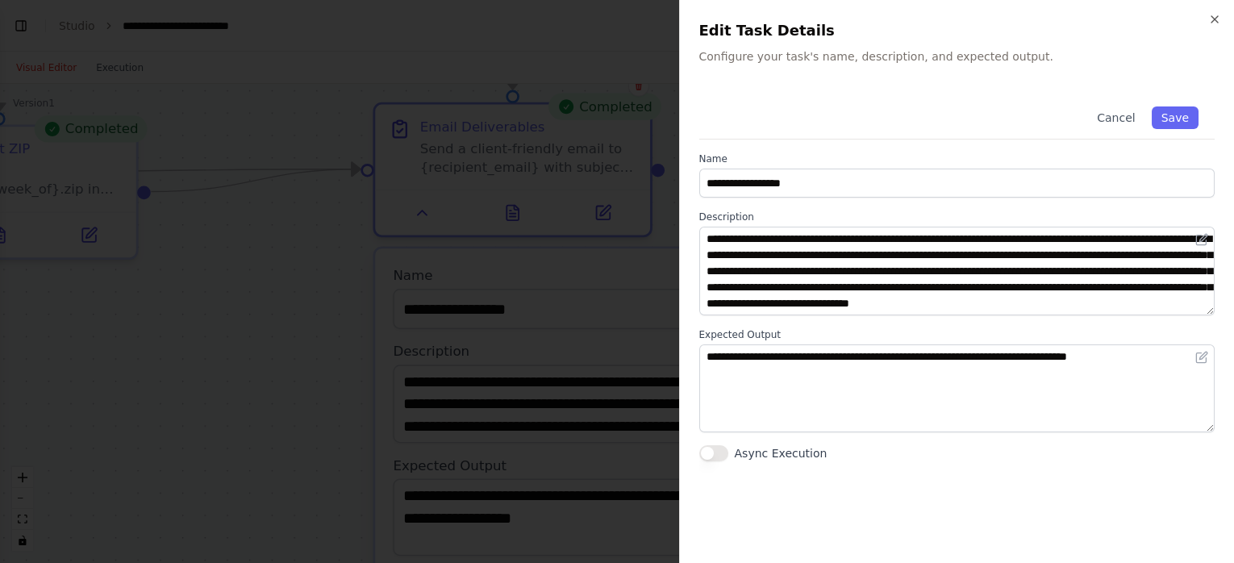
click at [622, 120] on div at bounding box center [617, 281] width 1234 height 563
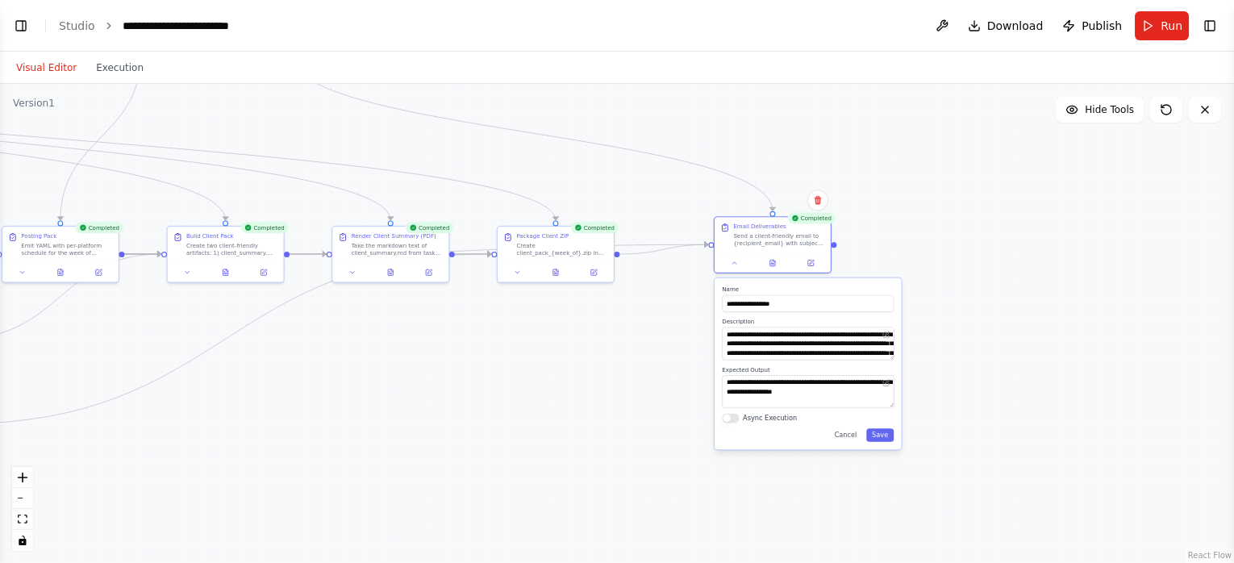
drag, startPoint x: 966, startPoint y: 252, endPoint x: 968, endPoint y: 265, distance: 13.1
click at [968, 265] on div ".deletable-edge-delete-btn { width: 20px; height: 20px; border: 0px solid #ffff…" at bounding box center [617, 323] width 1234 height 479
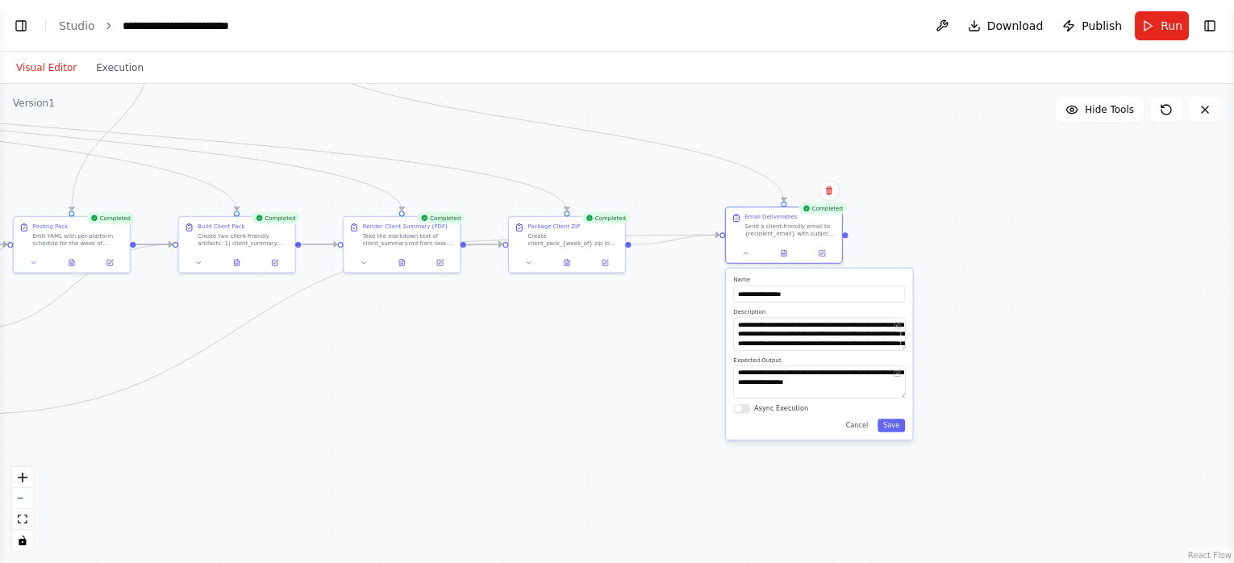
drag, startPoint x: 627, startPoint y: 353, endPoint x: 639, endPoint y: 343, distance: 14.9
click at [639, 343] on div ".deletable-edge-delete-btn { width: 20px; height: 20px; border: 0px solid #ffff…" at bounding box center [617, 323] width 1234 height 479
click at [18, 23] on button "Toggle Left Sidebar" at bounding box center [21, 26] width 23 height 23
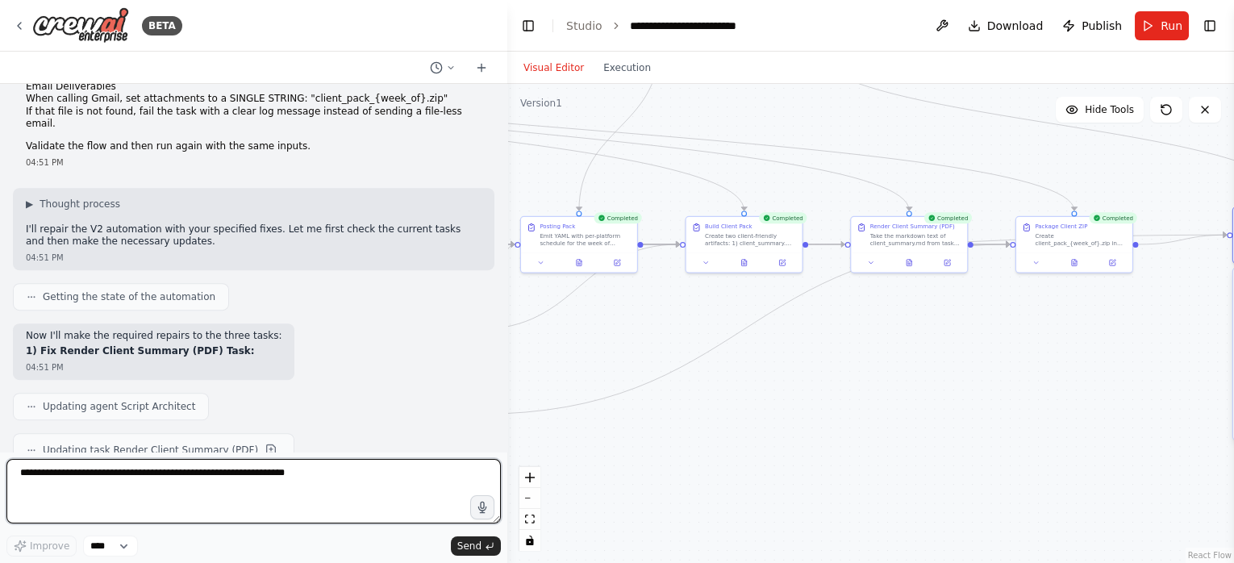
click at [135, 481] on textarea at bounding box center [253, 491] width 494 height 65
paste textarea "**********"
type textarea "**********"
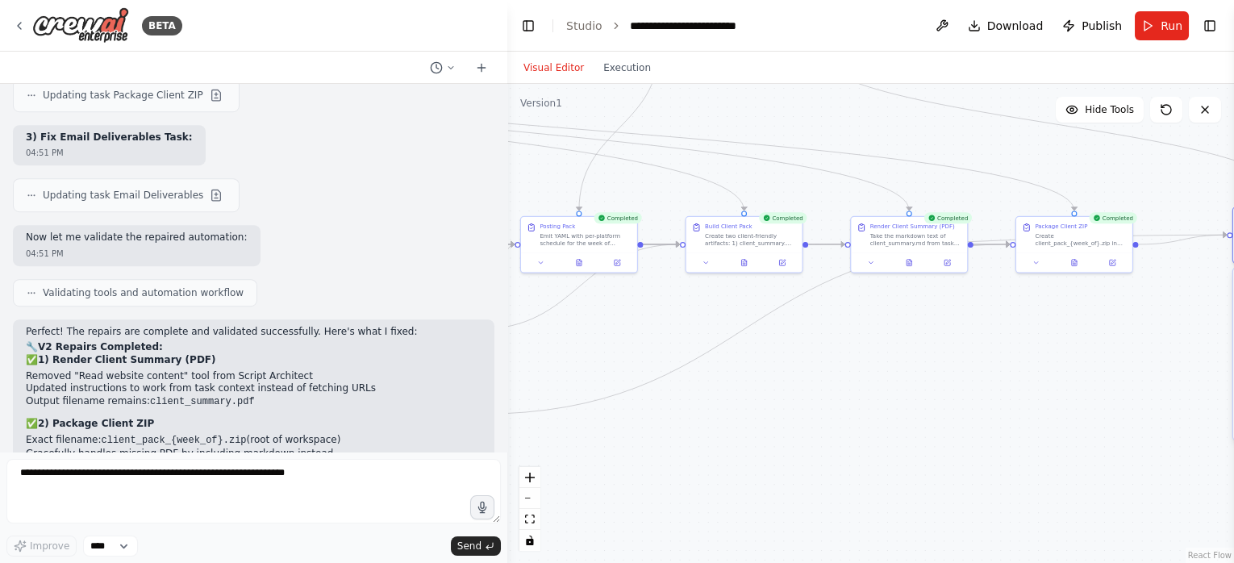
scroll to position [5023, 0]
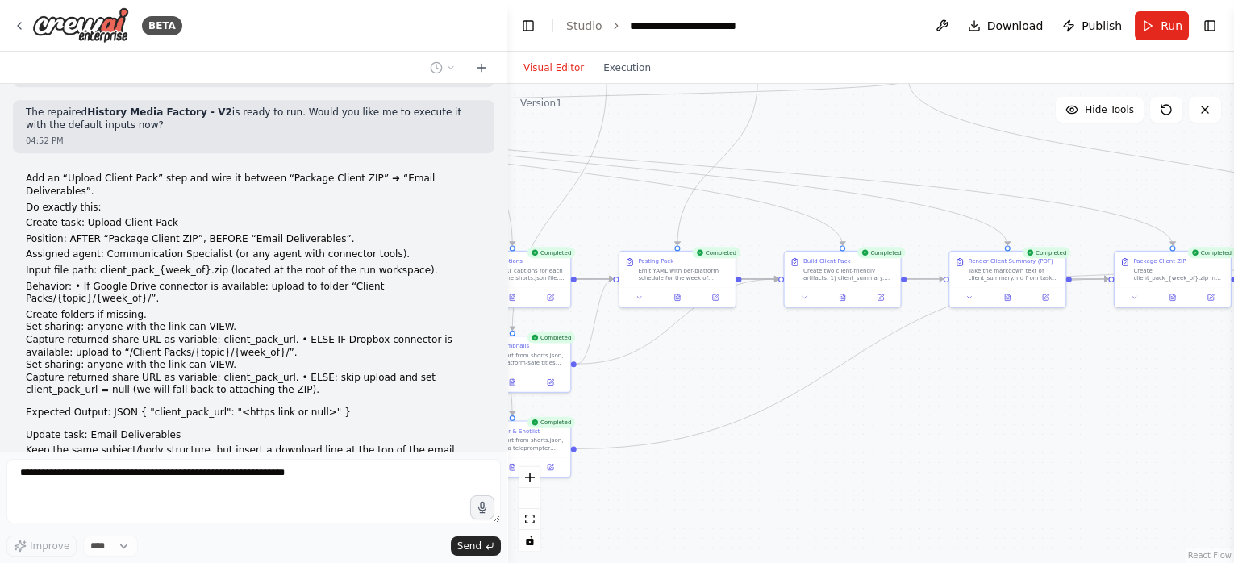
drag, startPoint x: 618, startPoint y: 377, endPoint x: 717, endPoint y: 412, distance: 104.3
click at [717, 412] on div ".deletable-edge-delete-btn { width: 20px; height: 20px; border: 0px solid #ffff…" at bounding box center [870, 323] width 726 height 479
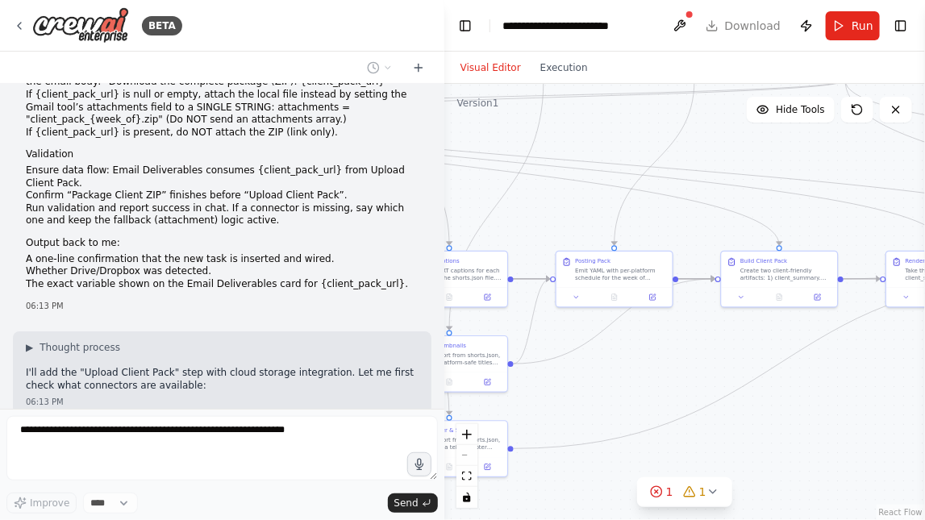
scroll to position [5743, 0]
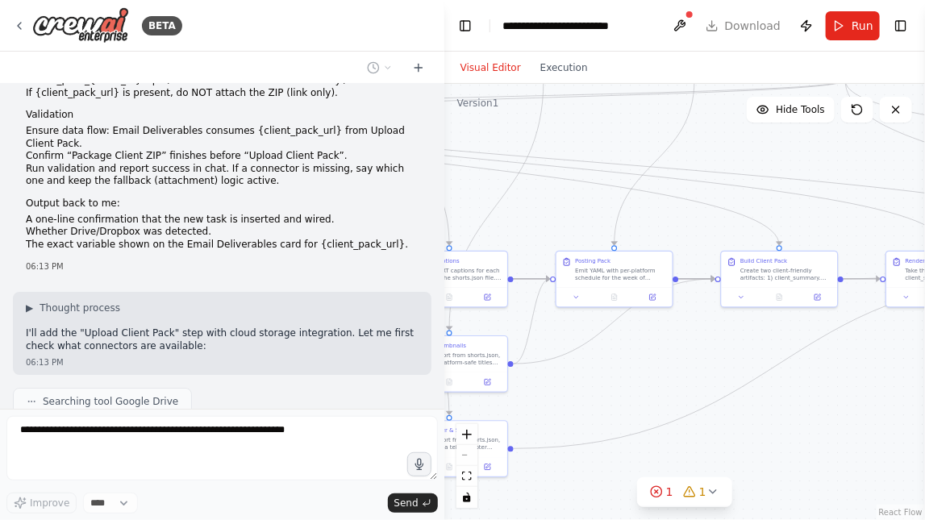
type textarea "**********"
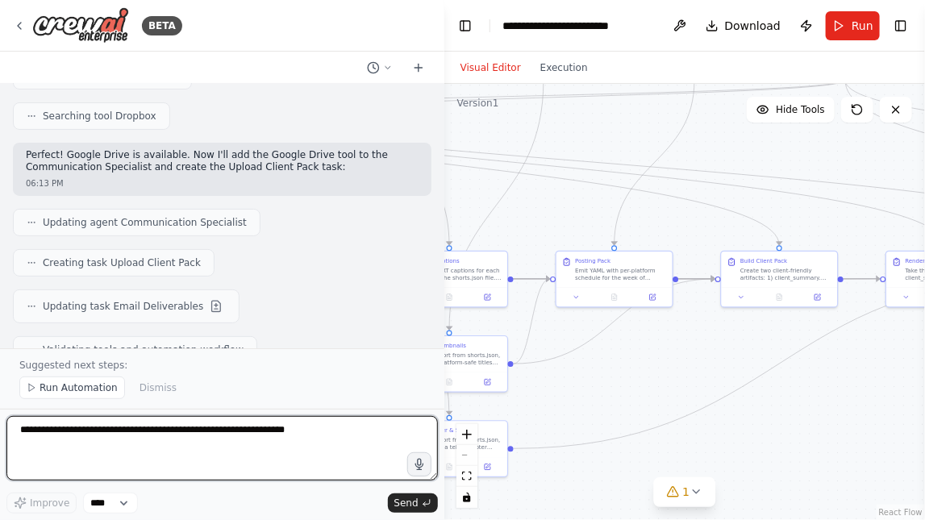
scroll to position [6082, 0]
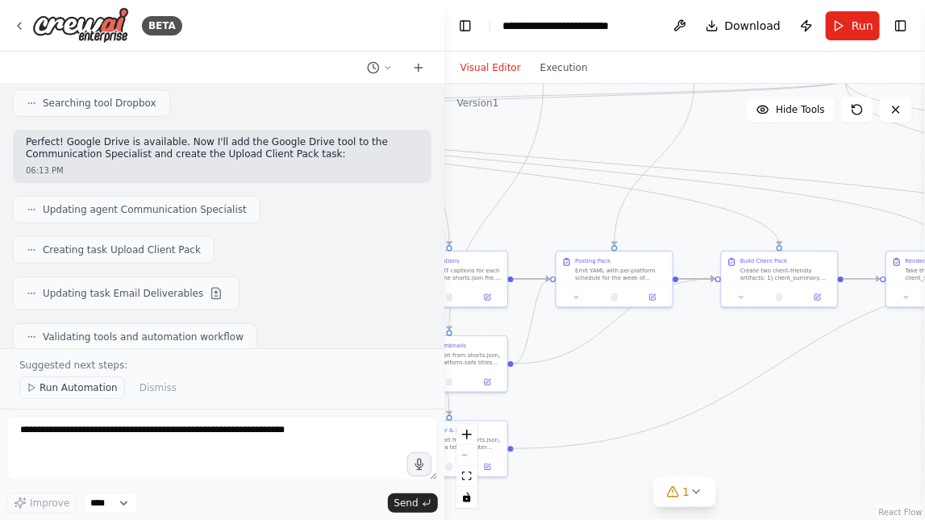
click at [86, 394] on span "Run Automation" at bounding box center [79, 387] width 78 height 13
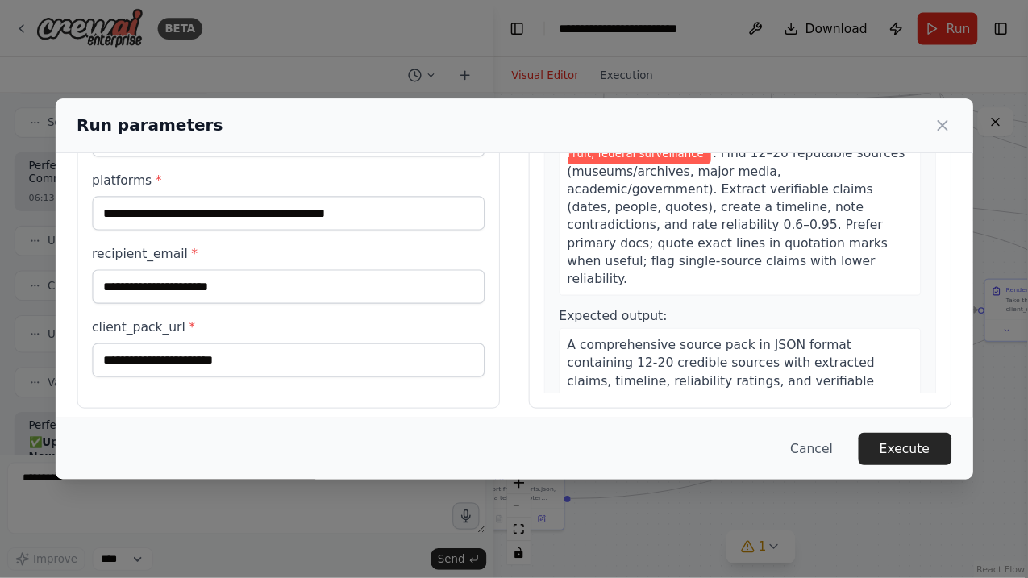
scroll to position [181, 0]
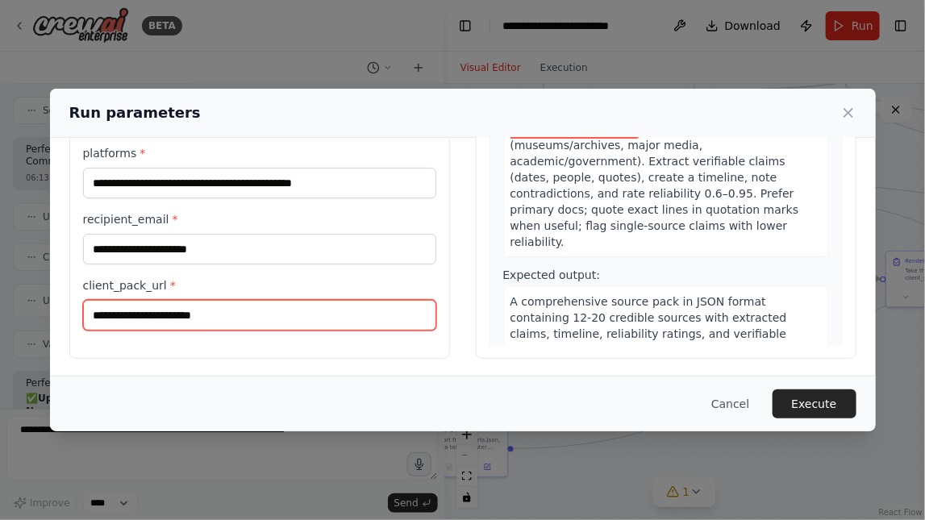
click at [226, 313] on input "client_pack_url *" at bounding box center [259, 315] width 353 height 31
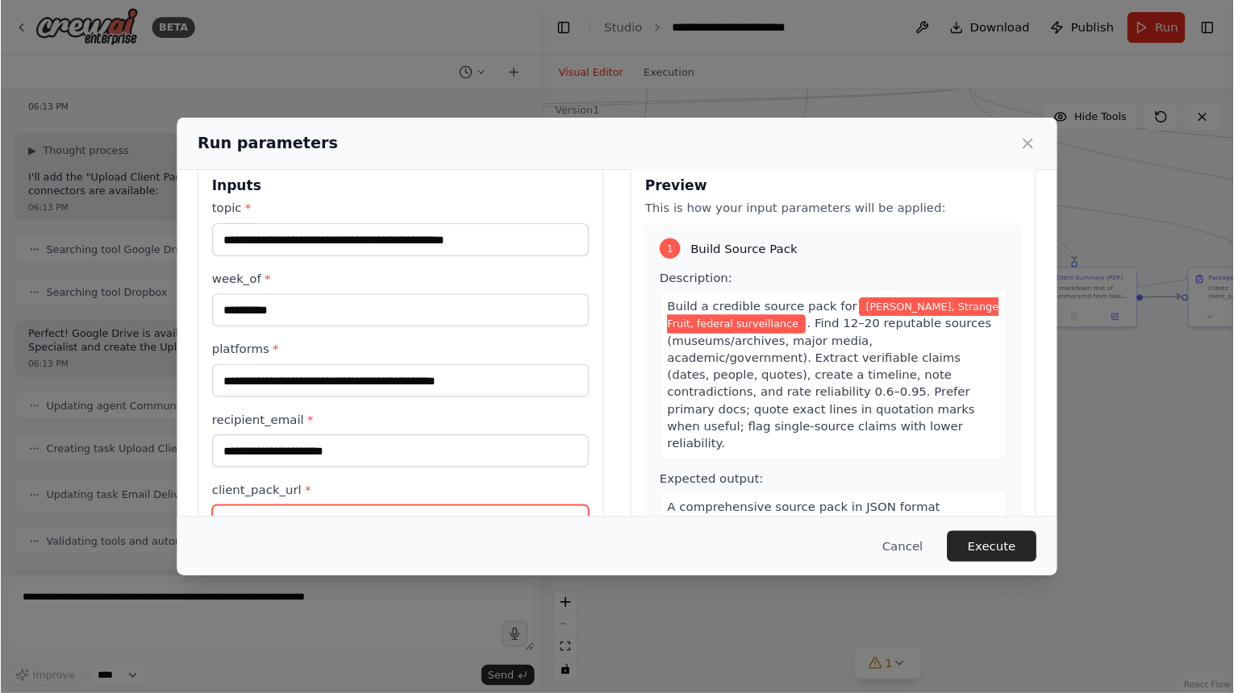
scroll to position [28, 0]
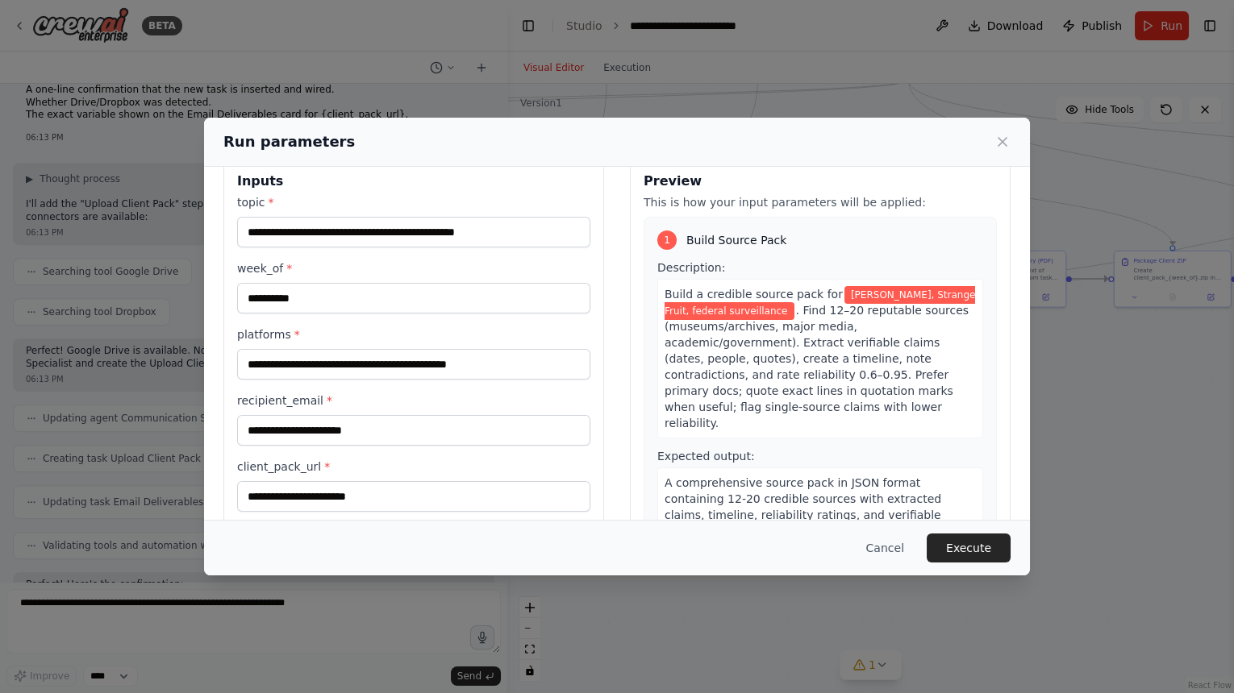
click at [610, 456] on div "**********" at bounding box center [616, 349] width 787 height 382
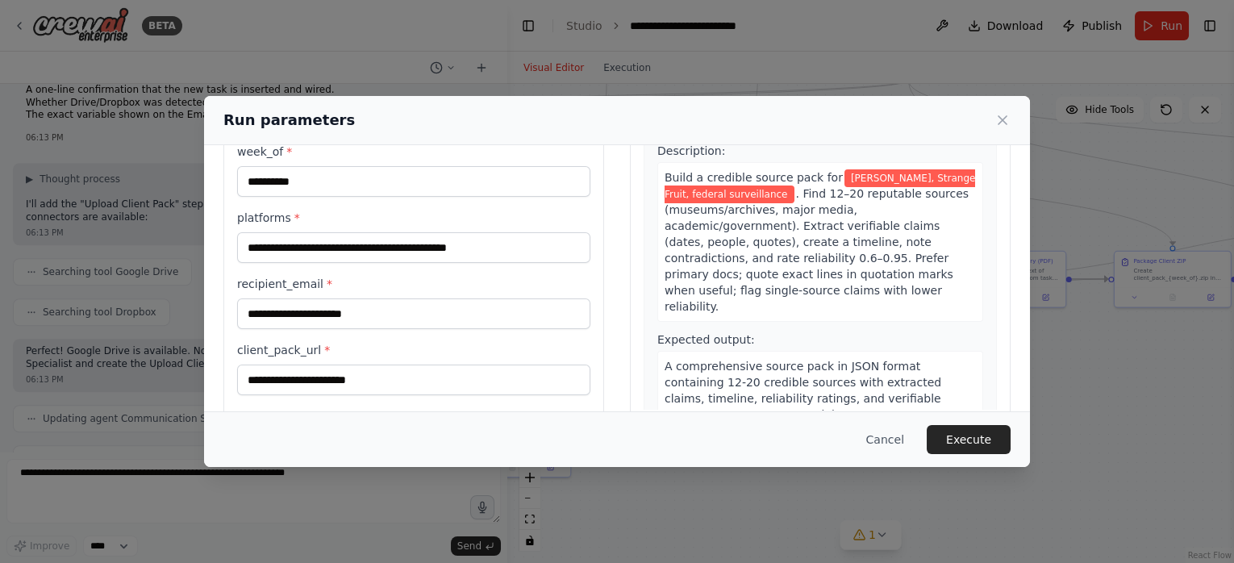
scroll to position [153, 0]
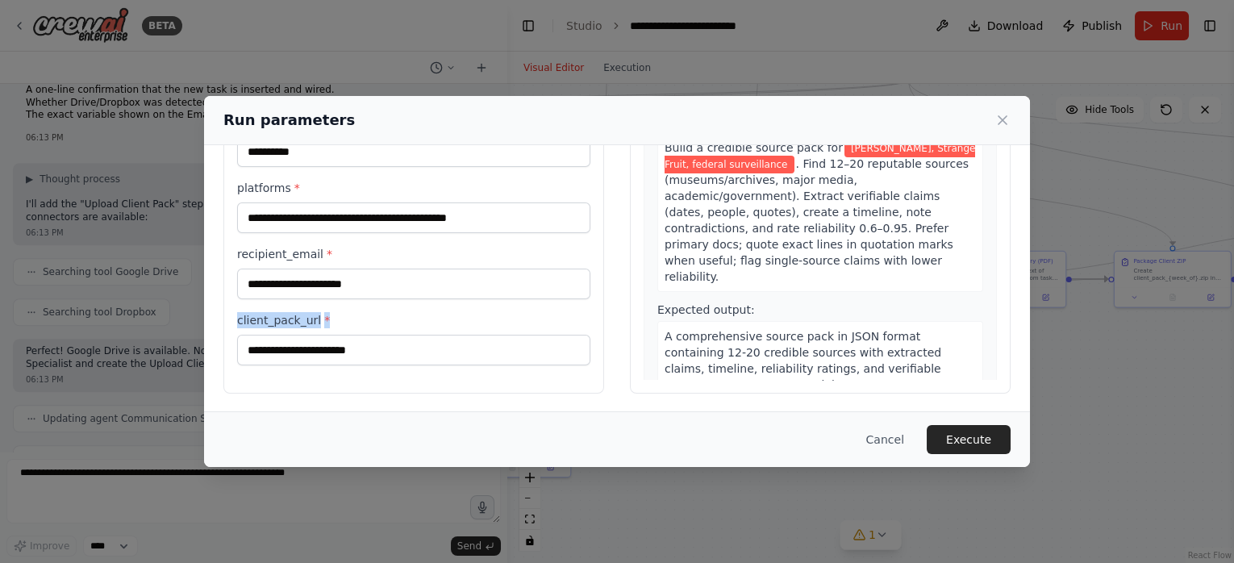
drag, startPoint x: 337, startPoint y: 321, endPoint x: 228, endPoint y: 321, distance: 108.9
click at [228, 321] on div "**********" at bounding box center [413, 202] width 381 height 382
copy label "client_pack_url *"
click at [887, 443] on button "Cancel" at bounding box center [885, 439] width 64 height 29
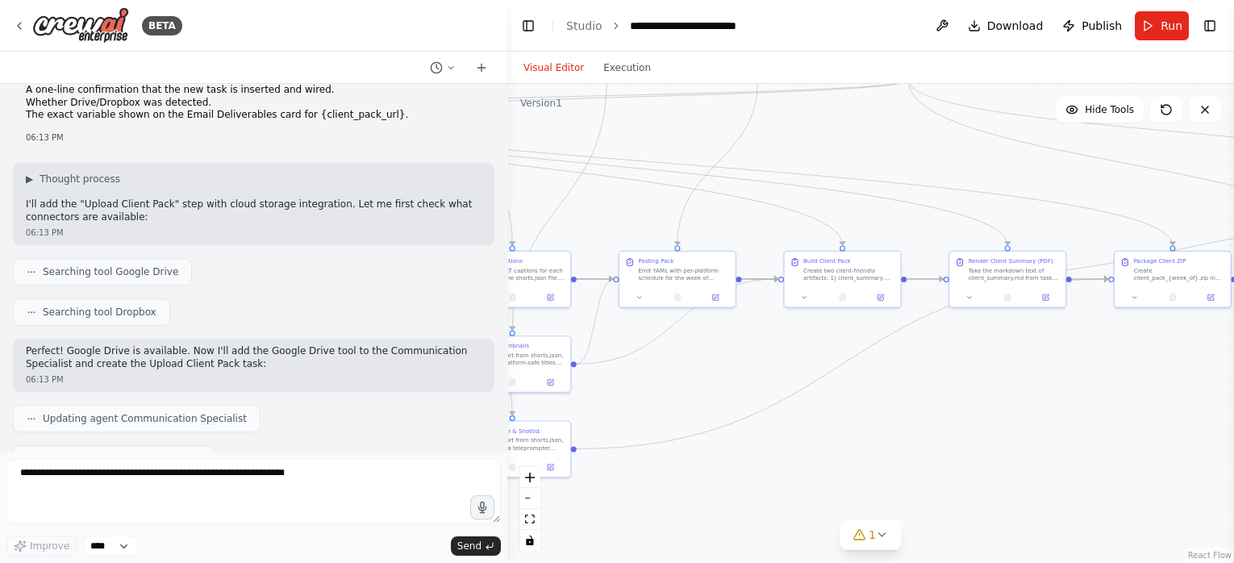
scroll to position [5690, 0]
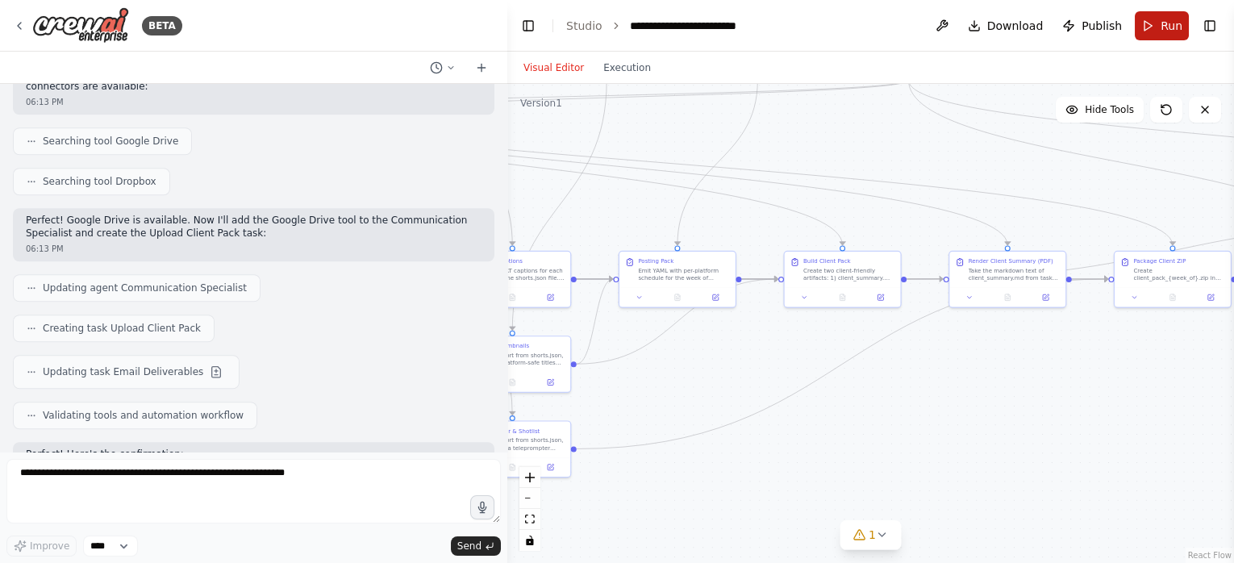
click at [1155, 28] on button "Run" at bounding box center [1161, 25] width 54 height 29
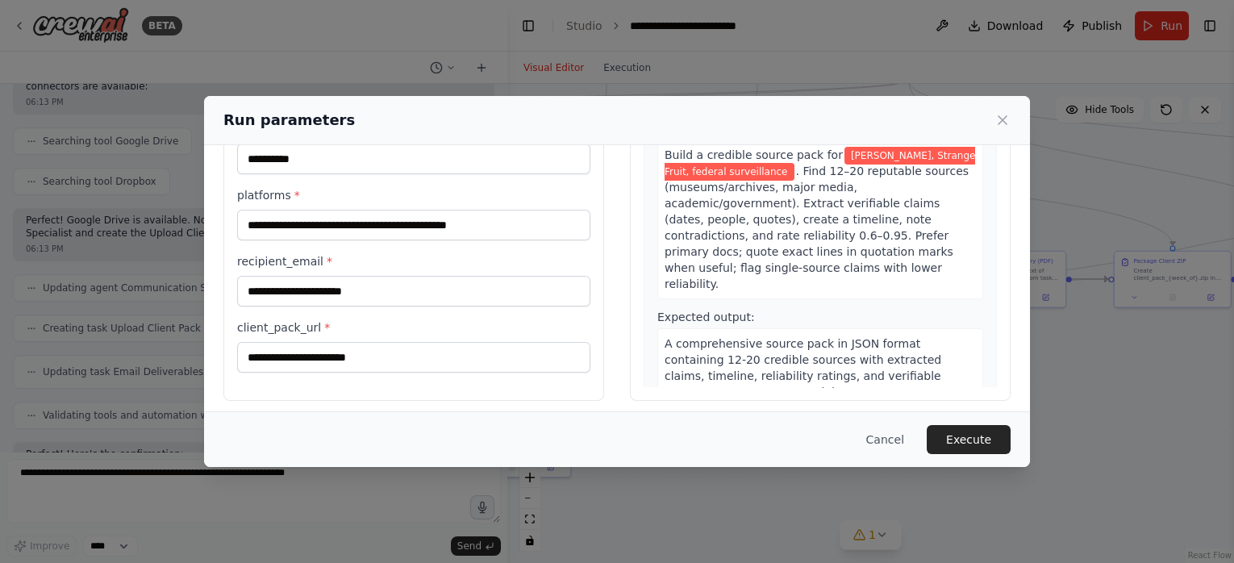
scroll to position [153, 0]
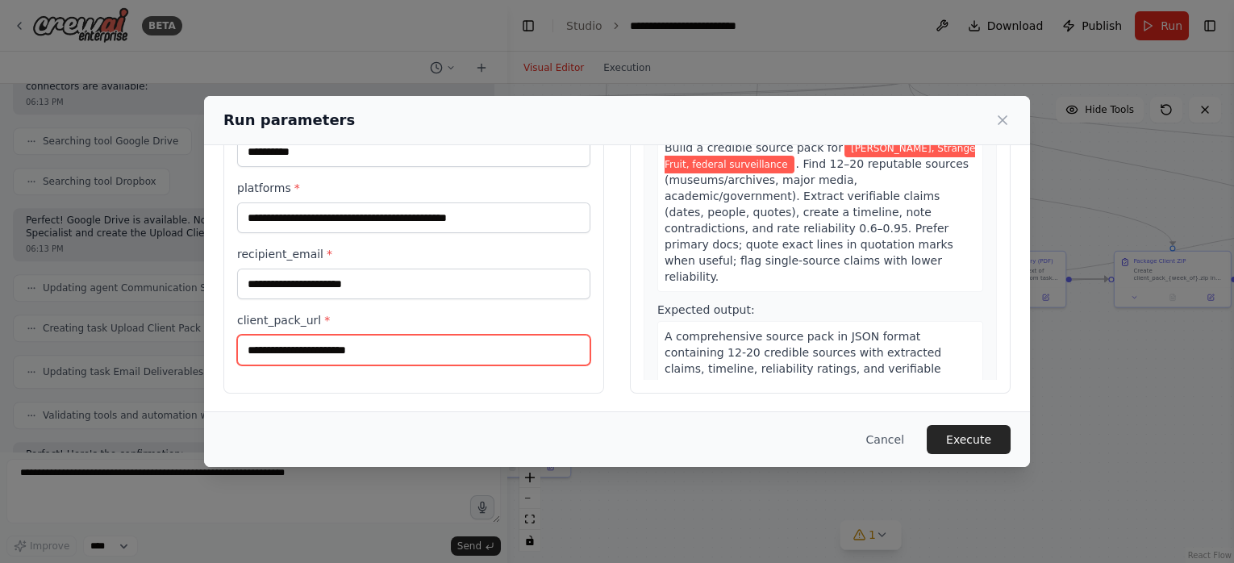
click at [442, 355] on input "client_pack_url *" at bounding box center [413, 350] width 353 height 31
paste input "****"
type input "****"
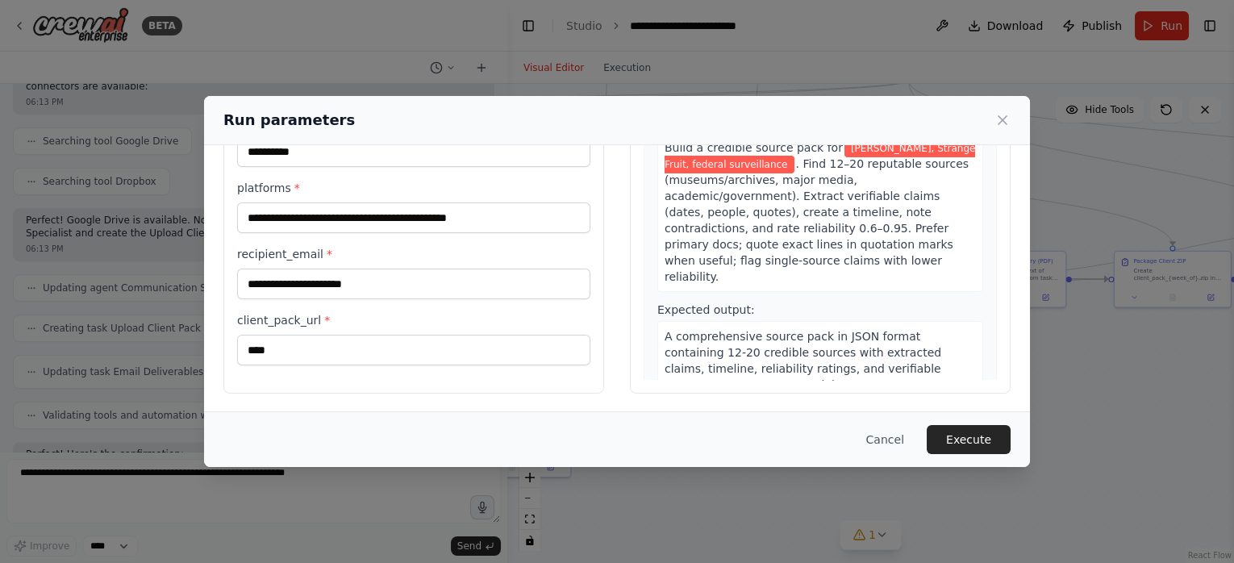
click at [481, 407] on div "**********" at bounding box center [617, 202] width 826 height 421
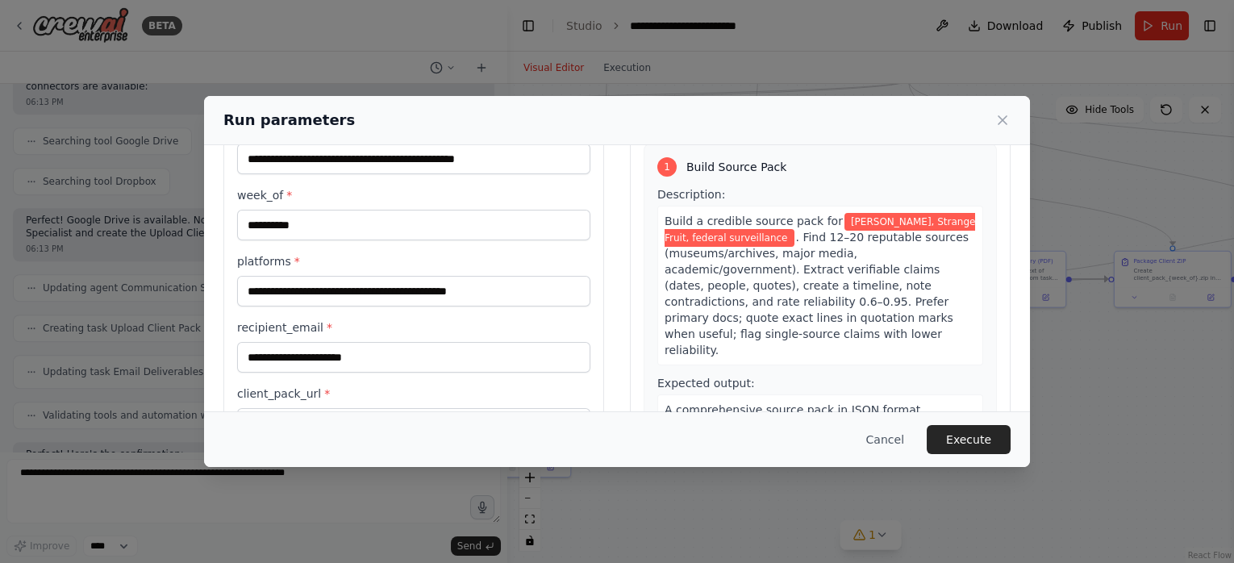
scroll to position [10, 0]
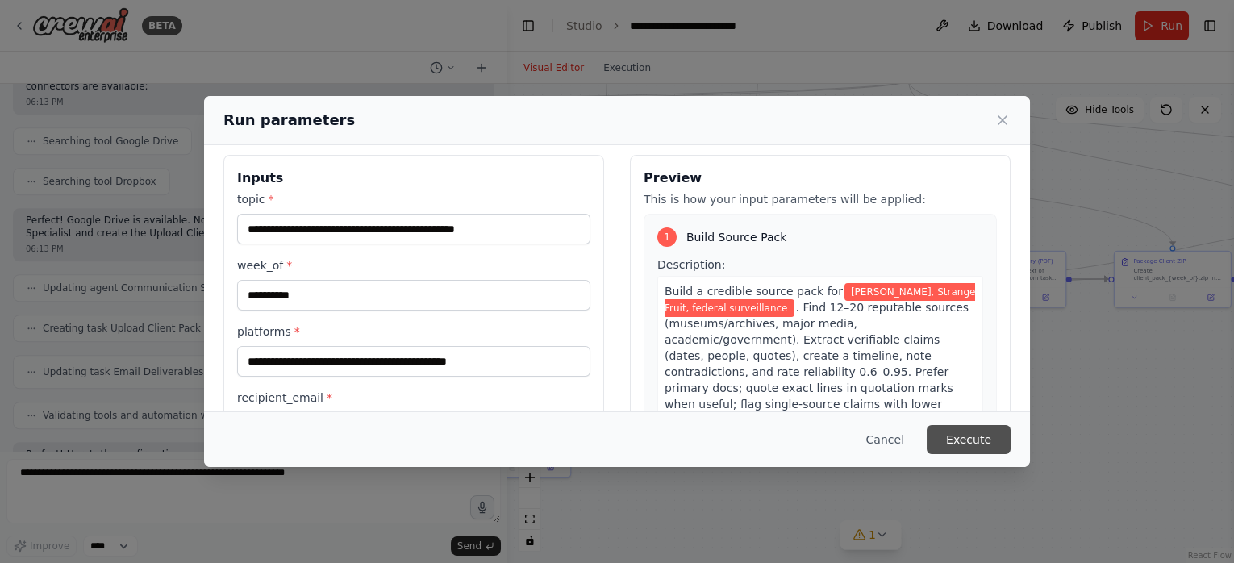
click at [993, 443] on button "Execute" at bounding box center [968, 439] width 84 height 29
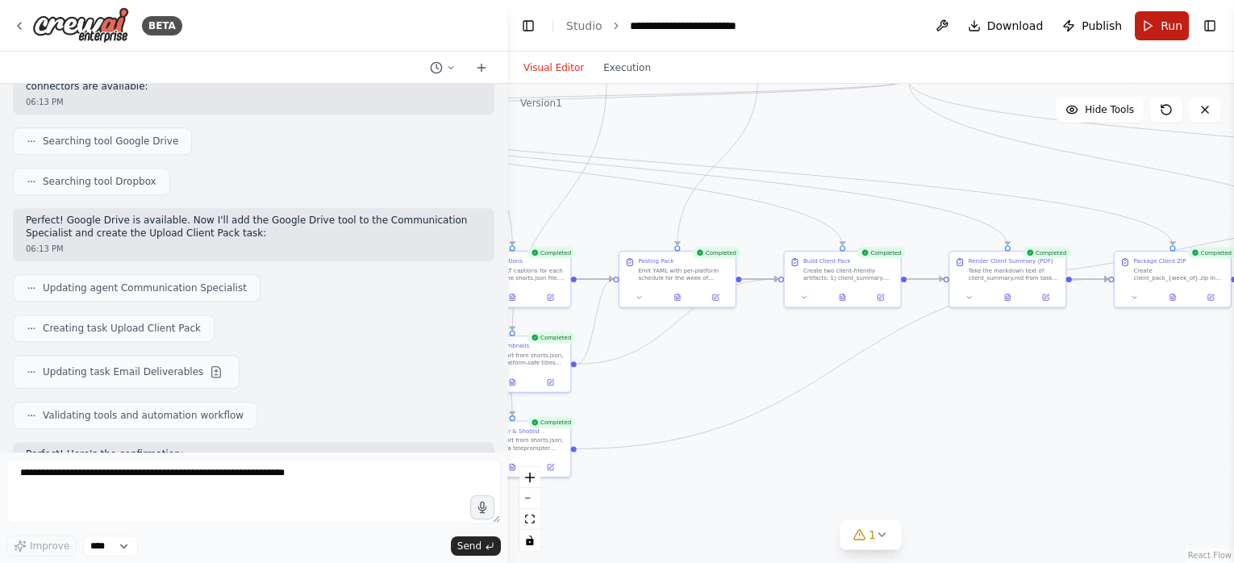
click at [1155, 27] on span "Run" at bounding box center [1171, 26] width 22 height 16
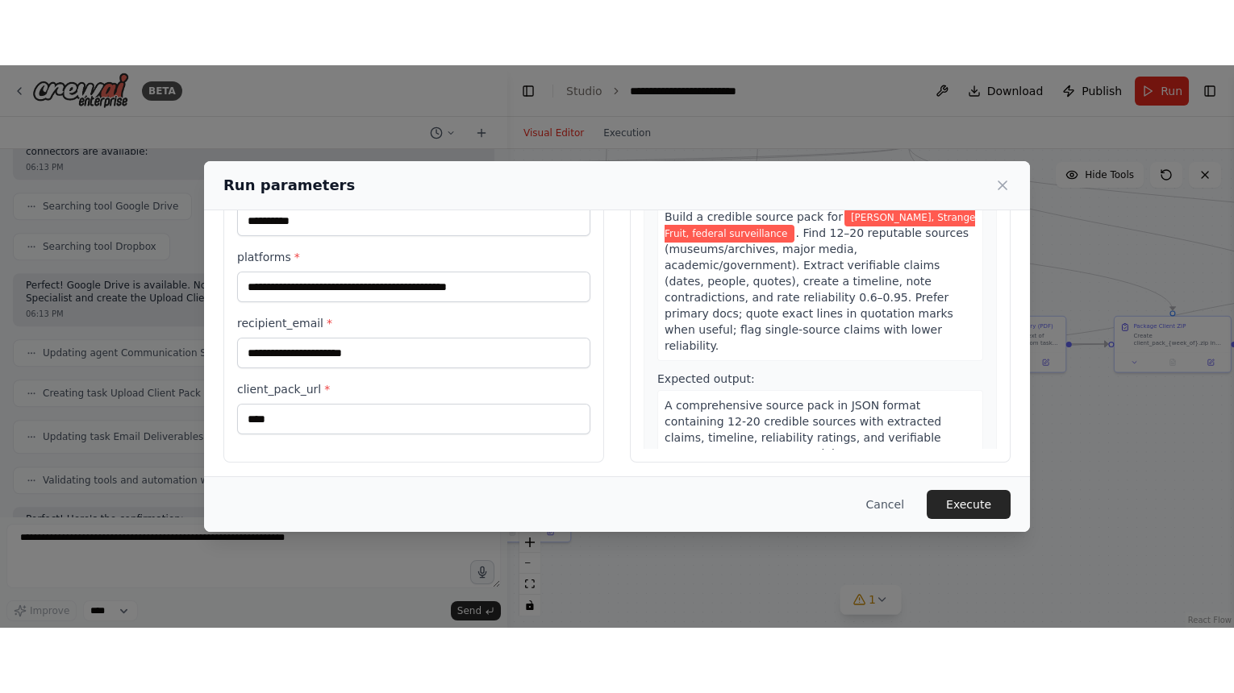
scroll to position [153, 0]
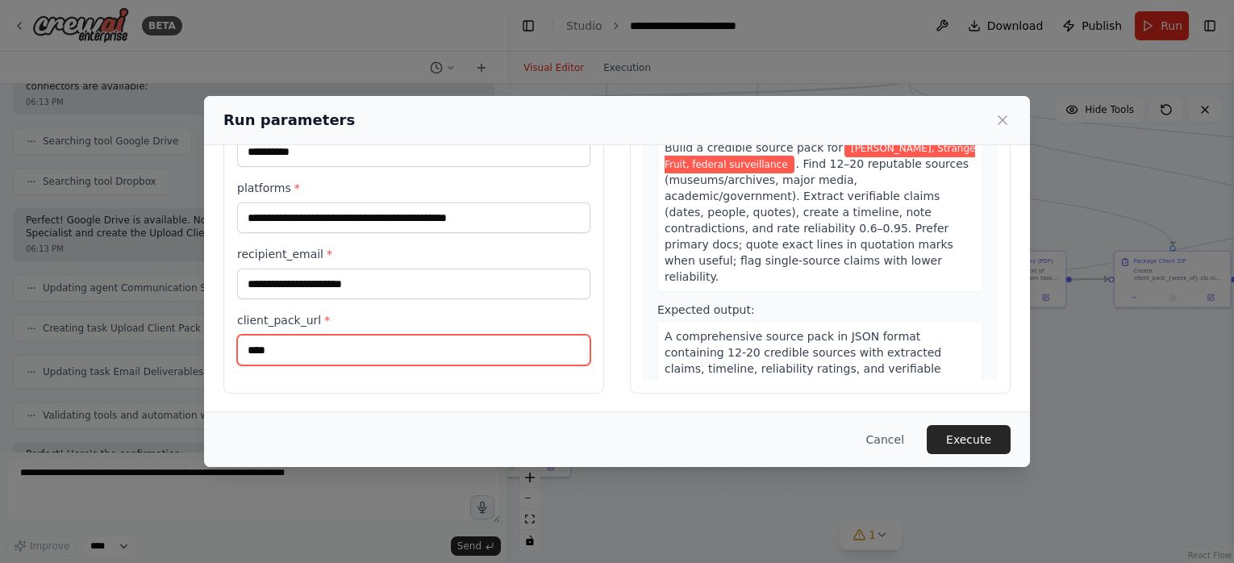
click at [427, 344] on input "****" at bounding box center [413, 350] width 353 height 31
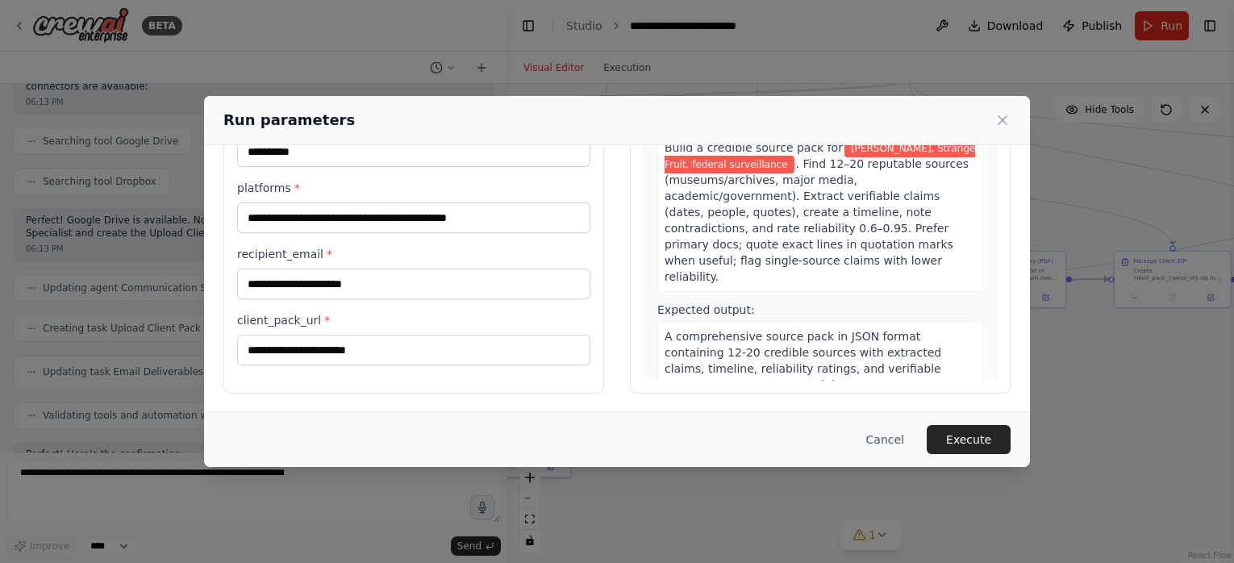
click at [443, 398] on div "**********" at bounding box center [617, 202] width 826 height 421
click at [980, 443] on button "Execute" at bounding box center [968, 439] width 84 height 29
click at [960, 437] on button "Execute" at bounding box center [968, 439] width 84 height 29
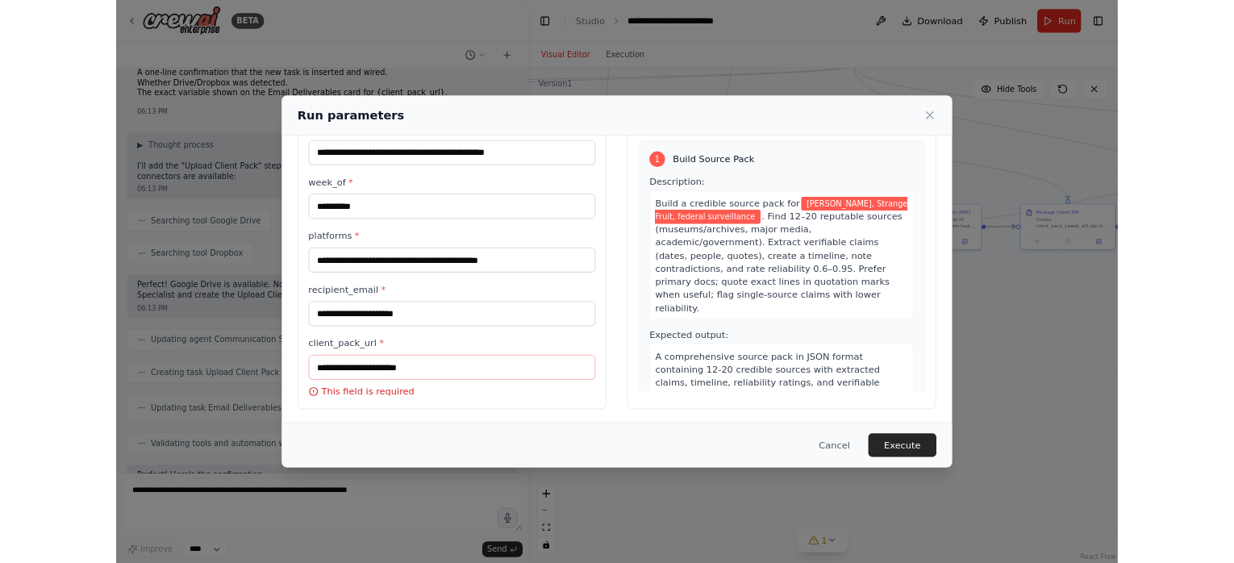
scroll to position [5690, 0]
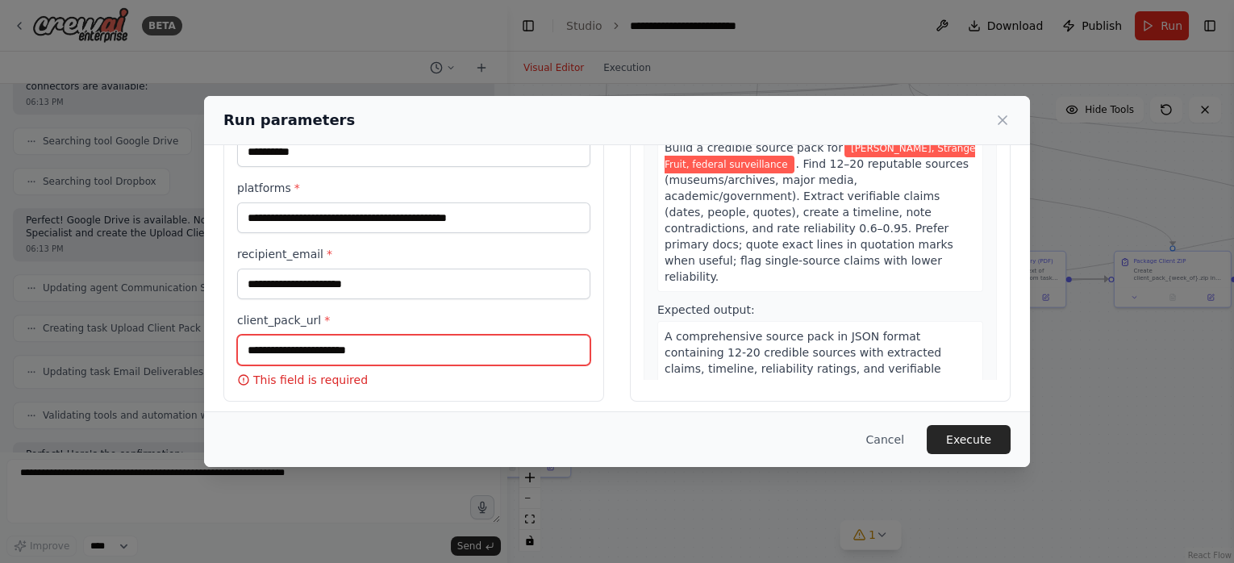
click at [372, 336] on input "client_pack_url *" at bounding box center [413, 350] width 353 height 31
paste input "****"
type input "****"
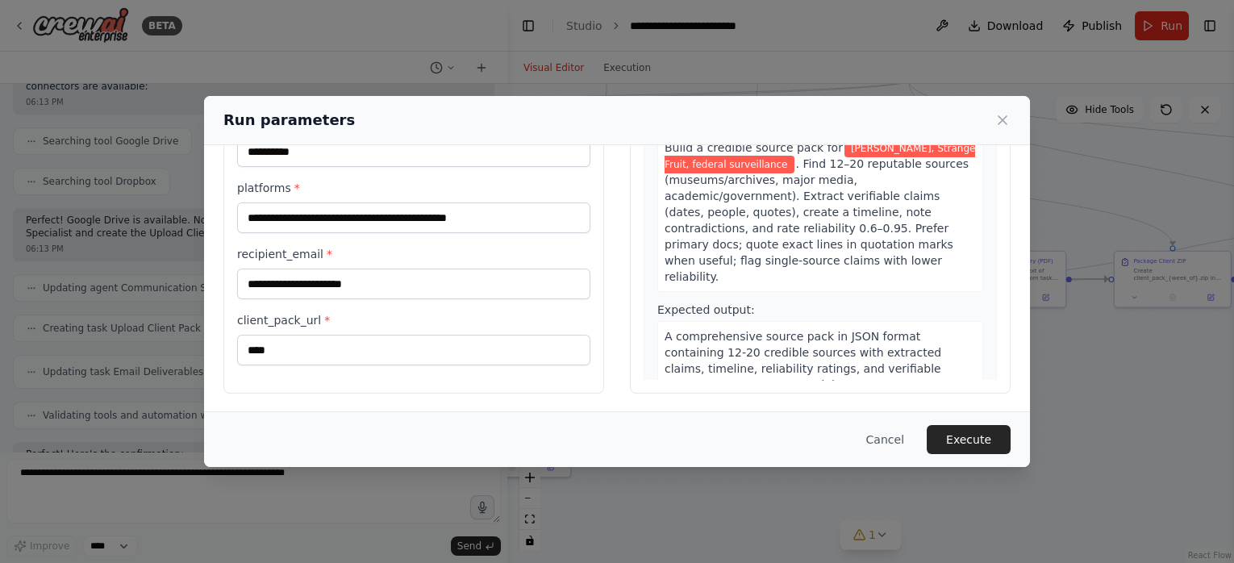
click at [469, 402] on div "**********" at bounding box center [617, 202] width 826 height 421
click at [970, 445] on button "Execute" at bounding box center [968, 439] width 84 height 29
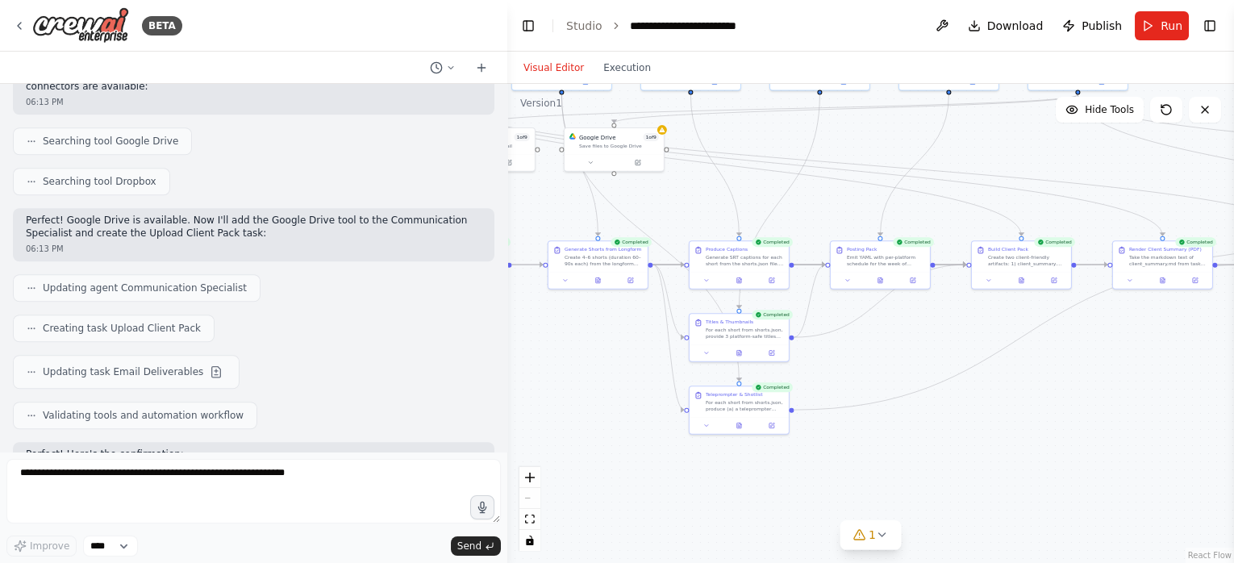
drag, startPoint x: 781, startPoint y: 432, endPoint x: 993, endPoint y: 402, distance: 214.3
click at [1006, 400] on div ".deletable-edge-delete-btn { width: 20px; height: 20px; border: 0px solid #ffff…" at bounding box center [870, 323] width 726 height 479
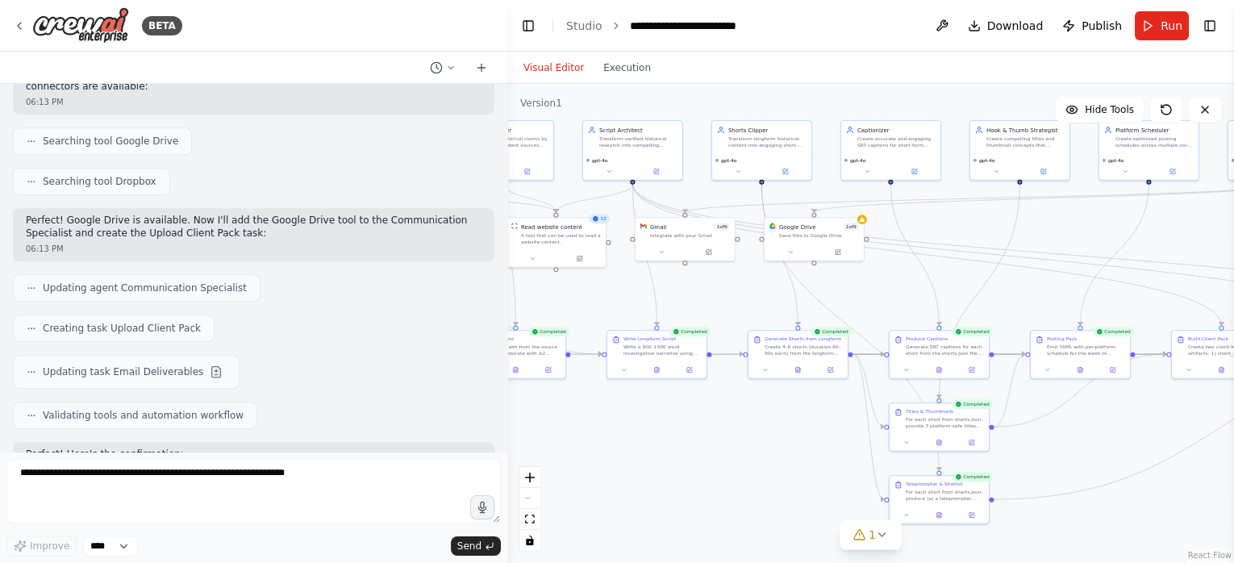
drag, startPoint x: 594, startPoint y: 364, endPoint x: 766, endPoint y: 455, distance: 194.0
click at [766, 455] on div ".deletable-edge-delete-btn { width: 20px; height: 20px; border: 0px solid #ffff…" at bounding box center [870, 323] width 726 height 479
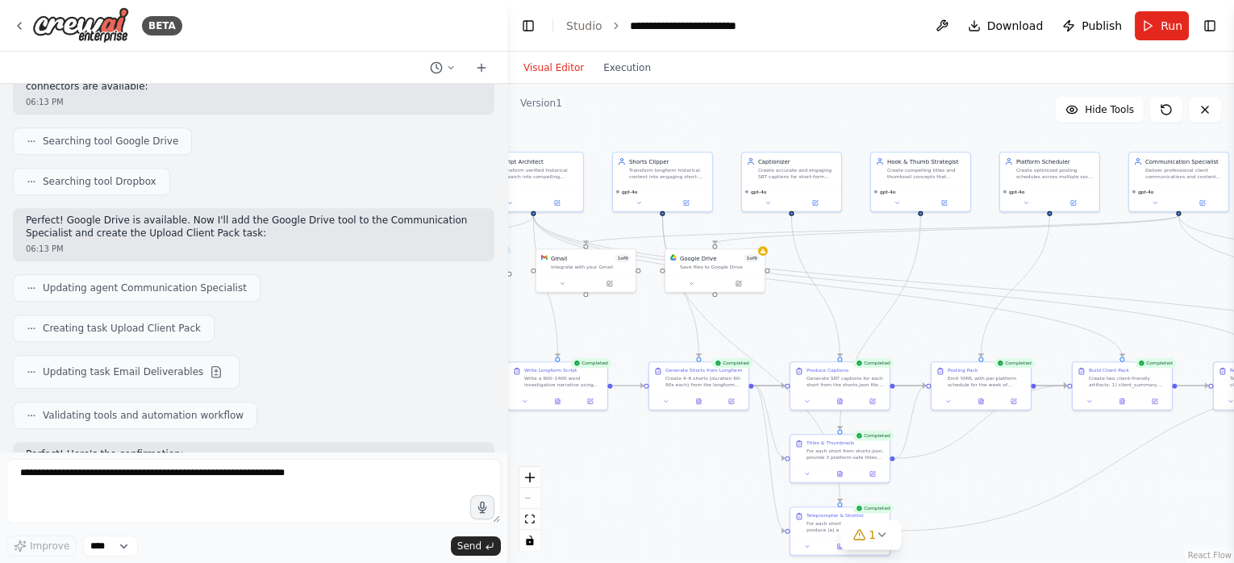
drag, startPoint x: 925, startPoint y: 282, endPoint x: 826, endPoint y: 314, distance: 104.0
click at [826, 314] on div ".deletable-edge-delete-btn { width: 20px; height: 20px; border: 0px solid #ffff…" at bounding box center [870, 323] width 726 height 479
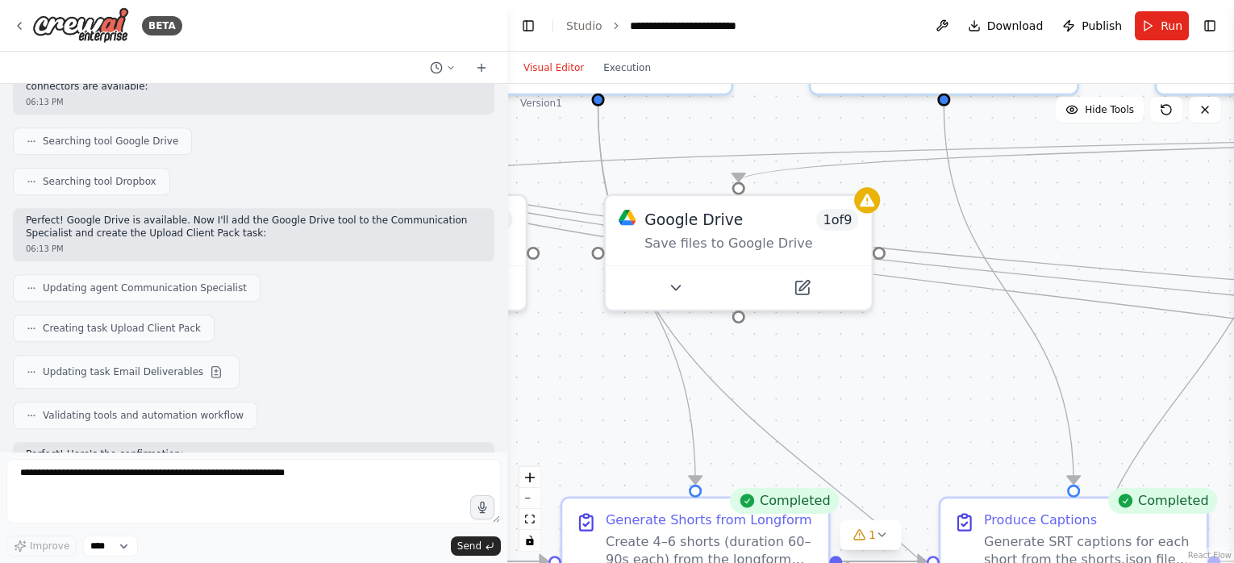
drag, startPoint x: 789, startPoint y: 350, endPoint x: 881, endPoint y: 261, distance: 128.3
click at [904, 363] on div ".deletable-edge-delete-btn { width: 20px; height: 20px; border: 0px solid #ffff…" at bounding box center [870, 323] width 726 height 479
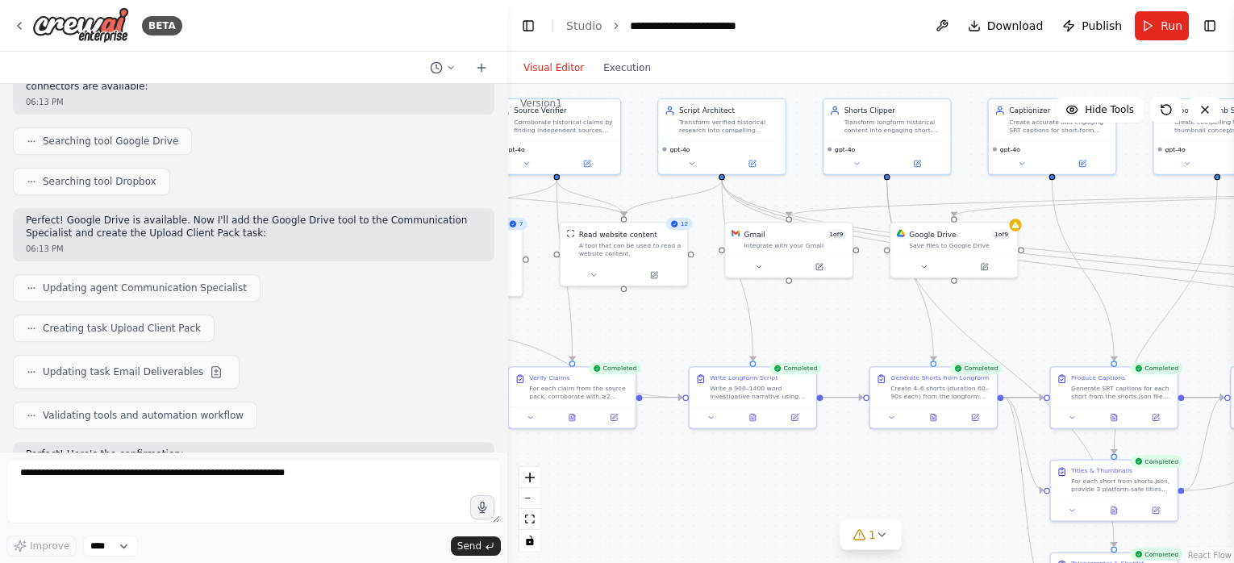
drag, startPoint x: 890, startPoint y: 396, endPoint x: 1022, endPoint y: 343, distance: 141.5
click at [1022, 343] on div ".deletable-edge-delete-btn { width: 20px; height: 20px; border: 0px solid #ffff…" at bounding box center [870, 323] width 726 height 479
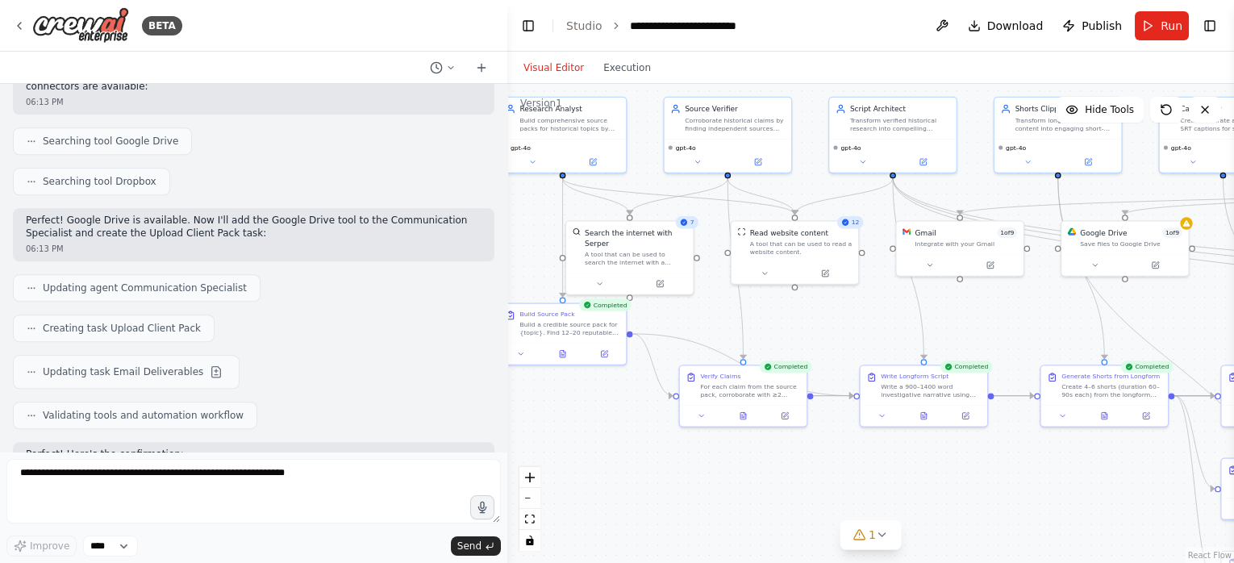
drag, startPoint x: 815, startPoint y: 332, endPoint x: 986, endPoint y: 331, distance: 170.9
click at [986, 331] on div ".deletable-edge-delete-btn { width: 20px; height: 20px; border: 0px solid #ffff…" at bounding box center [870, 323] width 726 height 479
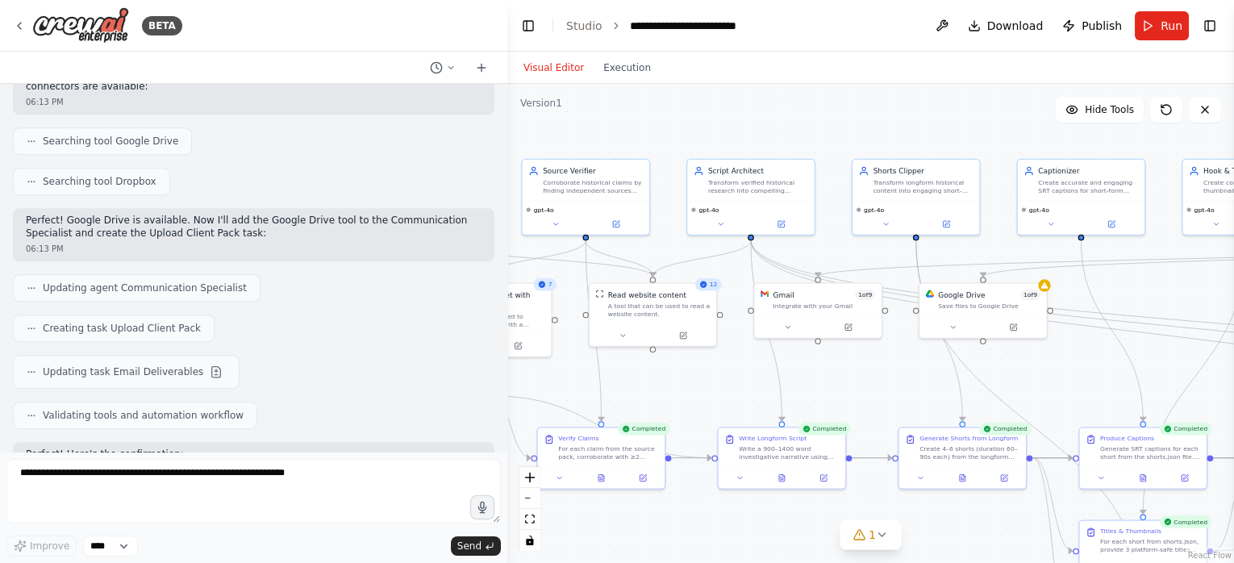
drag, startPoint x: 846, startPoint y: 345, endPoint x: 678, endPoint y: 400, distance: 176.4
click at [669, 408] on div ".deletable-edge-delete-btn { width: 20px; height: 20px; border: 0px solid #ffff…" at bounding box center [870, 323] width 726 height 479
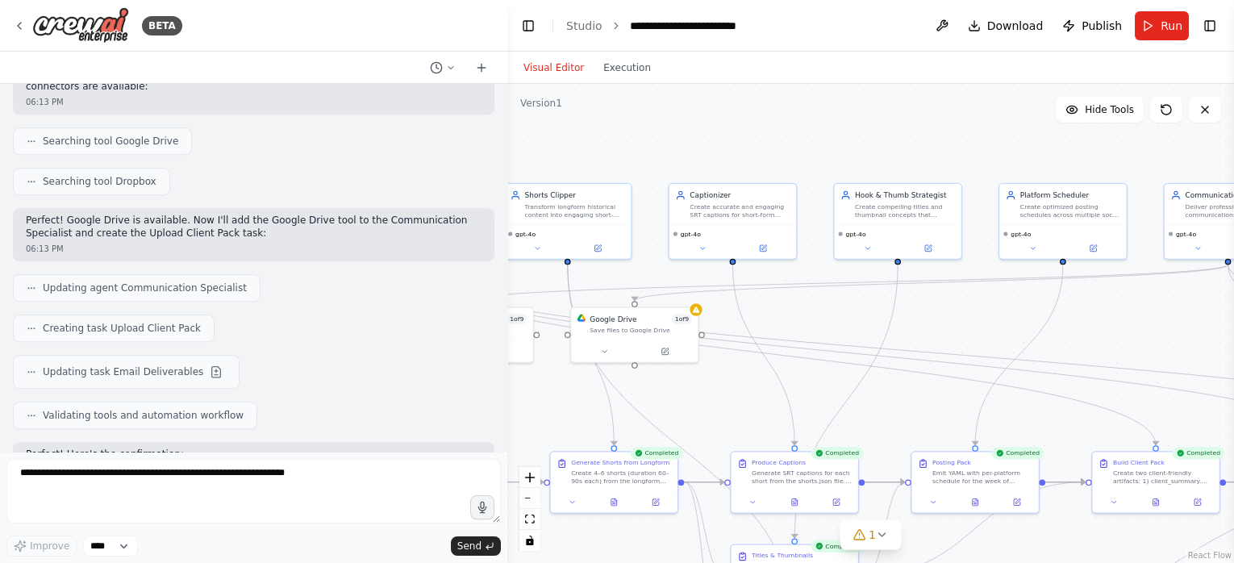
drag, startPoint x: 997, startPoint y: 391, endPoint x: 685, endPoint y: 414, distance: 313.7
click at [685, 414] on div ".deletable-edge-delete-btn { width: 20px; height: 20px; border: 0px solid #ffff…" at bounding box center [870, 323] width 726 height 479
drag, startPoint x: 972, startPoint y: 366, endPoint x: 713, endPoint y: 394, distance: 261.2
click at [705, 395] on div ".deletable-edge-delete-btn { width: 20px; height: 20px; border: 0px solid #ffff…" at bounding box center [870, 323] width 726 height 479
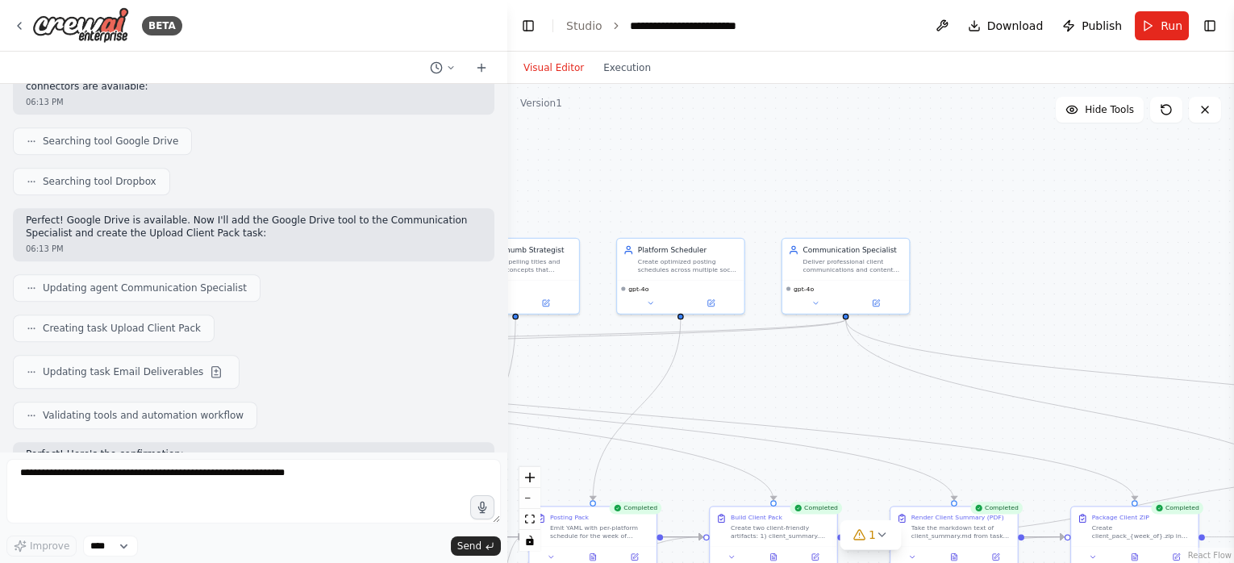
drag, startPoint x: 1005, startPoint y: 318, endPoint x: 751, endPoint y: 390, distance: 263.9
click at [639, 375] on div ".deletable-edge-delete-btn { width: 20px; height: 20px; border: 0px solid #ffff…" at bounding box center [870, 323] width 726 height 479
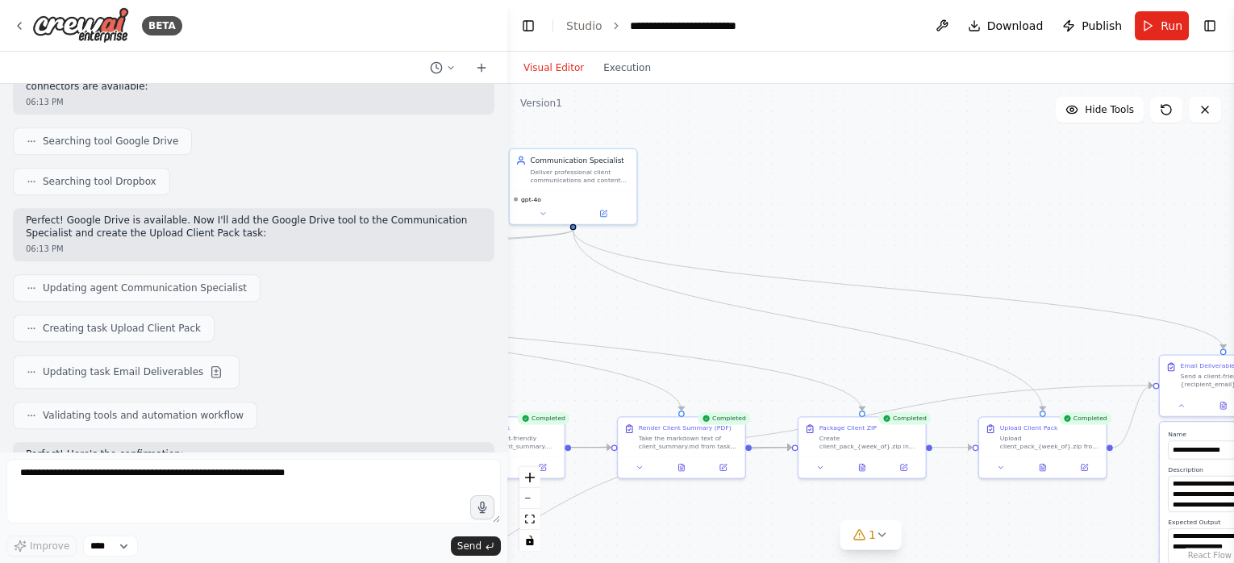
drag, startPoint x: 915, startPoint y: 416, endPoint x: 620, endPoint y: 321, distance: 310.1
click at [620, 321] on div ".deletable-edge-delete-btn { width: 20px; height: 20px; border: 0px solid #ffff…" at bounding box center [870, 323] width 726 height 479
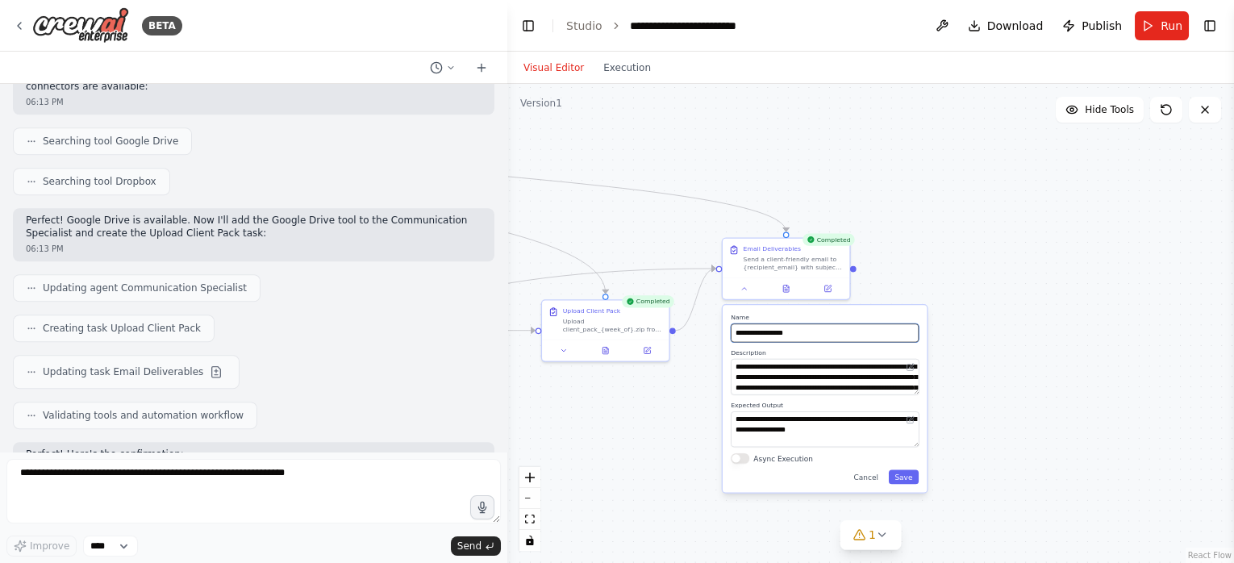
drag, startPoint x: 1006, startPoint y: 343, endPoint x: 576, endPoint y: 231, distance: 445.1
click at [576, 231] on div ".deletable-edge-delete-btn { width: 20px; height: 20px; border: 0px solid #ffff…" at bounding box center [870, 323] width 726 height 479
click at [1000, 352] on div ".deletable-edge-delete-btn { width: 20px; height: 20px; border: 0px solid #ffff…" at bounding box center [870, 323] width 726 height 479
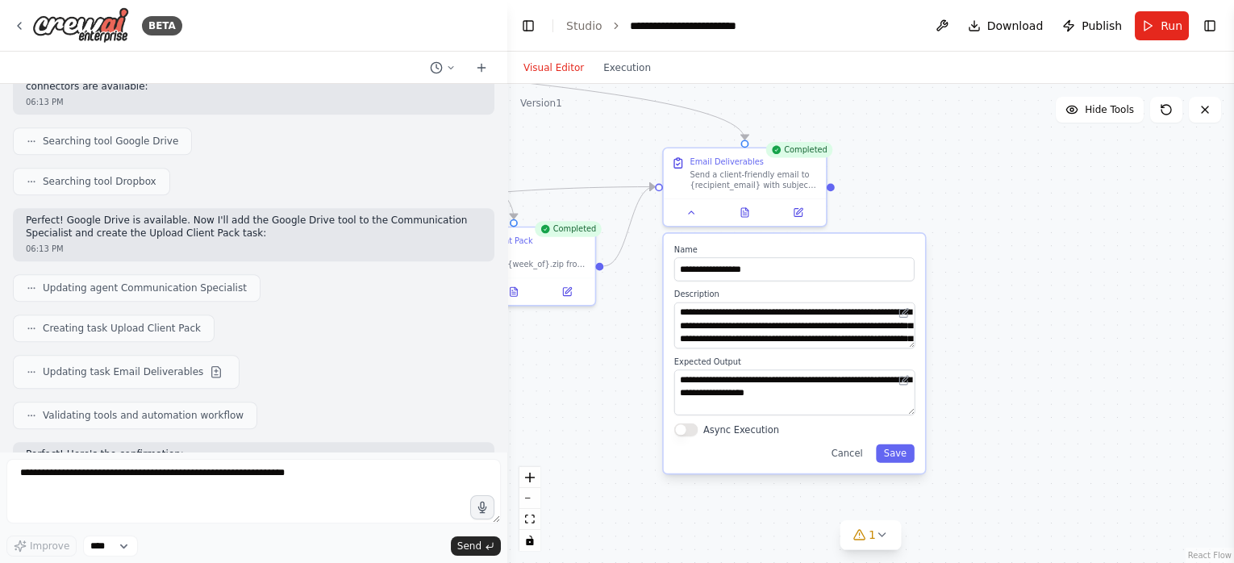
drag, startPoint x: 976, startPoint y: 401, endPoint x: 991, endPoint y: 358, distance: 45.4
click at [991, 358] on div ".deletable-edge-delete-btn { width: 20px; height: 20px; border: 0px solid #ffff…" at bounding box center [870, 323] width 726 height 479
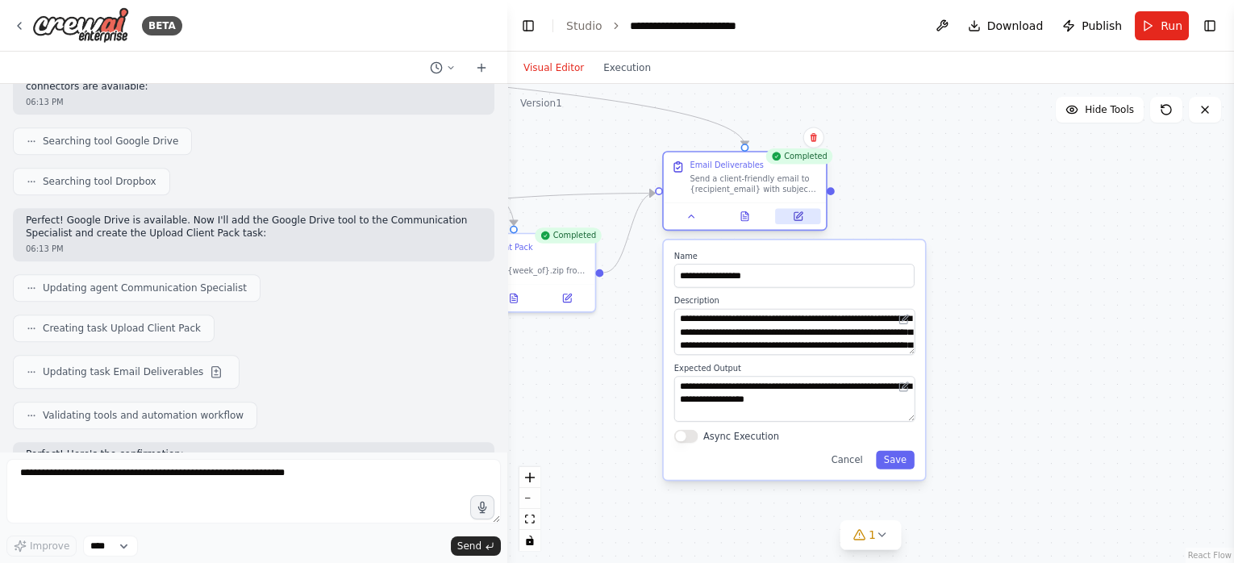
click at [796, 221] on icon at bounding box center [798, 216] width 10 height 10
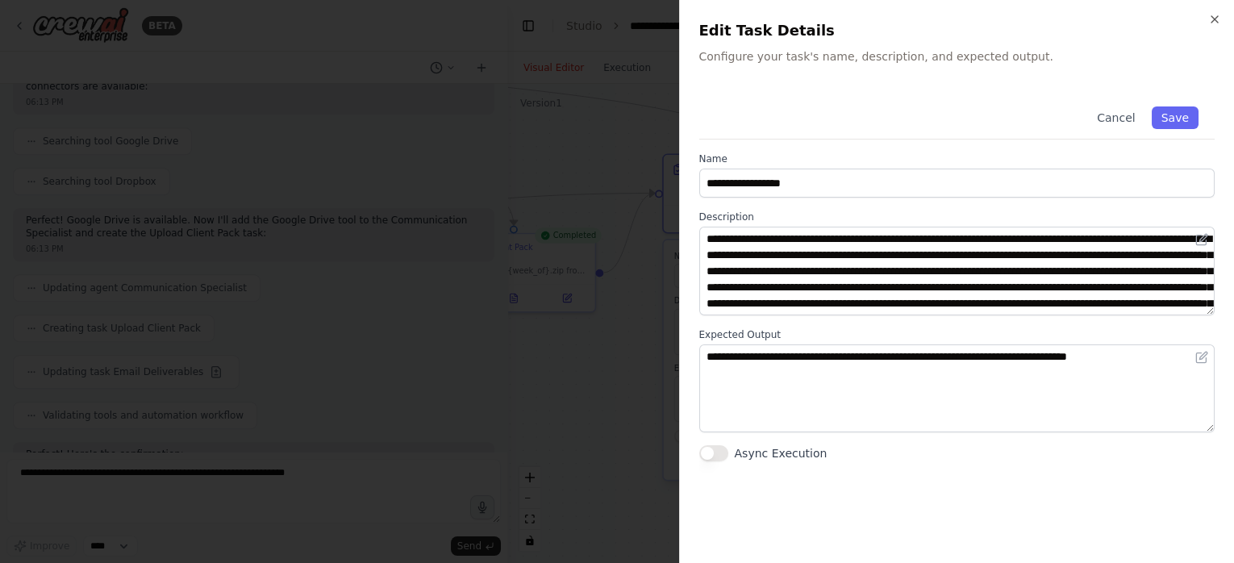
click at [622, 235] on div at bounding box center [617, 281] width 1234 height 563
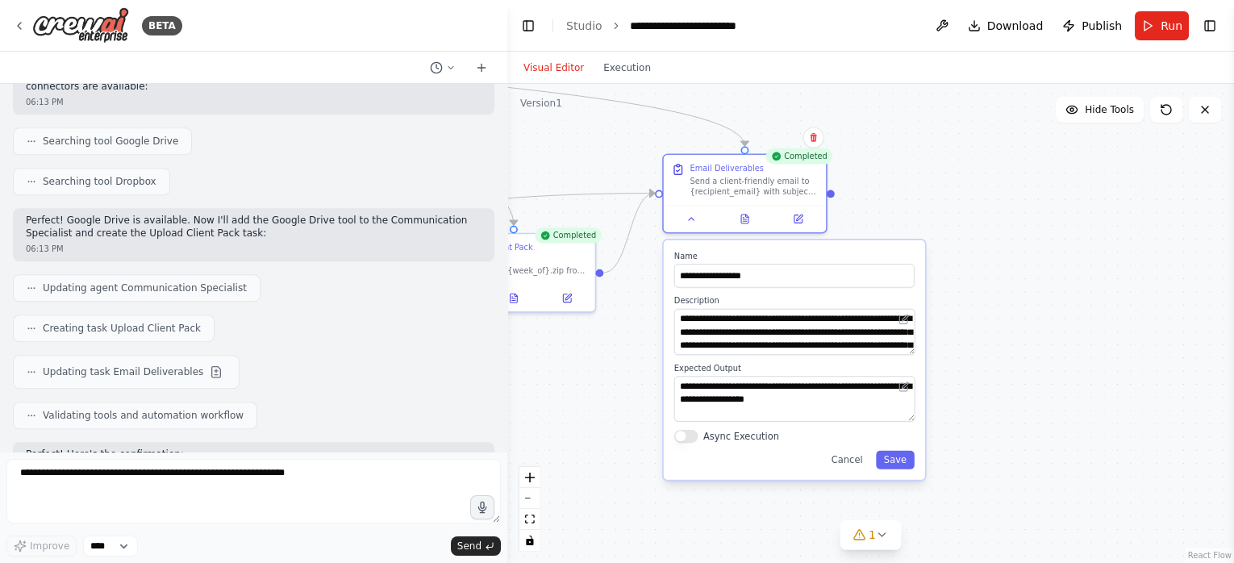
click at [1005, 307] on div ".deletable-edge-delete-btn { width: 20px; height: 20px; border: 0px solid #ffff…" at bounding box center [870, 323] width 726 height 479
click at [689, 216] on icon at bounding box center [692, 216] width 6 height 2
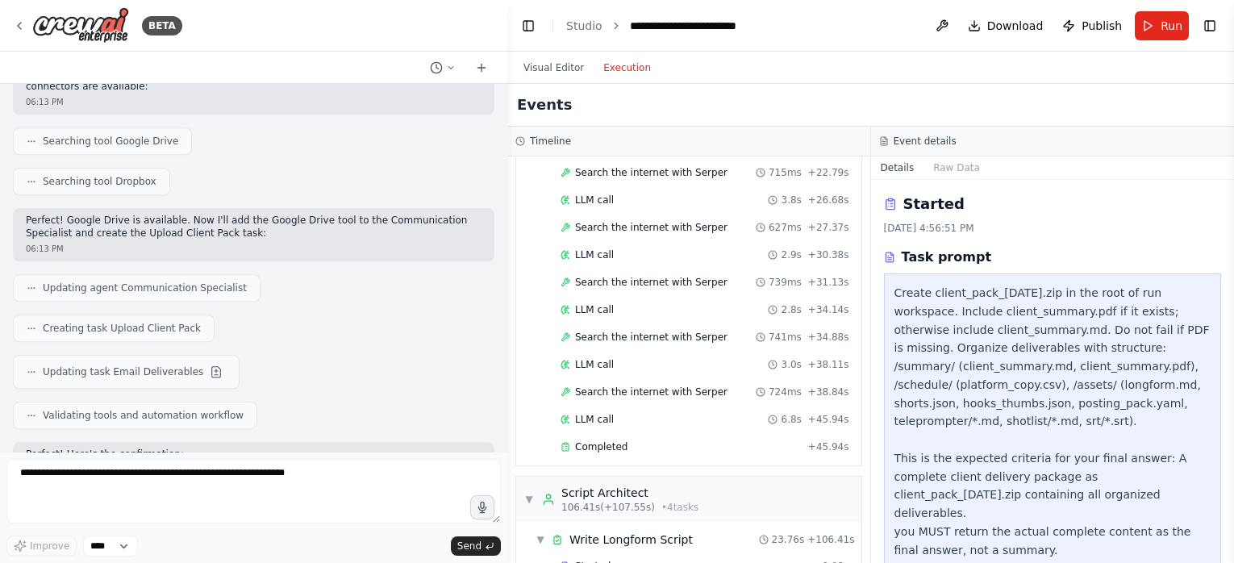
click at [601, 67] on button "Execution" at bounding box center [626, 67] width 67 height 19
click at [531, 23] on button "Toggle Left Sidebar" at bounding box center [528, 26] width 23 height 23
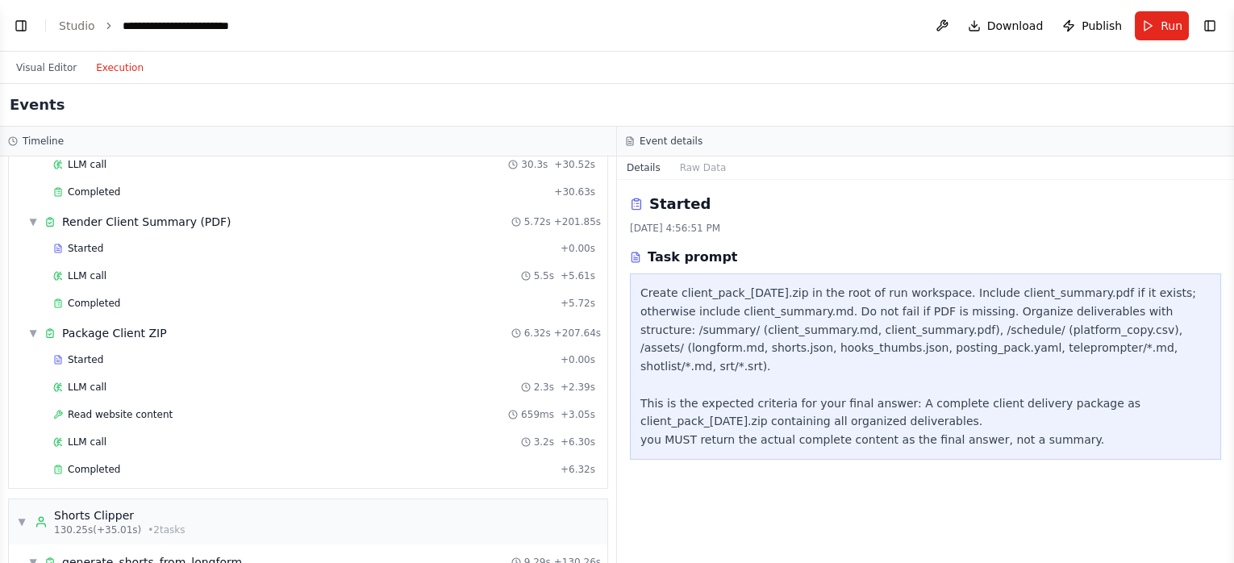
scroll to position [1742, 0]
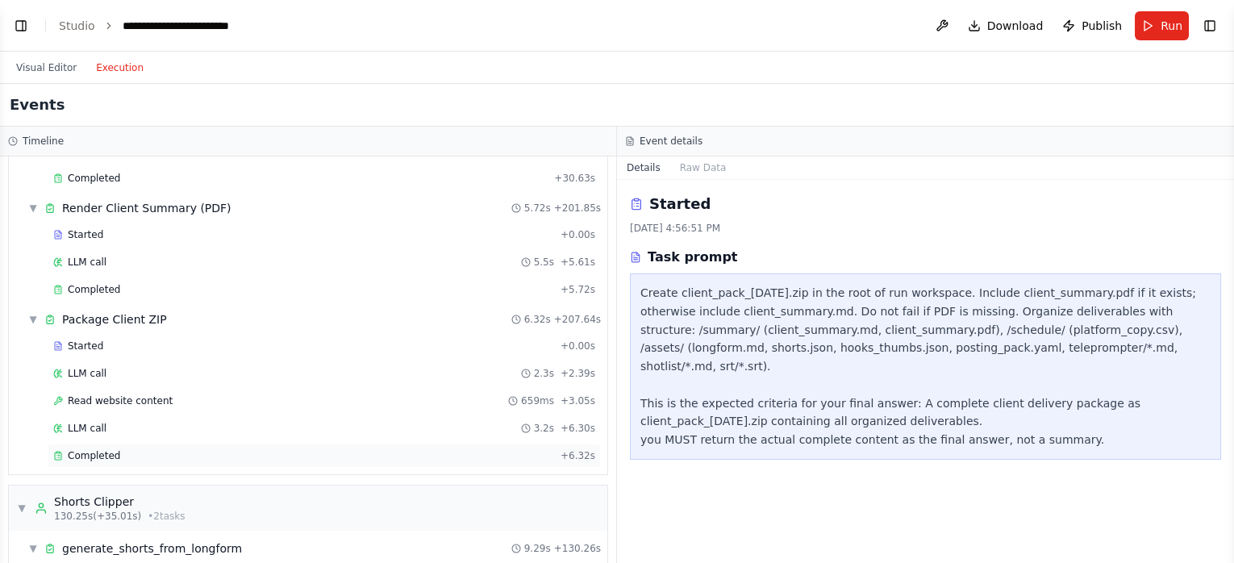
click at [110, 449] on span "Completed" at bounding box center [94, 455] width 52 height 13
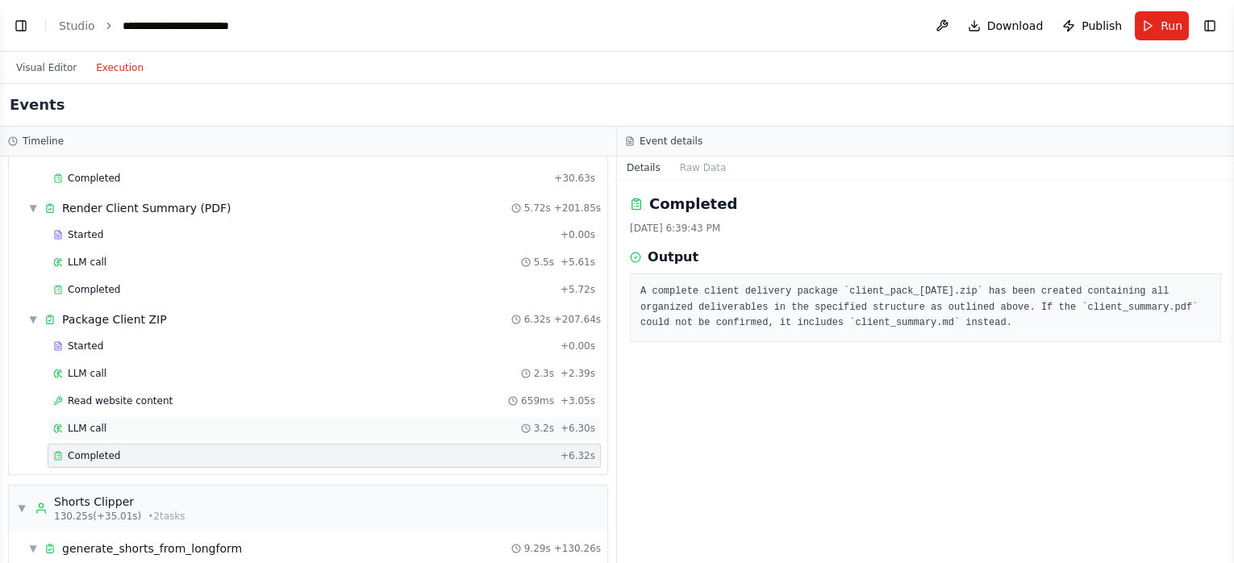
click at [78, 422] on span "LLM call" at bounding box center [87, 428] width 39 height 13
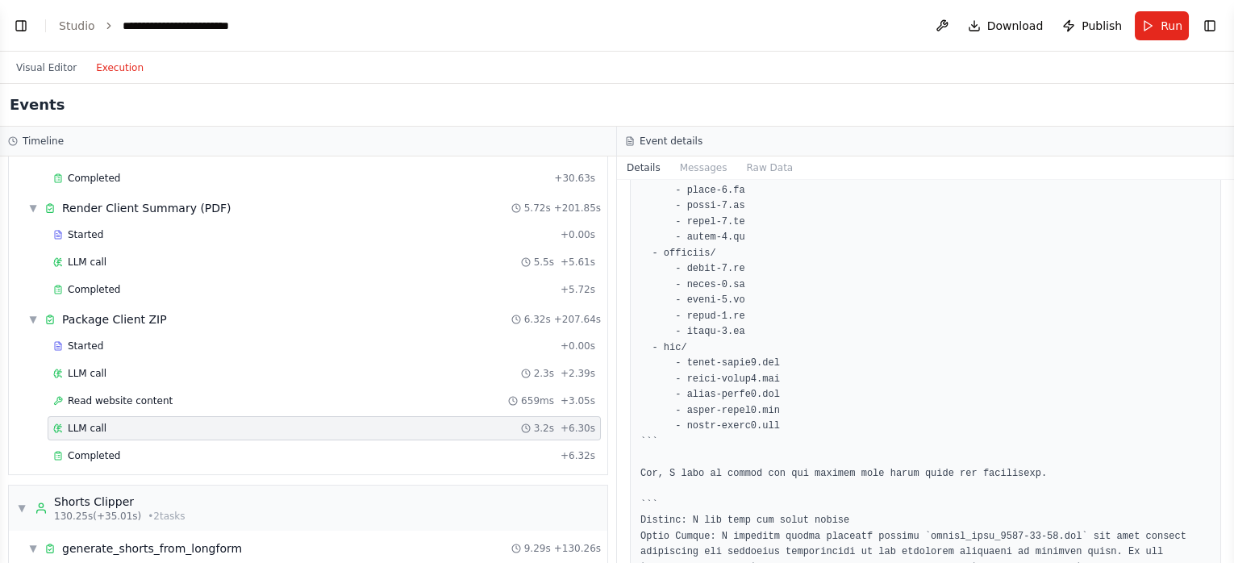
scroll to position [468, 0]
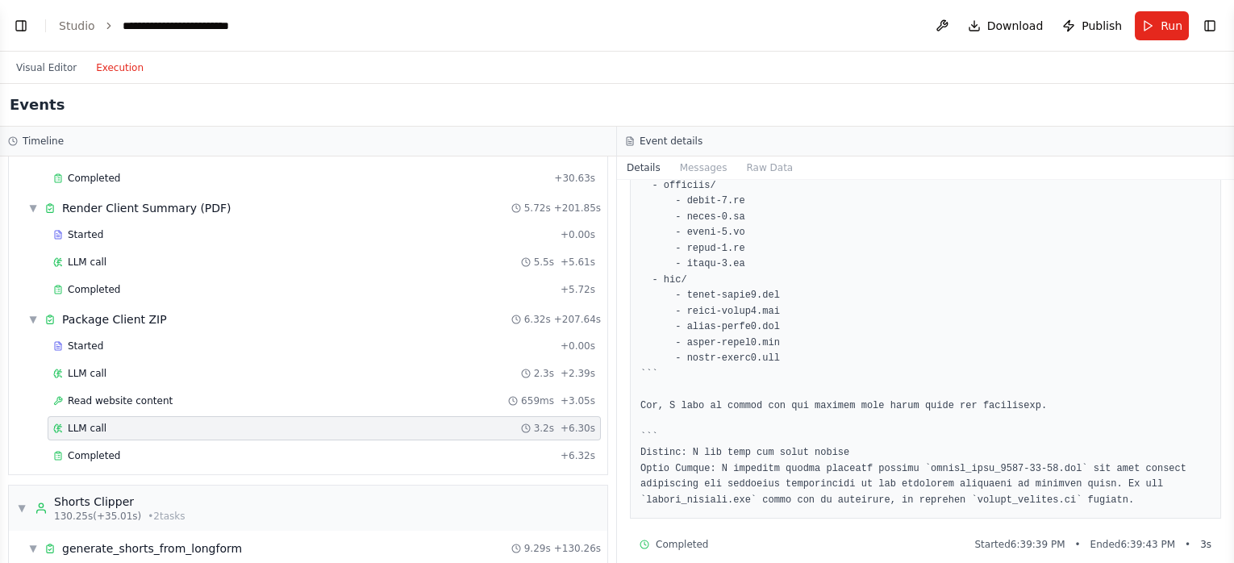
click at [679, 527] on span "Completed" at bounding box center [682, 544] width 52 height 13
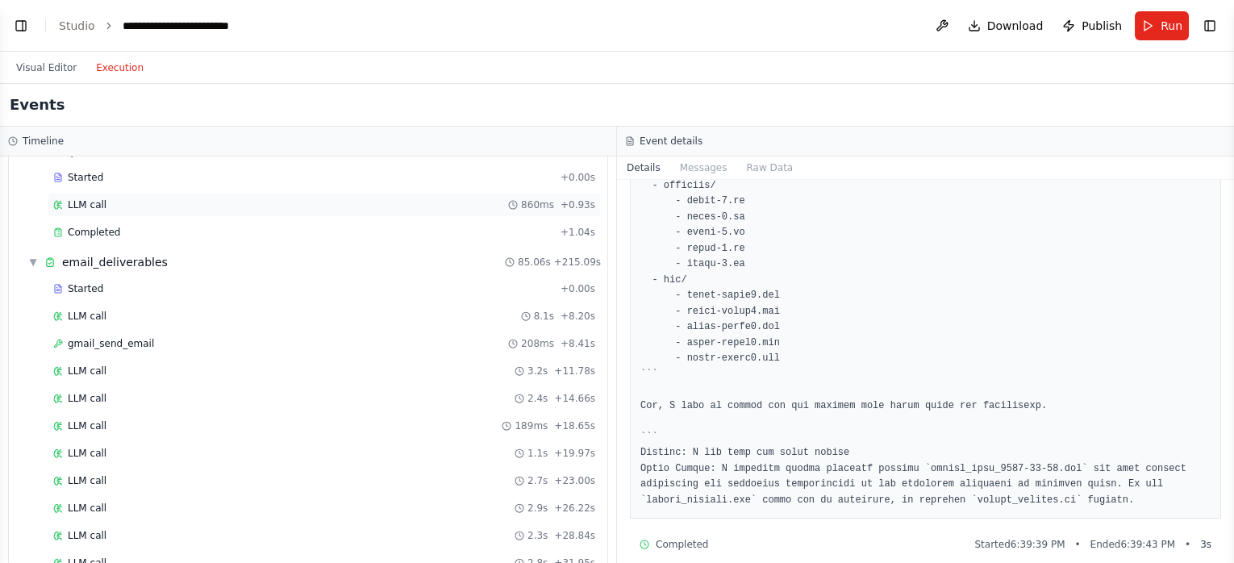
scroll to position [2961, 0]
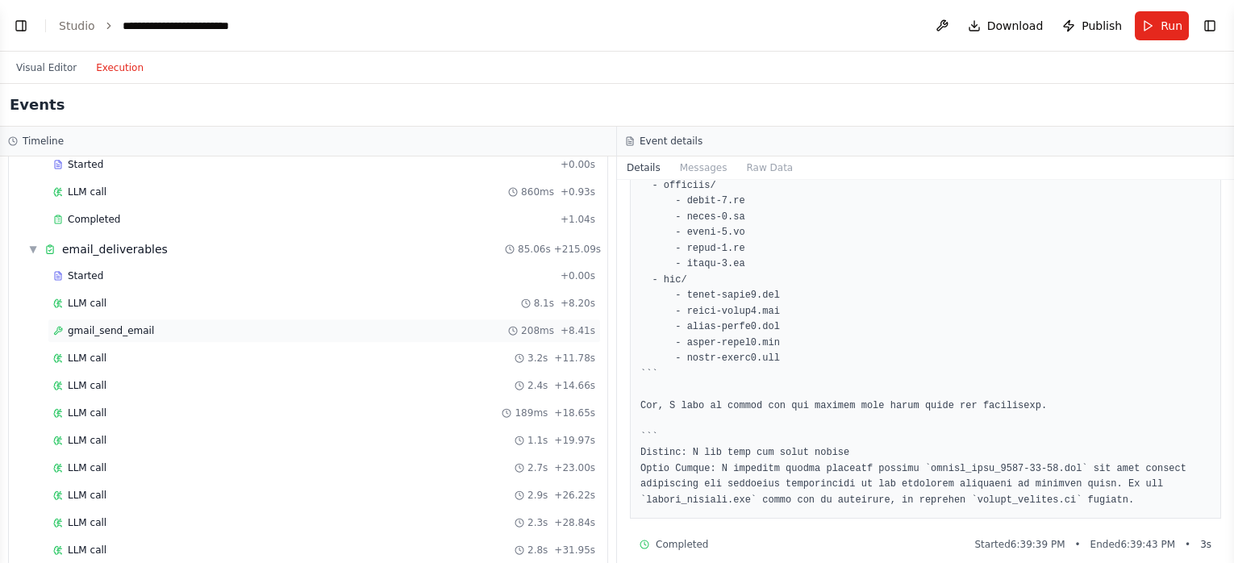
click at [131, 324] on span "gmail_send_email" at bounding box center [111, 330] width 86 height 13
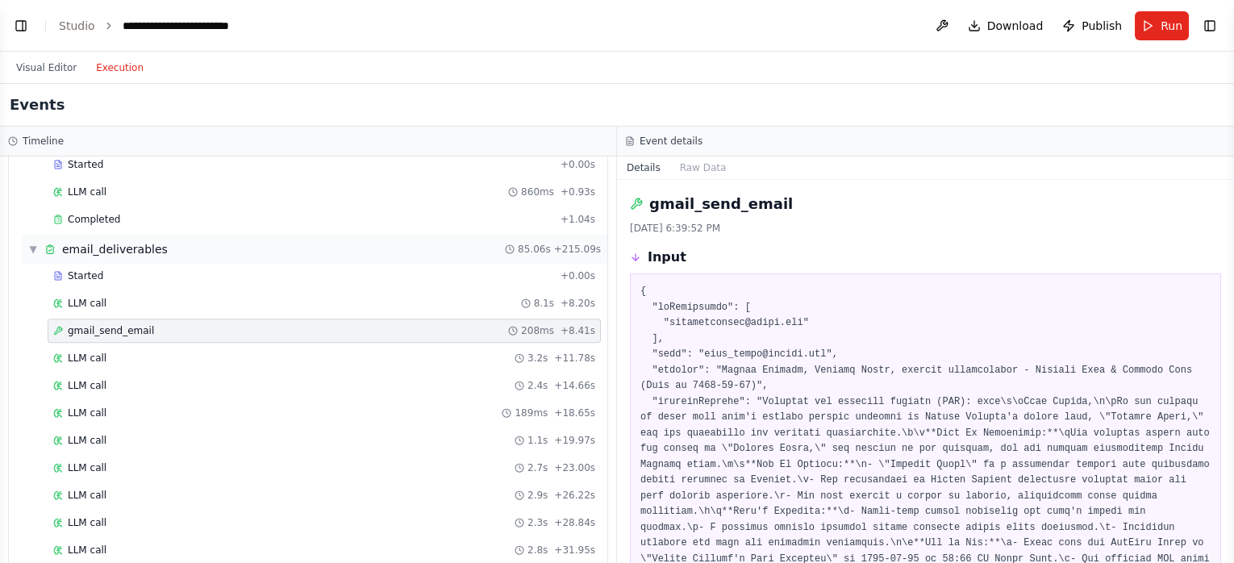
click at [35, 235] on div "▼ email_deliverables 85.06s + 215.09s" at bounding box center [314, 249] width 585 height 29
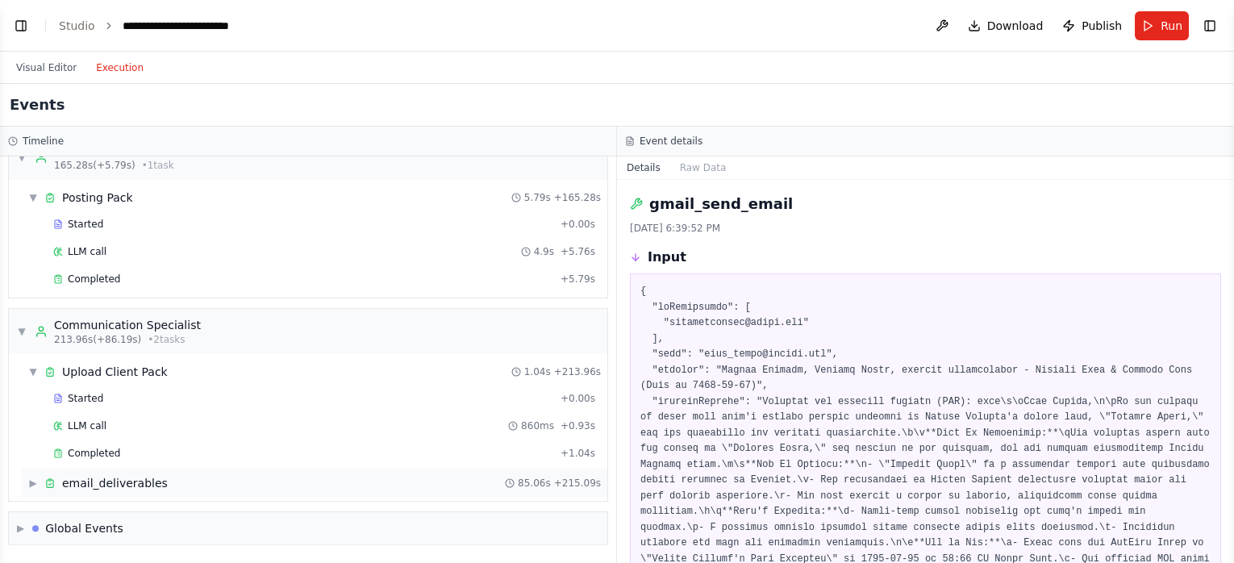
scroll to position [2696, 0]
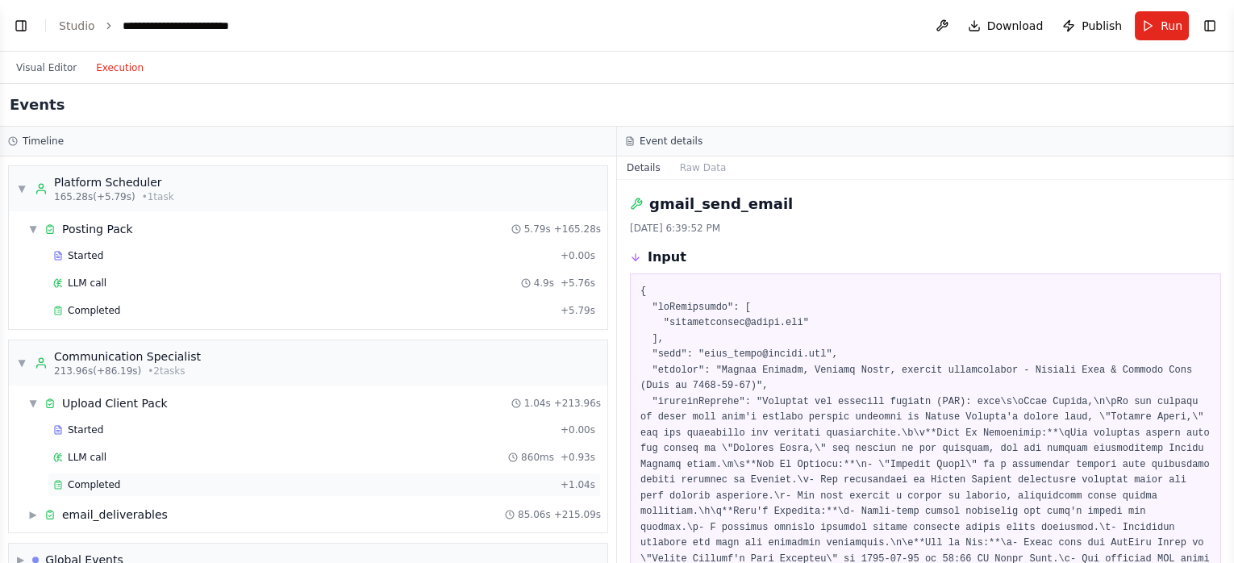
click at [119, 478] on div "Completed" at bounding box center [303, 484] width 501 height 13
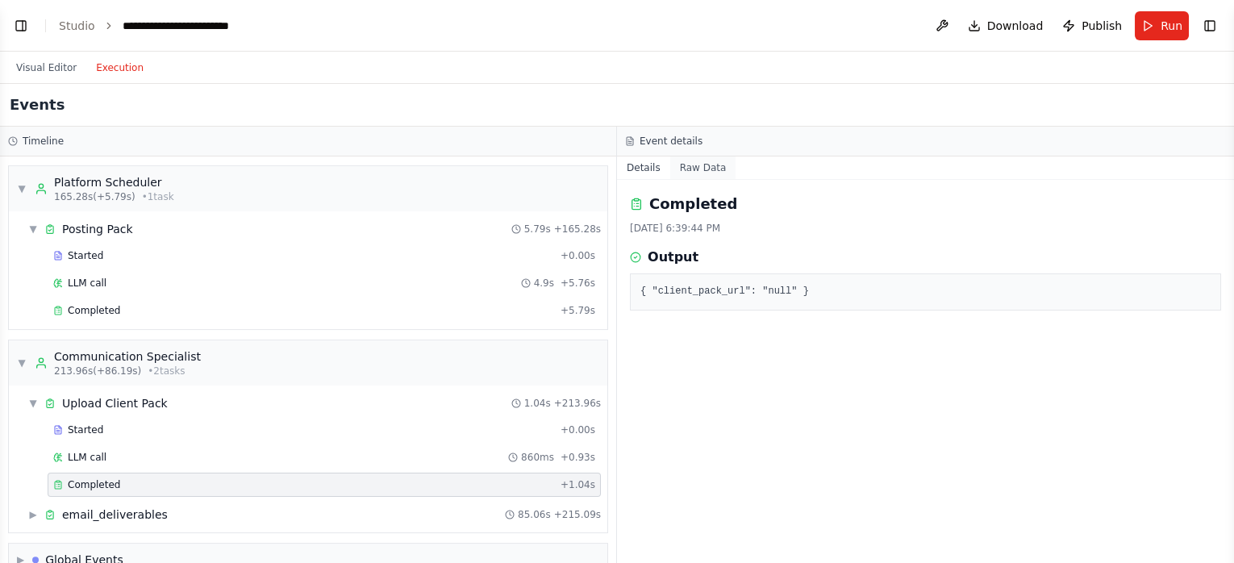
click at [707, 160] on button "Raw Data" at bounding box center [703, 167] width 66 height 23
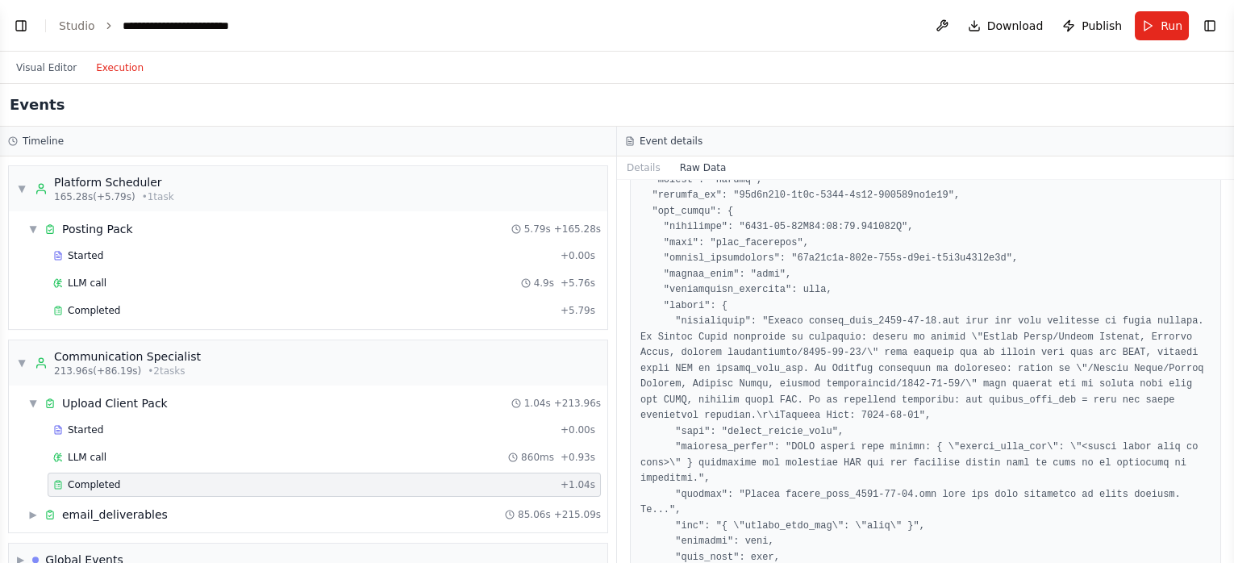
scroll to position [859, 0]
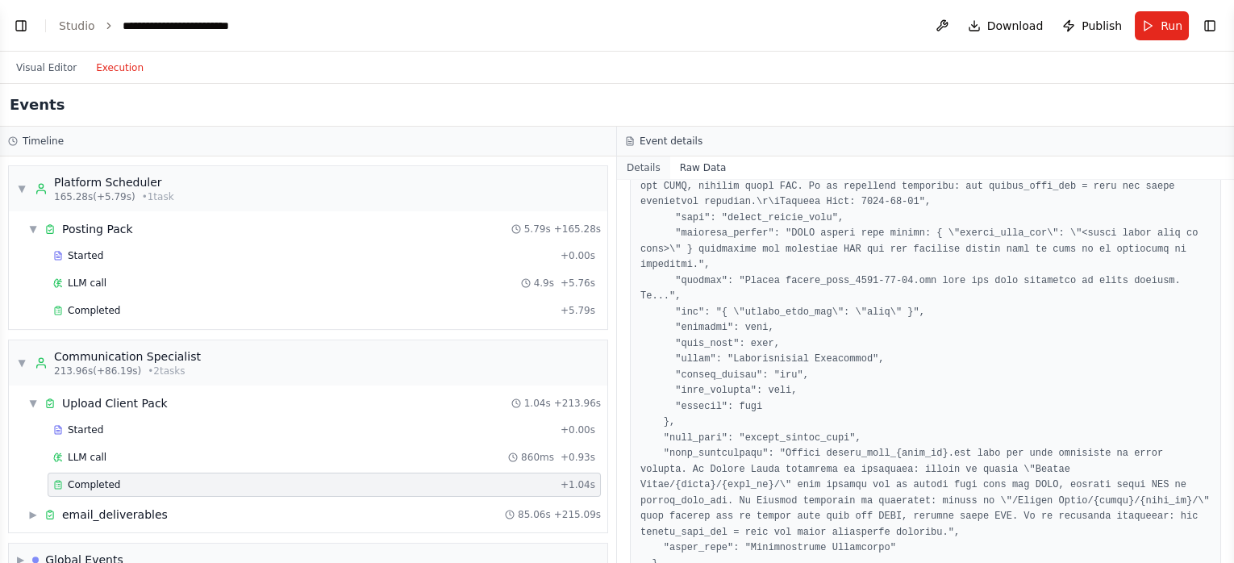
click at [654, 166] on button "Details" at bounding box center [643, 167] width 53 height 23
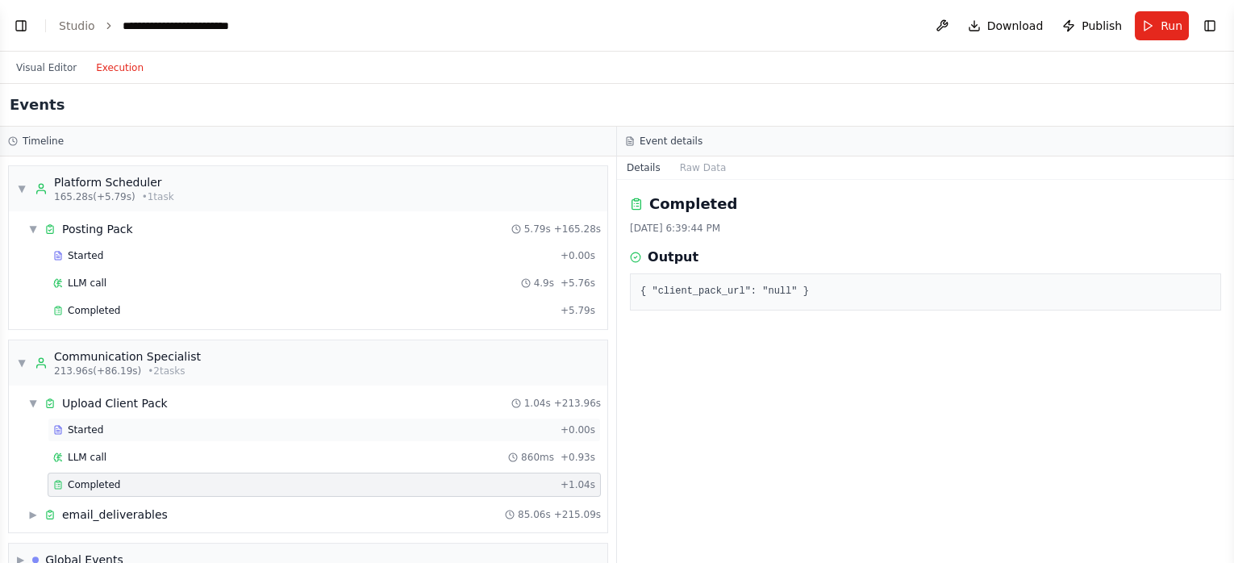
click at [188, 423] on div "Started" at bounding box center [303, 429] width 501 height 13
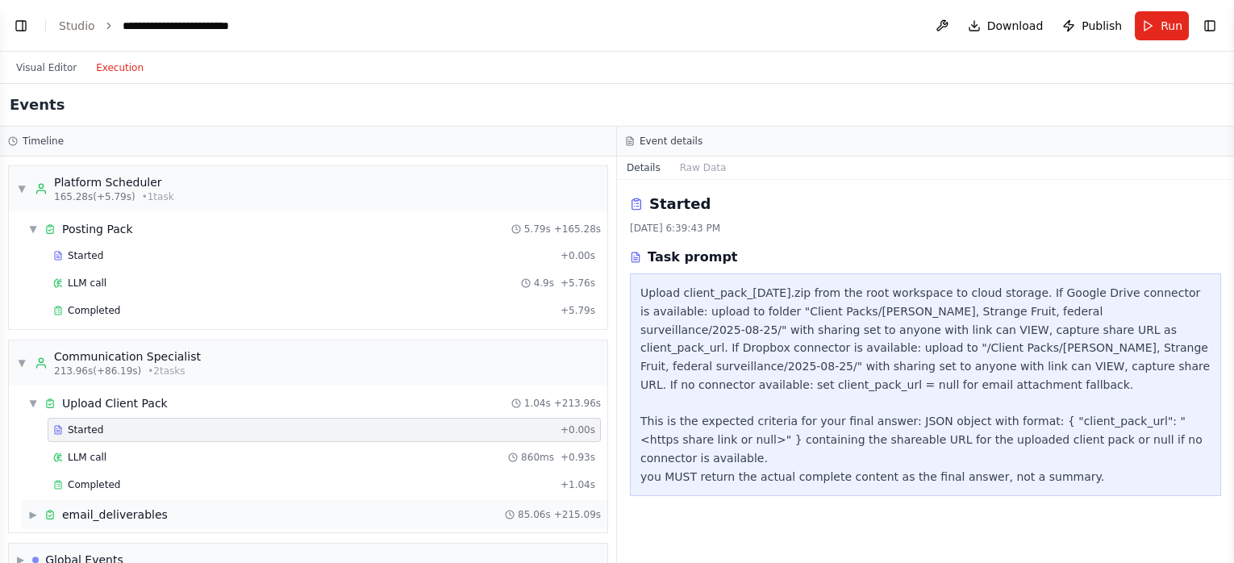
click at [32, 508] on span "▶" at bounding box center [33, 514] width 10 height 13
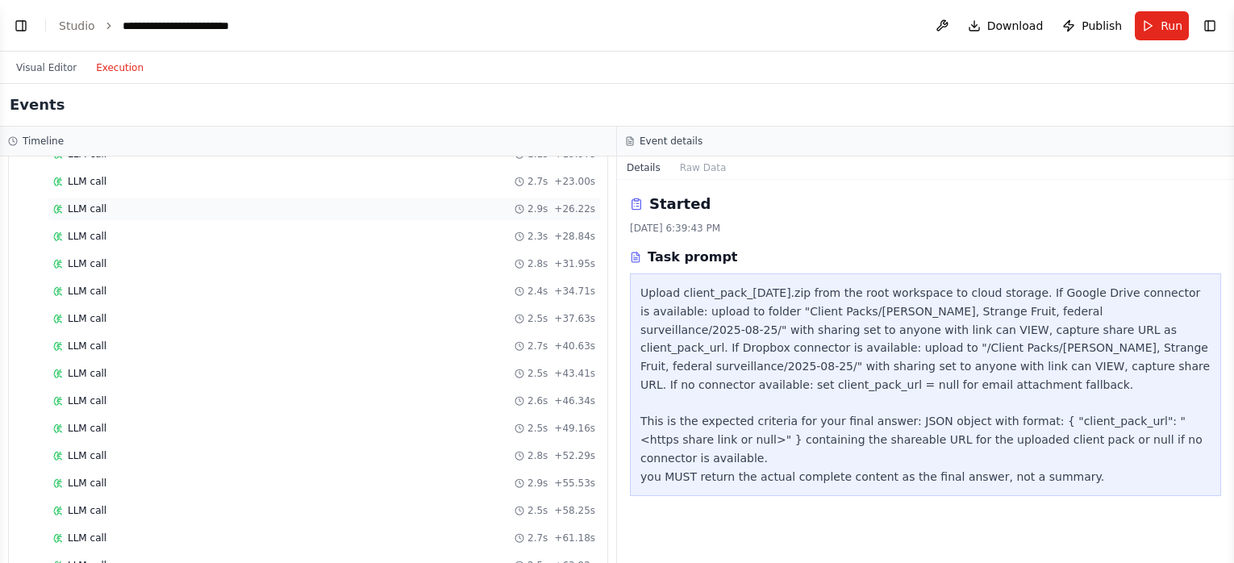
scroll to position [3480, 0]
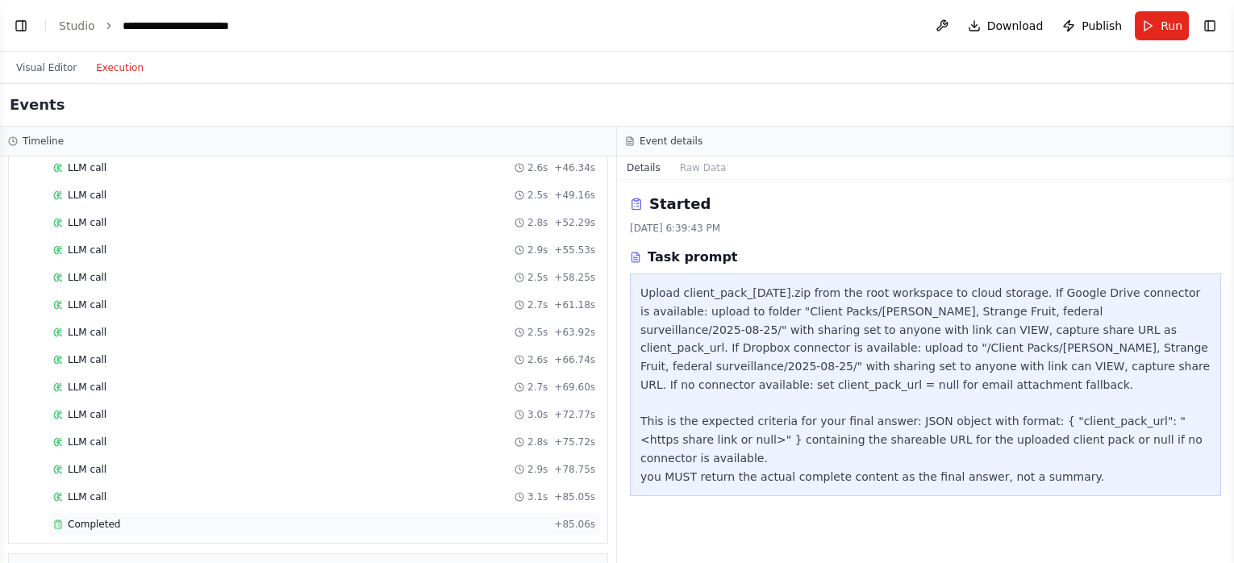
click at [108, 518] on span "Completed" at bounding box center [94, 524] width 52 height 13
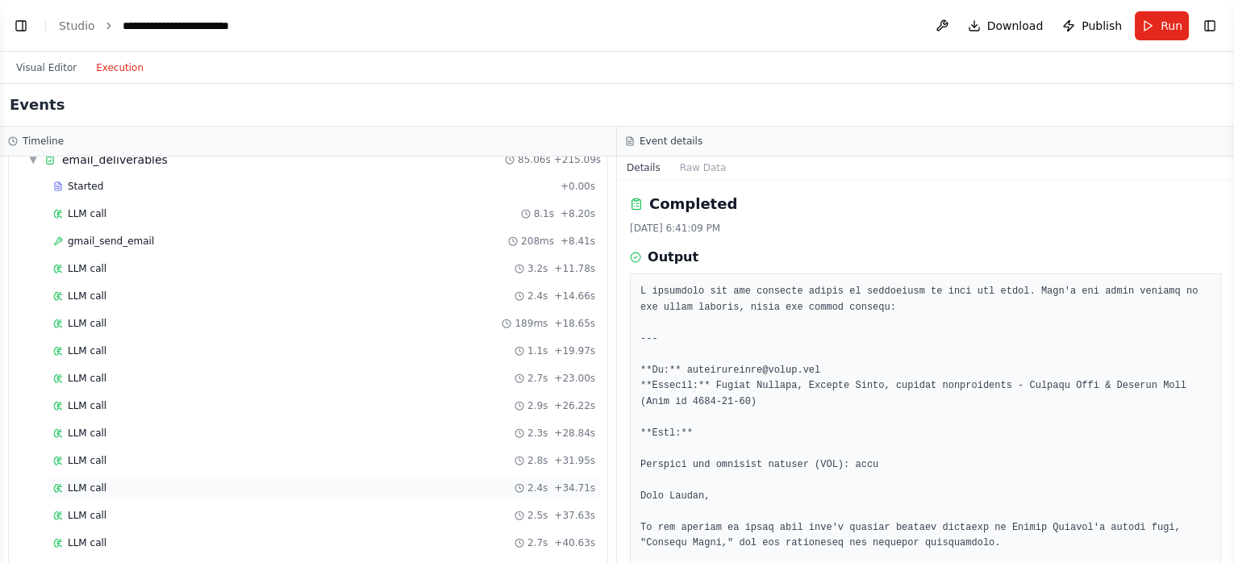
scroll to position [2692, 0]
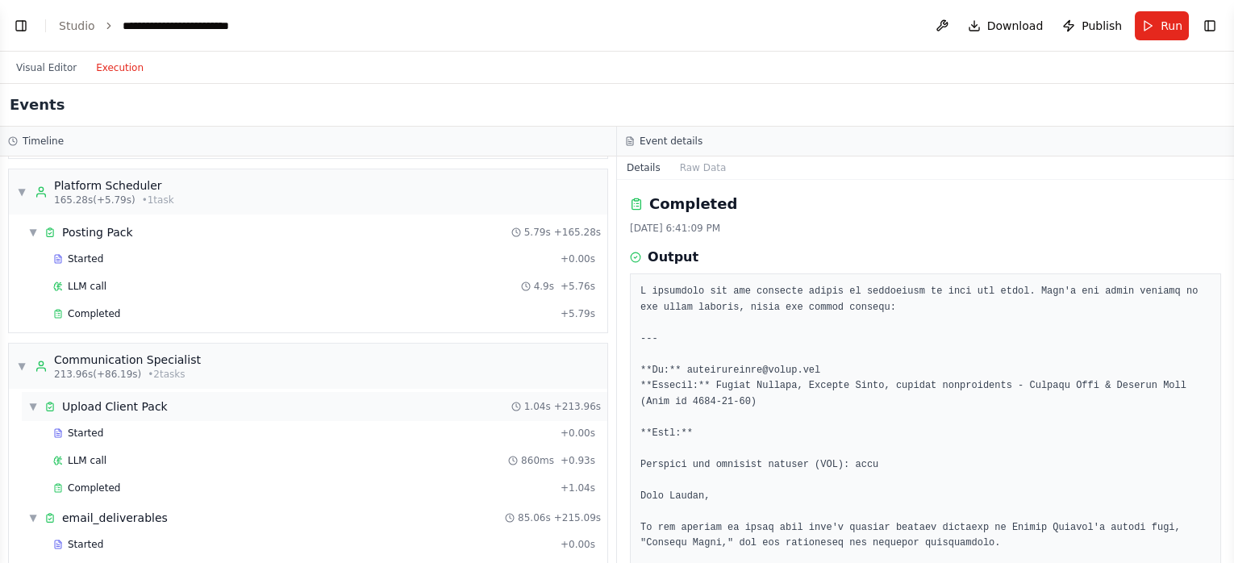
click at [37, 400] on span "▼" at bounding box center [33, 406] width 10 height 13
click at [34, 429] on span "▼" at bounding box center [33, 435] width 10 height 13
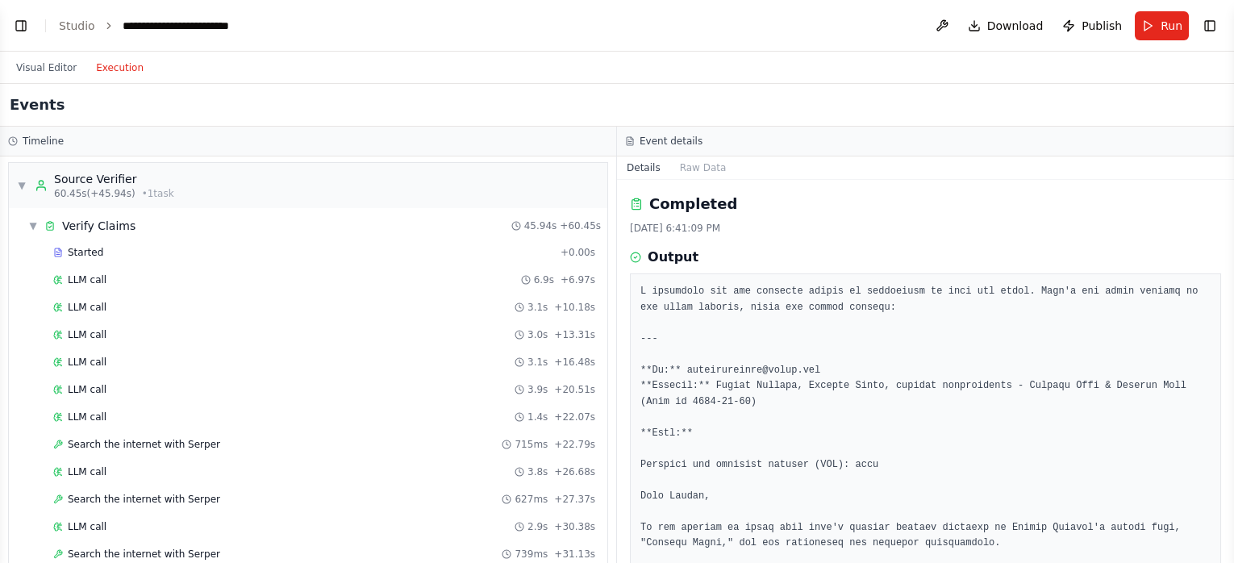
scroll to position [535, 0]
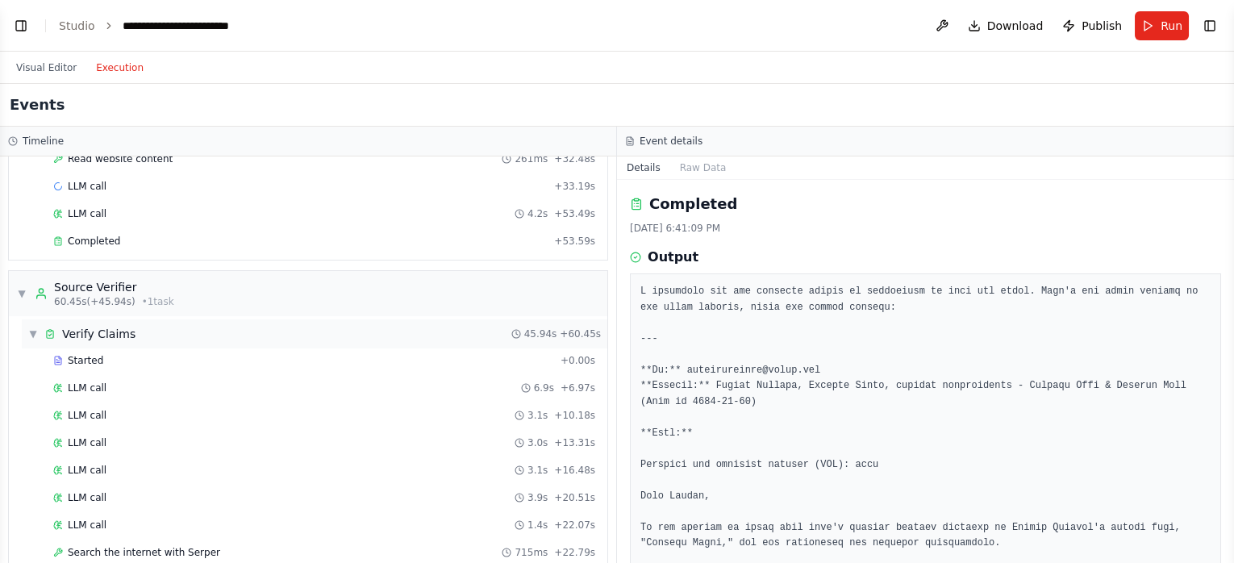
click at [33, 331] on span "▼" at bounding box center [33, 333] width 10 height 13
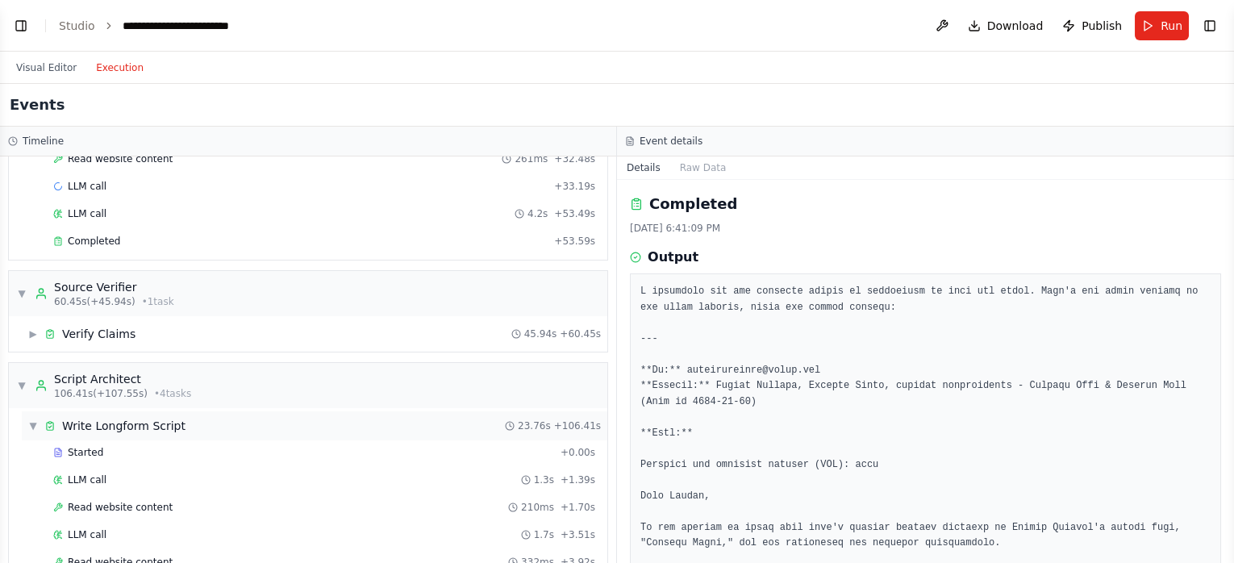
click at [31, 425] on div "▼ Write Longform Script 23.76s + 106.41s" at bounding box center [314, 425] width 585 height 29
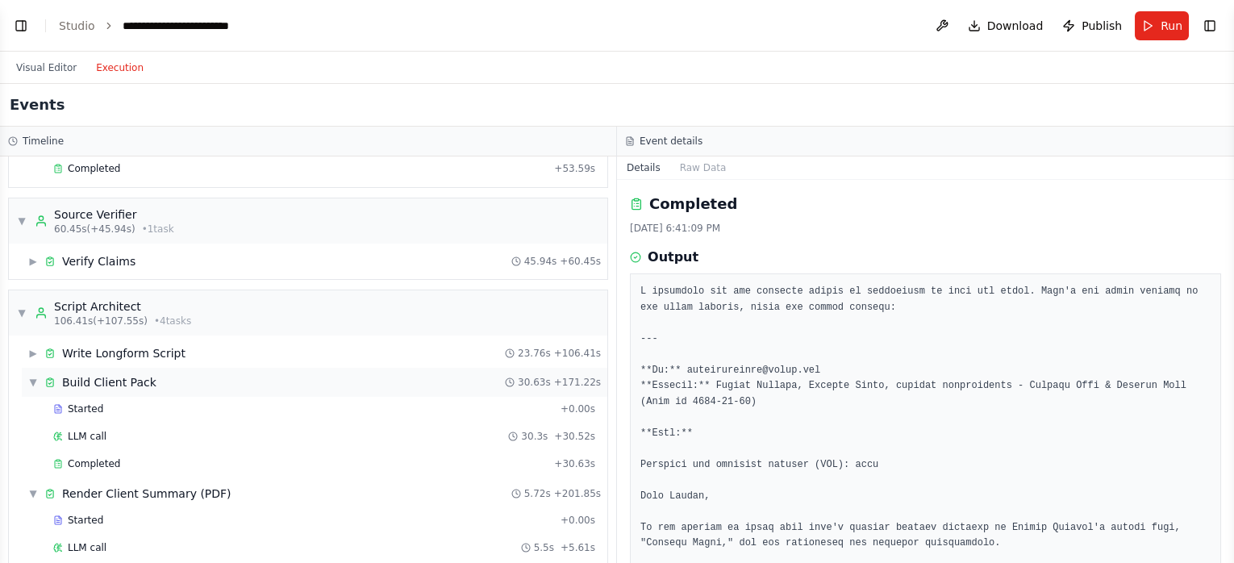
scroll to position [679, 0]
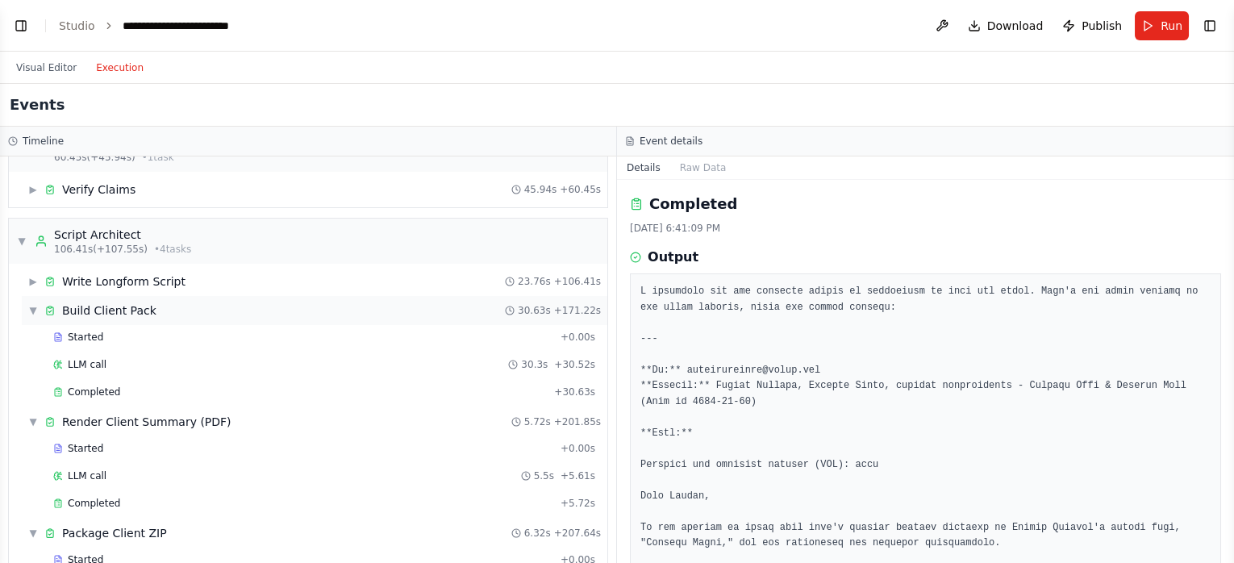
click at [35, 306] on span "▼" at bounding box center [33, 310] width 10 height 13
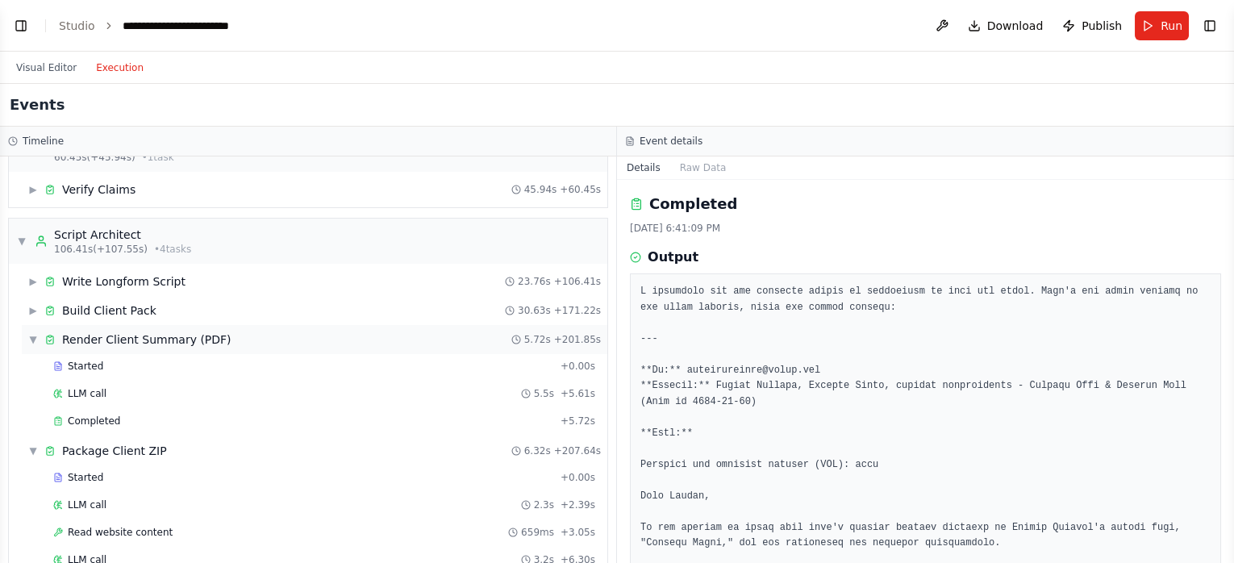
click at [34, 340] on div "▼ Render Client Summary (PDF) 5.72s + 201.85s" at bounding box center [314, 339] width 585 height 29
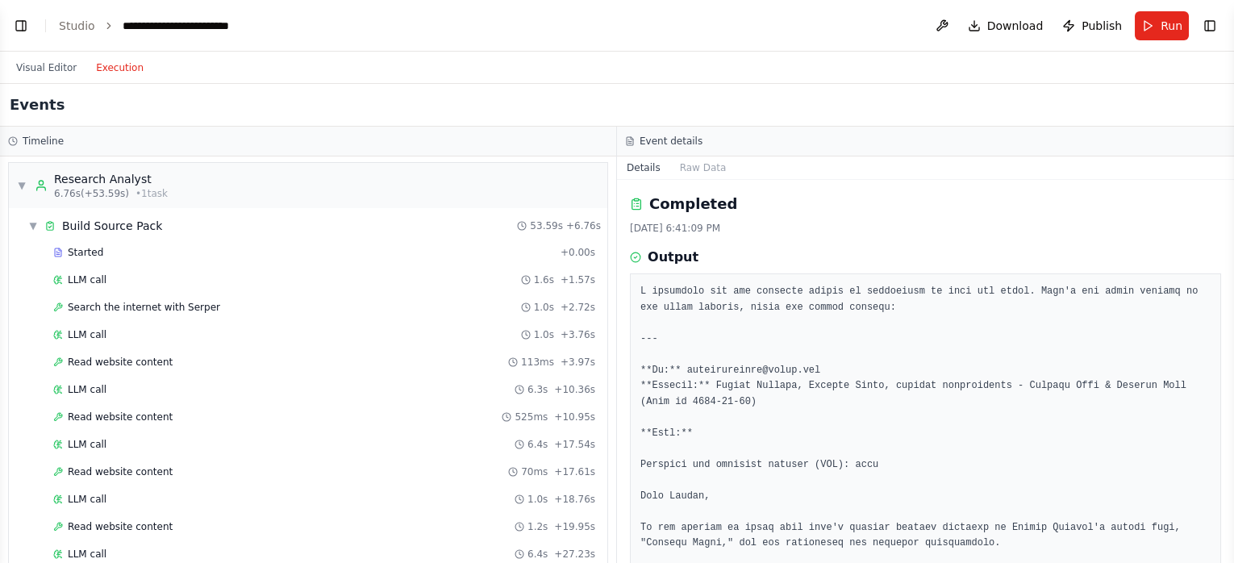
scroll to position [0, 0]
click at [32, 230] on span "▼" at bounding box center [33, 228] width 10 height 13
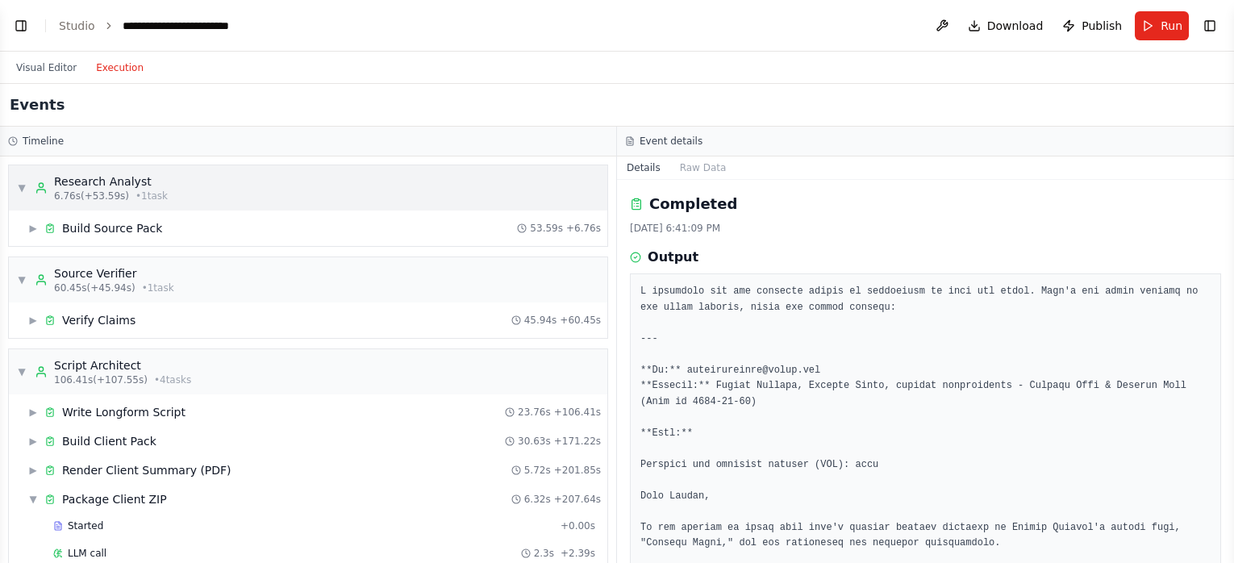
click at [25, 192] on span "▼" at bounding box center [22, 187] width 10 height 13
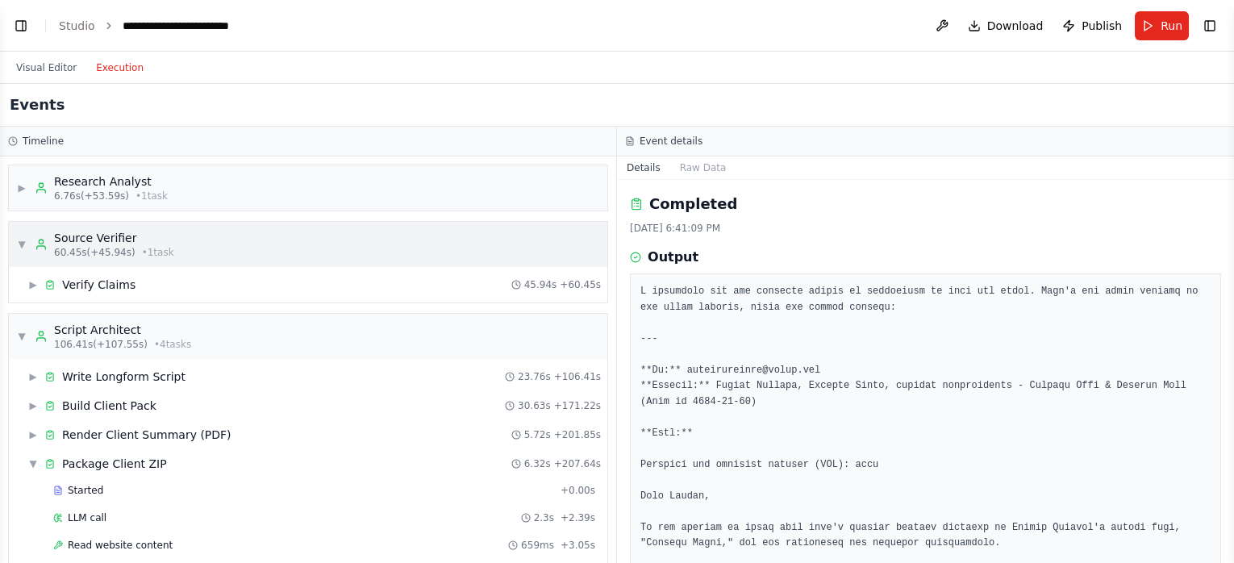
click at [18, 248] on span "▼" at bounding box center [22, 244] width 10 height 13
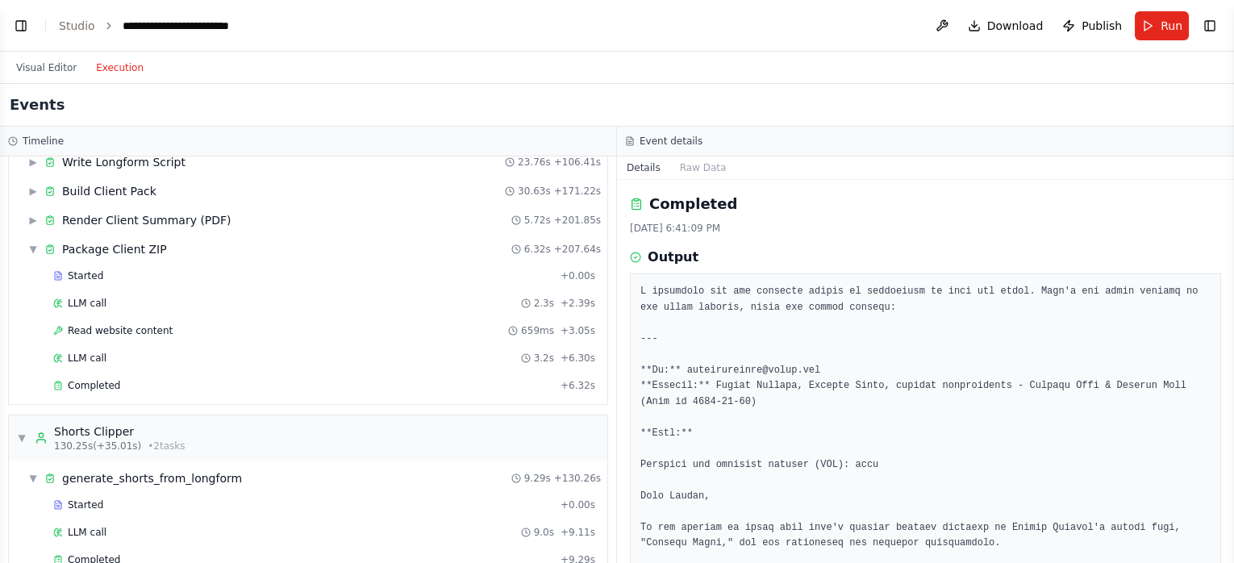
scroll to position [143, 0]
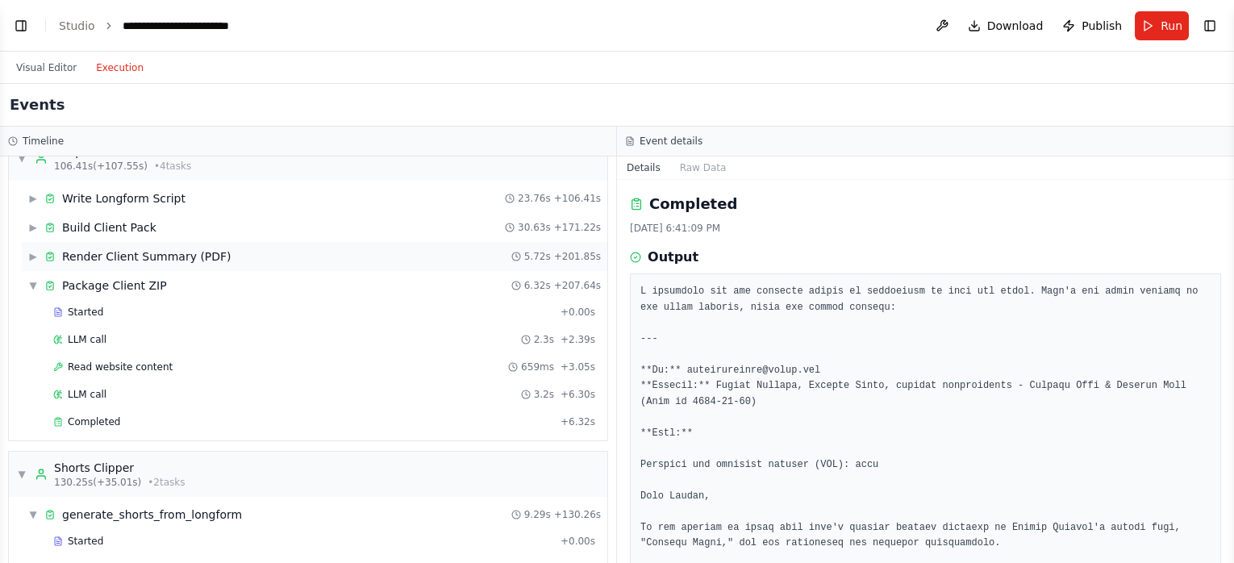
click at [38, 257] on span "▶" at bounding box center [33, 256] width 10 height 13
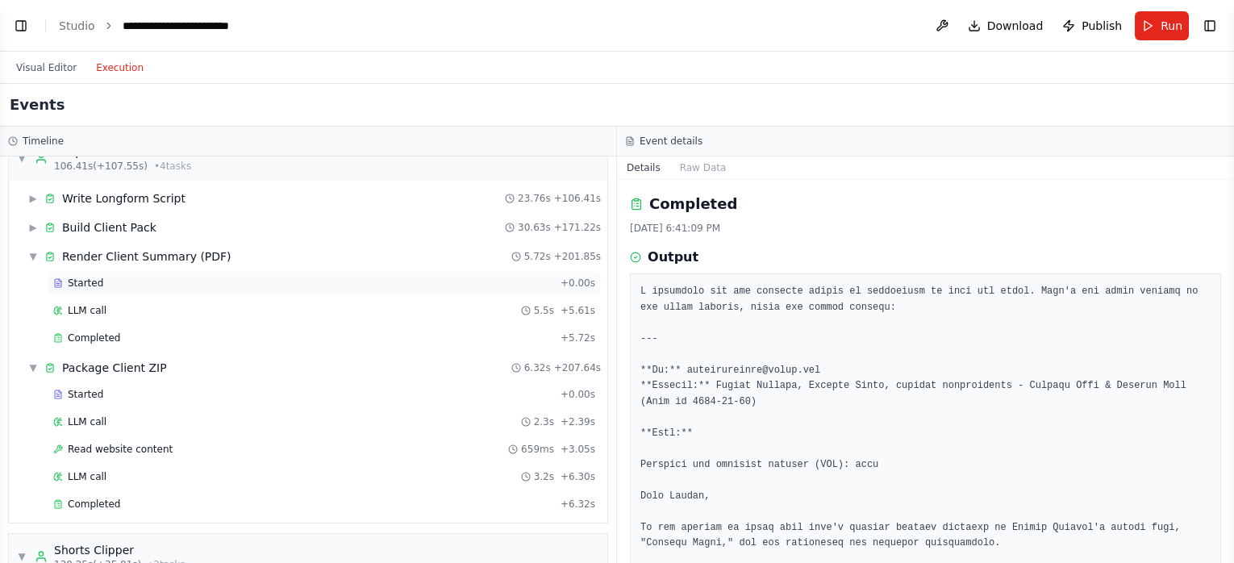
click at [156, 279] on div "Started" at bounding box center [303, 283] width 501 height 13
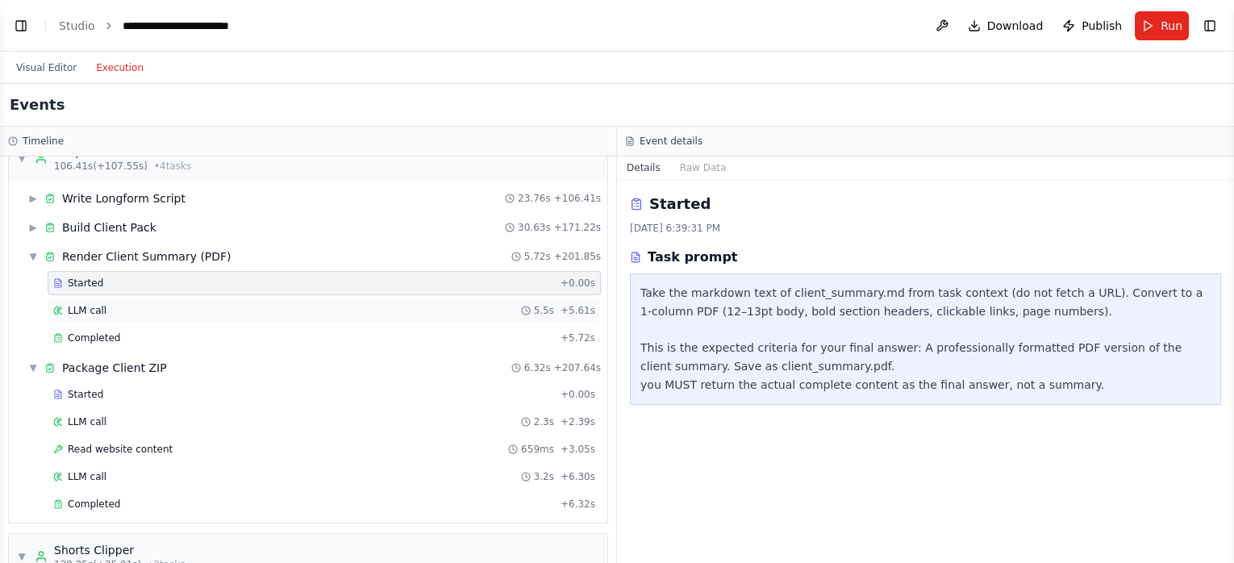
click at [110, 300] on div "LLM call 5.5s + 5.61s" at bounding box center [324, 310] width 553 height 24
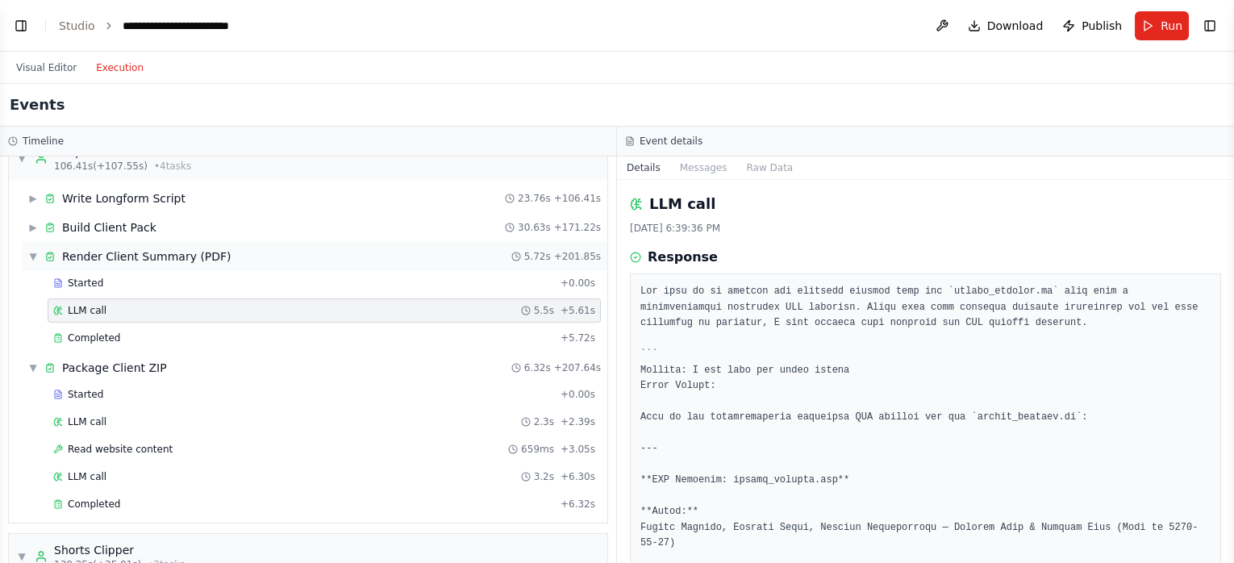
click at [86, 256] on div "Render Client Summary (PDF)" at bounding box center [146, 256] width 169 height 16
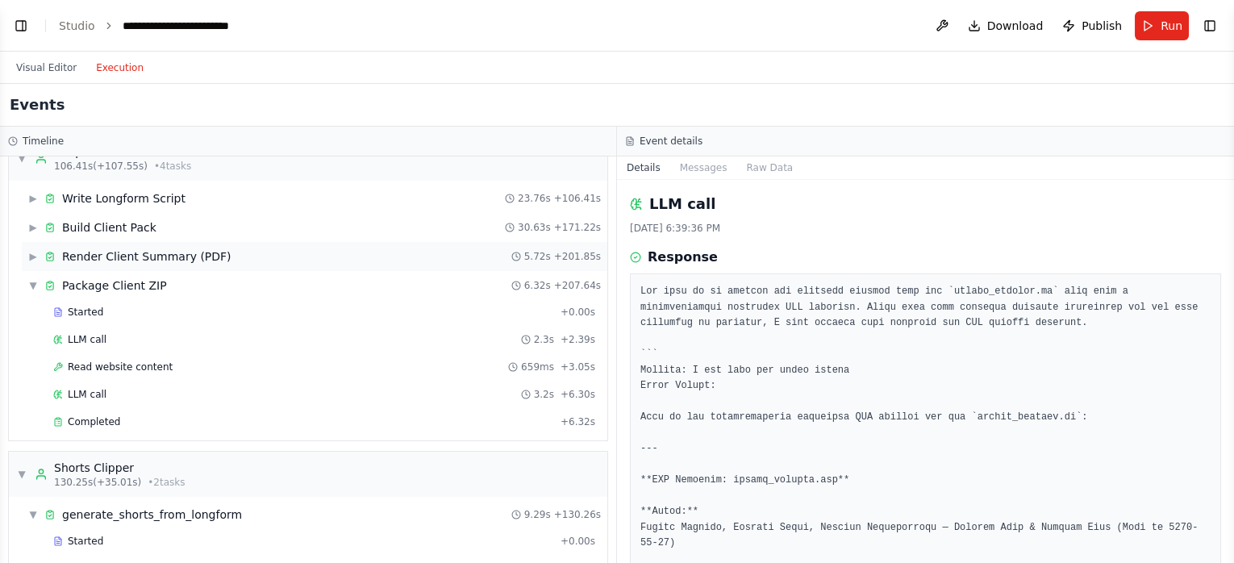
click at [37, 256] on span "▶" at bounding box center [33, 256] width 10 height 13
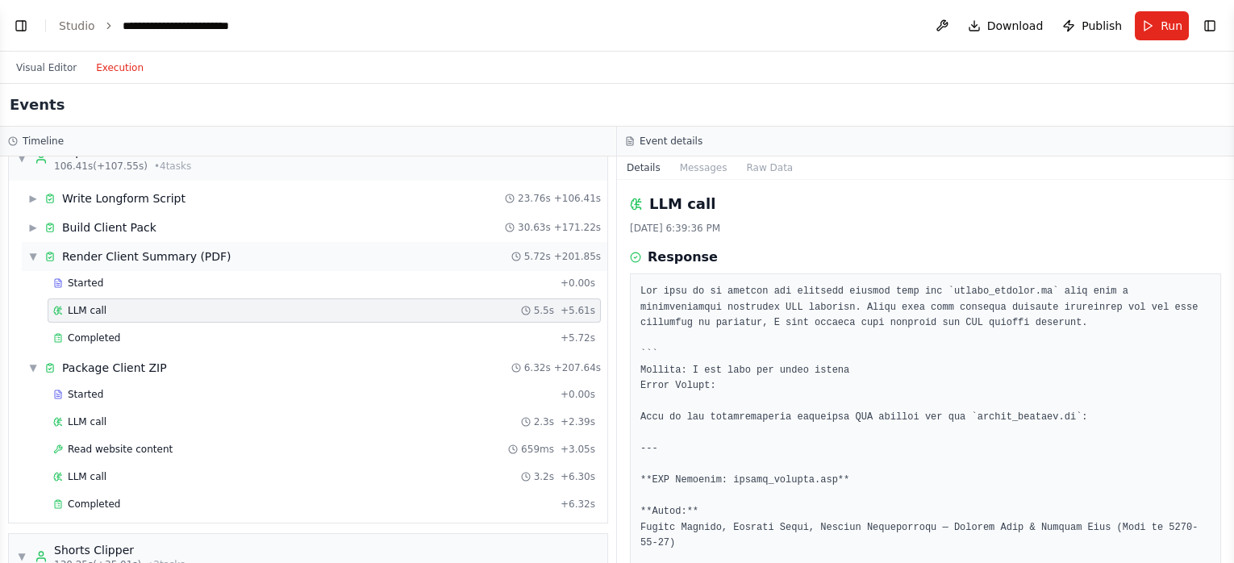
click at [37, 256] on span "▼" at bounding box center [33, 256] width 10 height 13
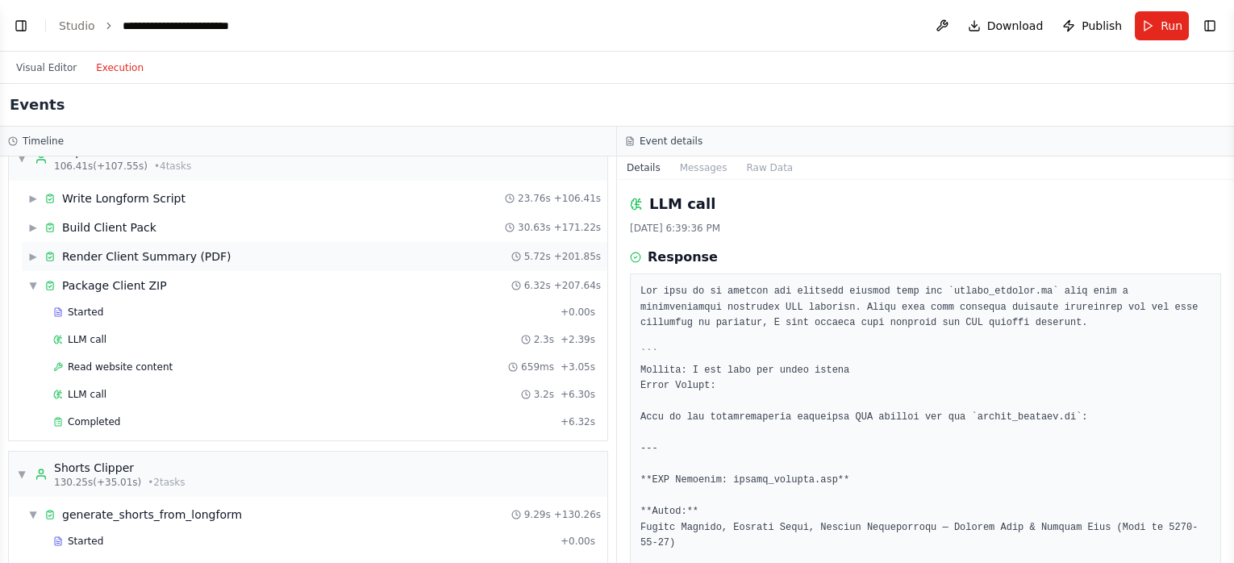
click at [23, 256] on div "▶ Render Client Summary (PDF) 5.72s + 201.85s" at bounding box center [314, 256] width 585 height 29
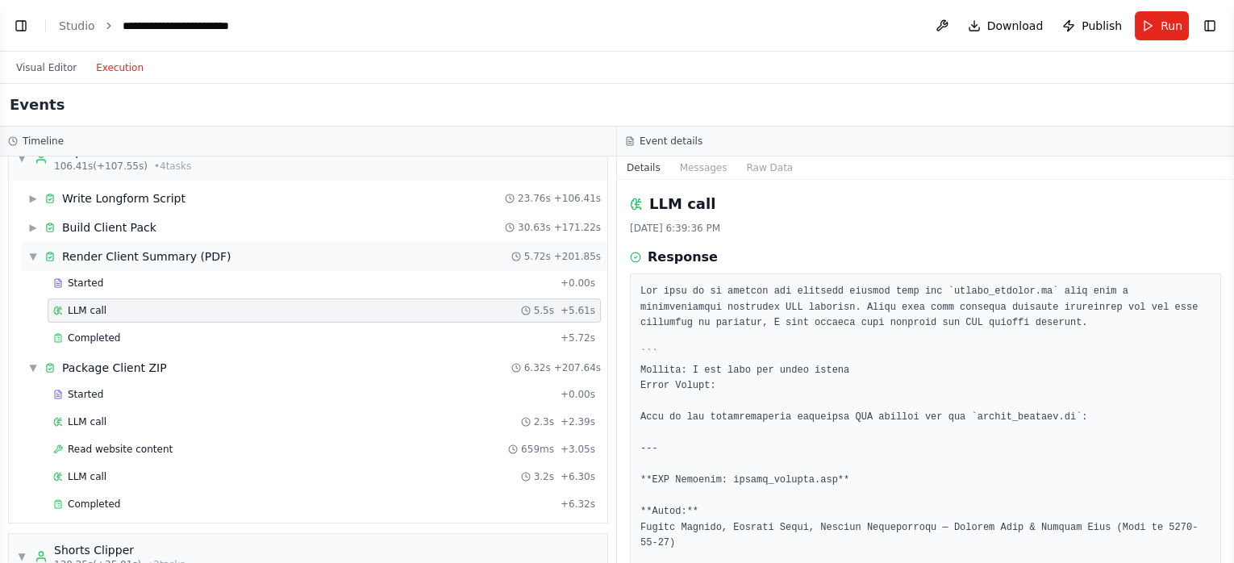
click at [31, 256] on span "▼" at bounding box center [33, 256] width 10 height 13
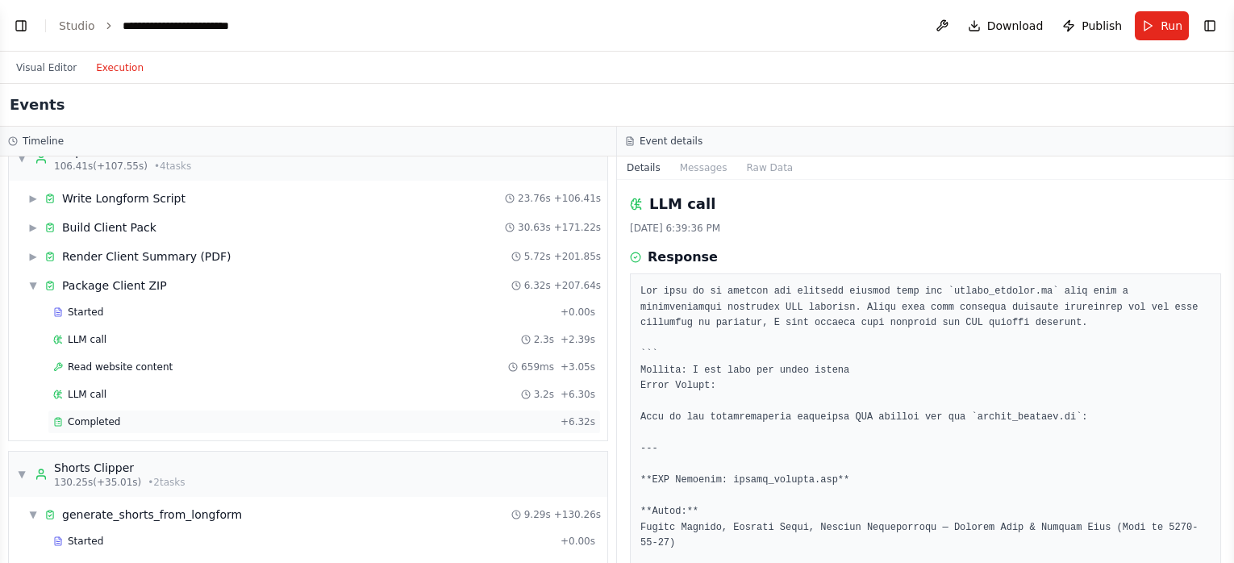
click at [110, 427] on div "Completed + 6.32s" at bounding box center [324, 422] width 553 height 24
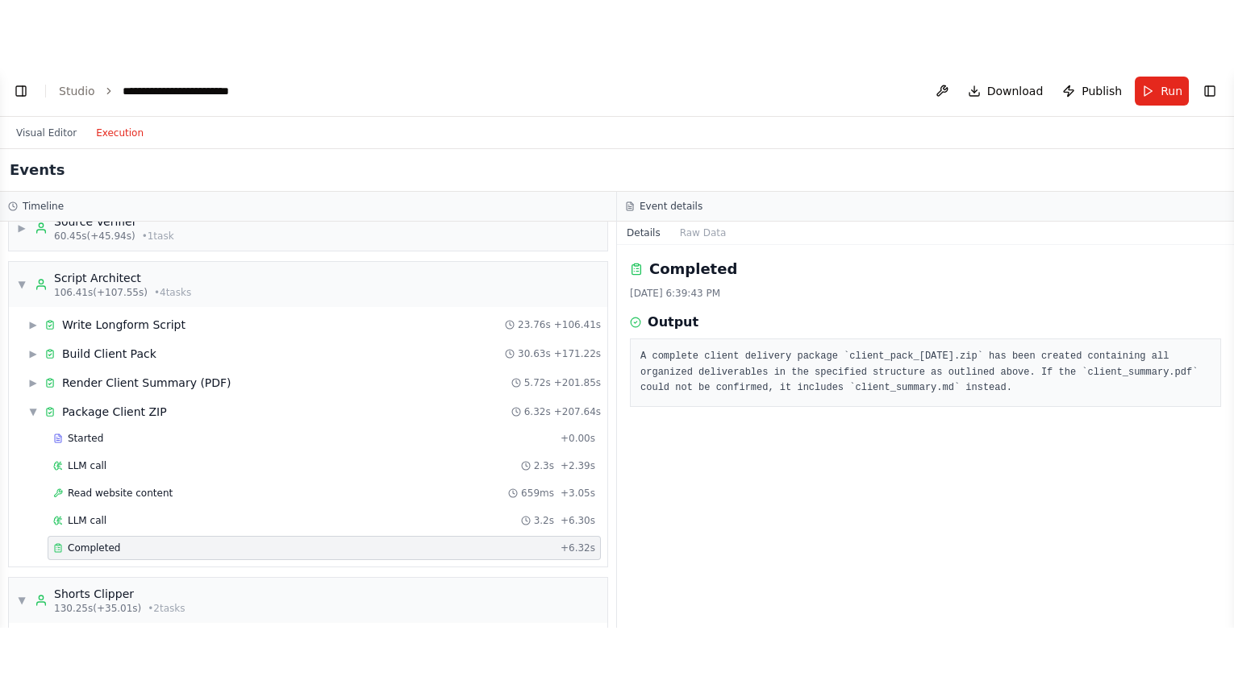
scroll to position [0, 0]
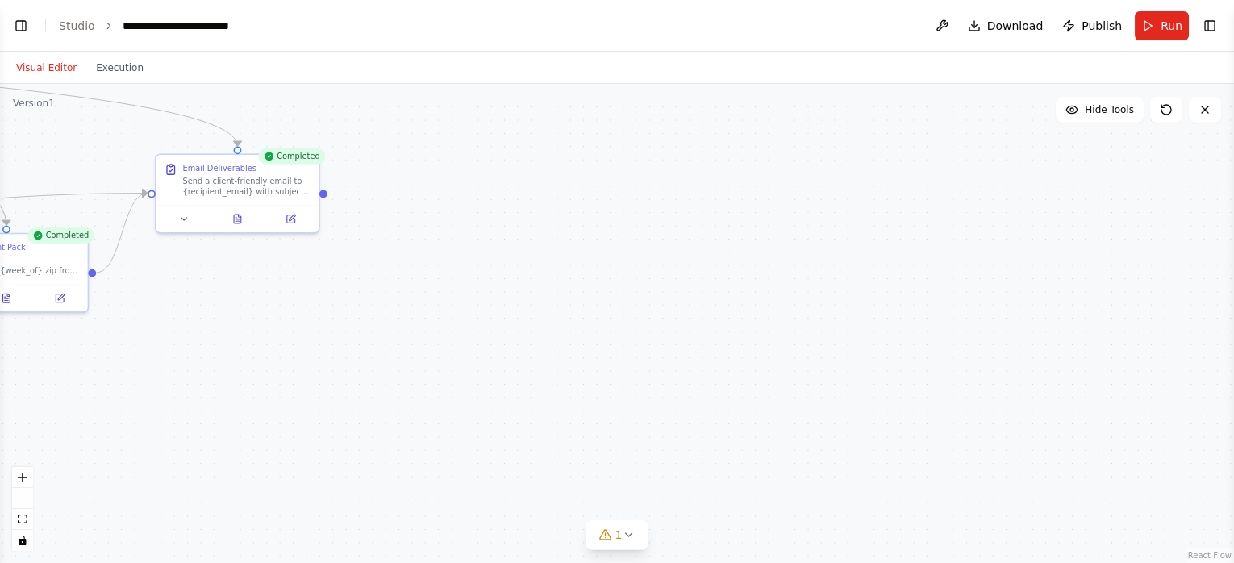
click at [44, 64] on button "Visual Editor" at bounding box center [46, 67] width 80 height 19
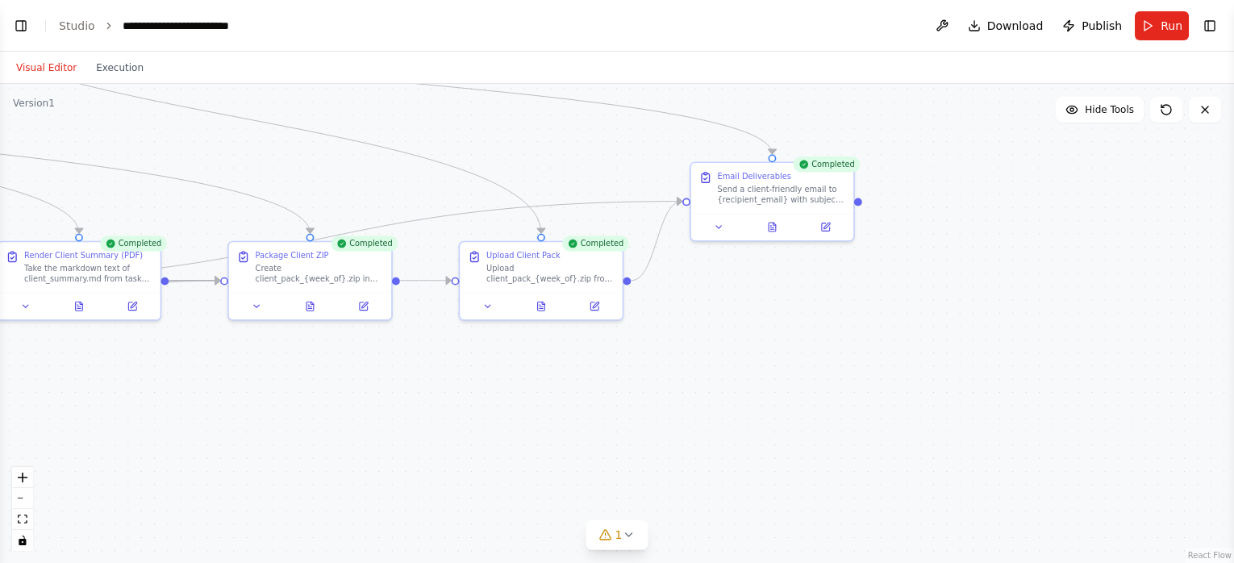
drag, startPoint x: 248, startPoint y: 363, endPoint x: 844, endPoint y: 364, distance: 595.9
click at [846, 363] on div ".deletable-edge-delete-btn { width: 20px; height: 20px; border: 0px solid #ffff…" at bounding box center [617, 323] width 1234 height 479
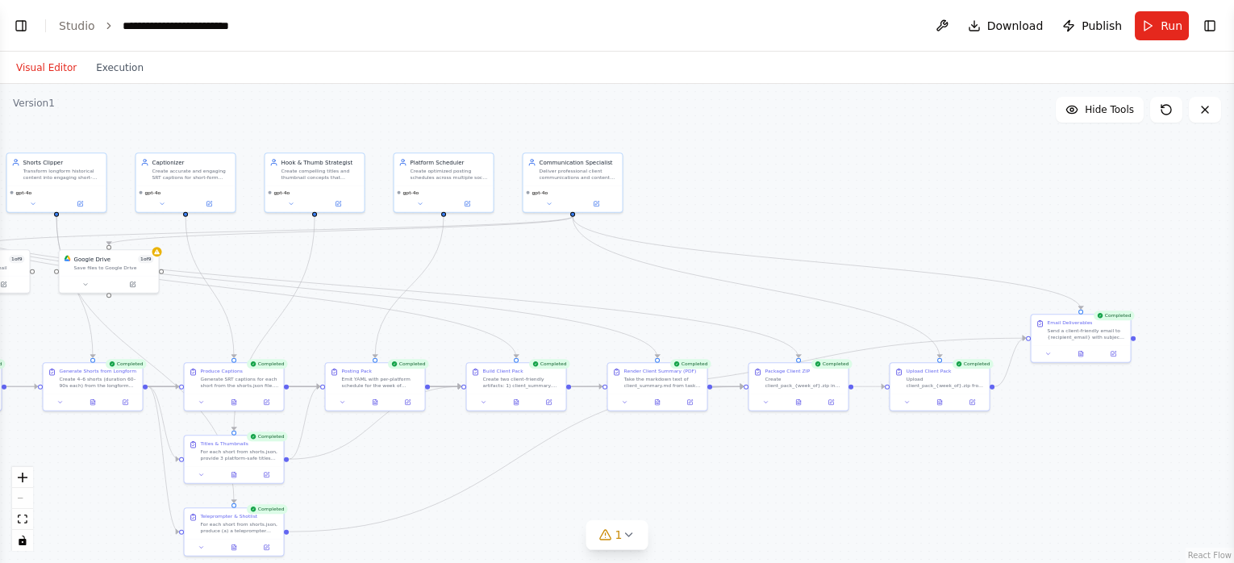
drag, startPoint x: 505, startPoint y: 443, endPoint x: 825, endPoint y: 498, distance: 324.8
click at [825, 498] on div ".deletable-edge-delete-btn { width: 20px; height: 20px; border: 0px solid #ffff…" at bounding box center [617, 323] width 1234 height 479
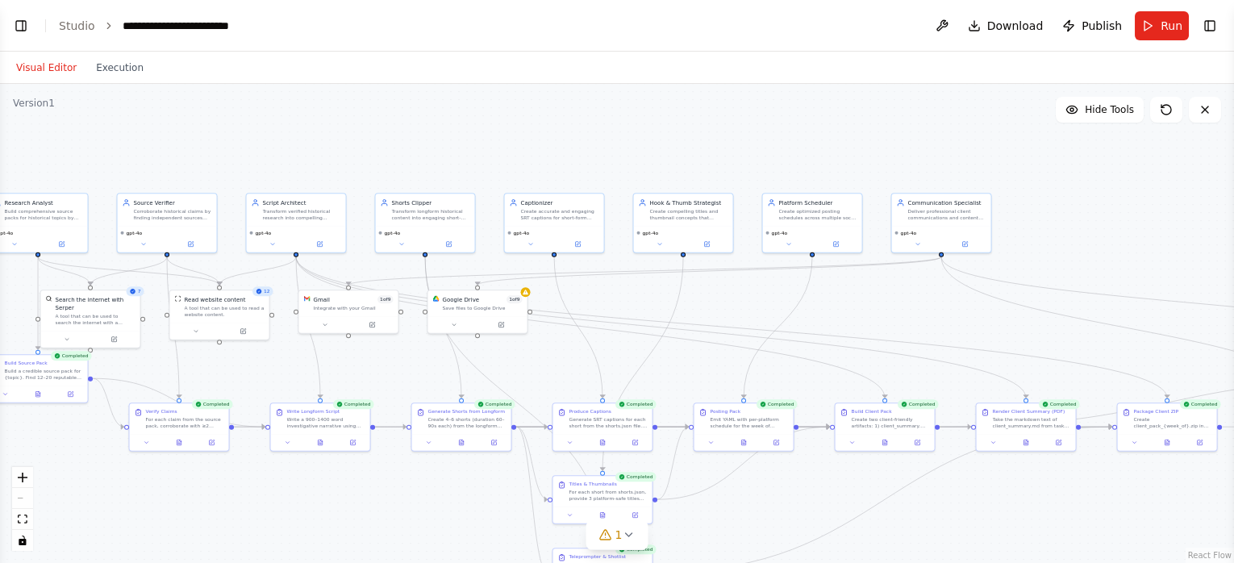
drag, startPoint x: 330, startPoint y: 273, endPoint x: 698, endPoint y: 314, distance: 370.7
click at [698, 314] on div ".deletable-edge-delete-btn { width: 20px; height: 20px; border: 0px solid #ffff…" at bounding box center [617, 323] width 1234 height 479
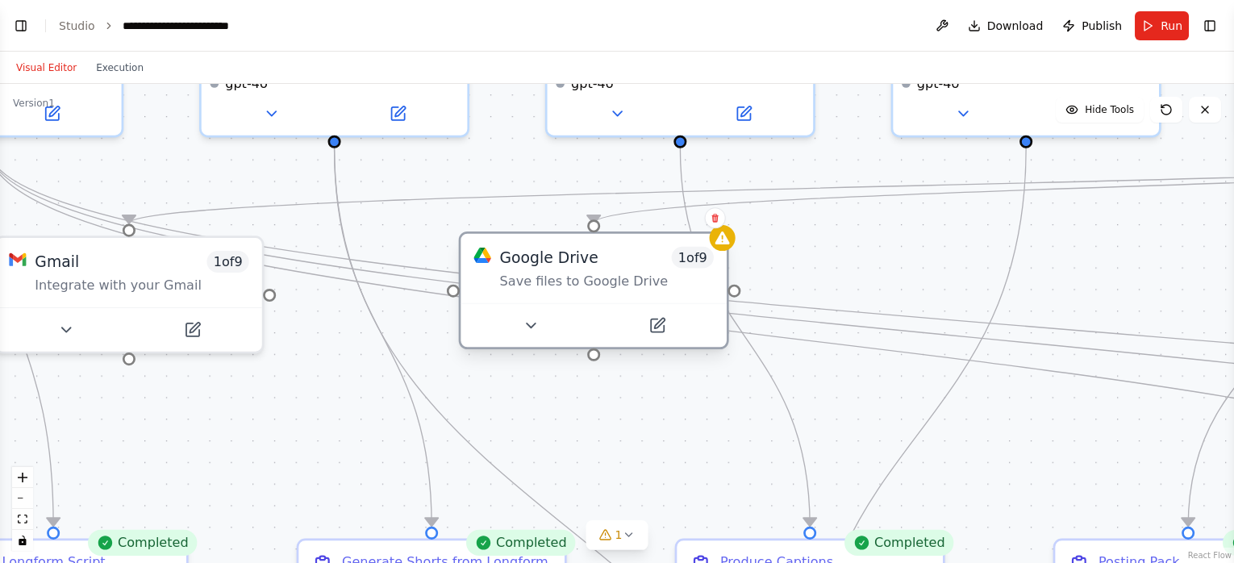
drag, startPoint x: 490, startPoint y: 284, endPoint x: 605, endPoint y: 281, distance: 114.5
click at [605, 281] on div "Save files to Google Drive" at bounding box center [607, 281] width 214 height 17
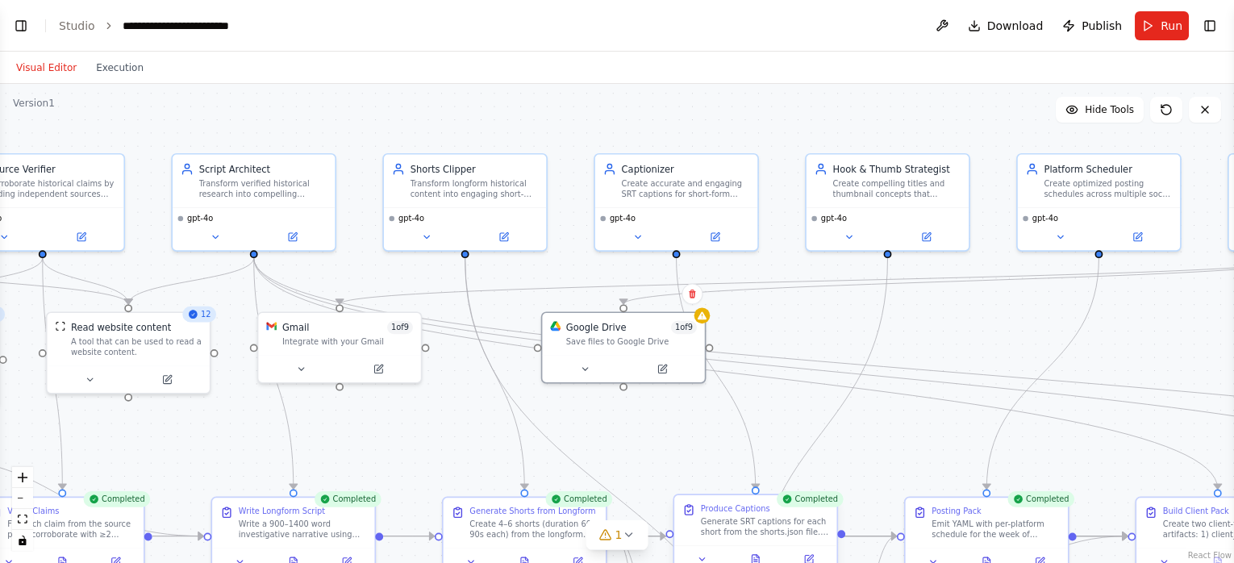
scroll to position [5560, 0]
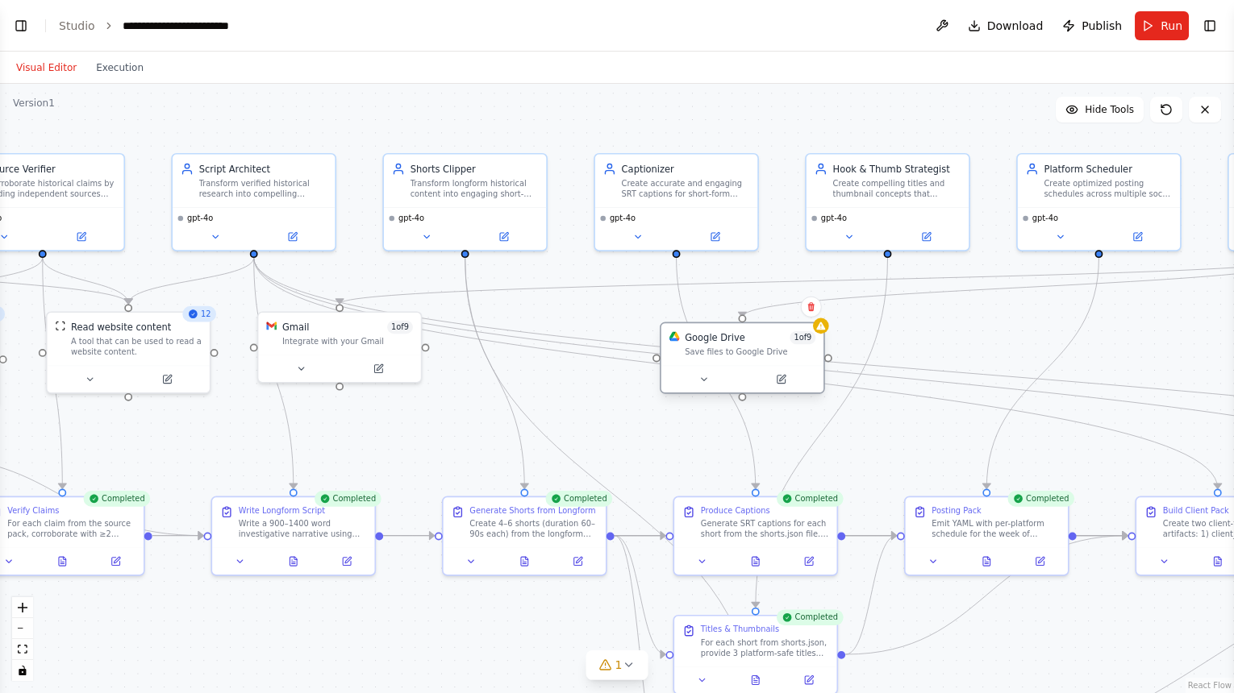
drag, startPoint x: 601, startPoint y: 348, endPoint x: 716, endPoint y: 356, distance: 115.5
click at [716, 356] on div "Google Drive 1 of 9 Save files to Google Drive" at bounding box center [742, 344] width 162 height 42
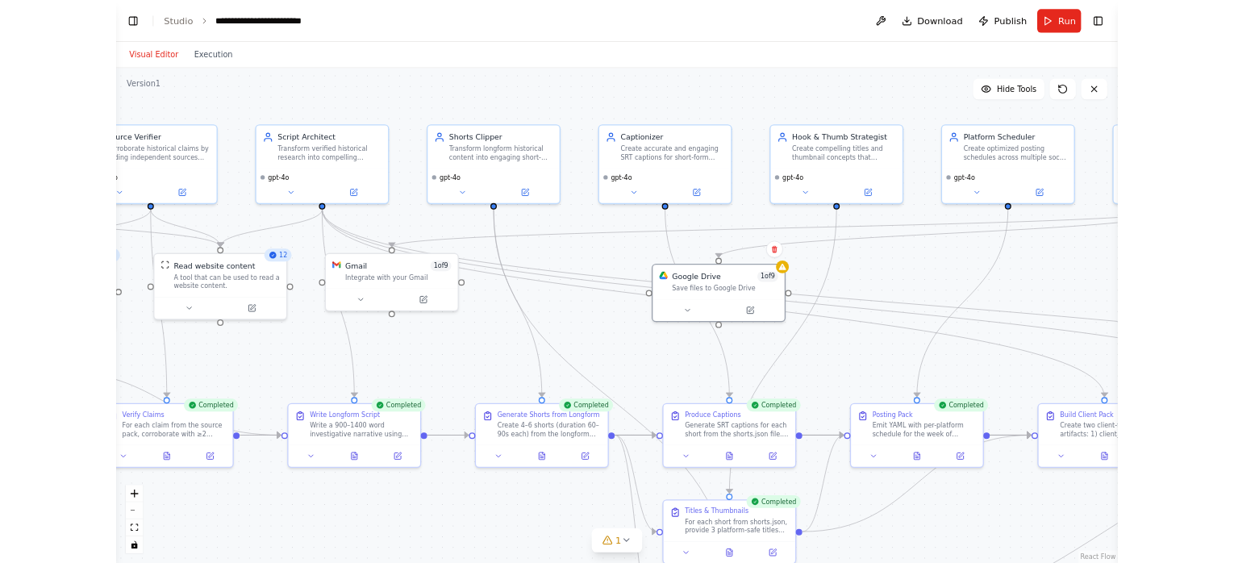
scroll to position [5690, 0]
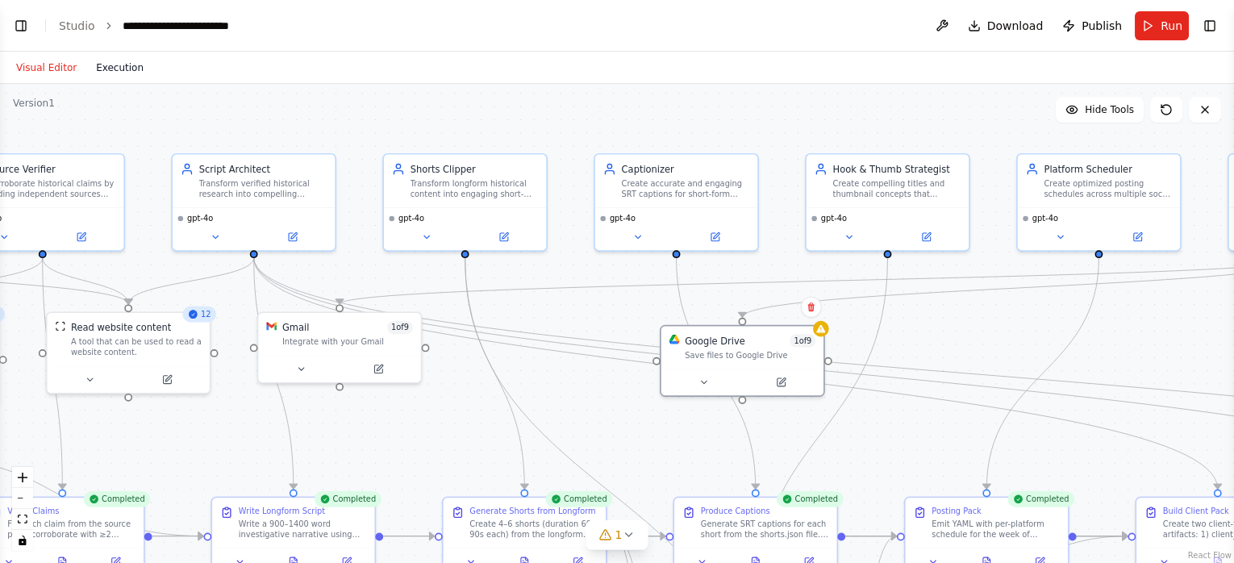
click at [103, 70] on button "Execution" at bounding box center [119, 67] width 67 height 19
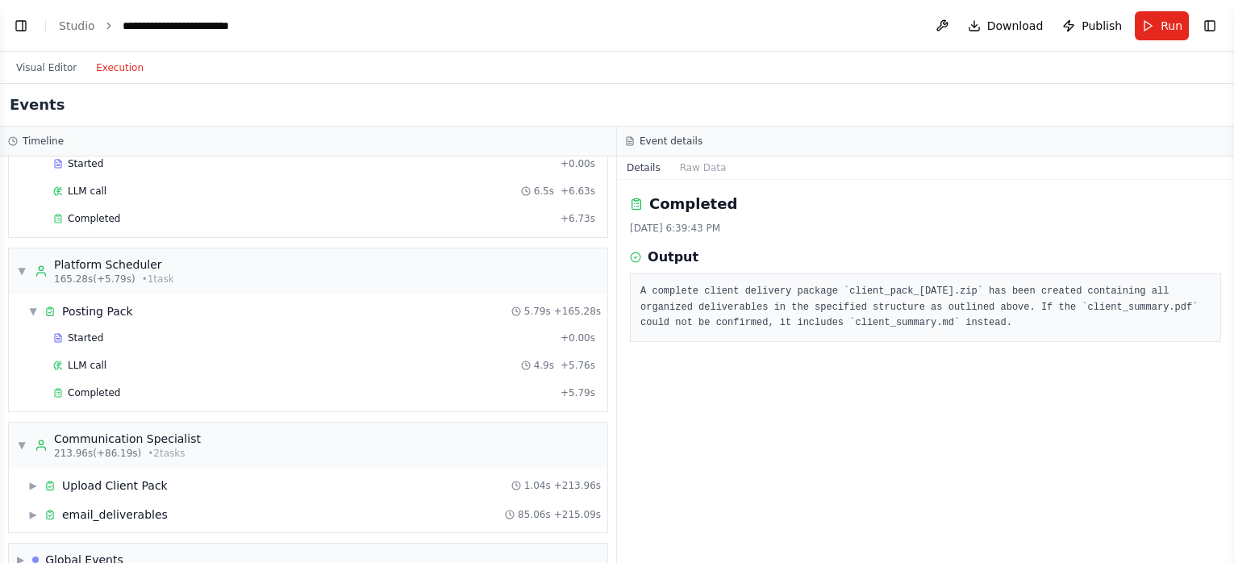
scroll to position [1000, 0]
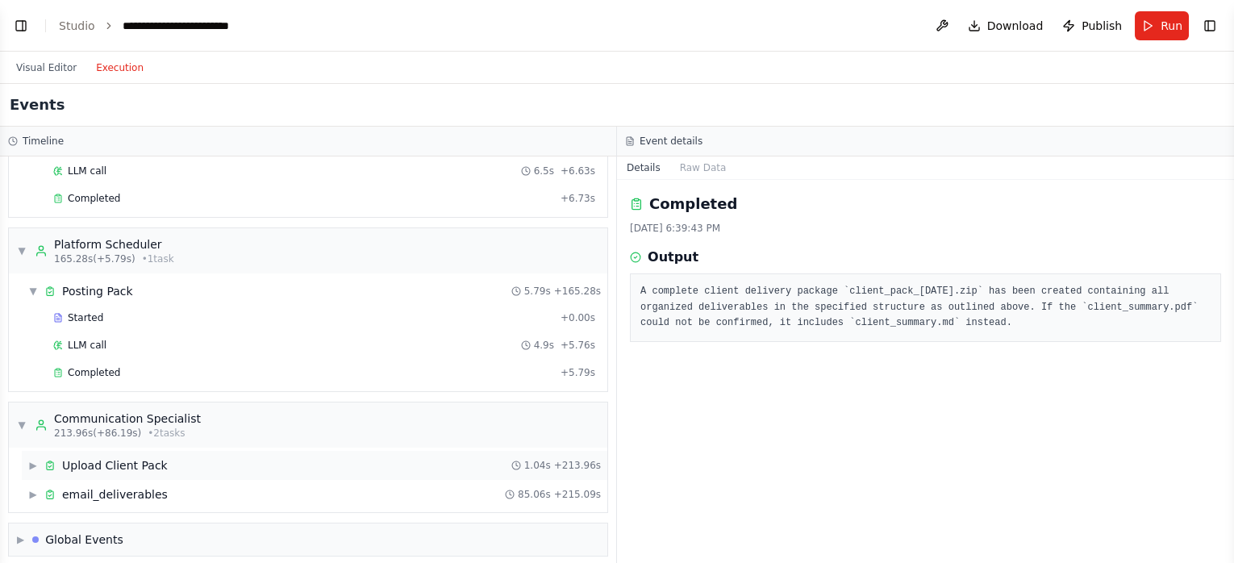
click at [31, 459] on span "▶" at bounding box center [33, 465] width 10 height 13
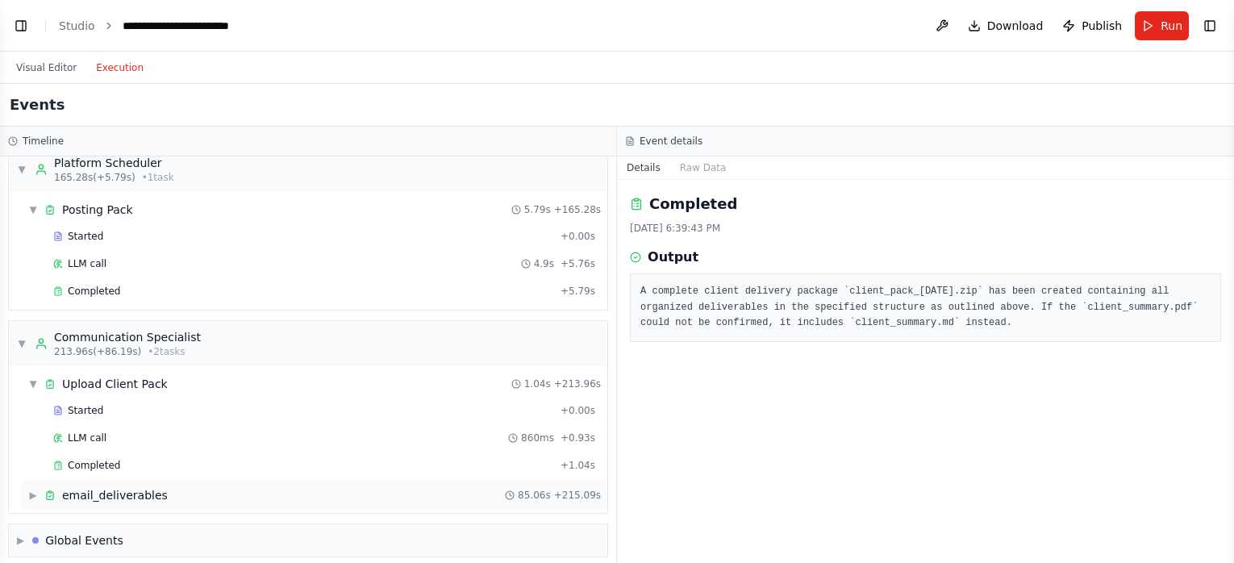
click at [35, 492] on div "▶ email_deliverables 85.06s + 215.09s" at bounding box center [314, 495] width 585 height 29
click at [31, 489] on span "▼" at bounding box center [33, 495] width 10 height 13
click at [24, 527] on span "▶" at bounding box center [20, 540] width 7 height 13
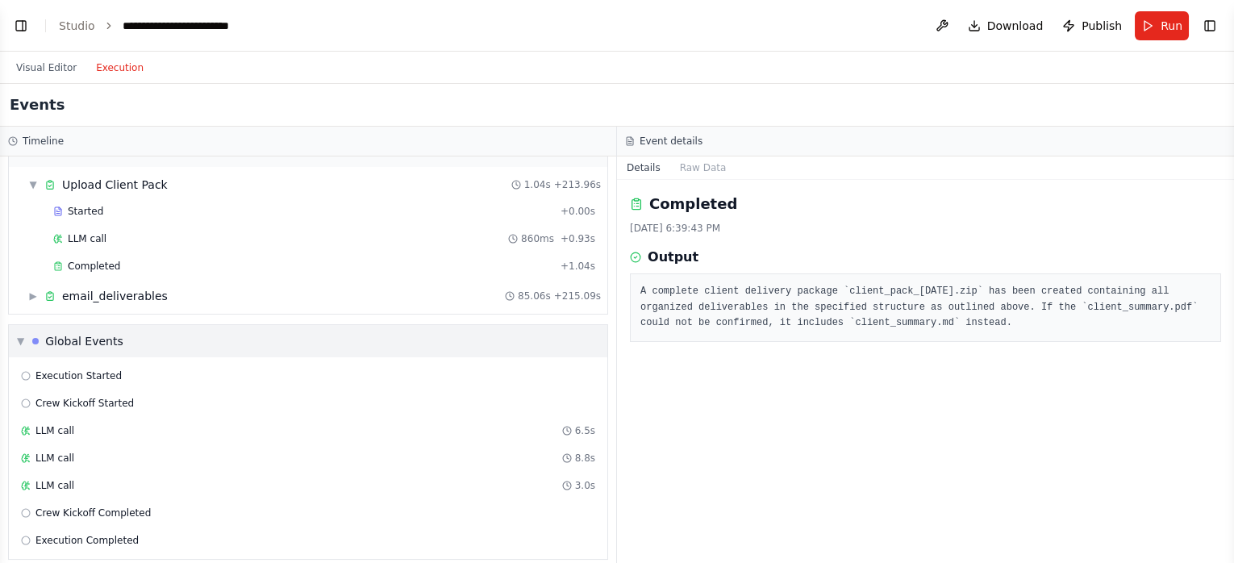
click at [18, 335] on span "▼" at bounding box center [20, 341] width 7 height 13
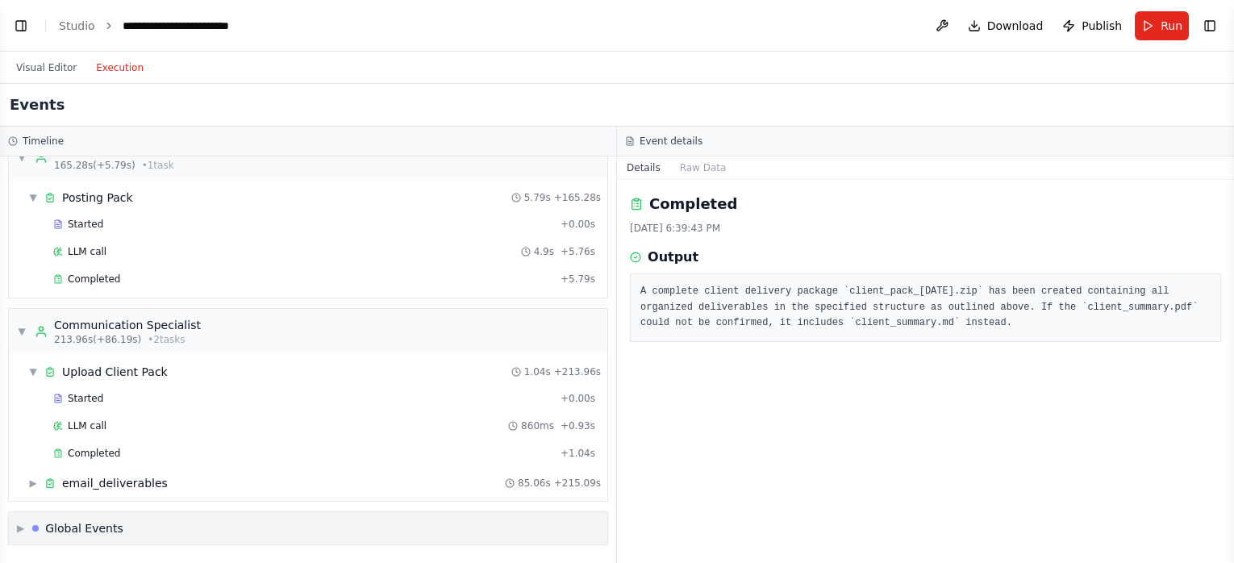
scroll to position [1081, 0]
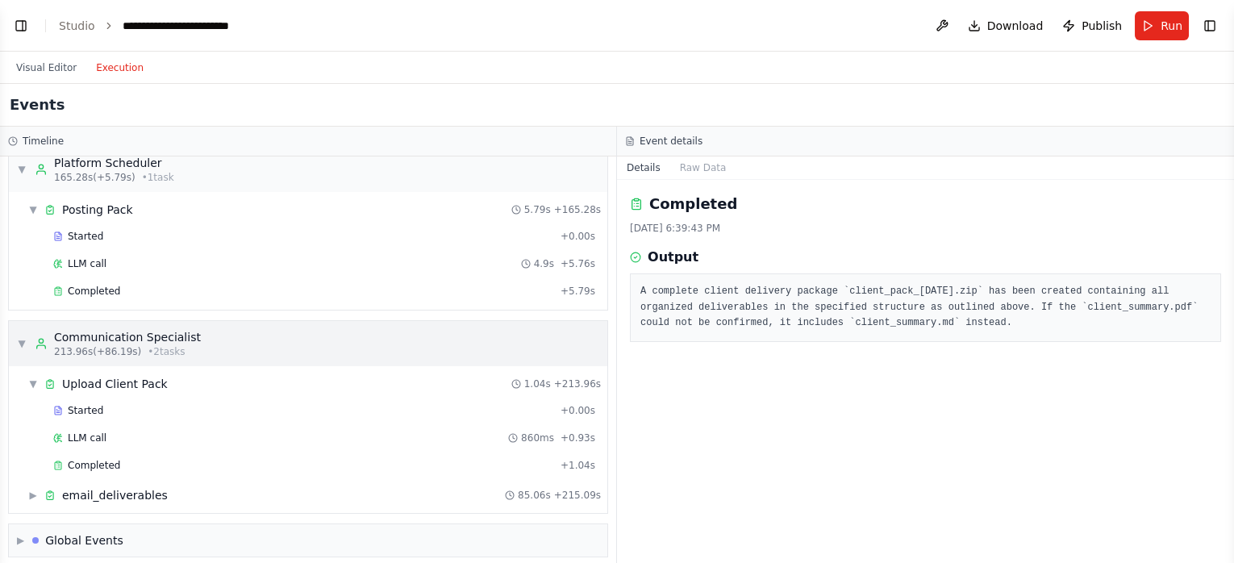
click at [20, 338] on span "▼" at bounding box center [22, 343] width 10 height 13
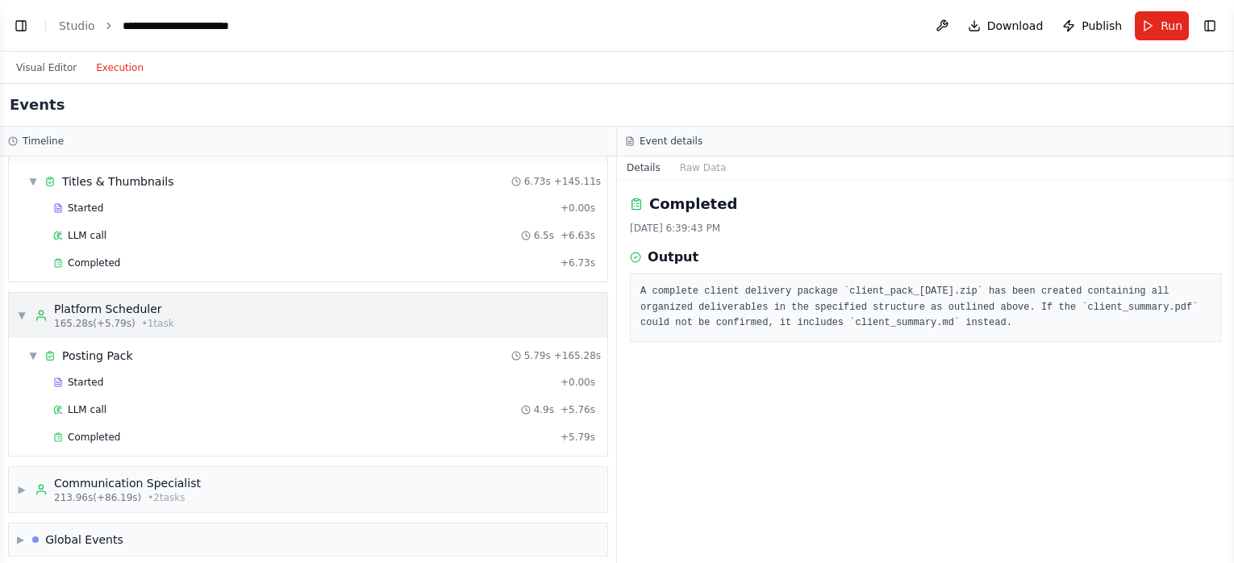
click at [18, 309] on span "▼" at bounding box center [22, 315] width 10 height 13
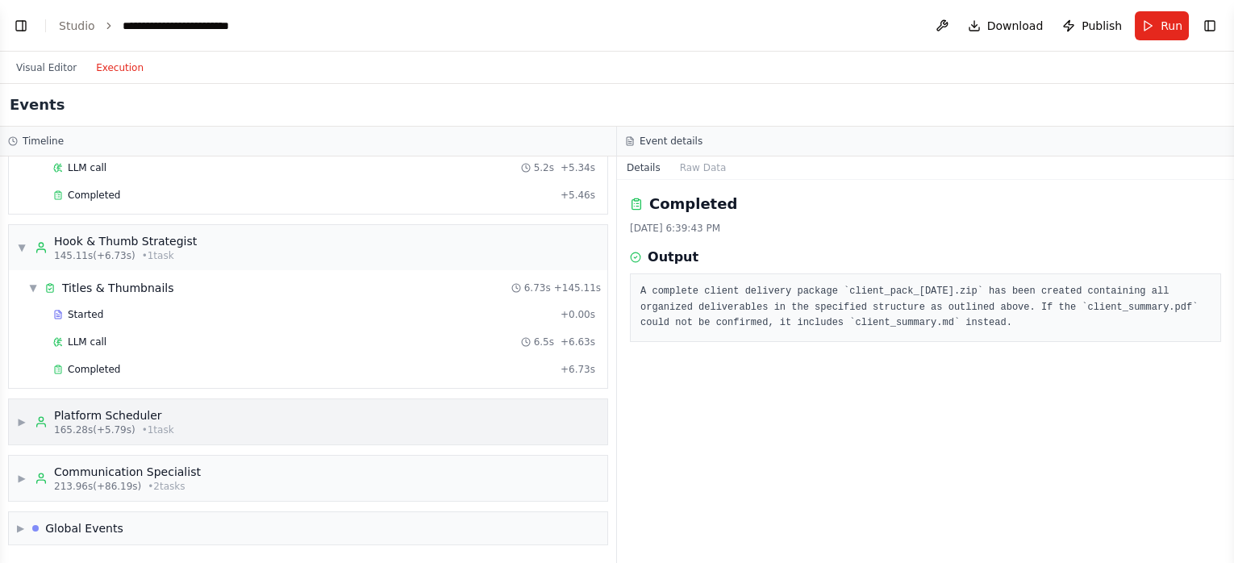
scroll to position [818, 0]
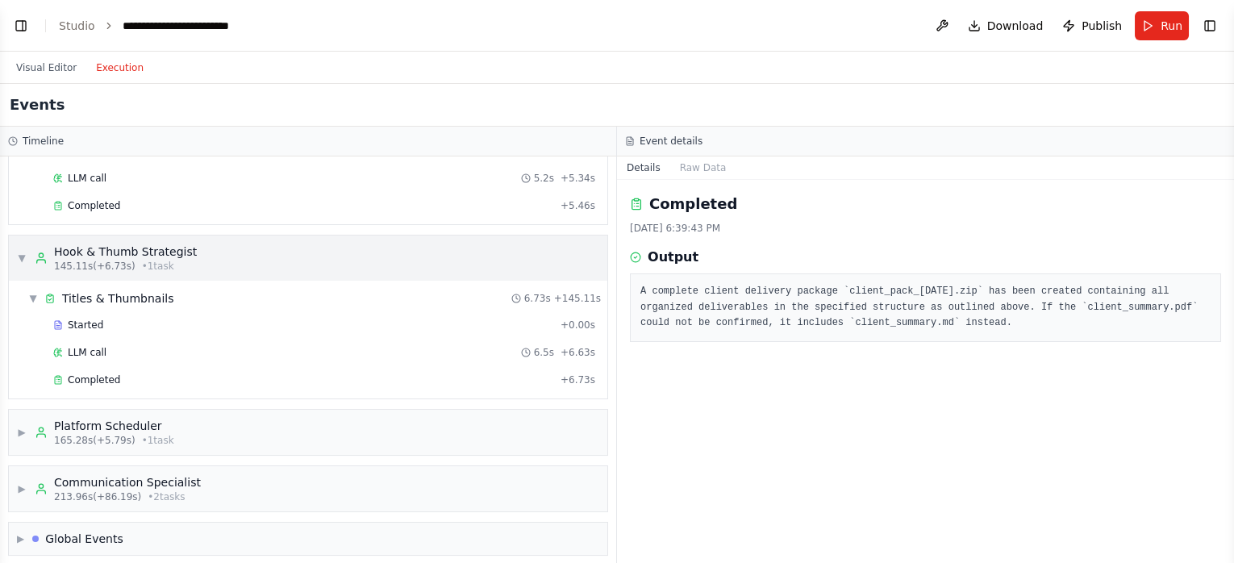
click at [22, 252] on span "▼" at bounding box center [22, 258] width 10 height 13
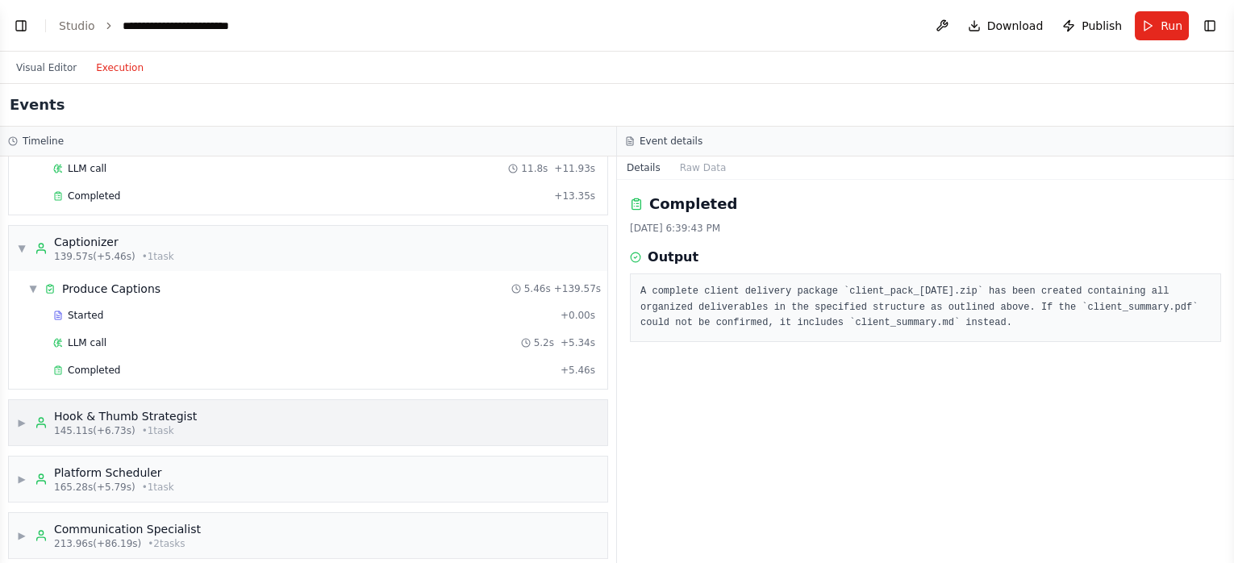
scroll to position [631, 0]
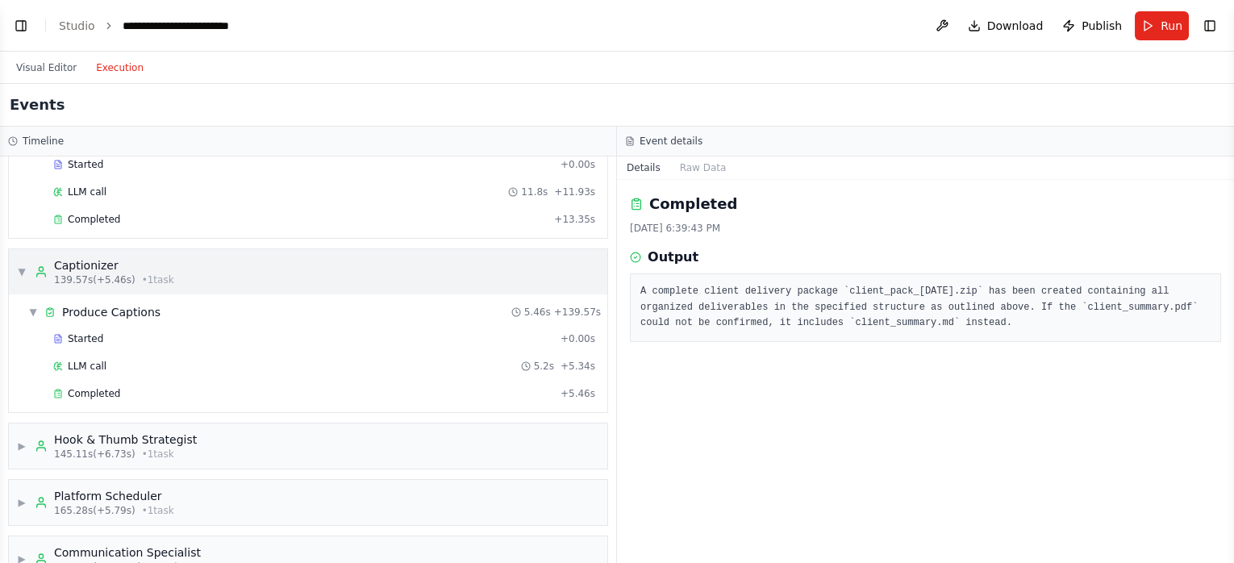
click at [12, 270] on div "▼ Captionizer 139.57s (+5.46s) • 1 task" at bounding box center [308, 271] width 598 height 45
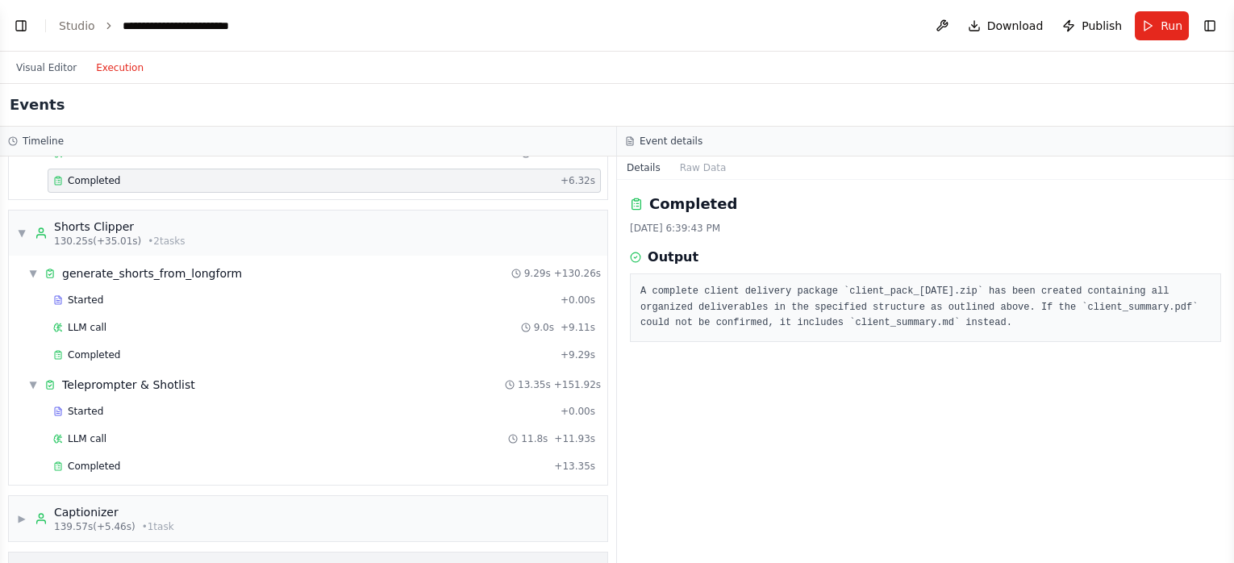
scroll to position [371, 0]
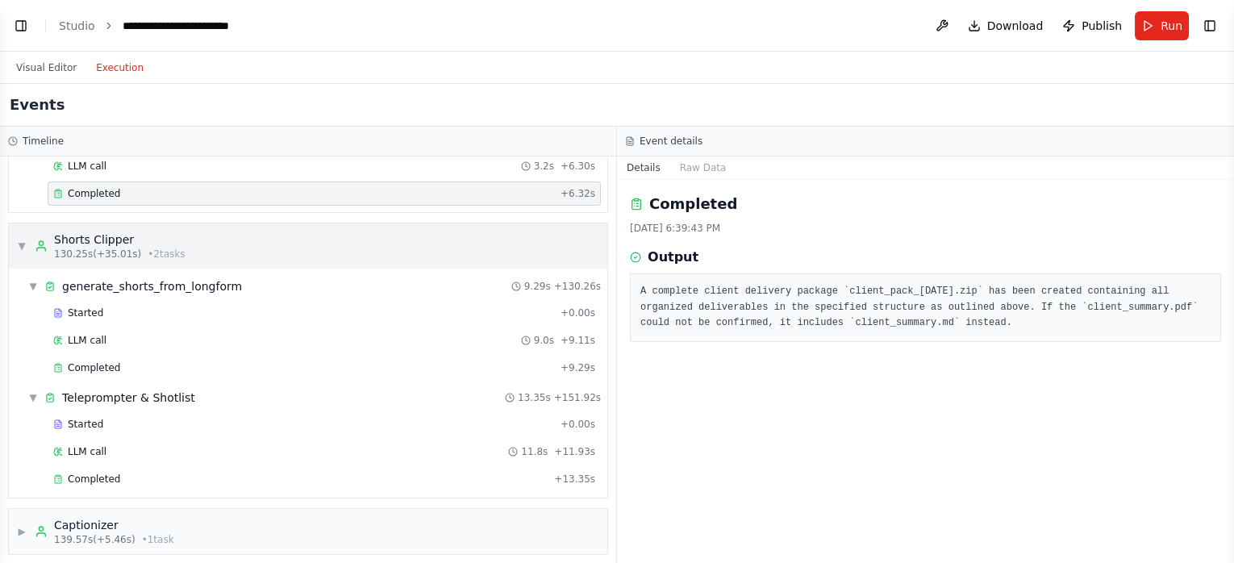
click at [28, 243] on div "▼ Shorts Clipper 130.25s (+35.01s) • 2 task s" at bounding box center [101, 245] width 169 height 29
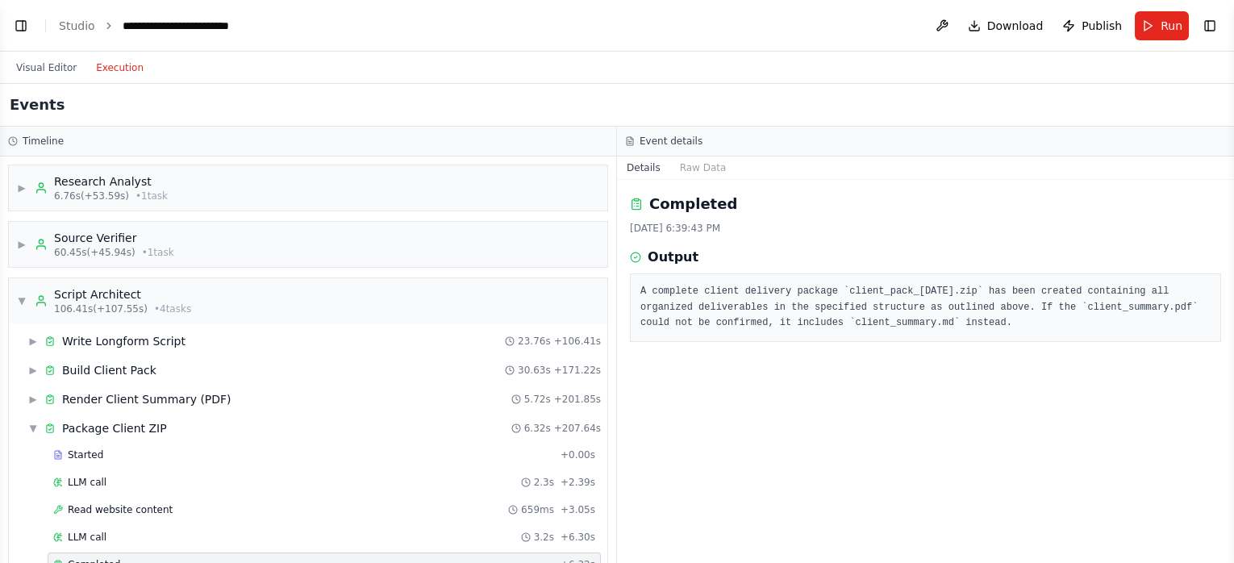
scroll to position [0, 0]
click at [27, 302] on div "▼ Script Architect 106.41s (+107.55s) • 4 task s" at bounding box center [104, 300] width 174 height 29
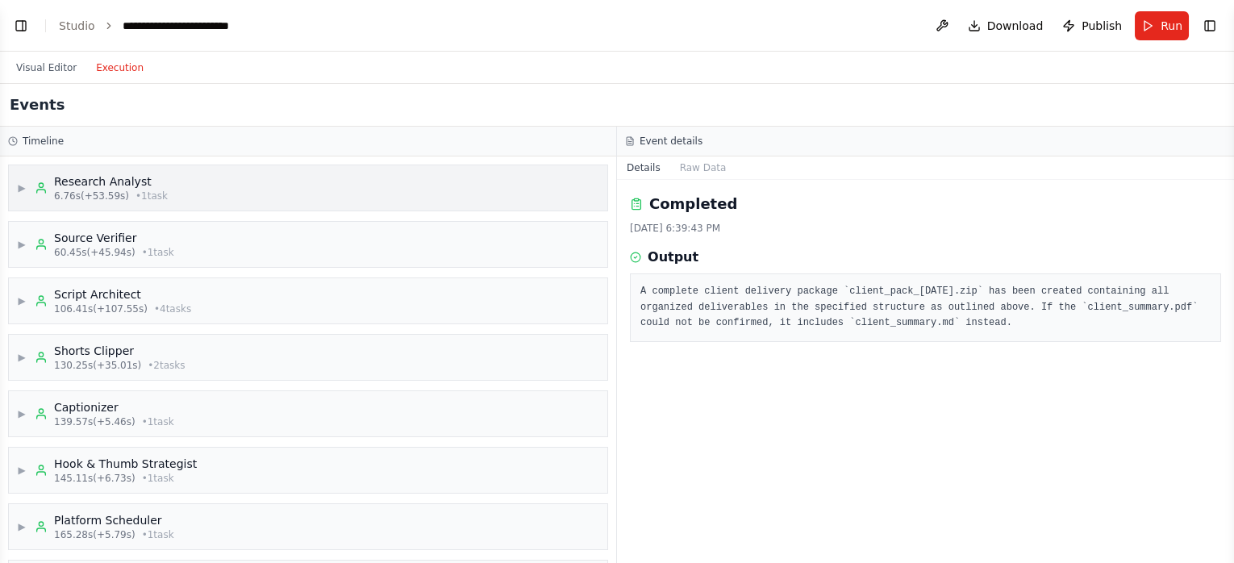
click at [20, 192] on span "▶" at bounding box center [22, 187] width 10 height 13
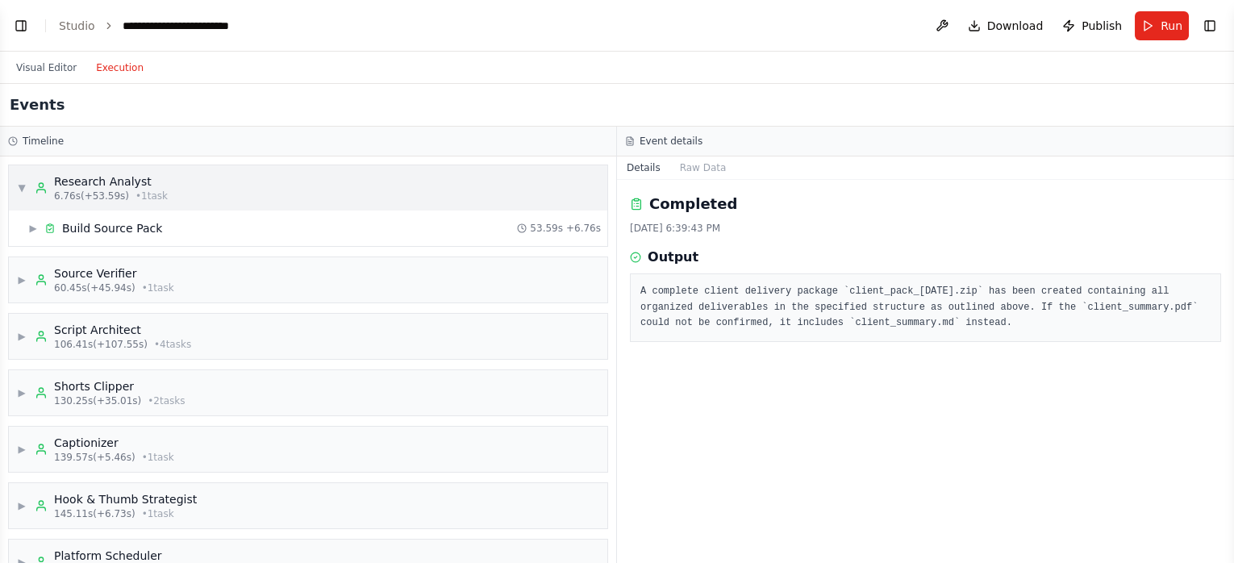
click at [20, 193] on span "▼" at bounding box center [22, 187] width 10 height 13
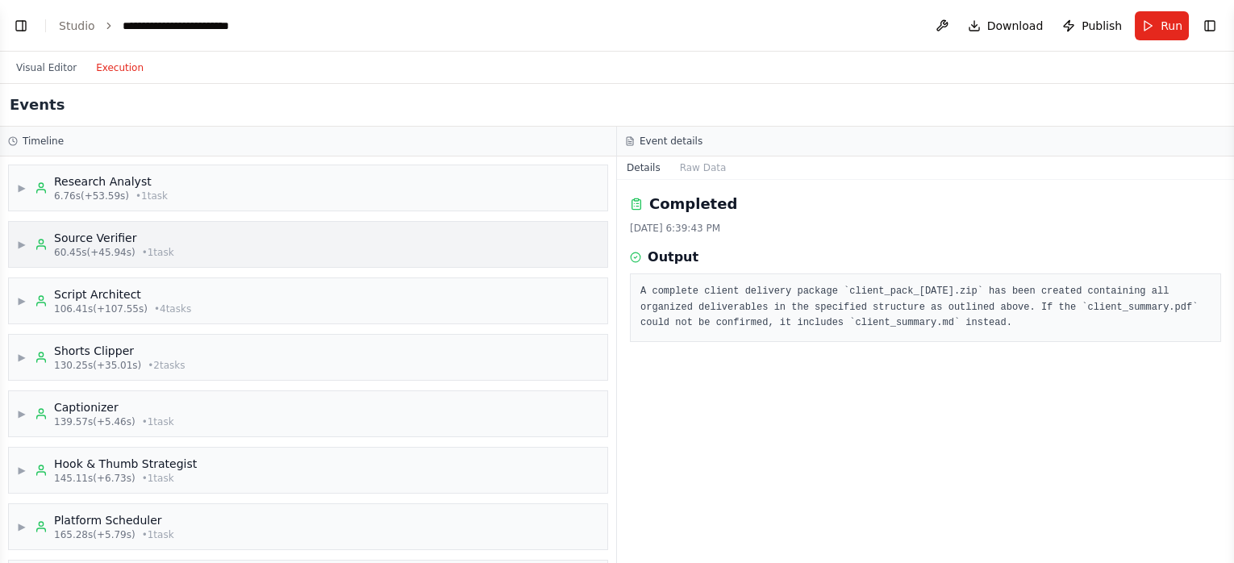
click at [31, 246] on div "▶ Source Verifier 60.45s (+45.94s) • 1 task" at bounding box center [95, 244] width 157 height 29
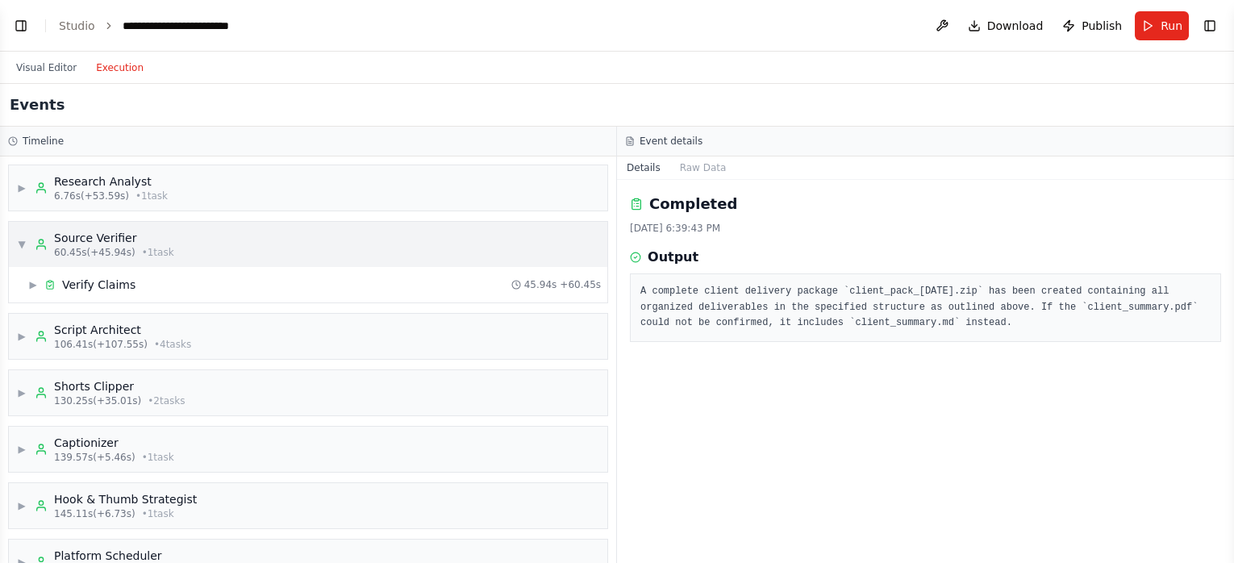
click at [23, 247] on span "▼" at bounding box center [22, 244] width 10 height 13
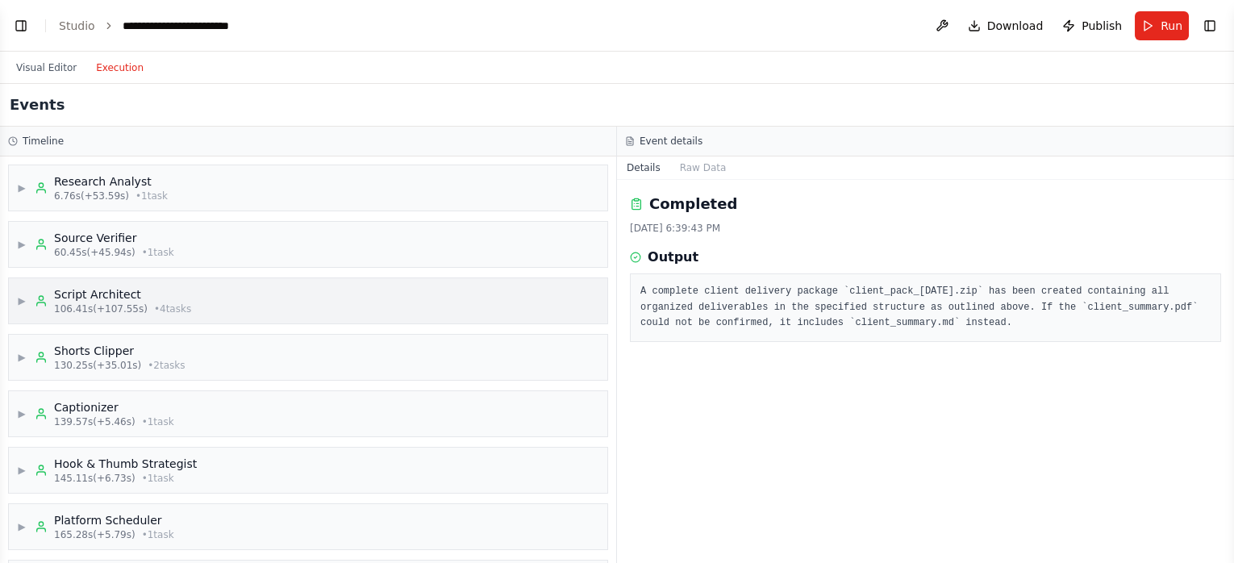
click at [22, 300] on span "▶" at bounding box center [22, 300] width 10 height 13
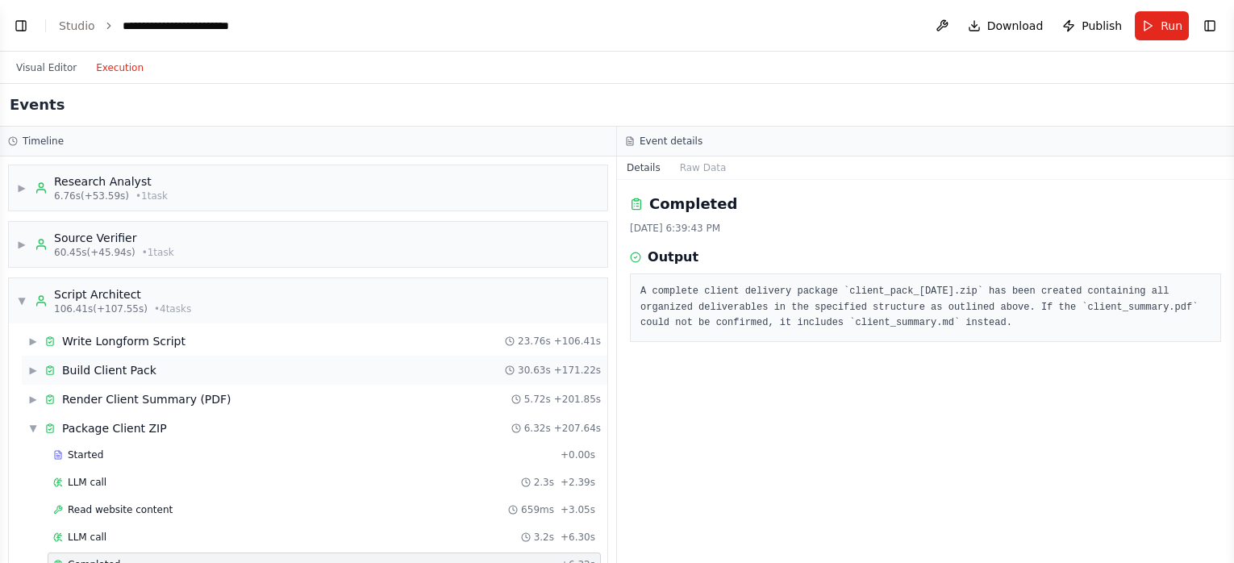
scroll to position [72, 0]
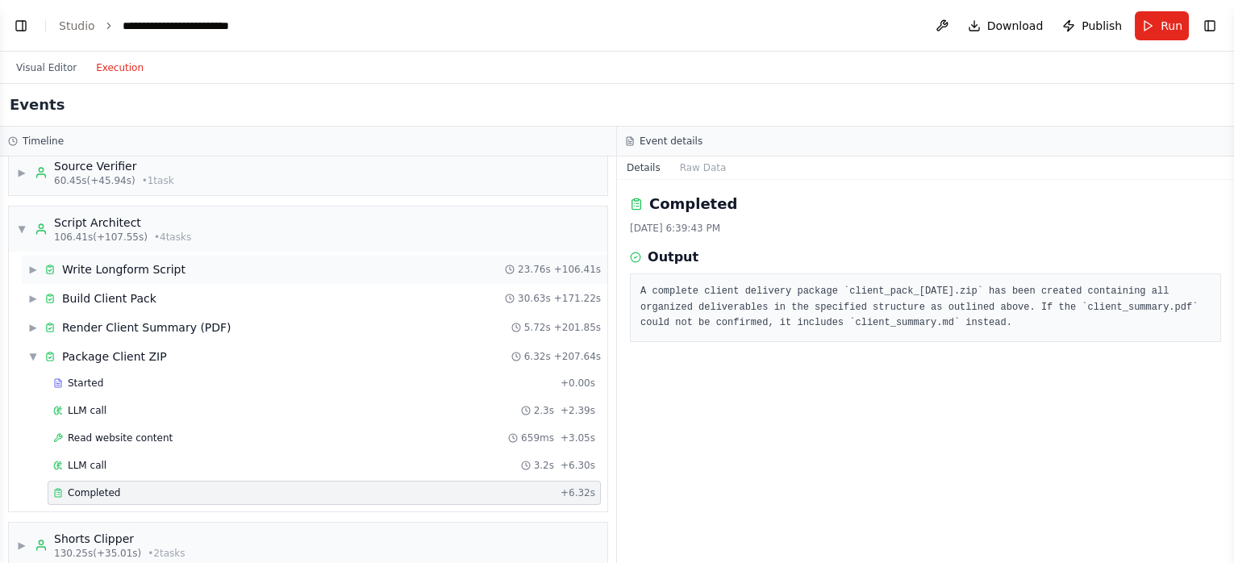
click at [31, 269] on span "▶" at bounding box center [33, 269] width 10 height 13
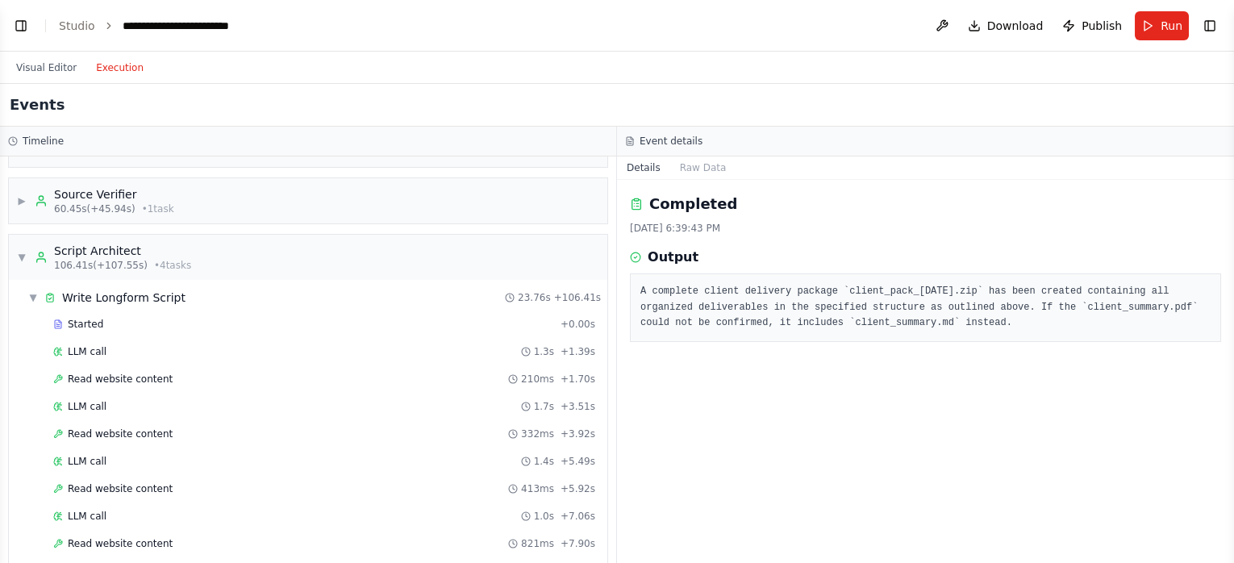
scroll to position [0, 0]
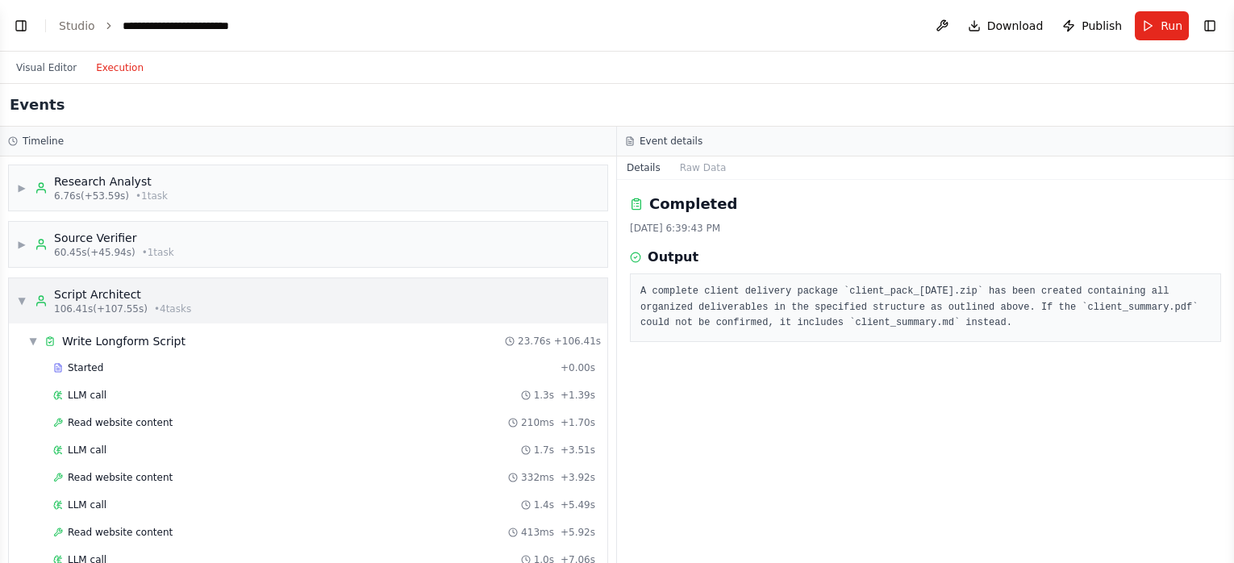
click at [23, 302] on span "▼" at bounding box center [22, 300] width 10 height 13
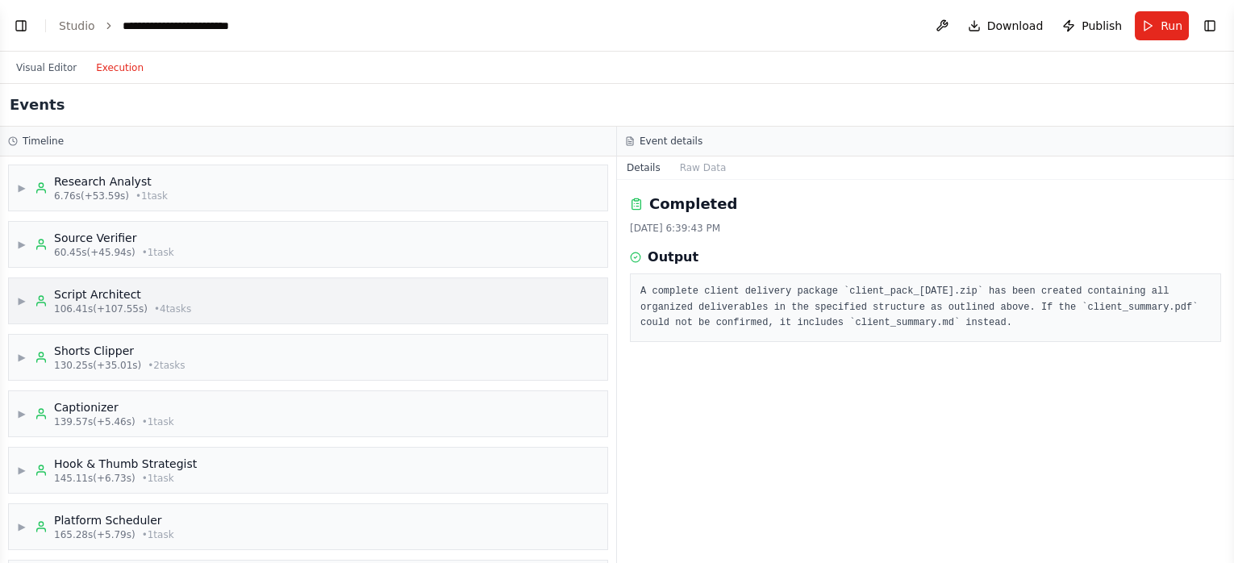
click at [25, 294] on span "▶" at bounding box center [22, 300] width 10 height 13
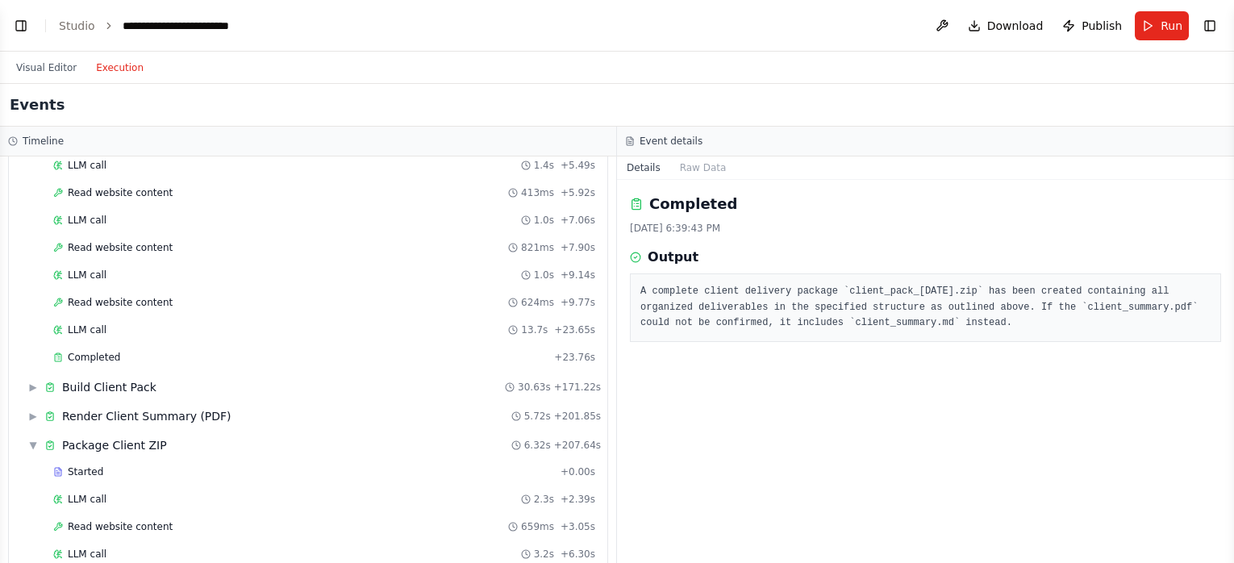
scroll to position [358, 0]
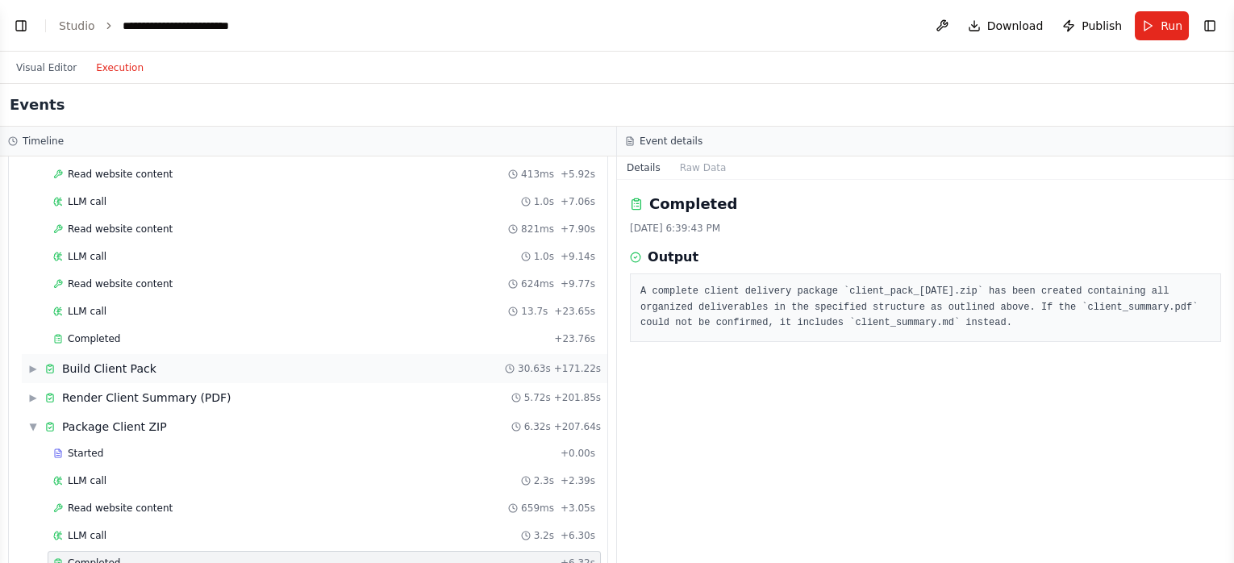
click at [38, 365] on span "▶" at bounding box center [33, 368] width 10 height 13
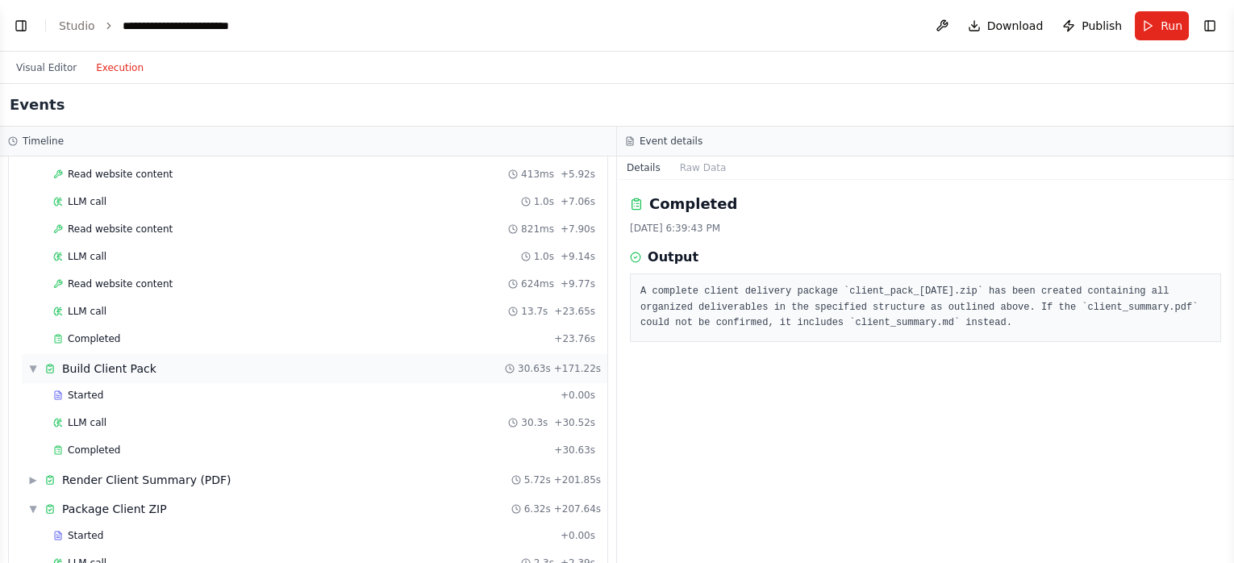
click at [40, 365] on div "▼ Build Client Pack" at bounding box center [92, 368] width 128 height 16
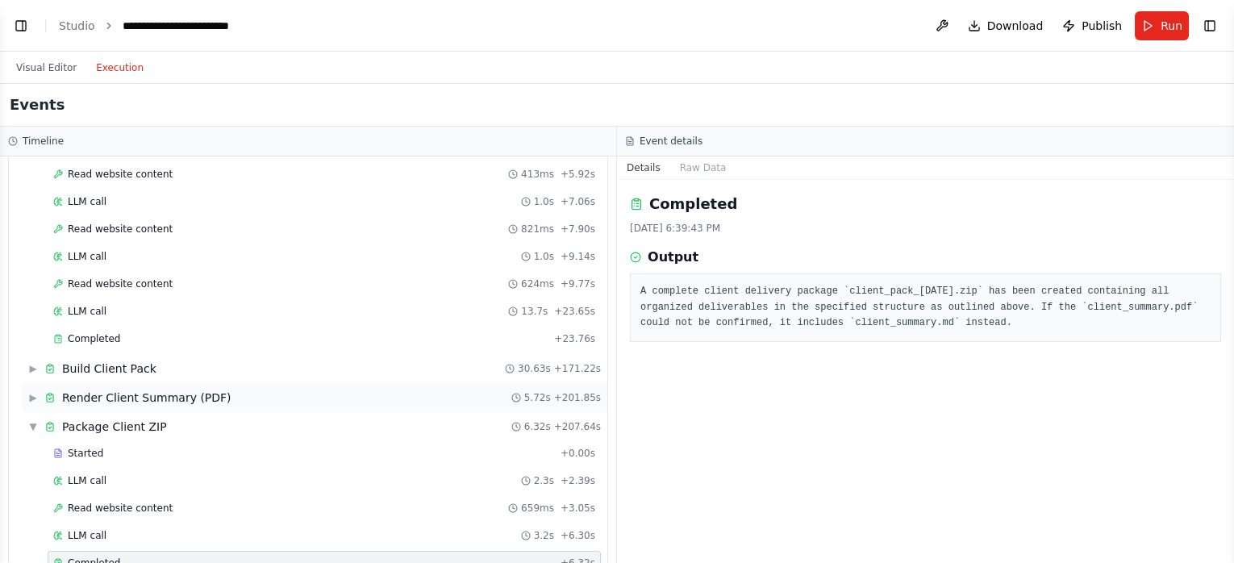
click at [38, 393] on span "▶" at bounding box center [33, 397] width 10 height 13
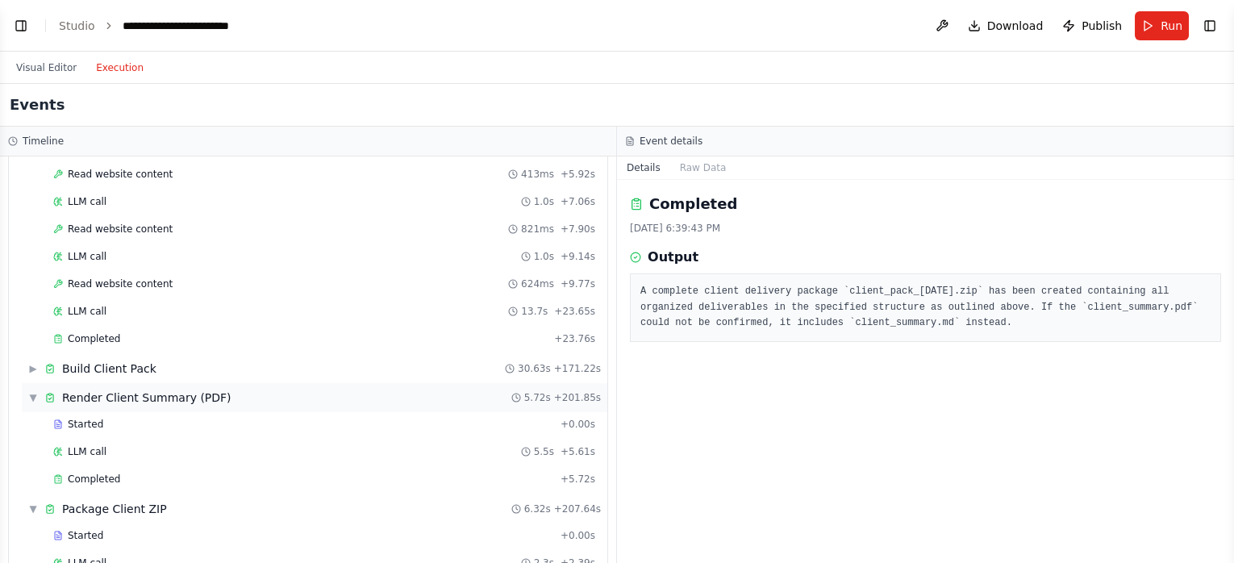
click at [38, 393] on div "▼ Render Client Summary (PDF)" at bounding box center [129, 397] width 203 height 16
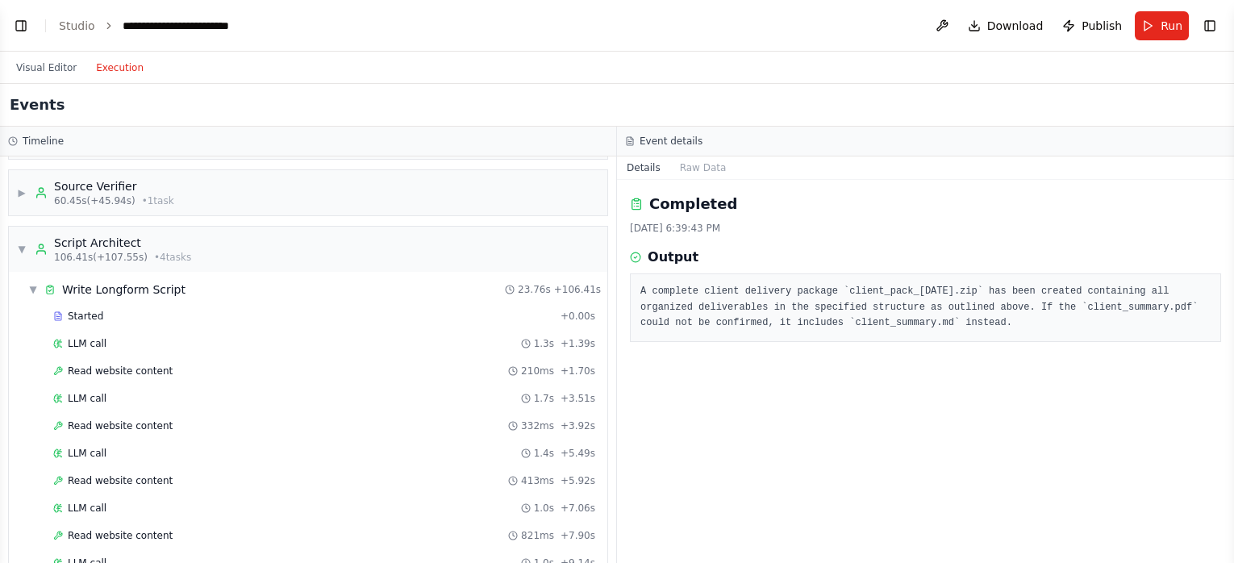
scroll to position [72, 0]
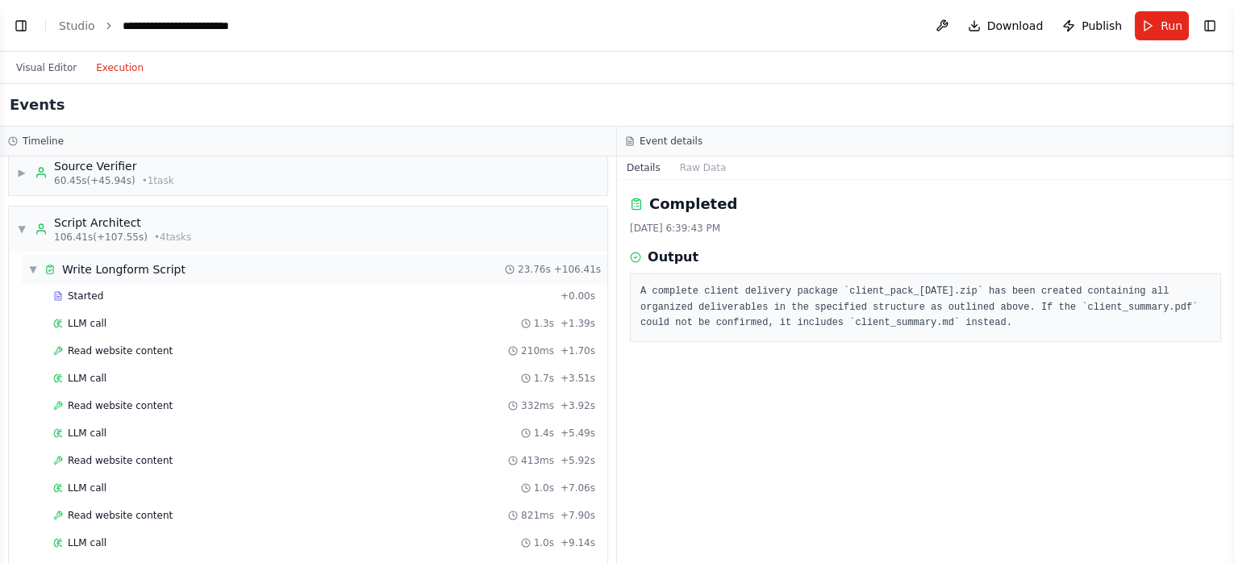
click at [34, 267] on span "▼" at bounding box center [33, 269] width 10 height 13
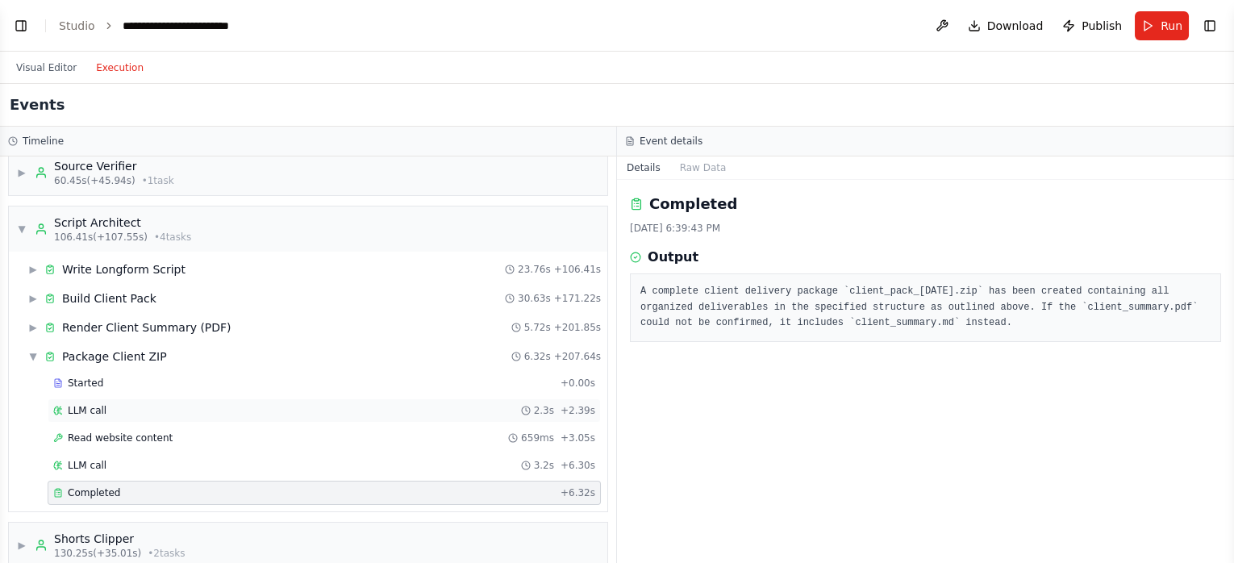
scroll to position [143, 0]
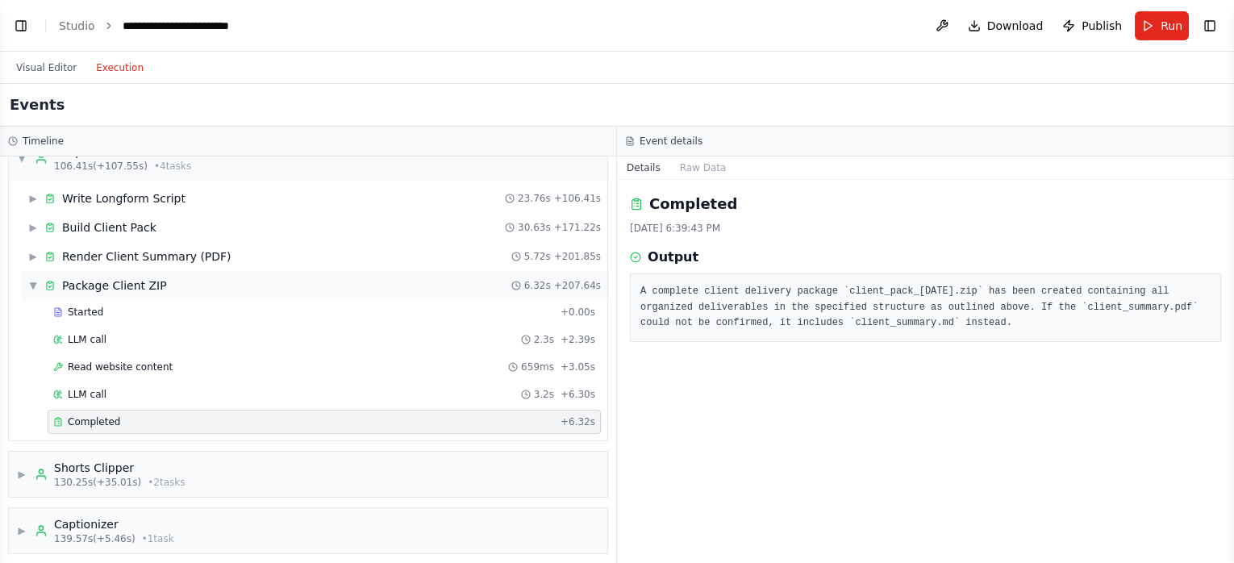
click at [33, 284] on span "▼" at bounding box center [33, 285] width 10 height 13
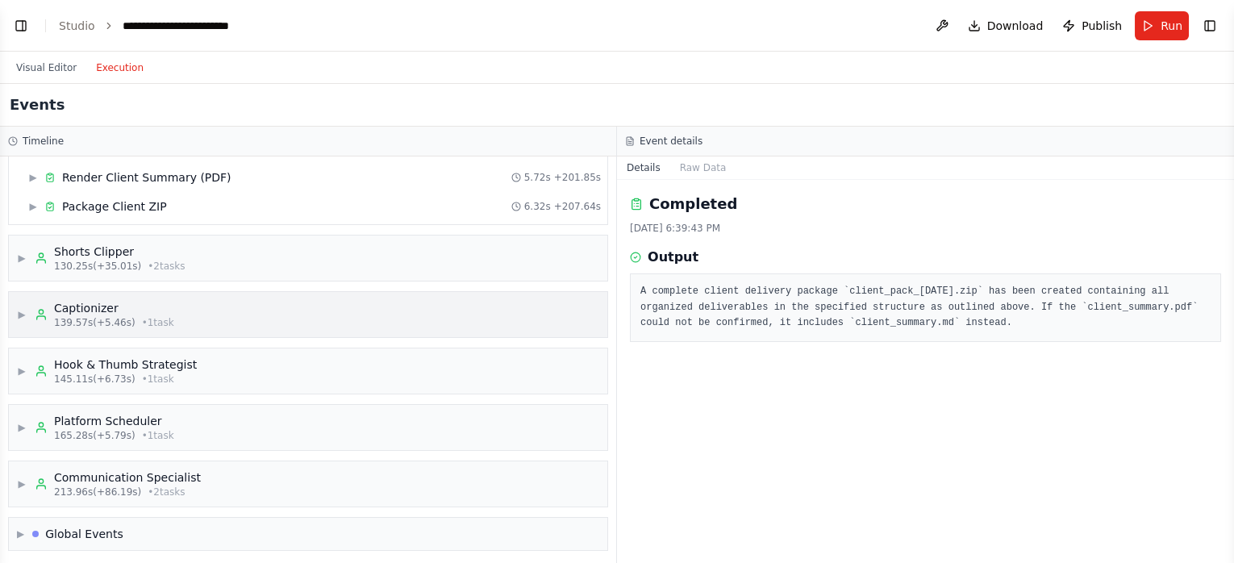
scroll to position [223, 0]
click at [23, 314] on span "▶" at bounding box center [22, 312] width 10 height 13
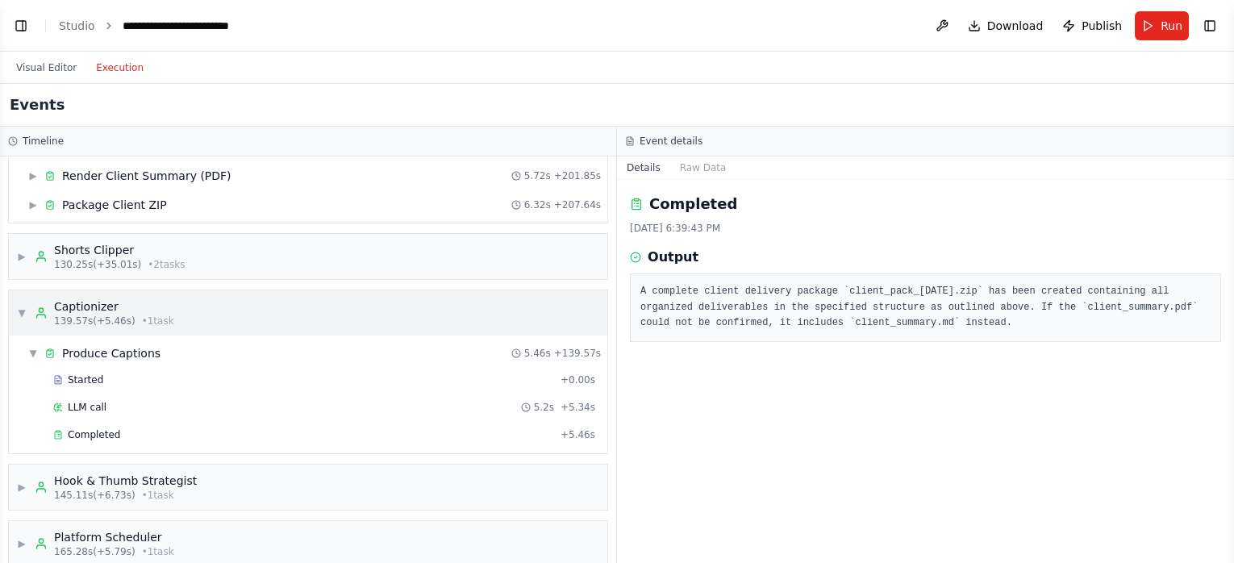
click at [23, 314] on span "▼" at bounding box center [22, 312] width 10 height 13
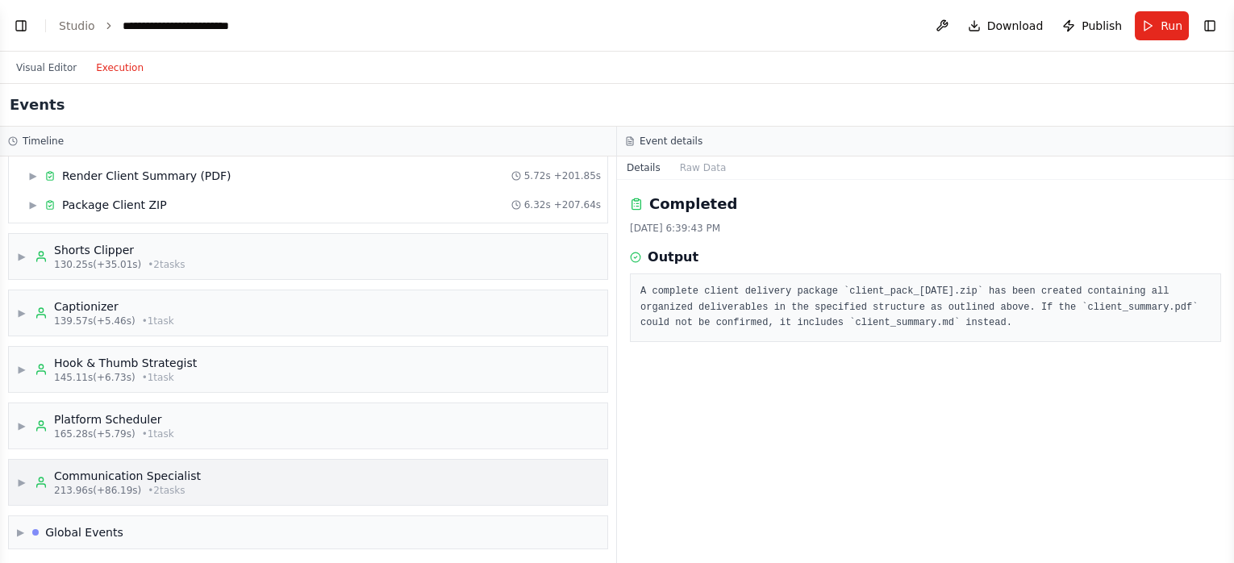
click at [27, 481] on span "▶" at bounding box center [22, 482] width 10 height 13
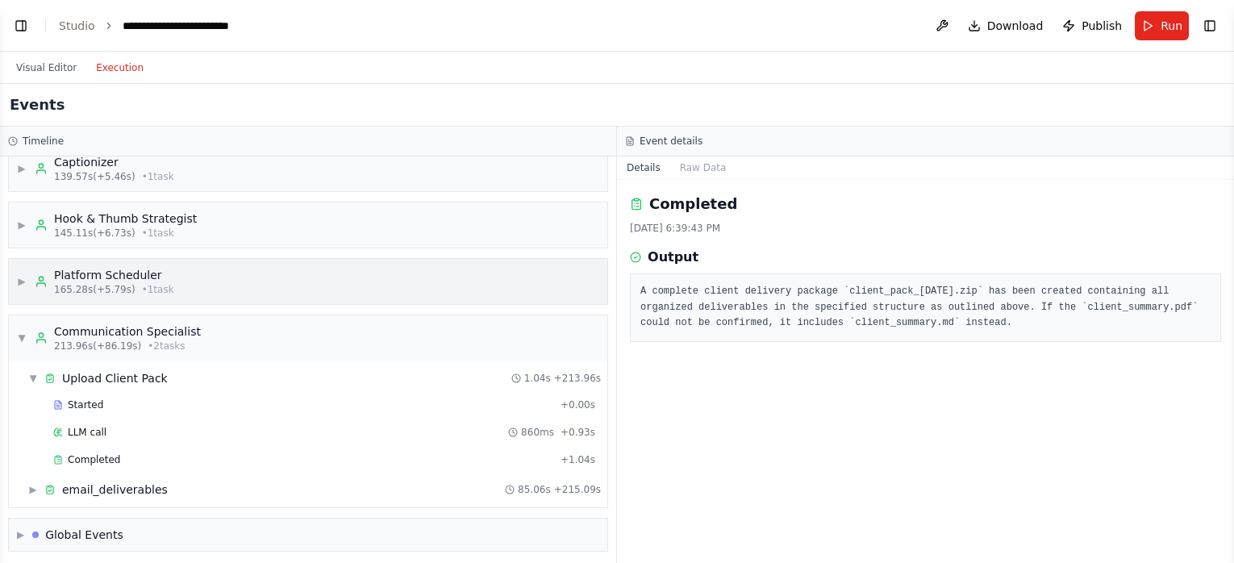
scroll to position [369, 0]
click at [32, 489] on span "▶" at bounding box center [33, 487] width 10 height 13
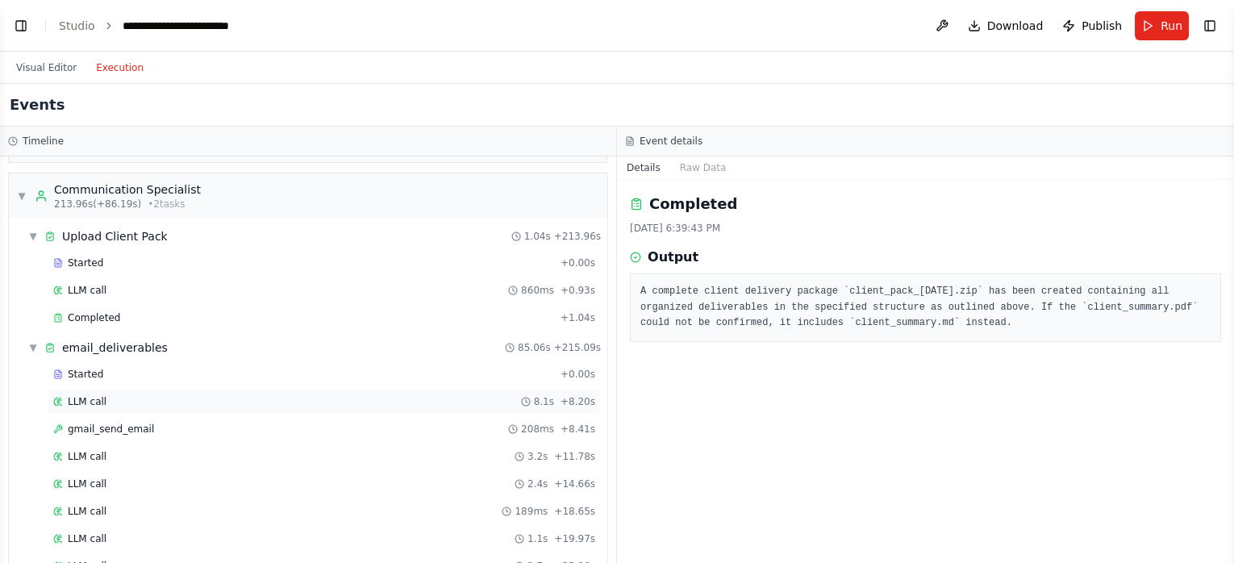
scroll to position [437, 0]
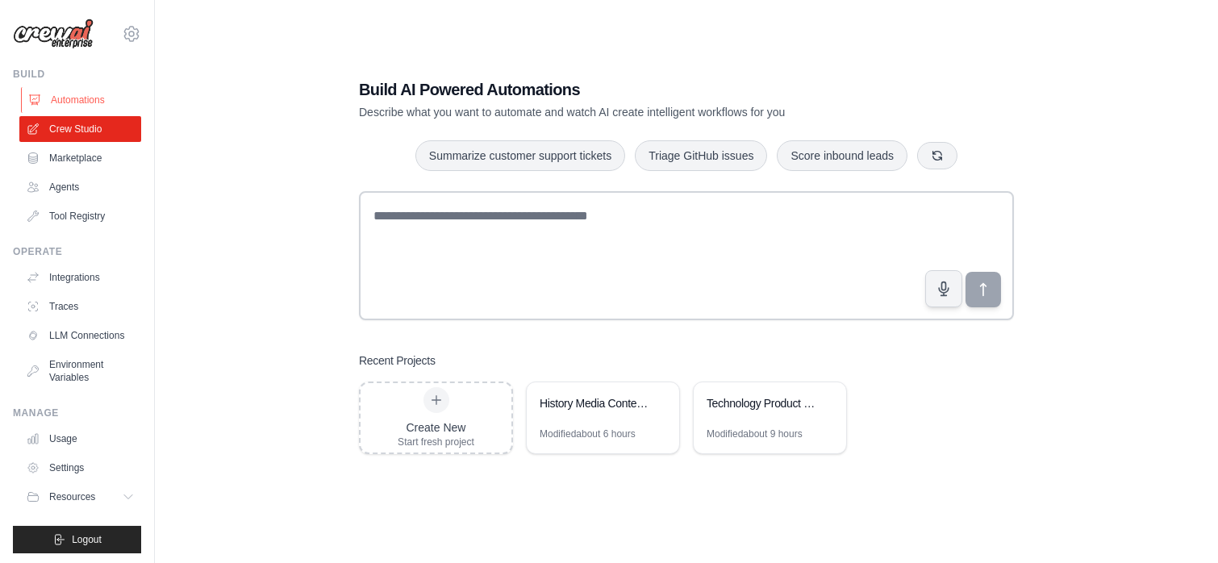
click at [73, 98] on link "Automations" at bounding box center [82, 100] width 122 height 26
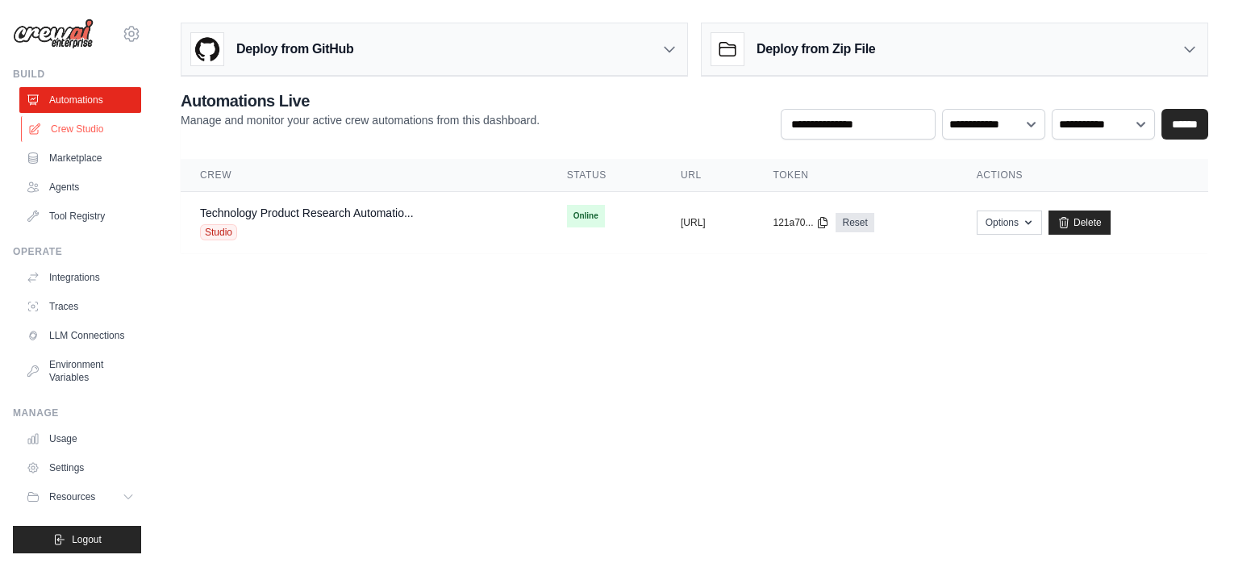
click at [94, 124] on link "Crew Studio" at bounding box center [82, 129] width 122 height 26
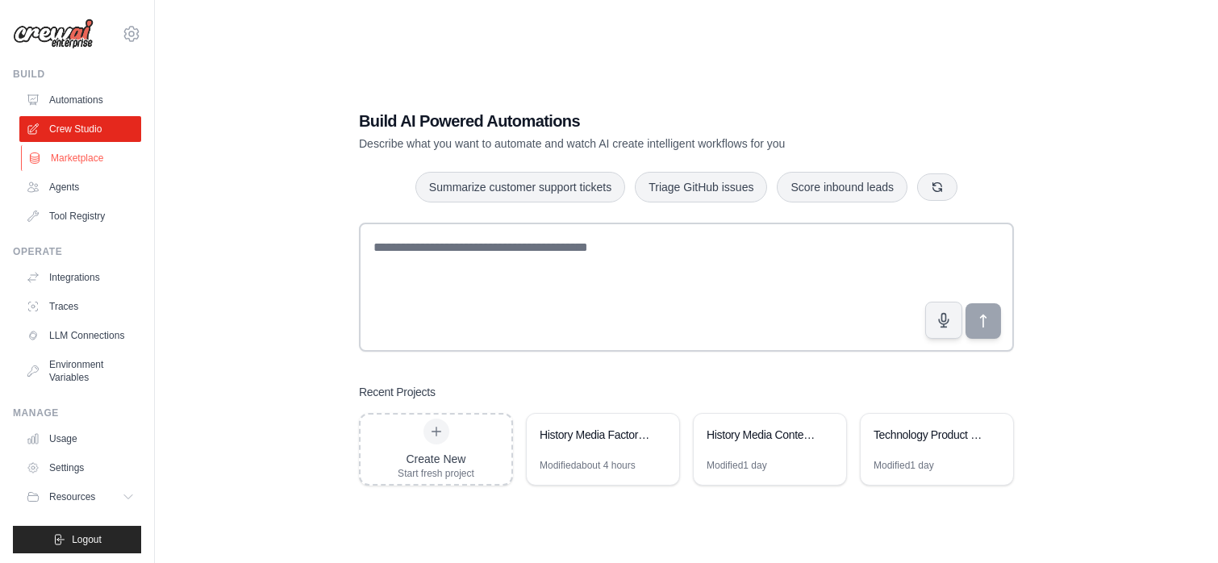
click at [78, 160] on link "Marketplace" at bounding box center [82, 158] width 122 height 26
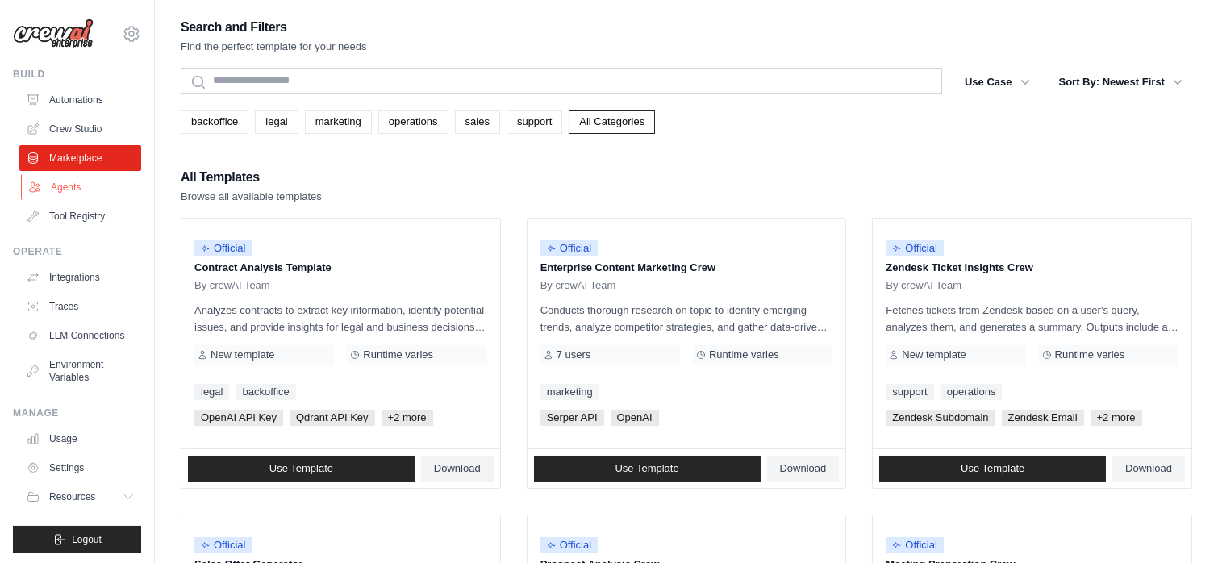
click at [69, 185] on link "Agents" at bounding box center [82, 187] width 122 height 26
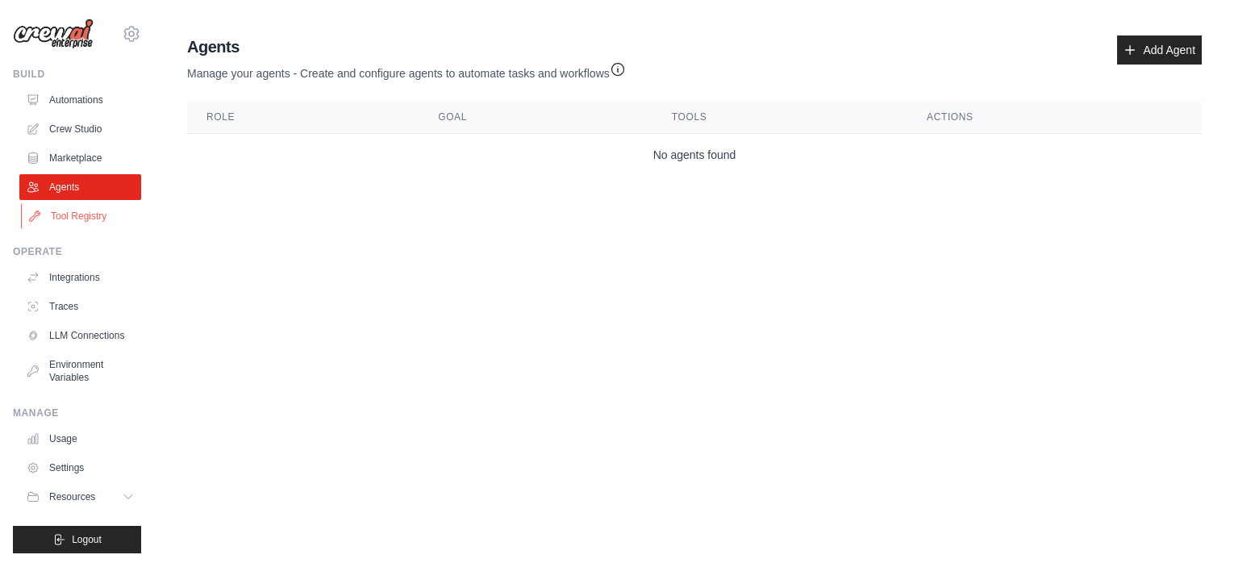
click at [99, 214] on link "Tool Registry" at bounding box center [82, 216] width 122 height 26
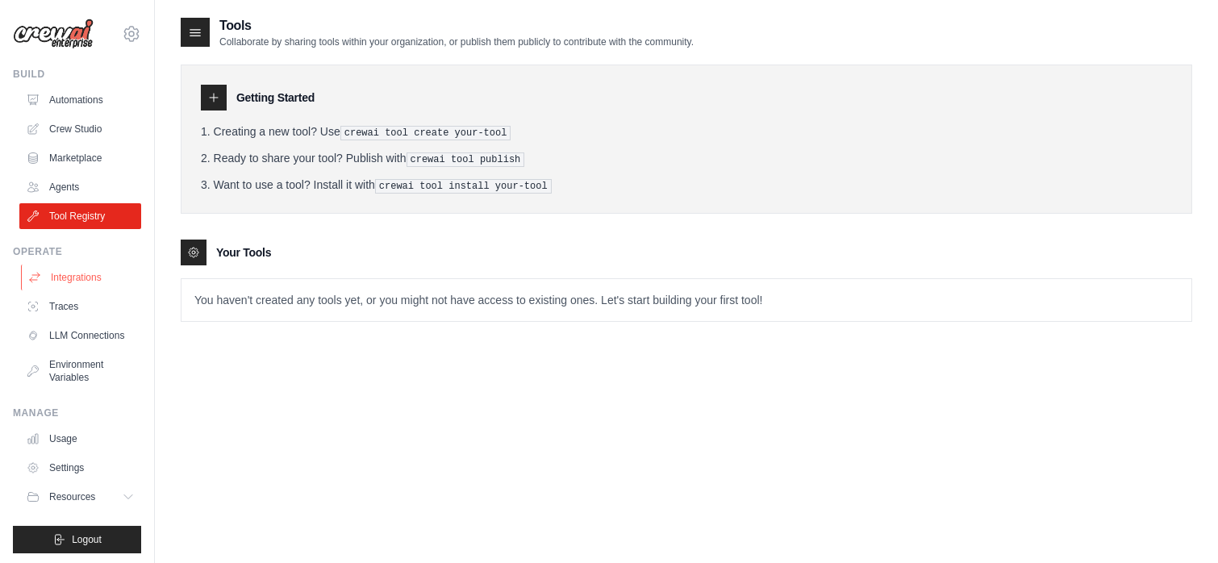
click at [89, 282] on link "Integrations" at bounding box center [82, 277] width 122 height 26
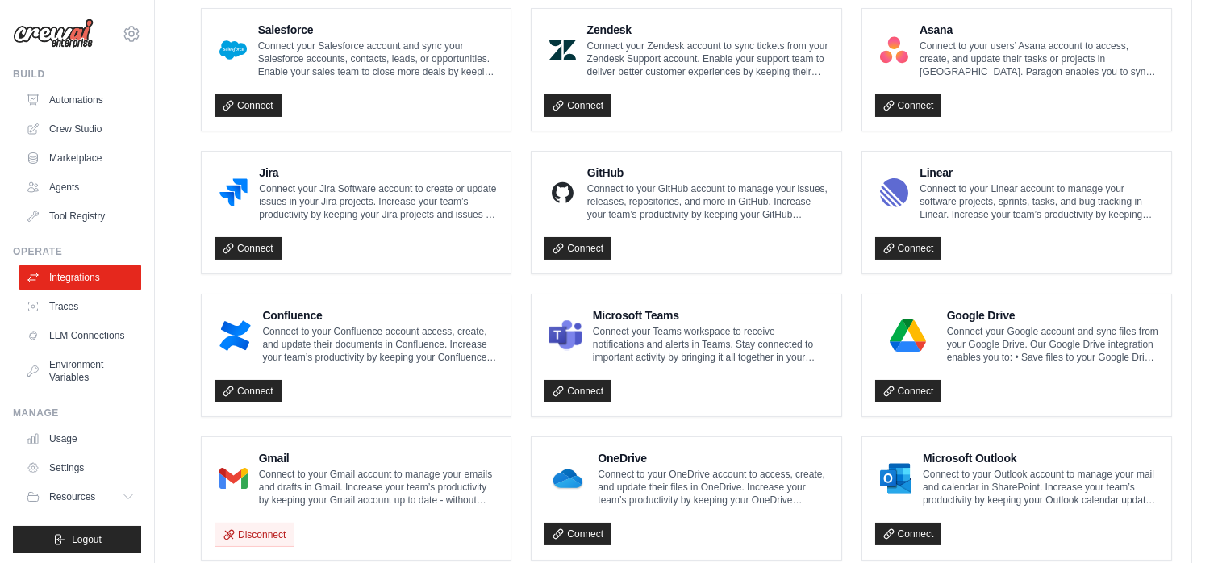
scroll to position [879, 0]
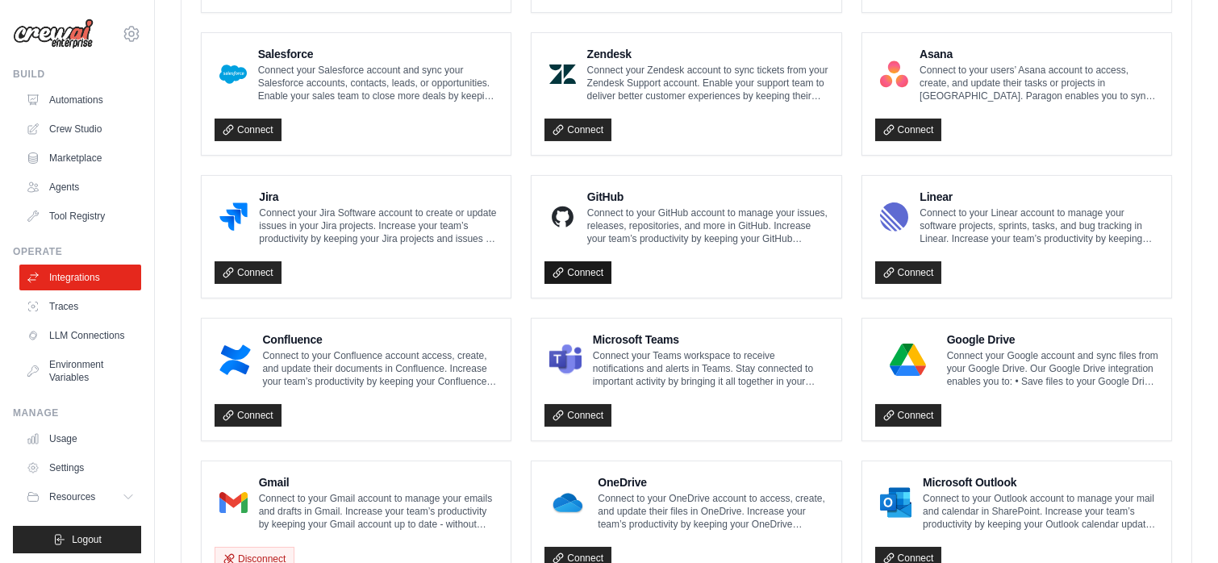
click at [589, 268] on link "Connect" at bounding box center [577, 272] width 67 height 23
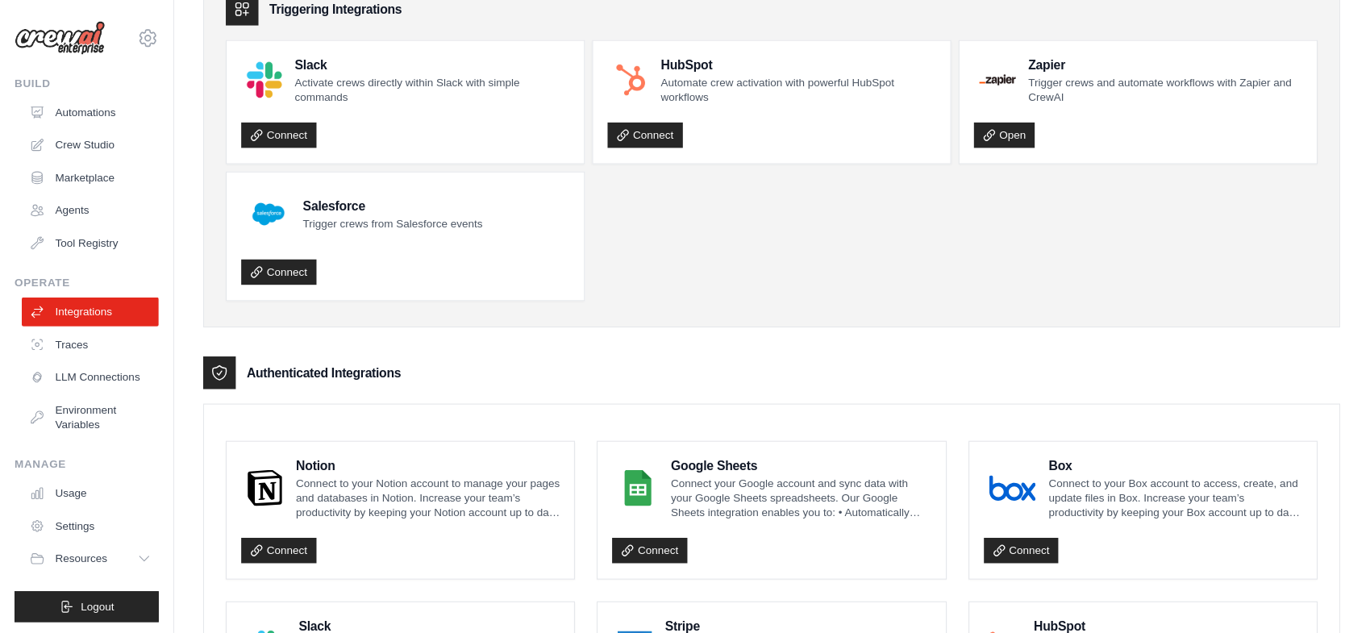
scroll to position [90, 0]
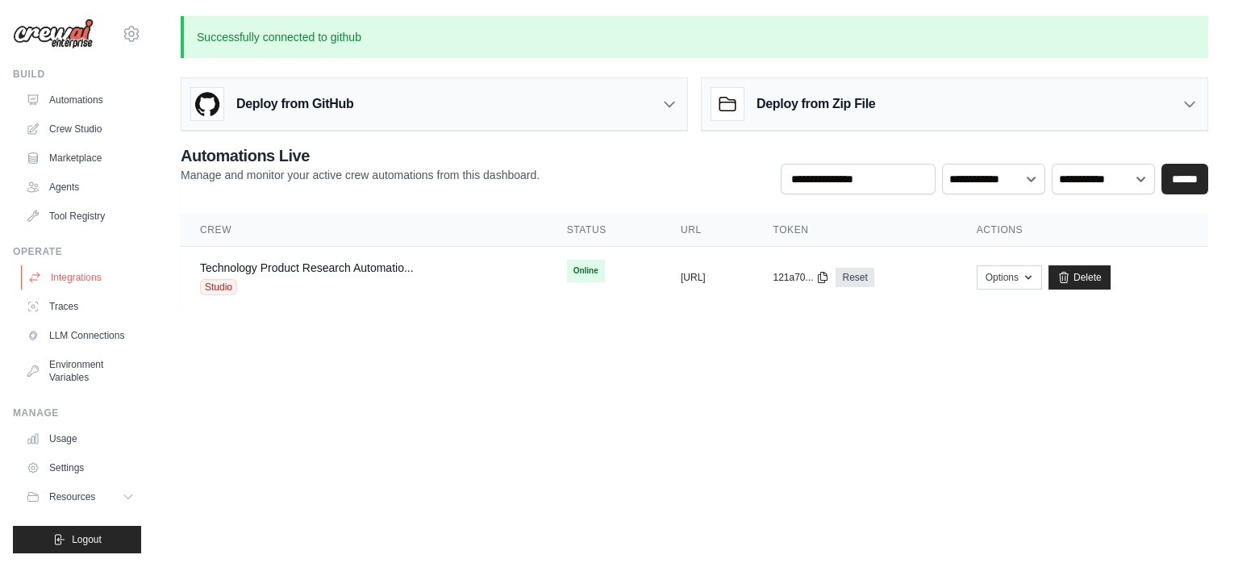
click at [60, 278] on link "Integrations" at bounding box center [82, 277] width 122 height 26
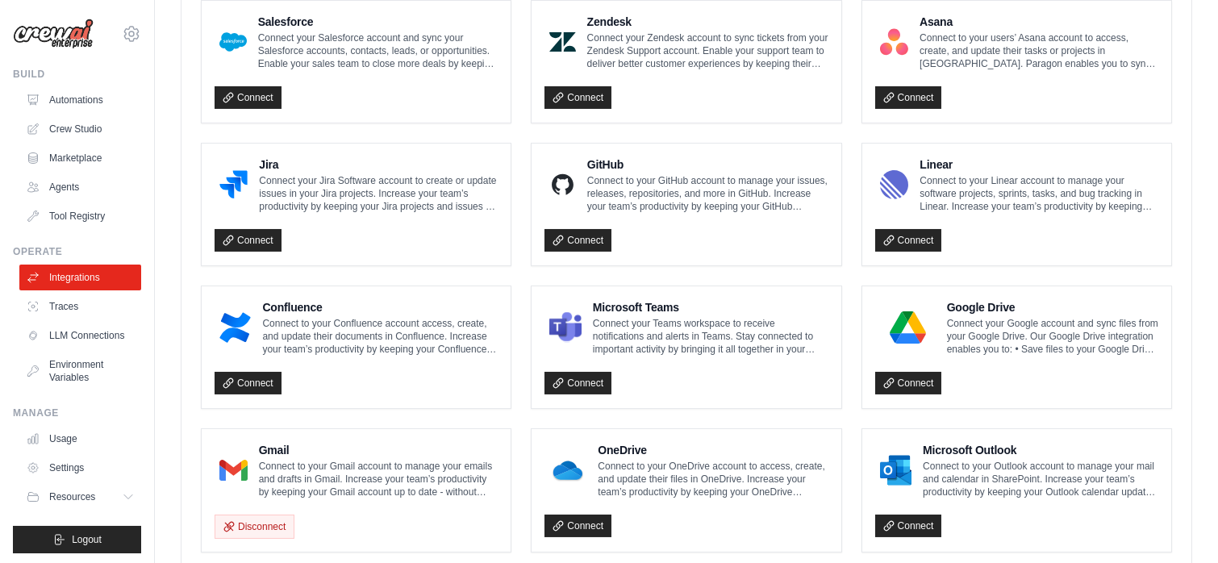
scroll to position [931, 0]
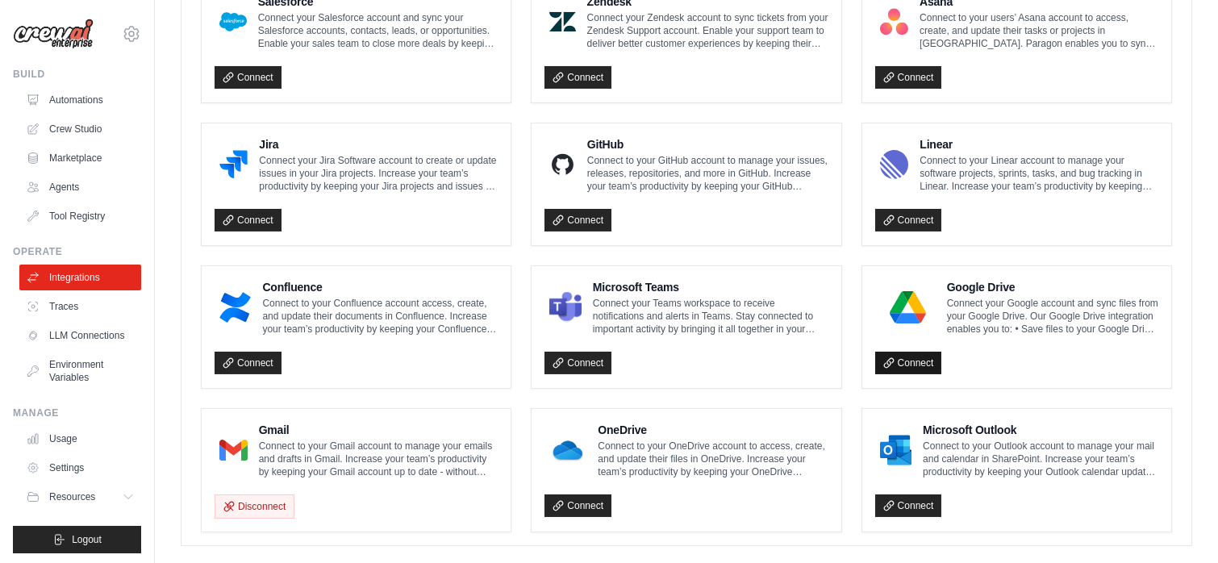
click at [909, 356] on link "Connect" at bounding box center [908, 363] width 67 height 23
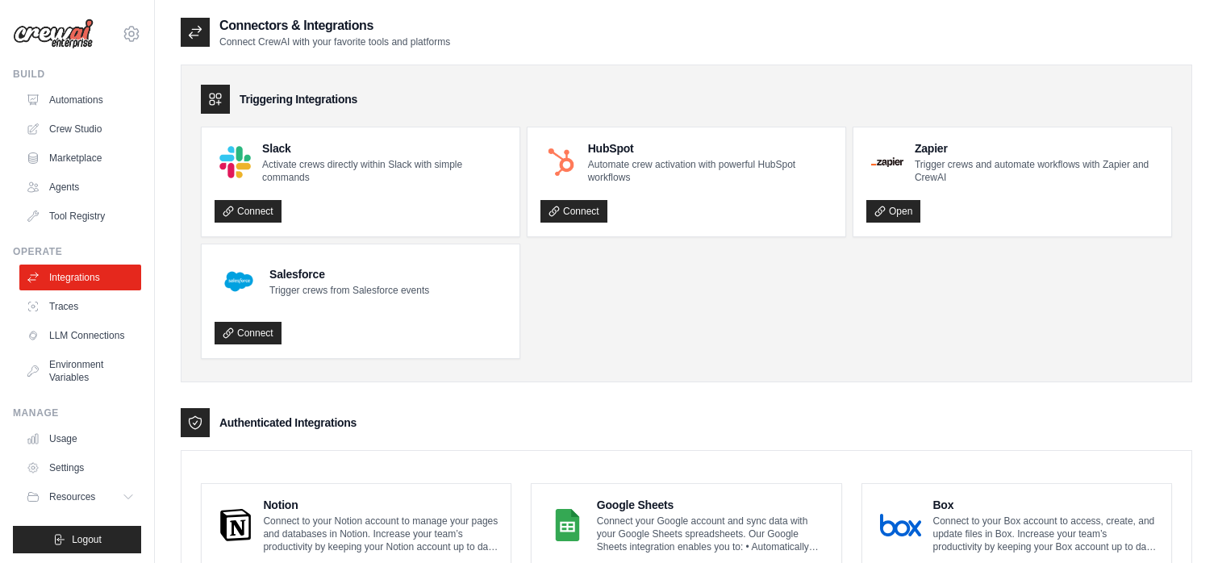
scroll to position [931, 0]
